Goal: Task Accomplishment & Management: Manage account settings

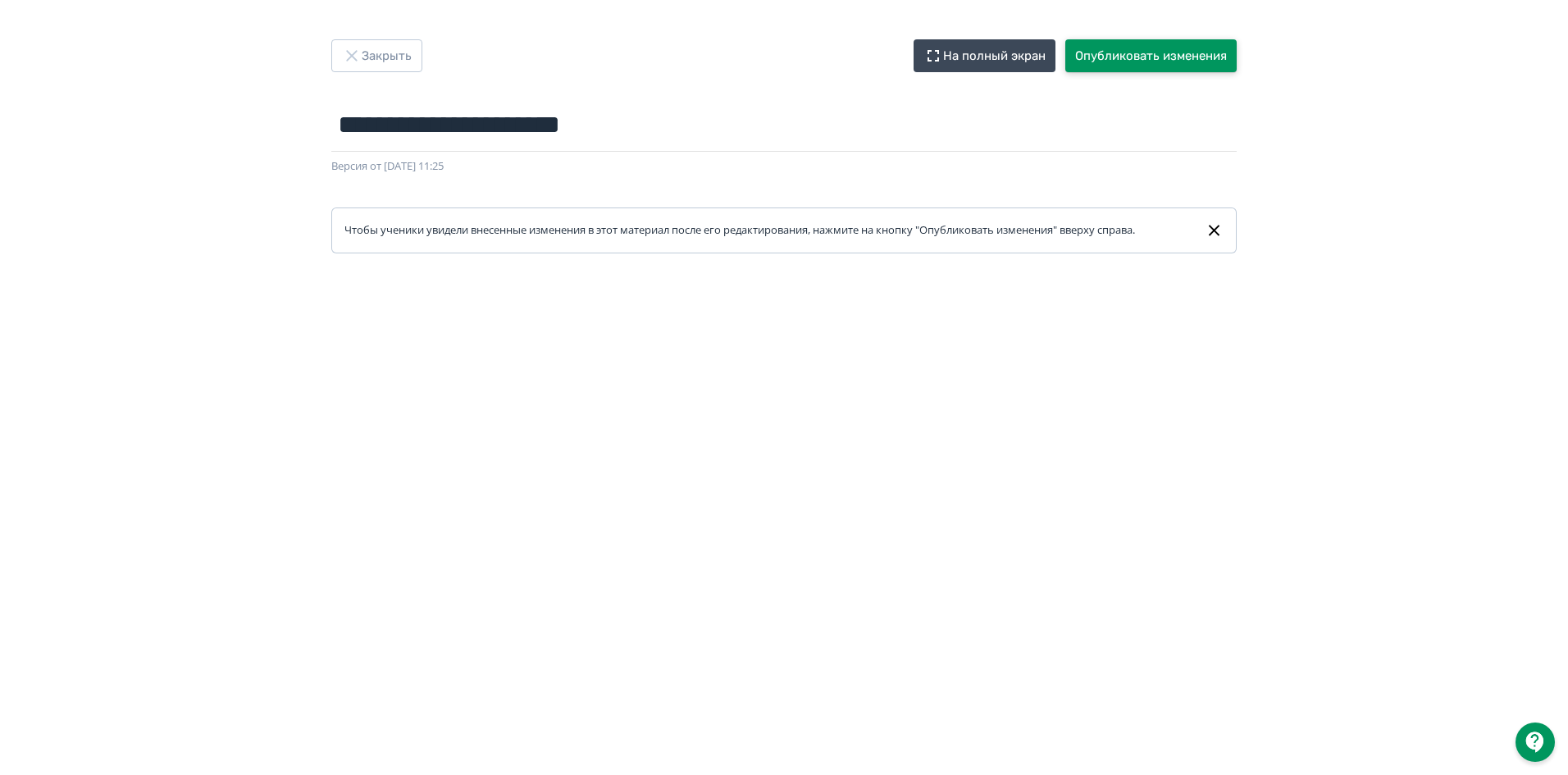
click at [1148, 54] on button "Опубликовать изменения" at bounding box center [1151, 56] width 172 height 33
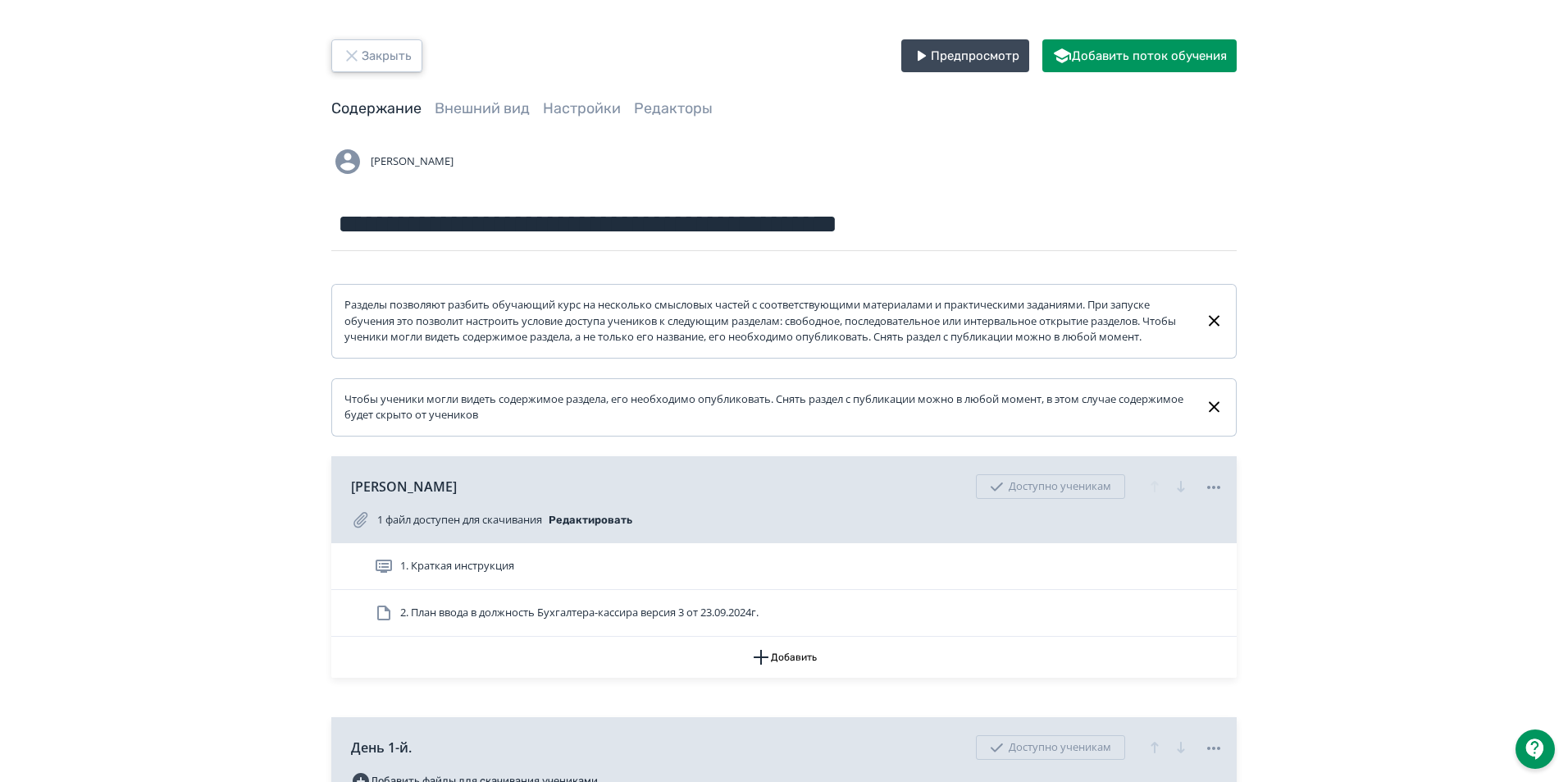
click at [362, 56] on button "Закрыть" at bounding box center [377, 56] width 91 height 33
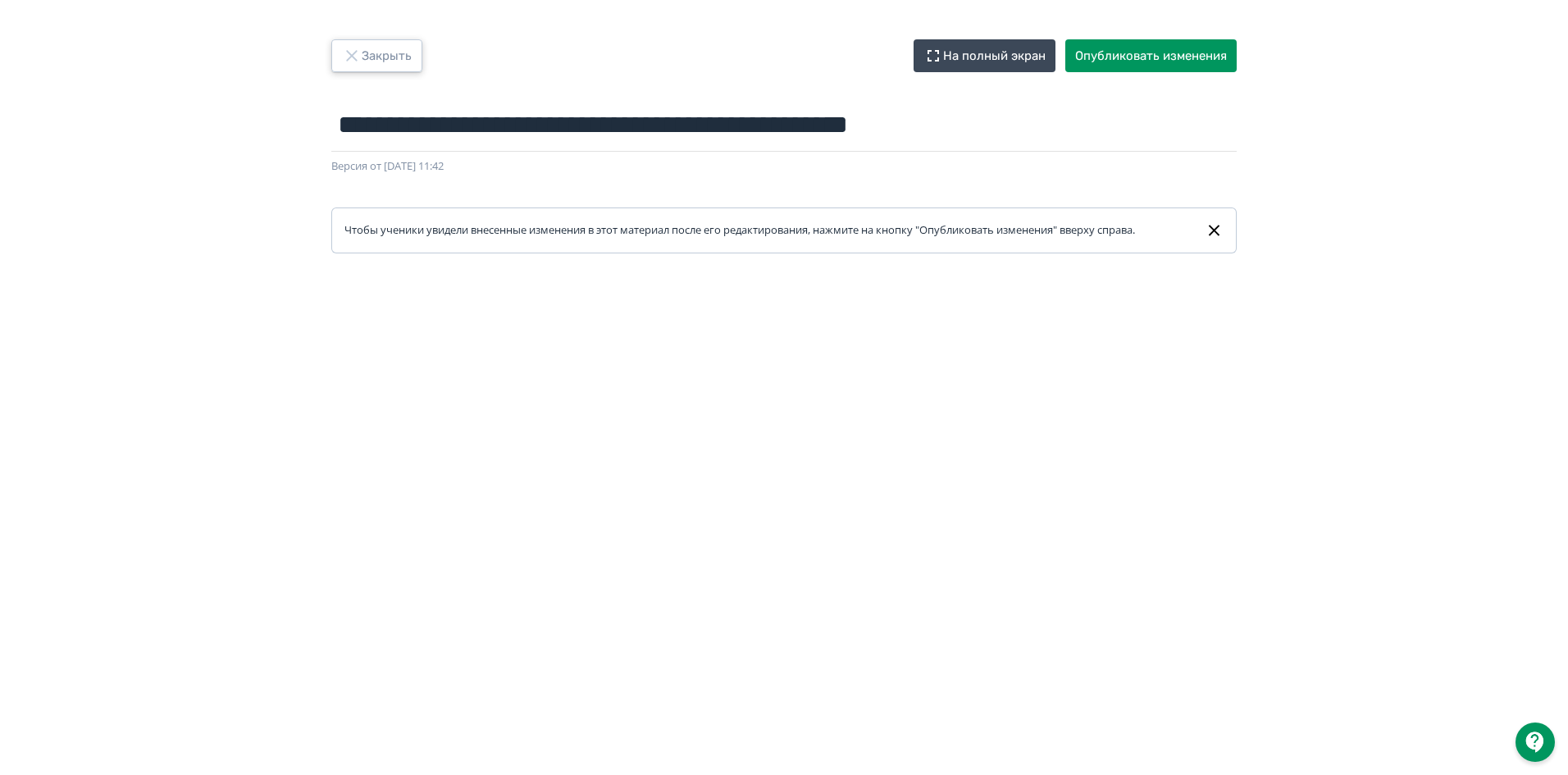
click at [382, 47] on button "Закрыть" at bounding box center [377, 56] width 91 height 33
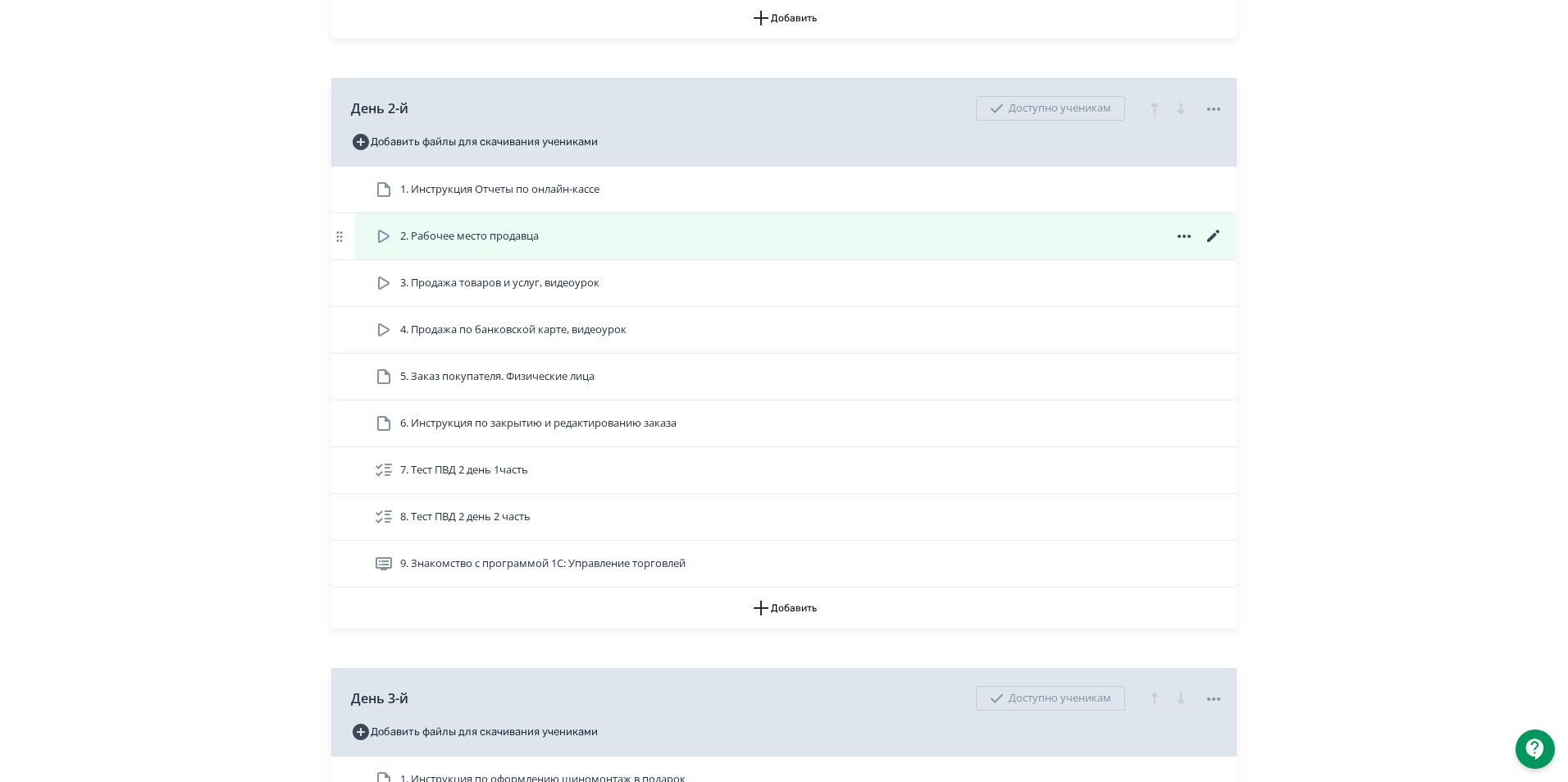
scroll to position [984, 0]
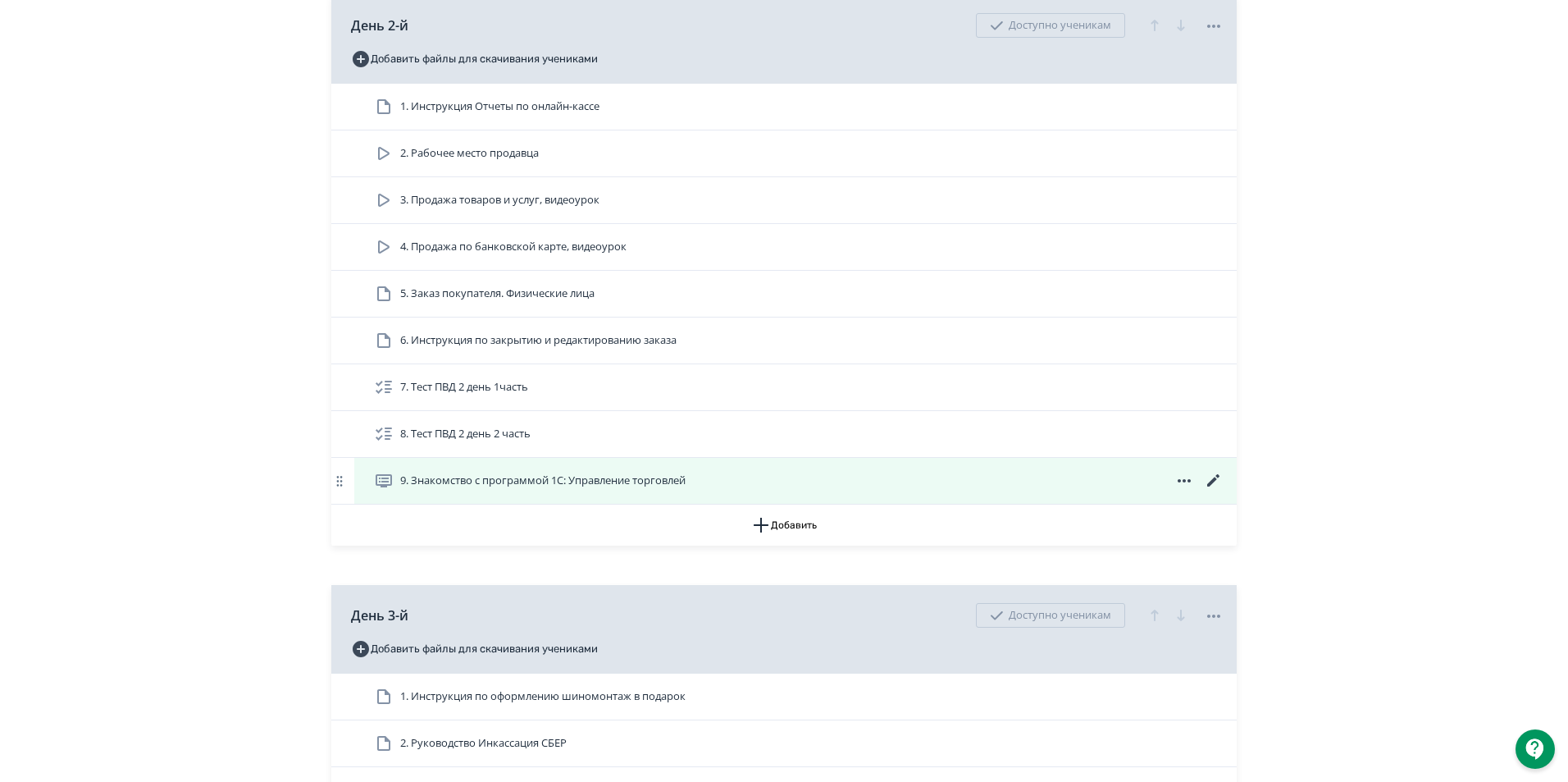
click at [1190, 491] on icon at bounding box center [1184, 480] width 19 height 19
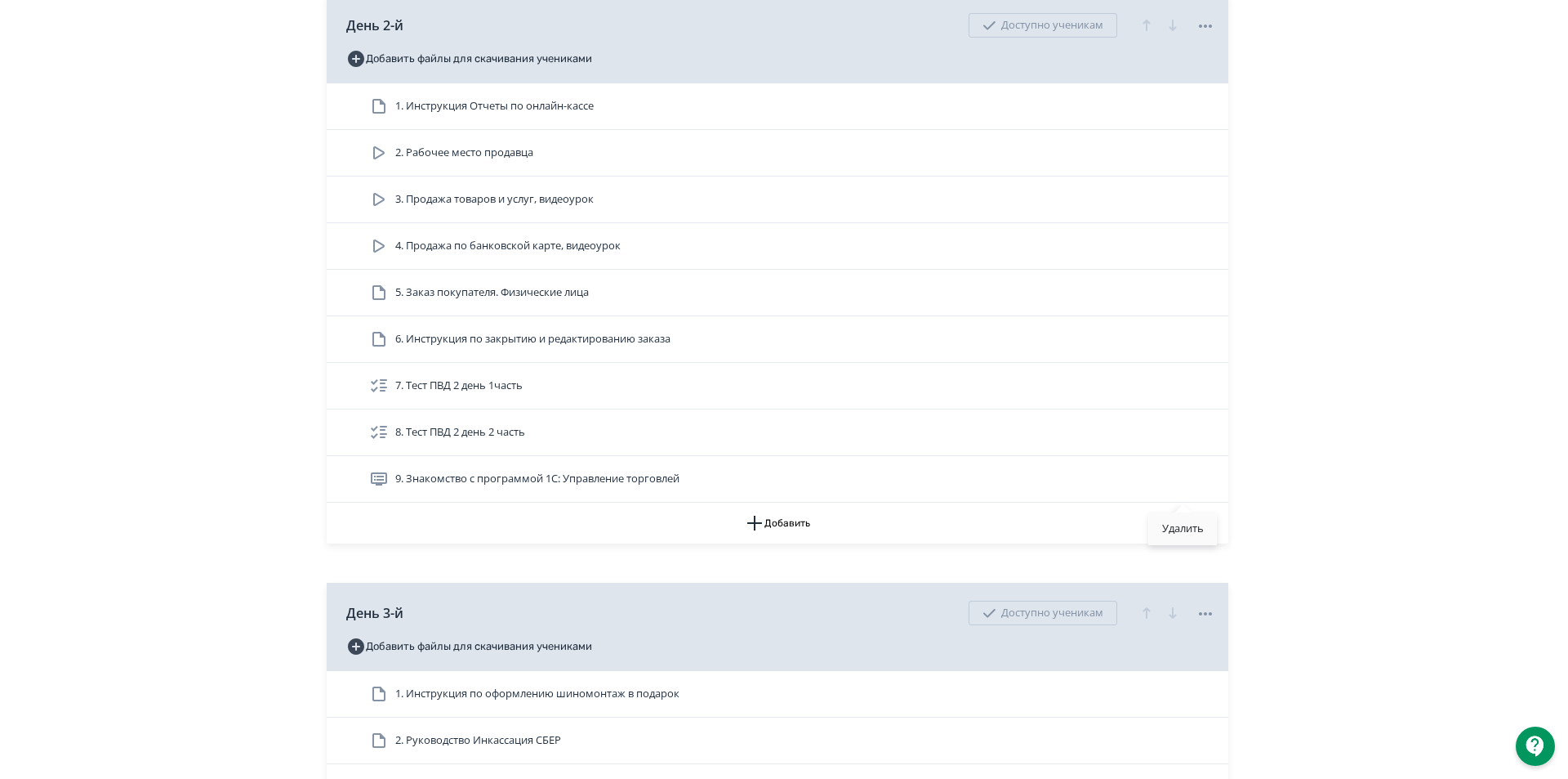
click at [1204, 528] on div "Удалить" at bounding box center [1183, 528] width 68 height 33
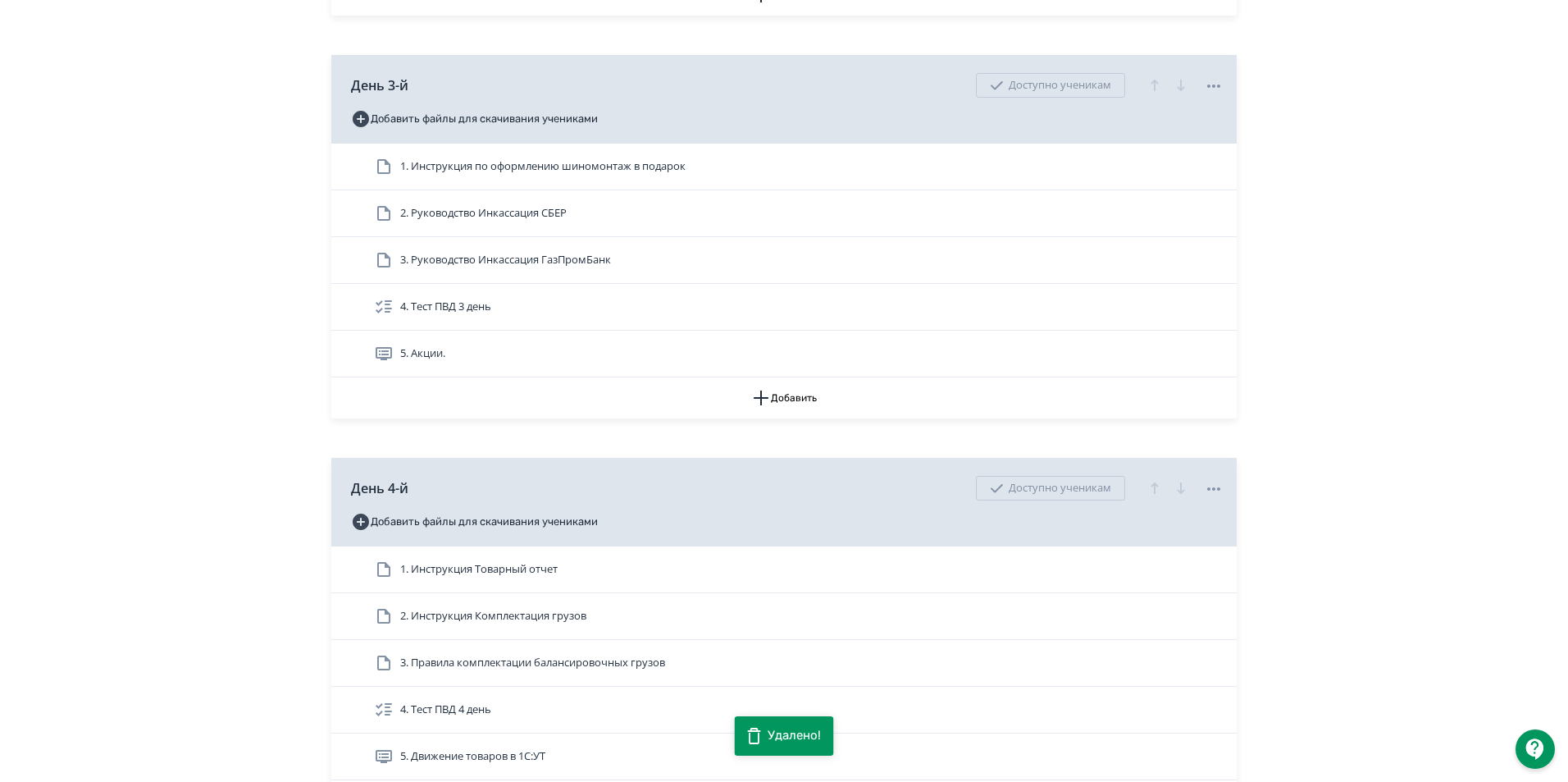
scroll to position [1476, 0]
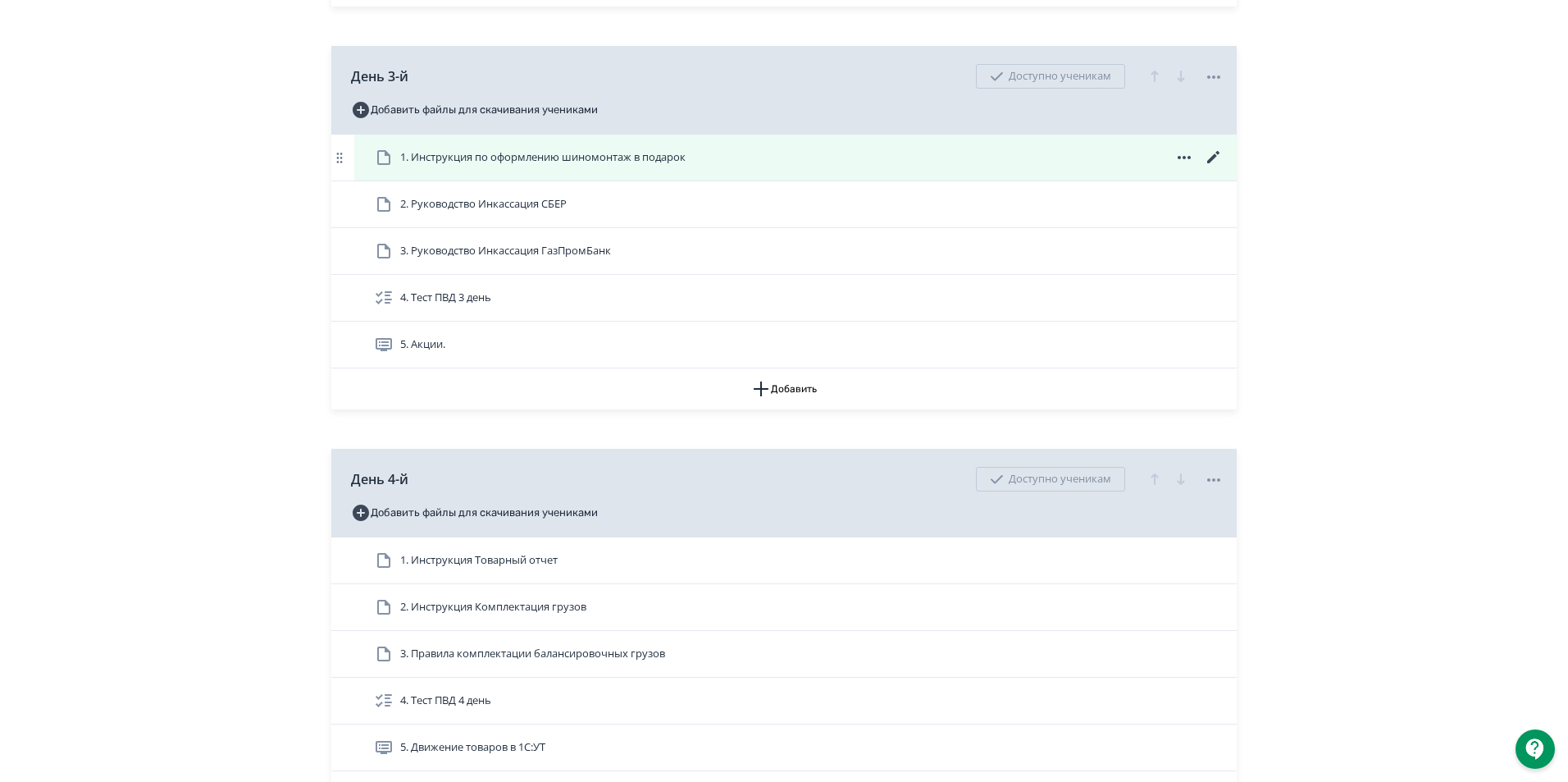
click at [605, 166] on span "1. Инструкция по оформлению шиномонтаж в подарок" at bounding box center [543, 157] width 285 height 16
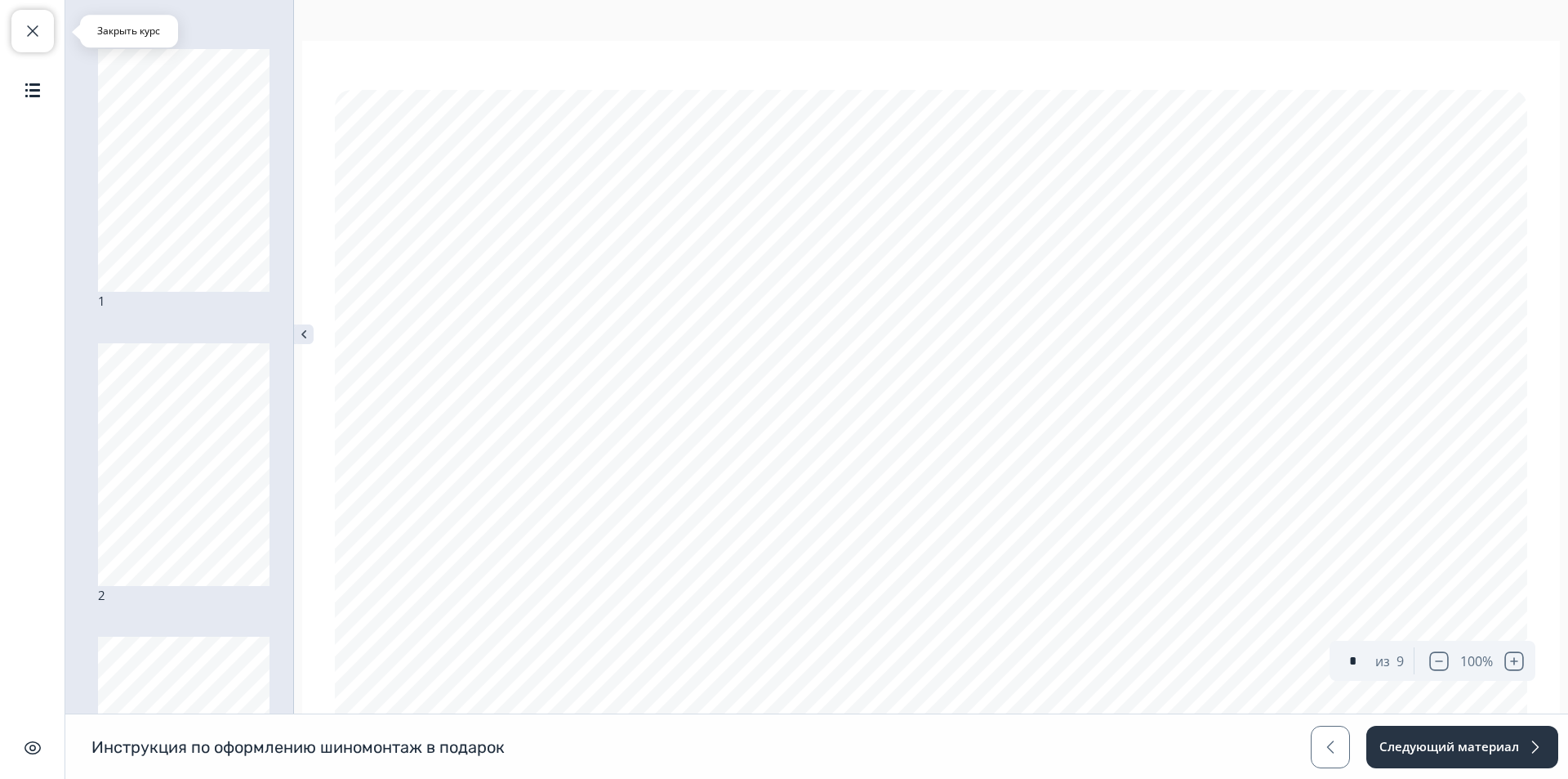
click at [36, 37] on span "button" at bounding box center [33, 31] width 19 height 19
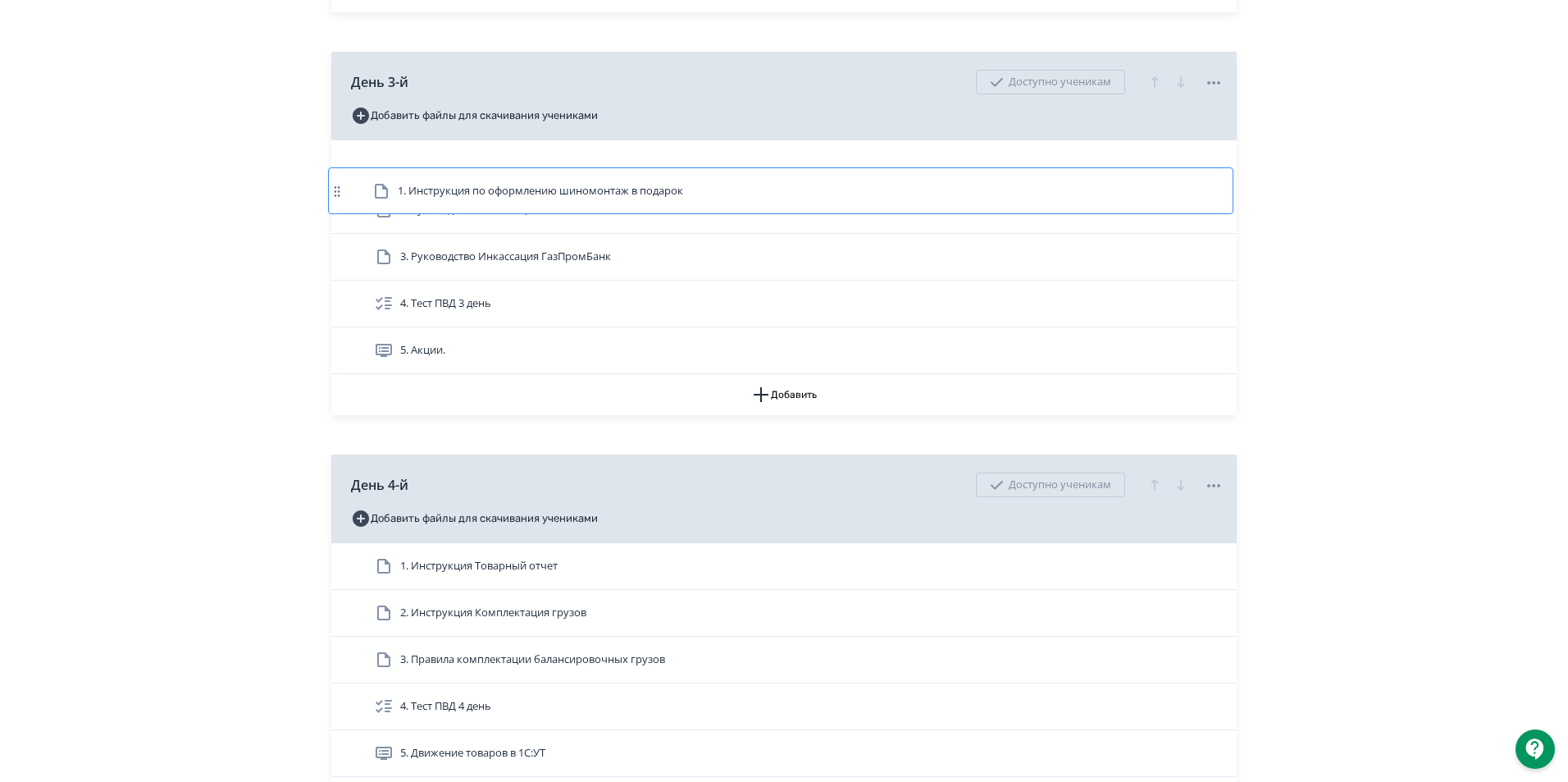
scroll to position [1470, 0]
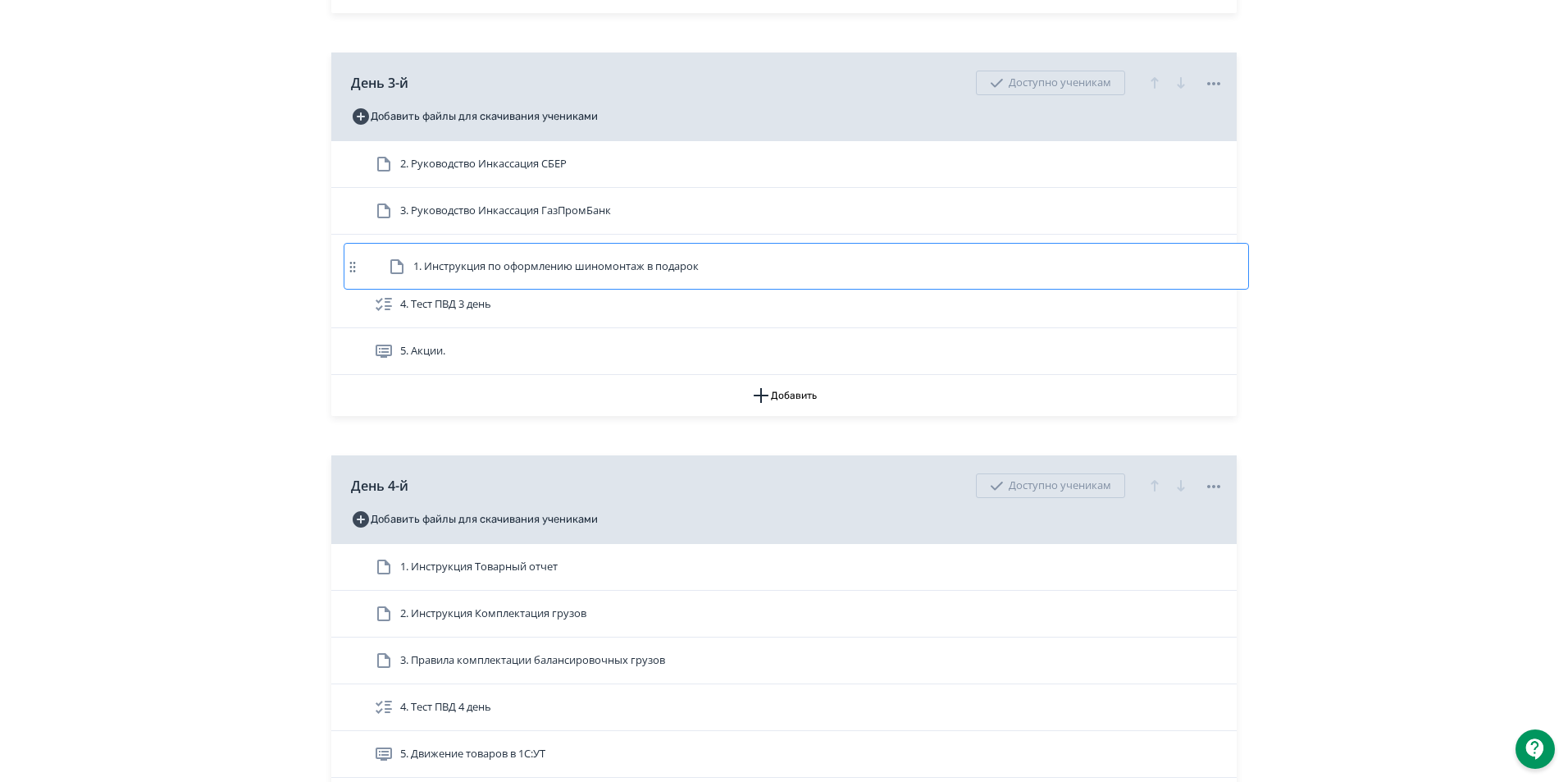
drag, startPoint x: 754, startPoint y: 173, endPoint x: 766, endPoint y: 271, distance: 98.7
click at [766, 271] on div "1. Инструкция по оформлению шиномонтаж в подарок 2. Руководство Инкассация СБЕР…" at bounding box center [784, 257] width 906 height 233
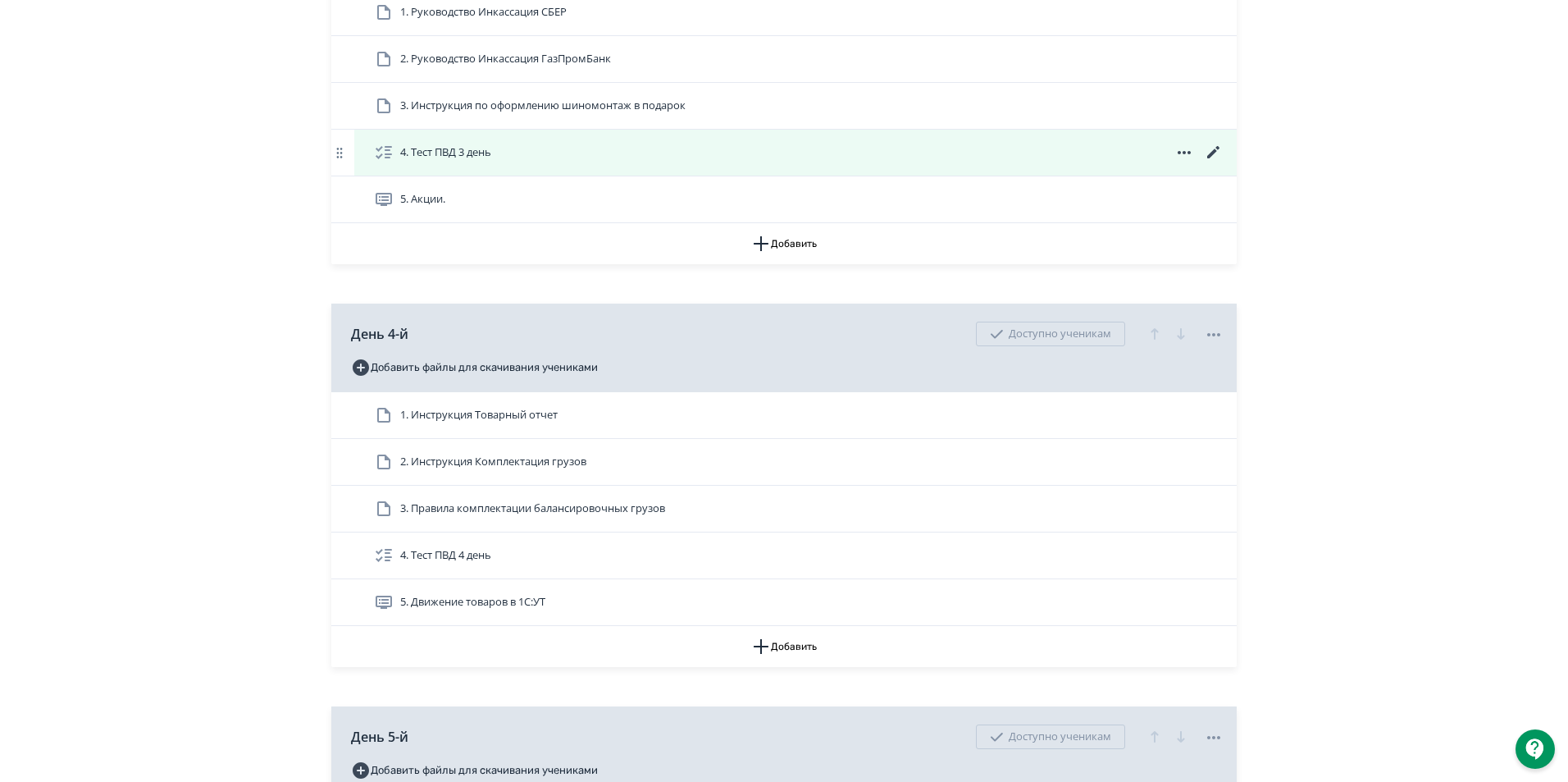
scroll to position [1551, 0]
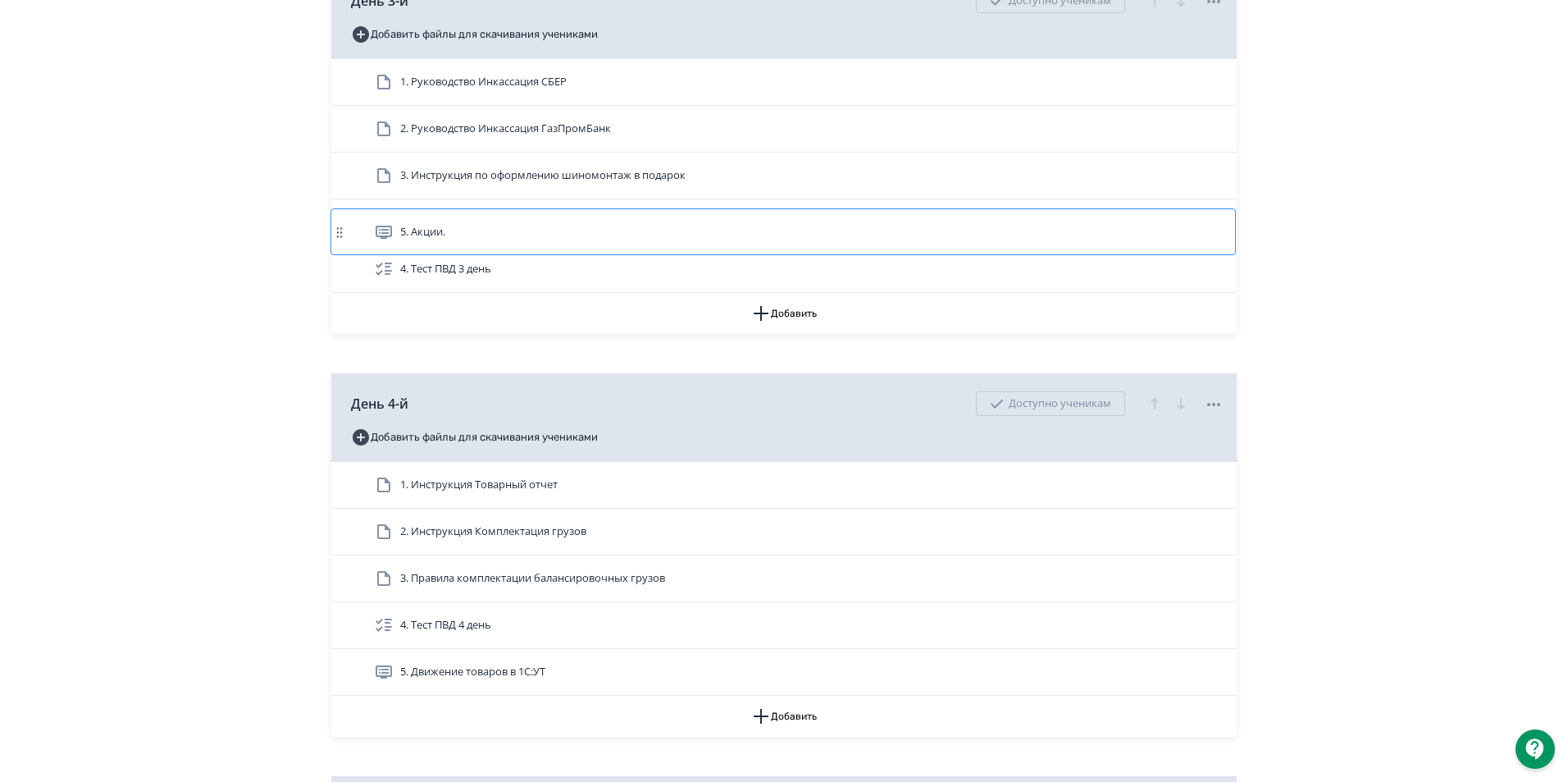
drag, startPoint x: 805, startPoint y: 290, endPoint x: 804, endPoint y: 233, distance: 57.0
click at [804, 233] on div "1. Руководство Инкассация СБЕР 2. Руководство Инкассация ГазПромБанк 3. Инструк…" at bounding box center [784, 175] width 906 height 233
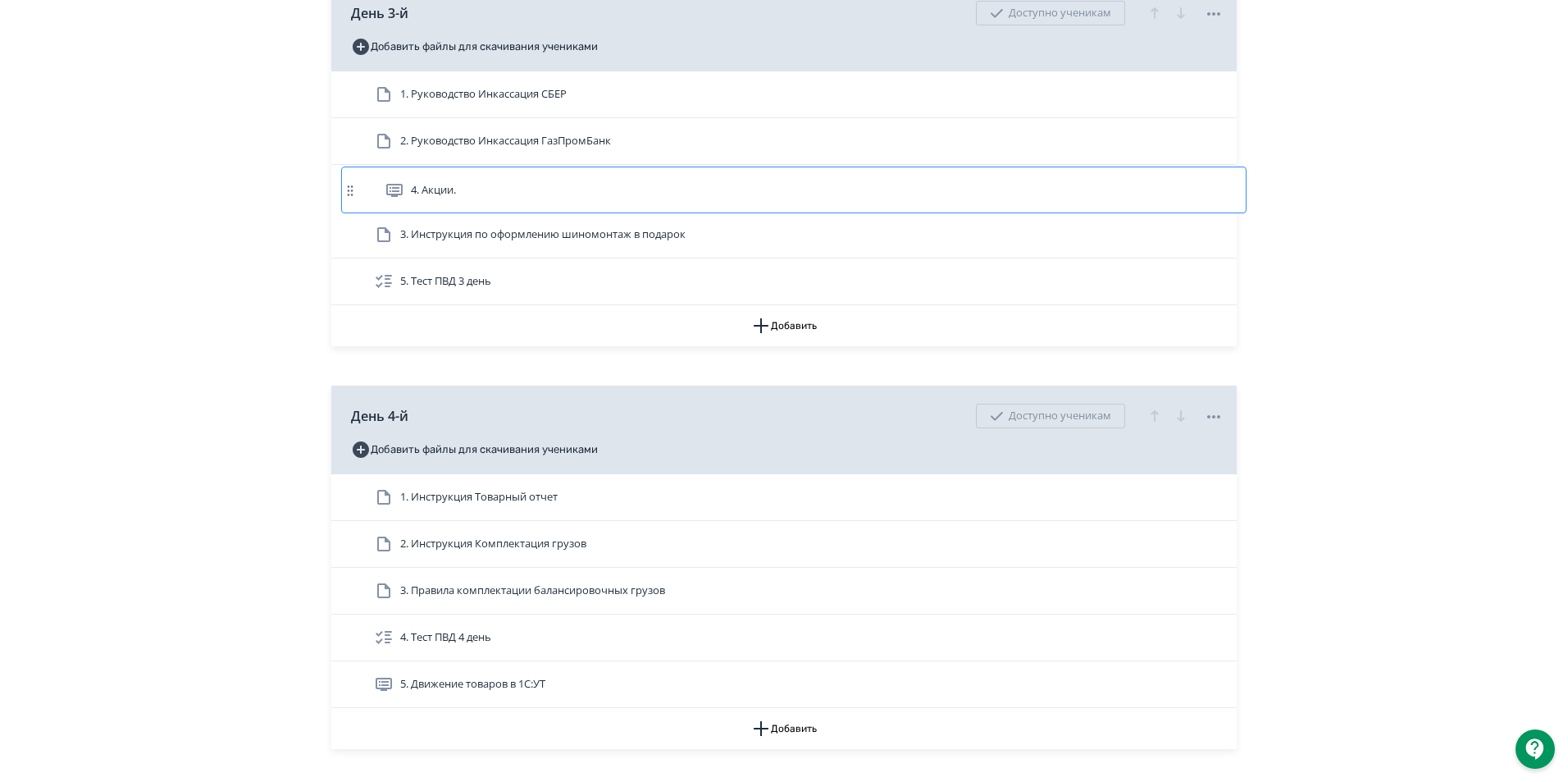
drag, startPoint x: 560, startPoint y: 254, endPoint x: 569, endPoint y: 201, distance: 53.8
click at [569, 201] on div "1. Руководство Инкассация СБЕР 2. Руководство Инкассация ГазПромБанк 3. Инструк…" at bounding box center [784, 188] width 906 height 233
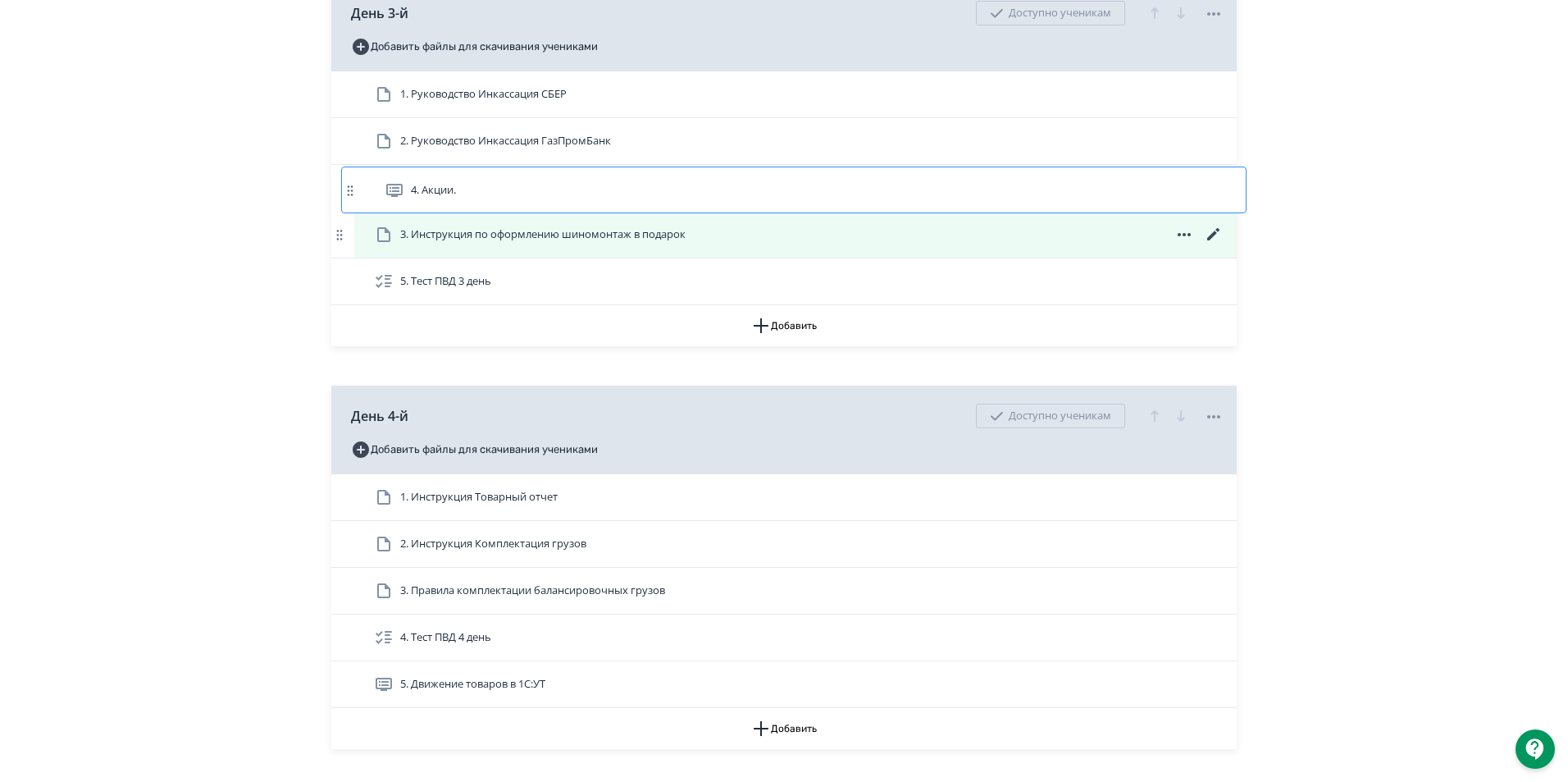
scroll to position [1538, 0]
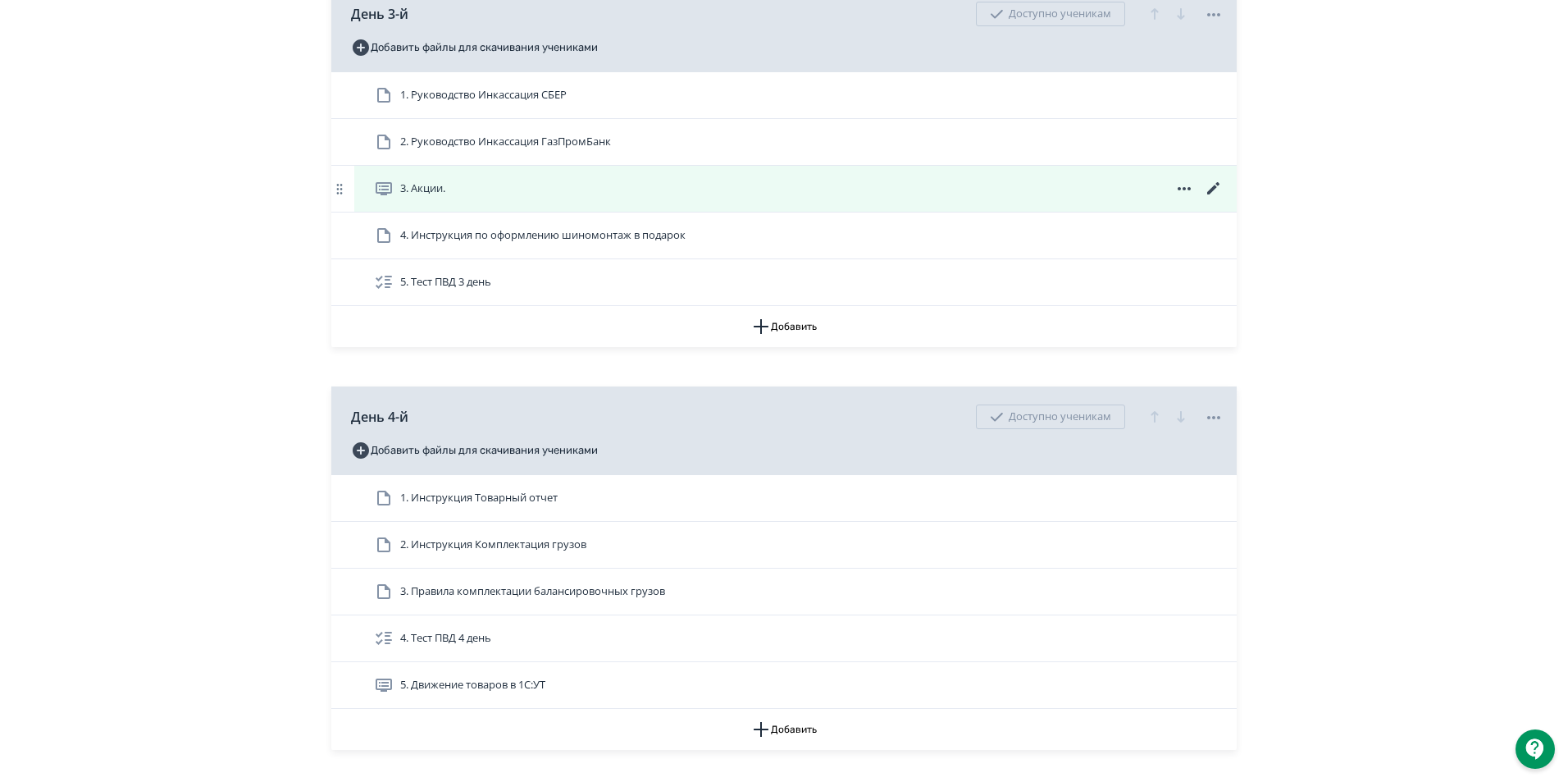
click at [1213, 197] on icon at bounding box center [1213, 188] width 19 height 19
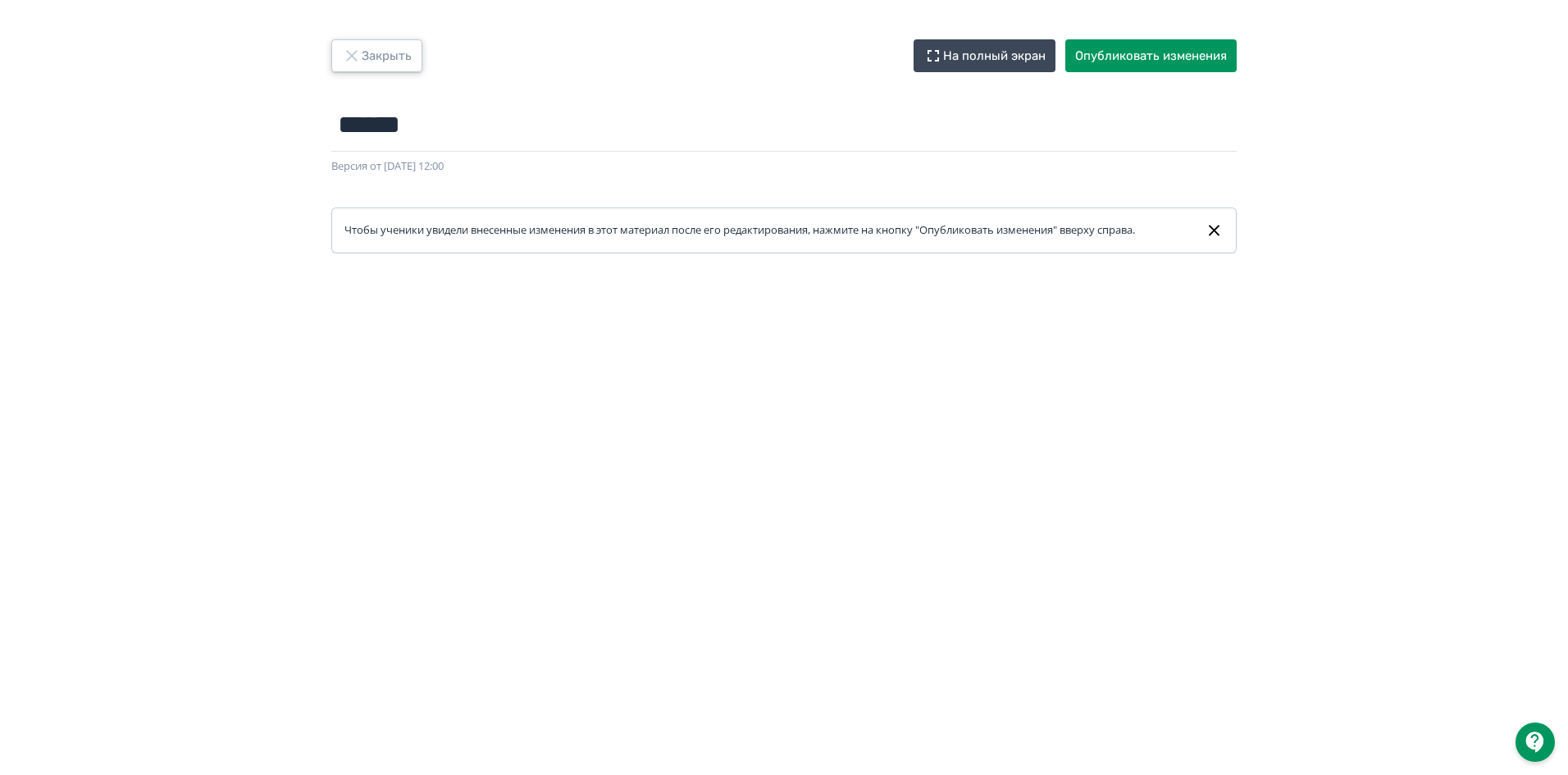
click at [348, 61] on icon "button" at bounding box center [351, 55] width 11 height 11
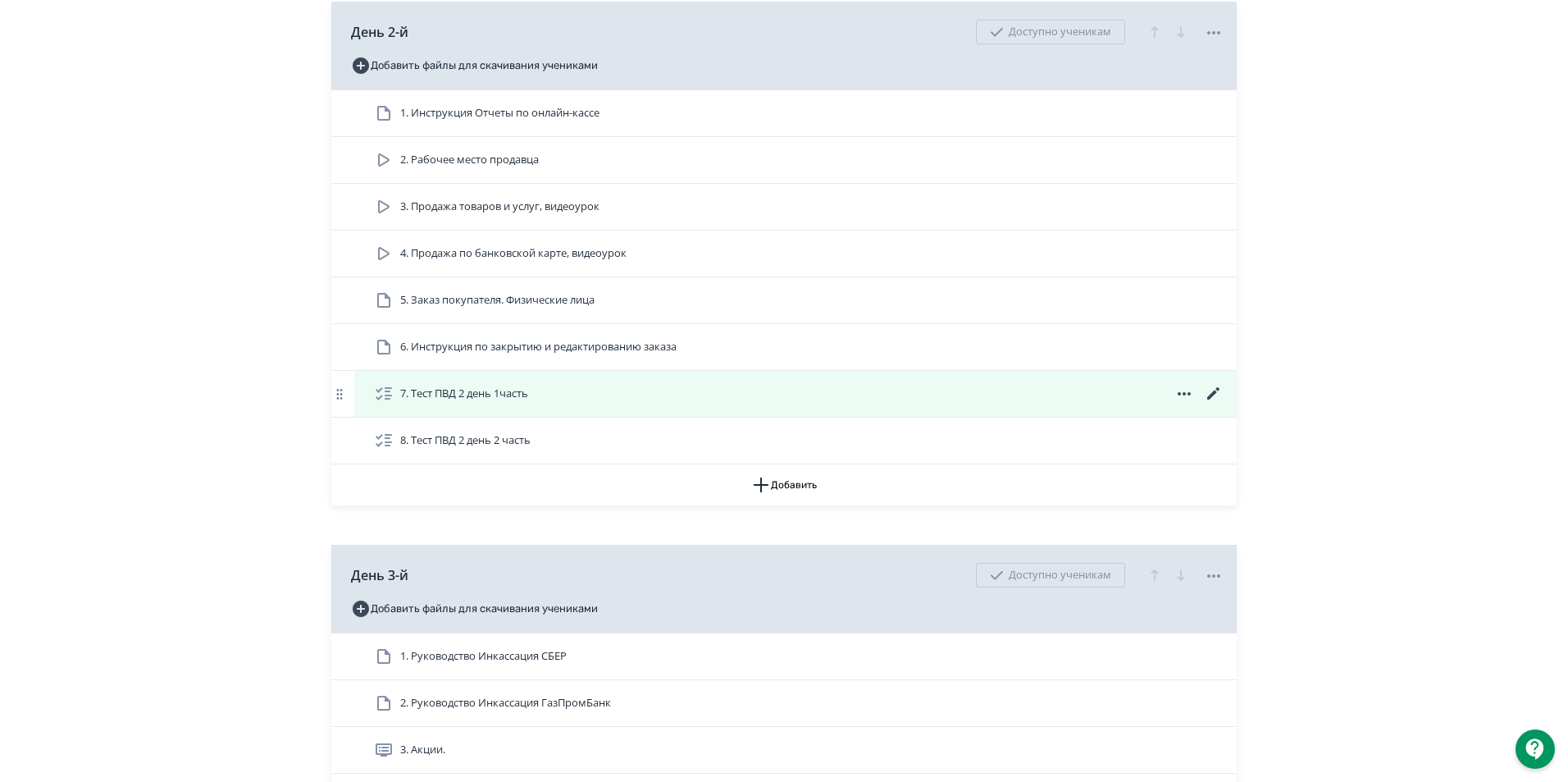
scroll to position [1230, 0]
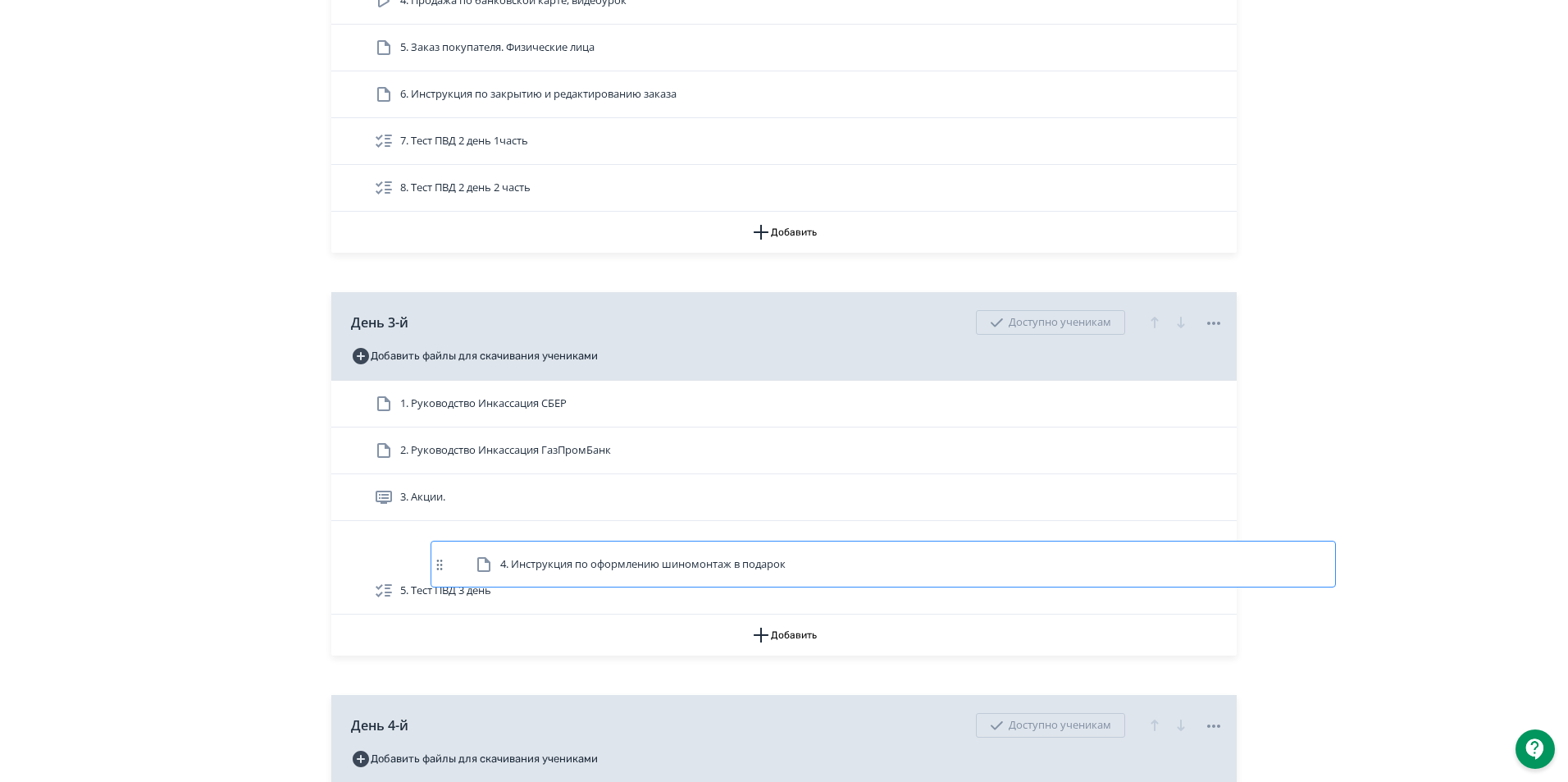
drag, startPoint x: 595, startPoint y: 556, endPoint x: 698, endPoint y: 559, distance: 103.0
click at [698, 559] on div "1. Руководство Инкассация СБЕР 2. Руководство Инкассация ГазПромБанк 3. Акции. …" at bounding box center [784, 498] width 906 height 233
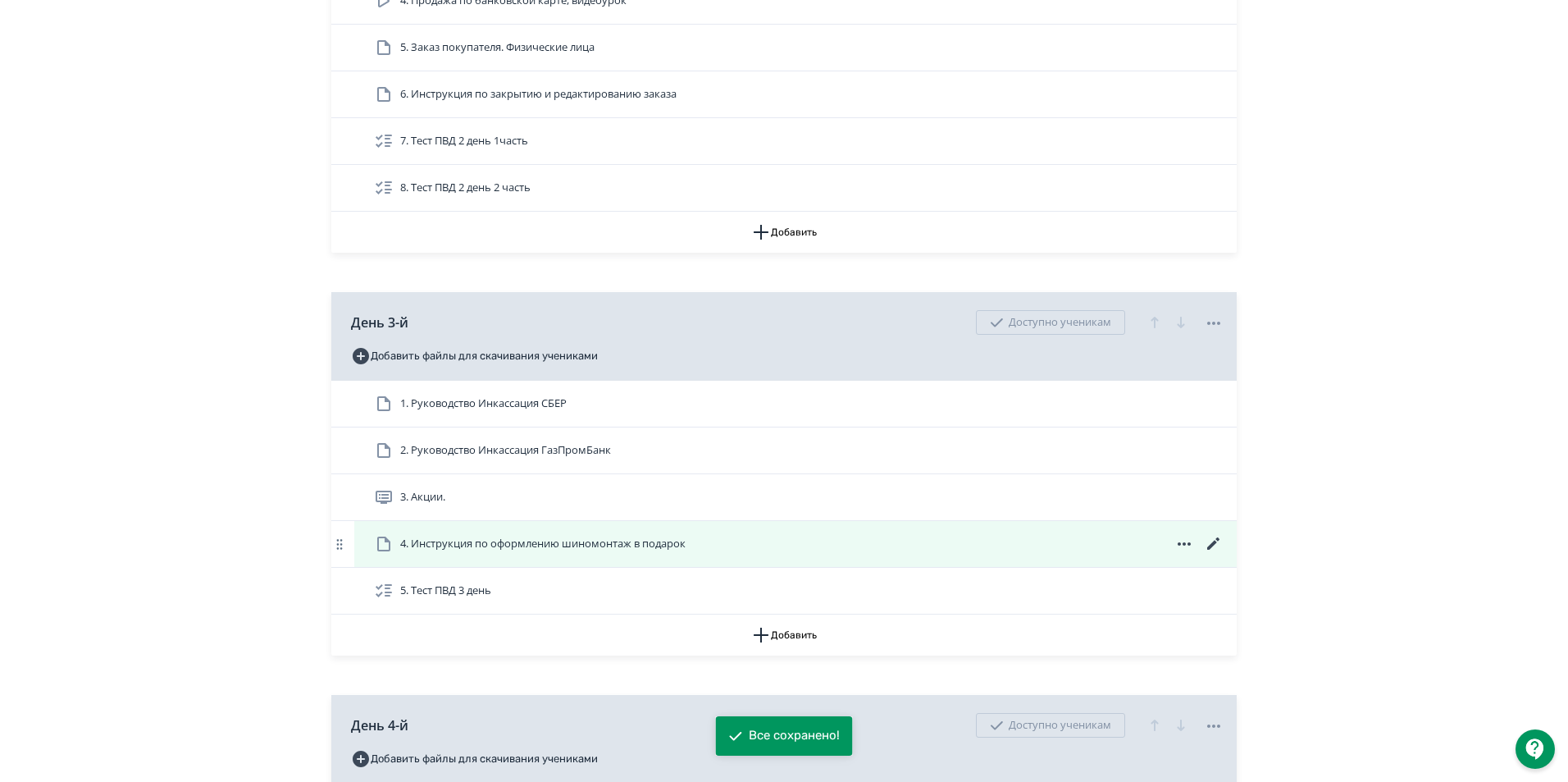
click at [1181, 553] on icon at bounding box center [1184, 544] width 19 height 19
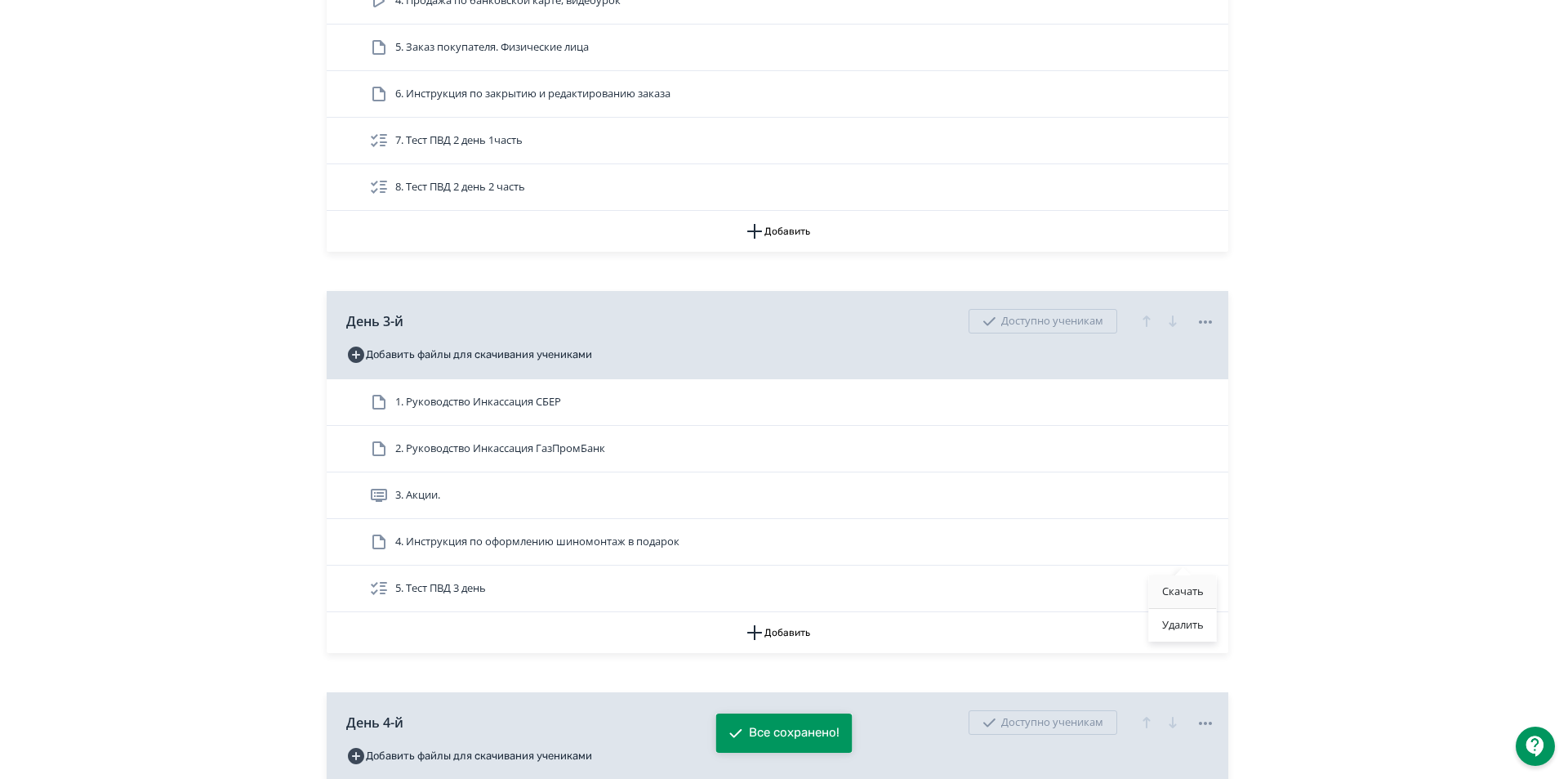
click at [1174, 595] on div "Скачать" at bounding box center [1183, 592] width 68 height 33
click at [1205, 402] on span at bounding box center [1212, 402] width 13 height 0
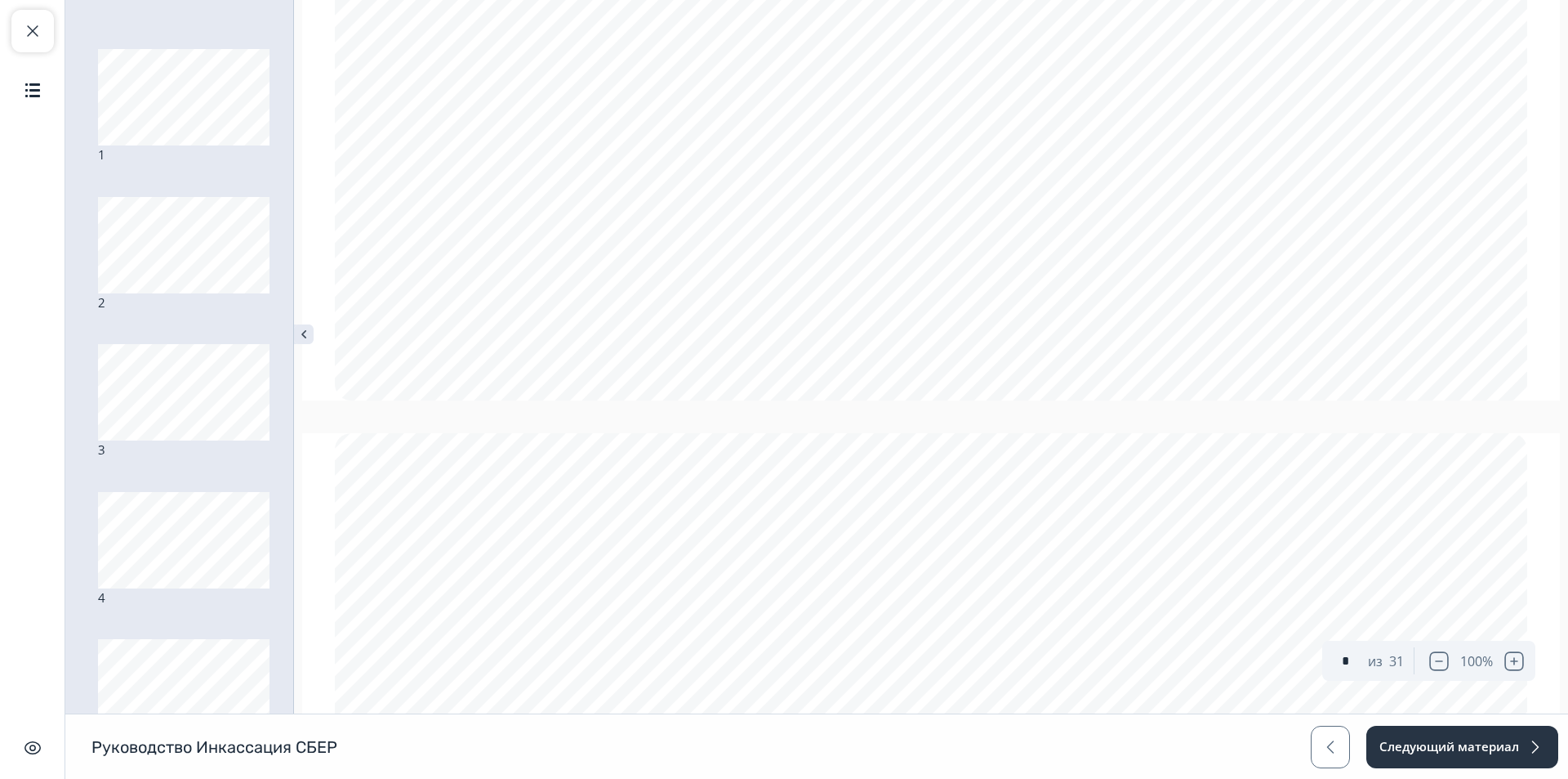
type input "*"
click at [41, 23] on span "button" at bounding box center [33, 31] width 19 height 19
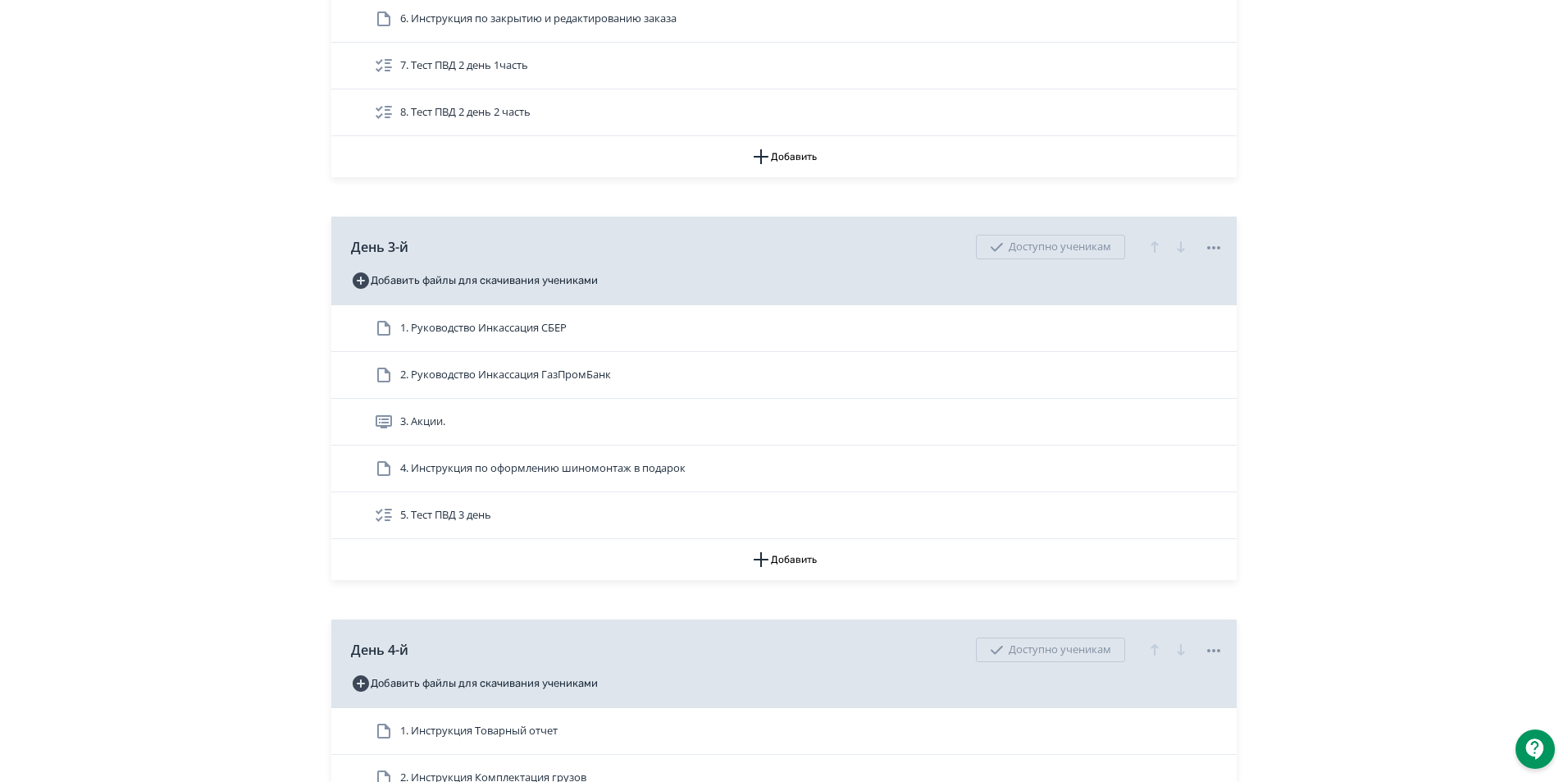
scroll to position [1312, 0]
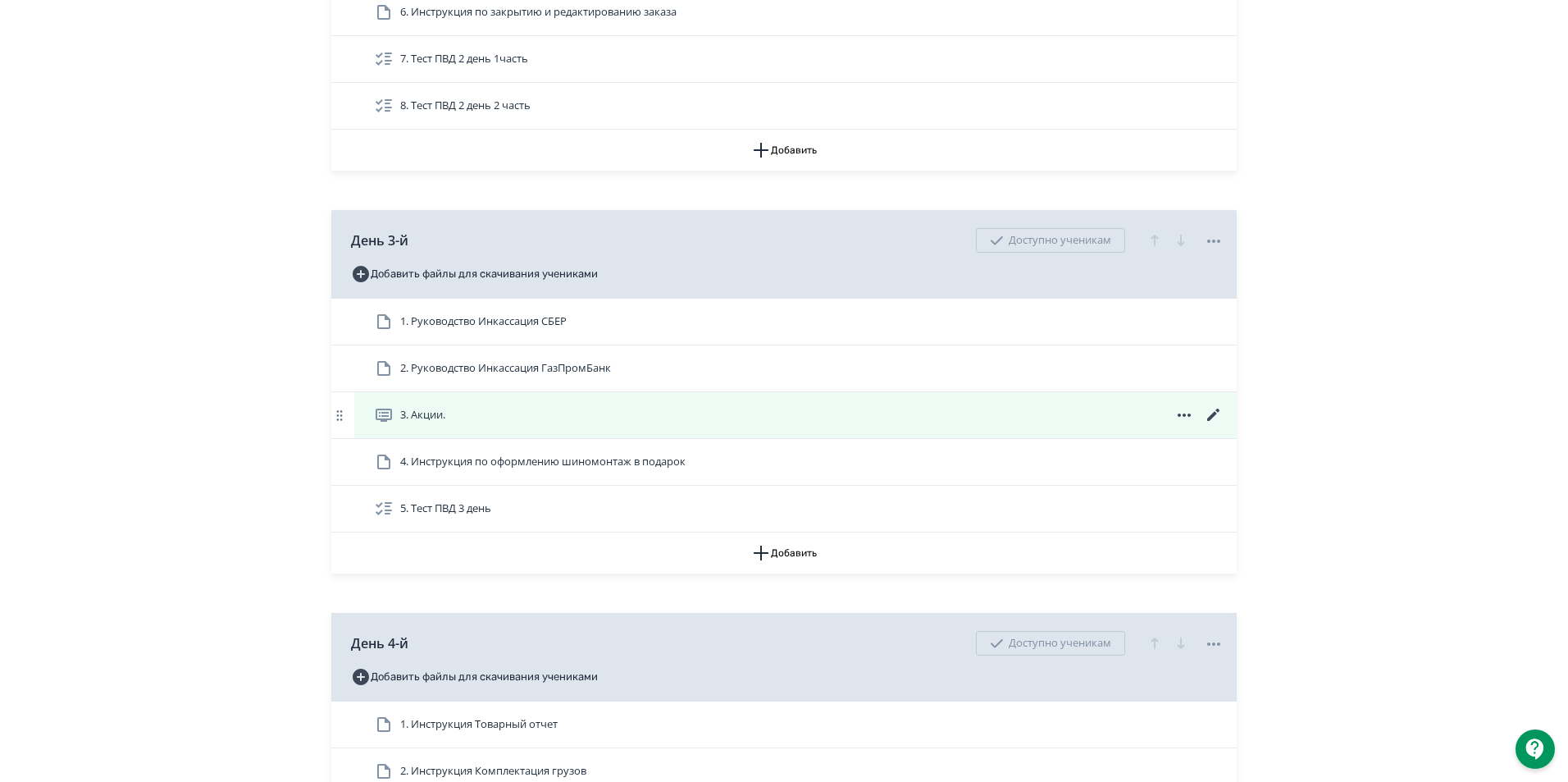
click at [1211, 425] on icon at bounding box center [1213, 415] width 19 height 19
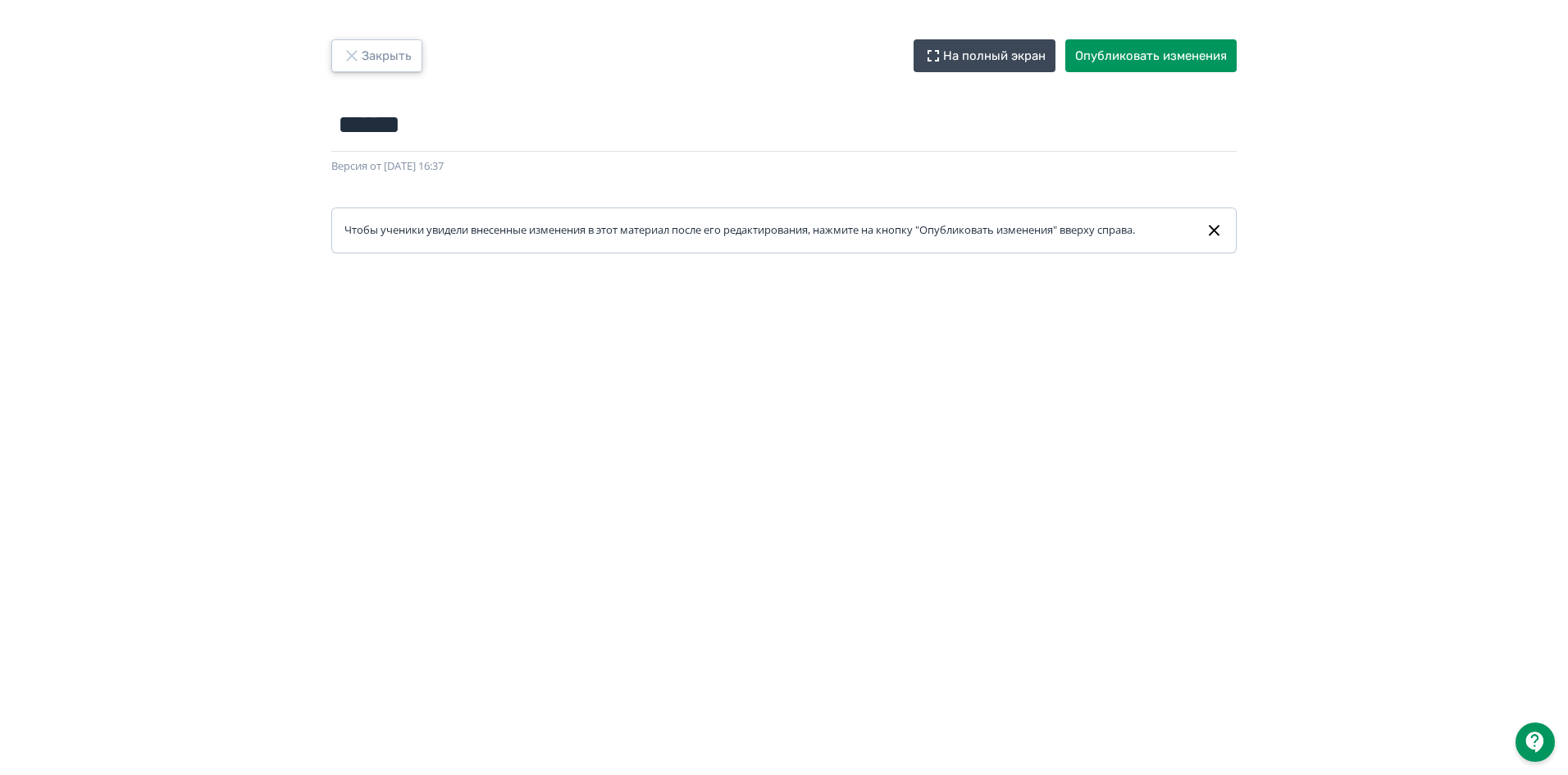
click at [386, 56] on button "Закрыть" at bounding box center [377, 56] width 91 height 33
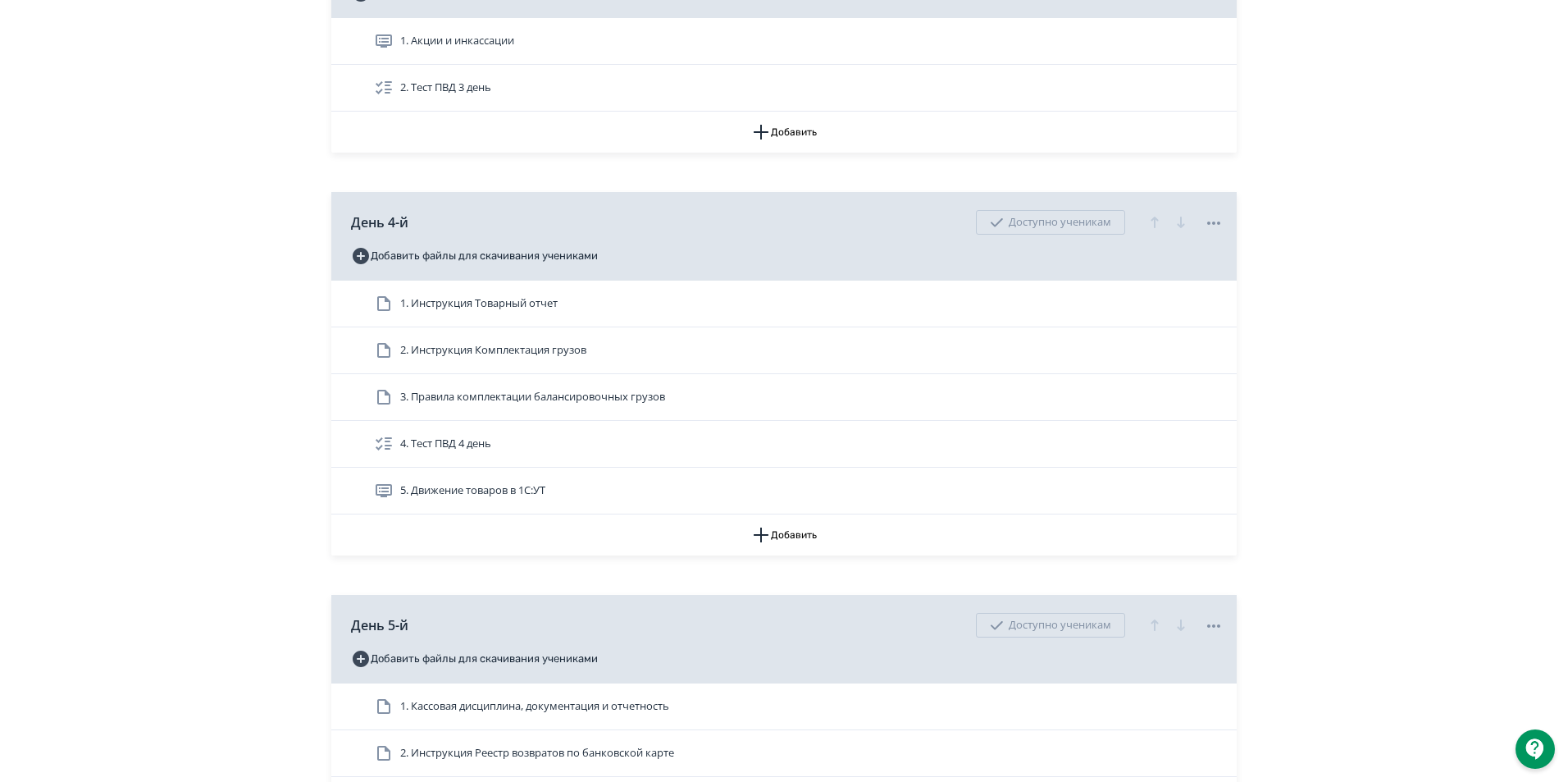
scroll to position [1640, 0]
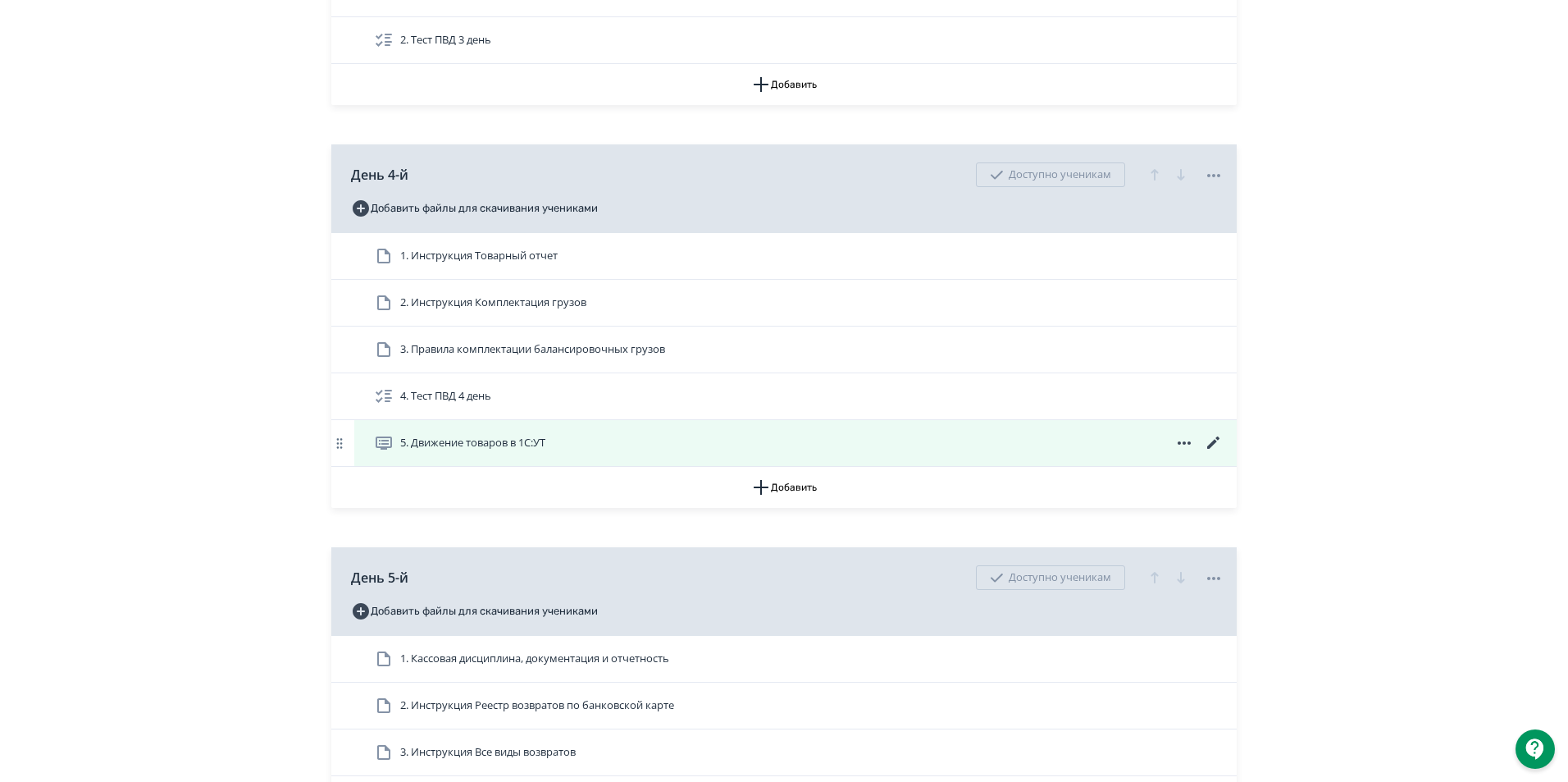
click at [444, 451] on span "5. Движение товаров в 1С:УТ" at bounding box center [473, 443] width 146 height 16
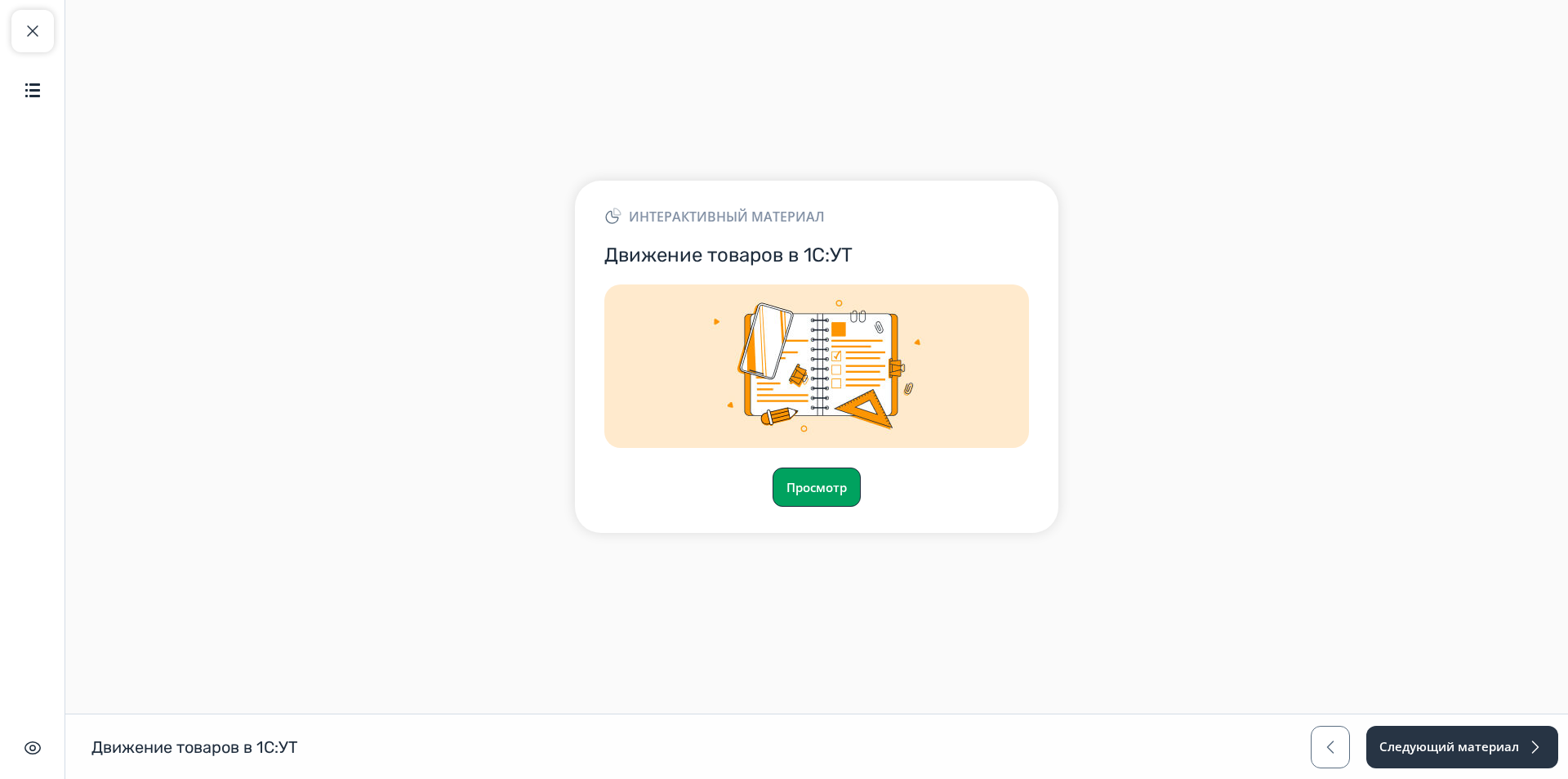
click at [813, 488] on button "Просмотр" at bounding box center [817, 486] width 88 height 39
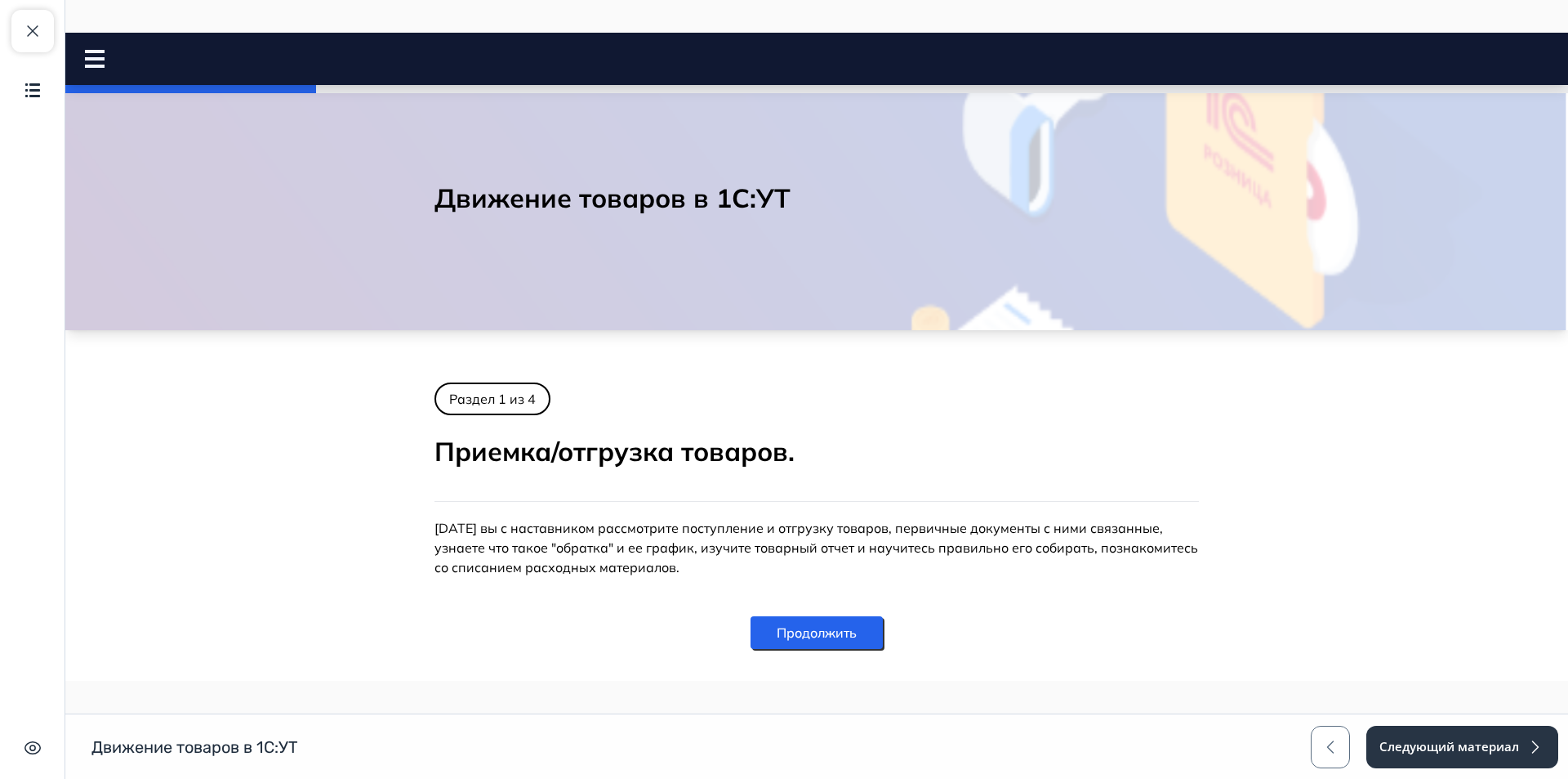
click at [95, 65] on rect at bounding box center [94, 65] width 19 height 3
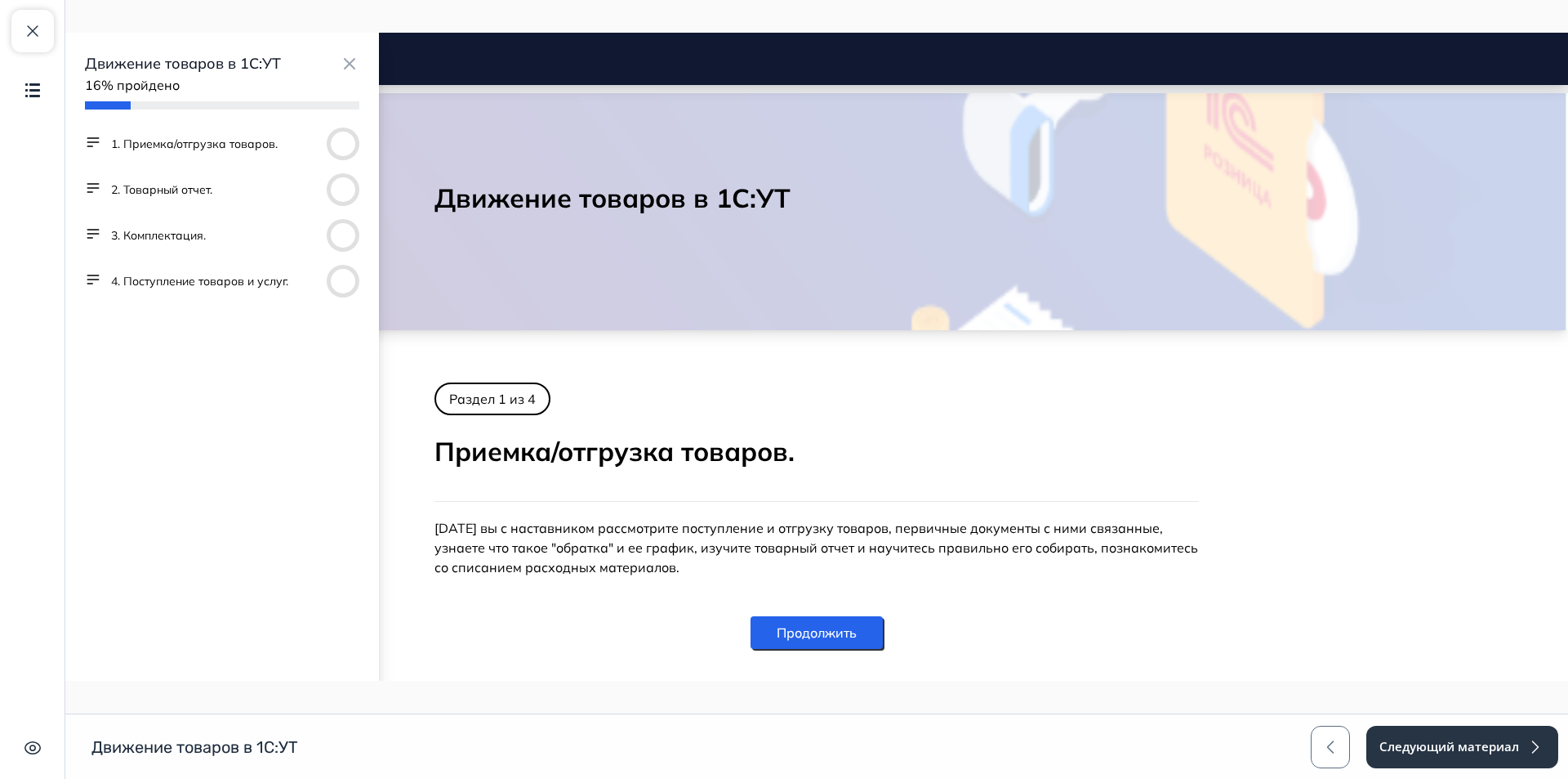
click at [176, 231] on button "3. Комплектация." at bounding box center [158, 234] width 95 height 16
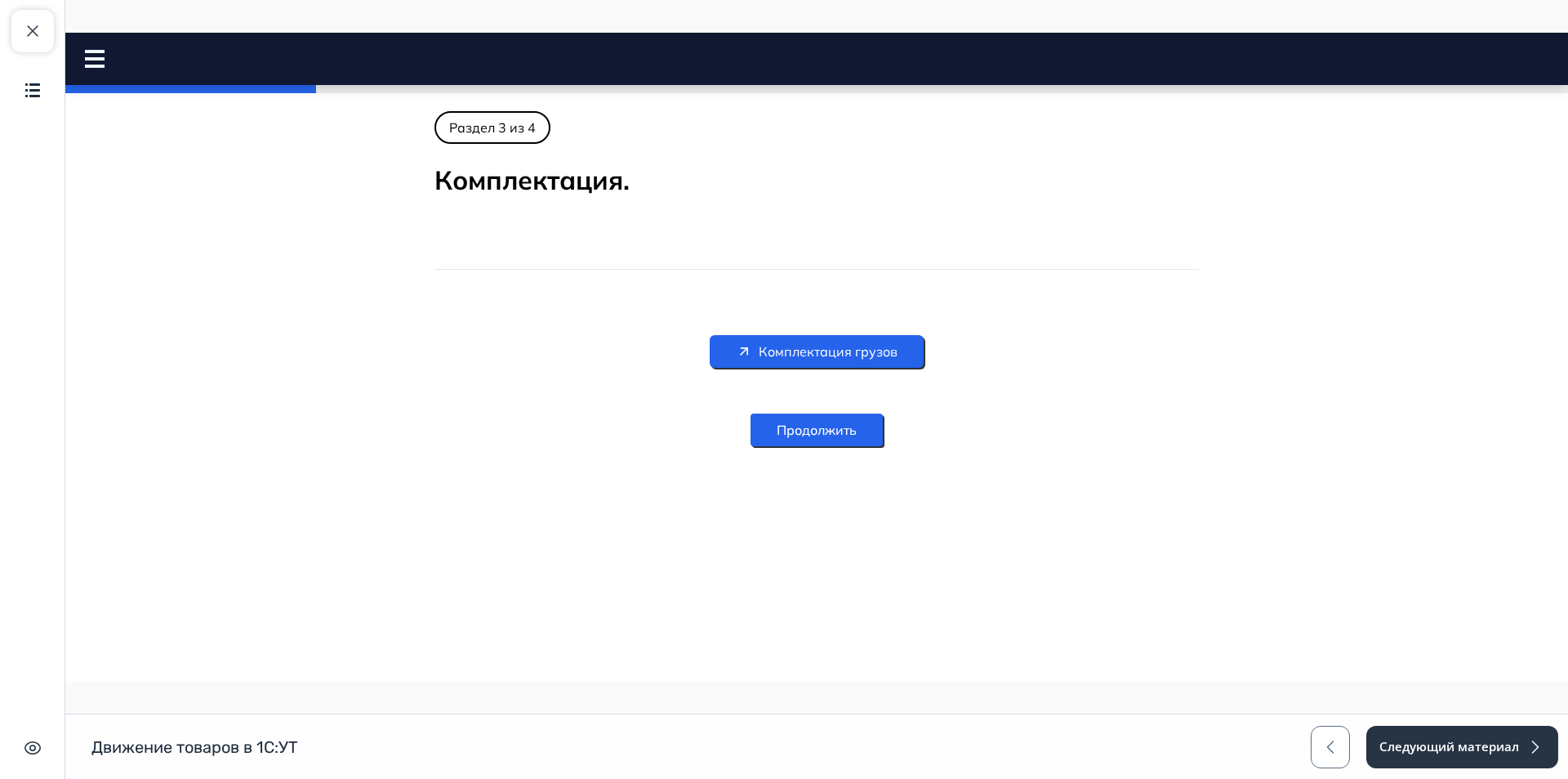
click at [881, 352] on span "Комплектация грузов" at bounding box center [828, 351] width 139 height 19
click at [35, 39] on span "button" at bounding box center [33, 31] width 19 height 19
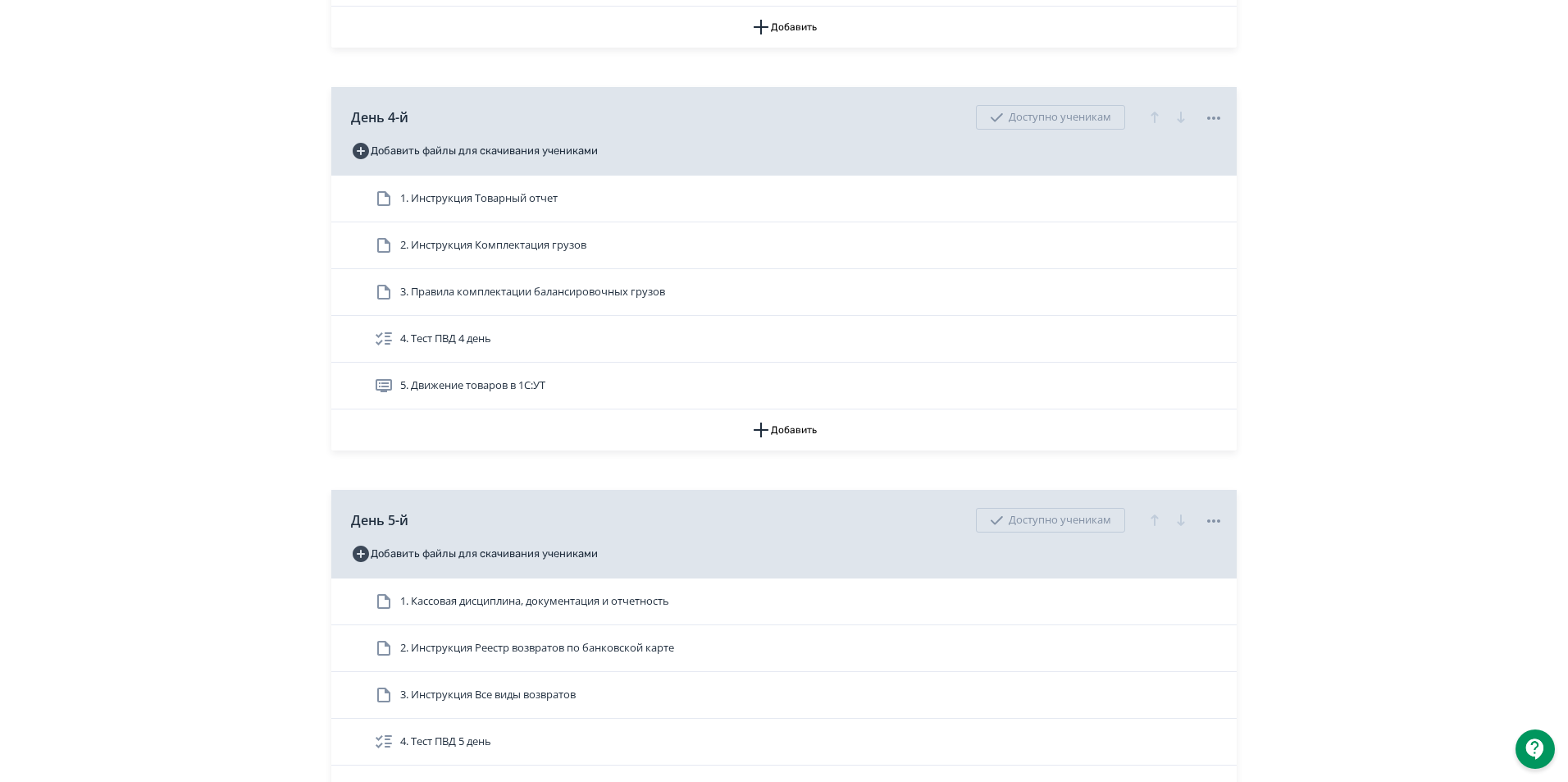
scroll to position [1722, 0]
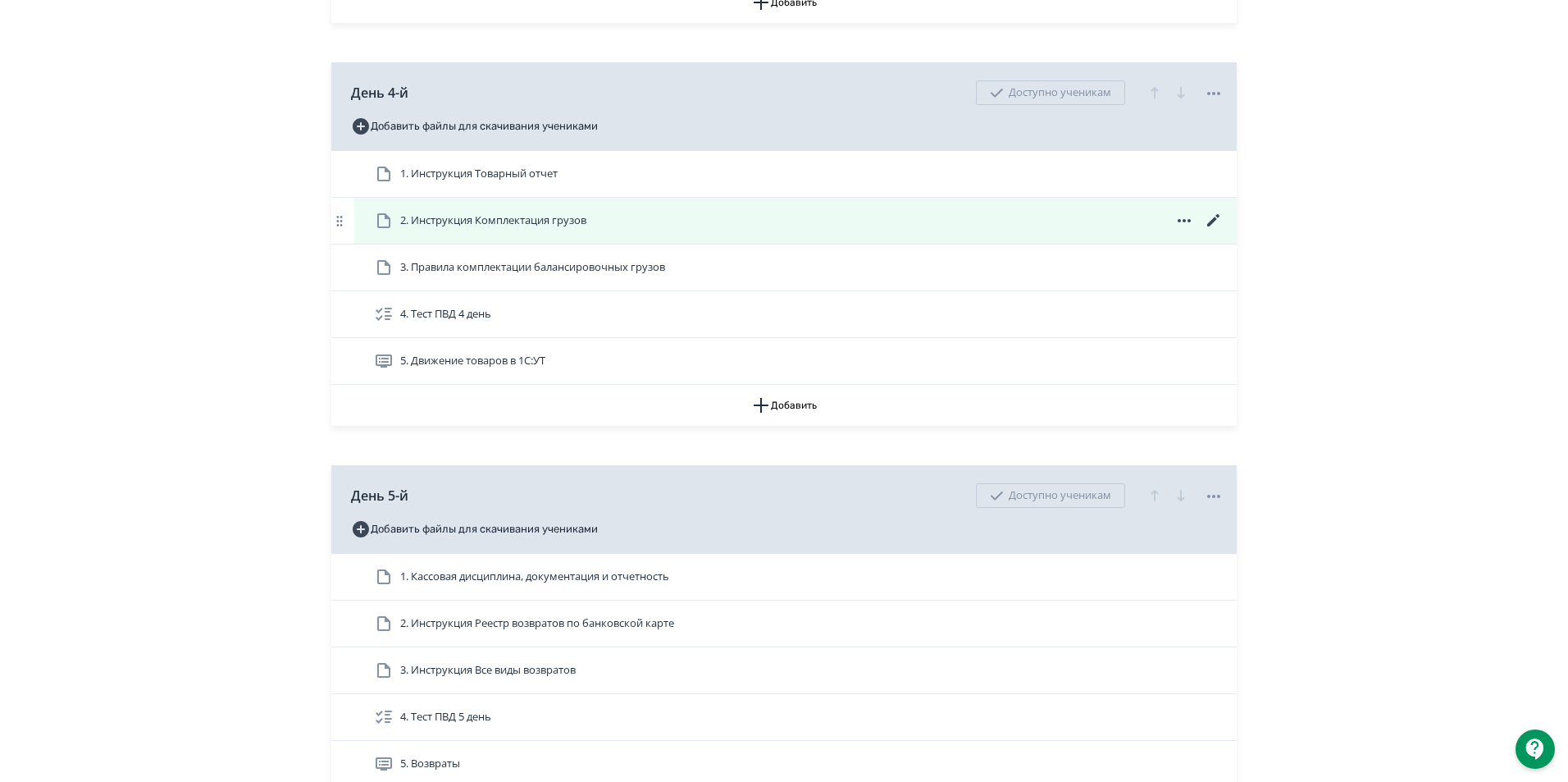
click at [380, 230] on icon at bounding box center [384, 221] width 19 height 19
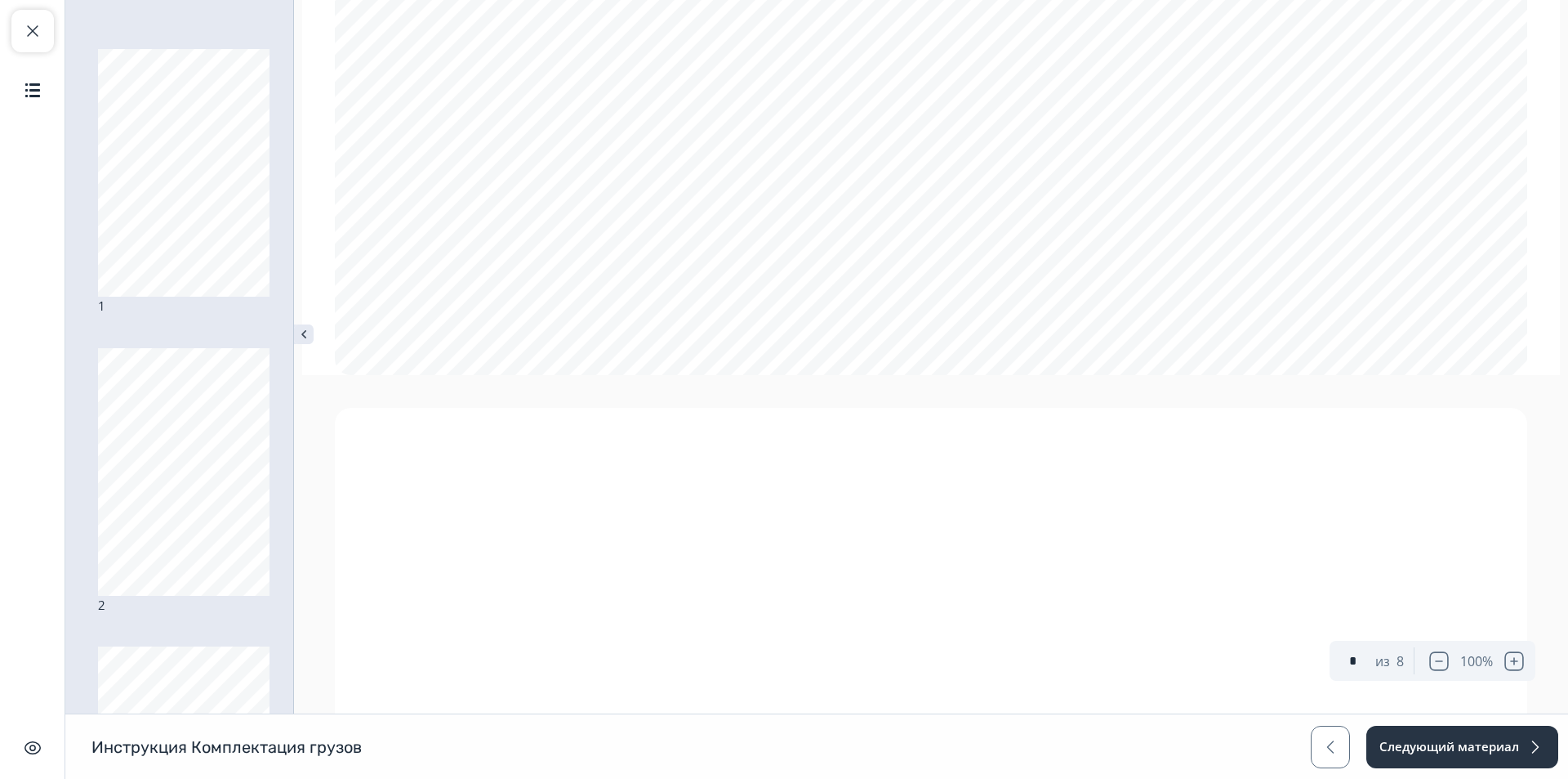
type input "*"
click at [19, 29] on button "Закрыть курс" at bounding box center [33, 31] width 42 height 42
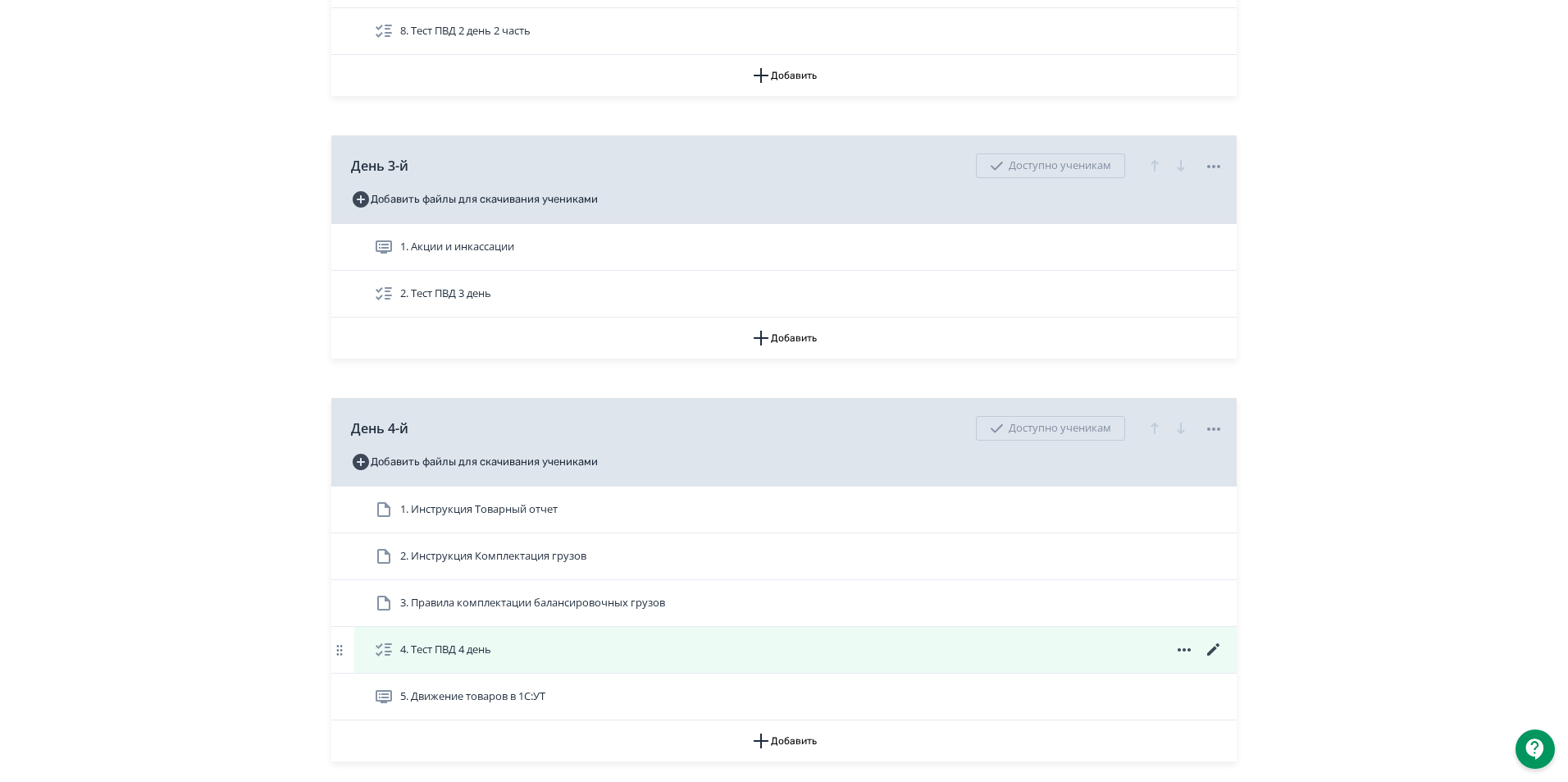
scroll to position [1722, 0]
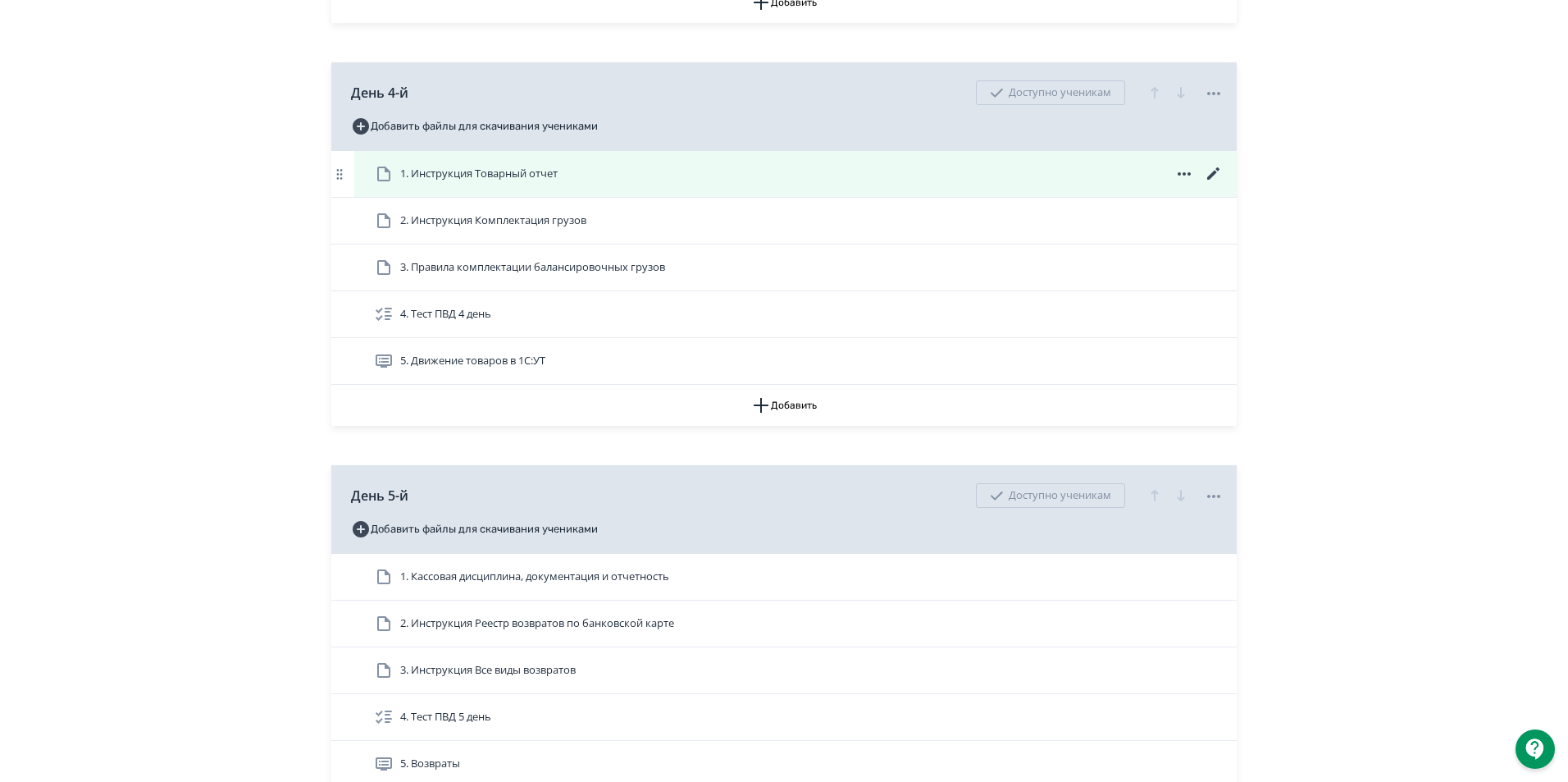
click at [1181, 184] on icon at bounding box center [1184, 174] width 19 height 19
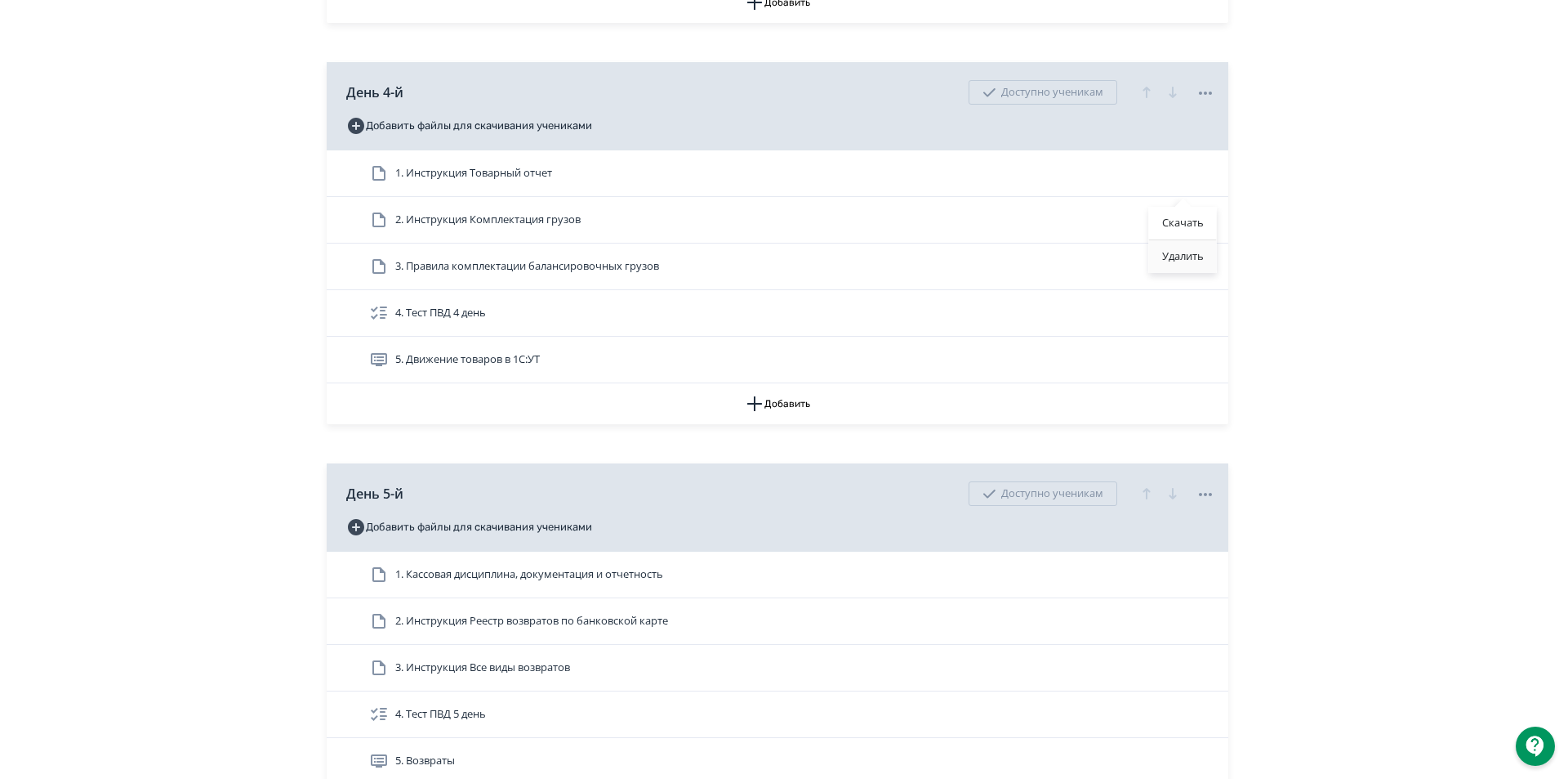
click at [1182, 253] on div "Удалить" at bounding box center [1183, 256] width 68 height 33
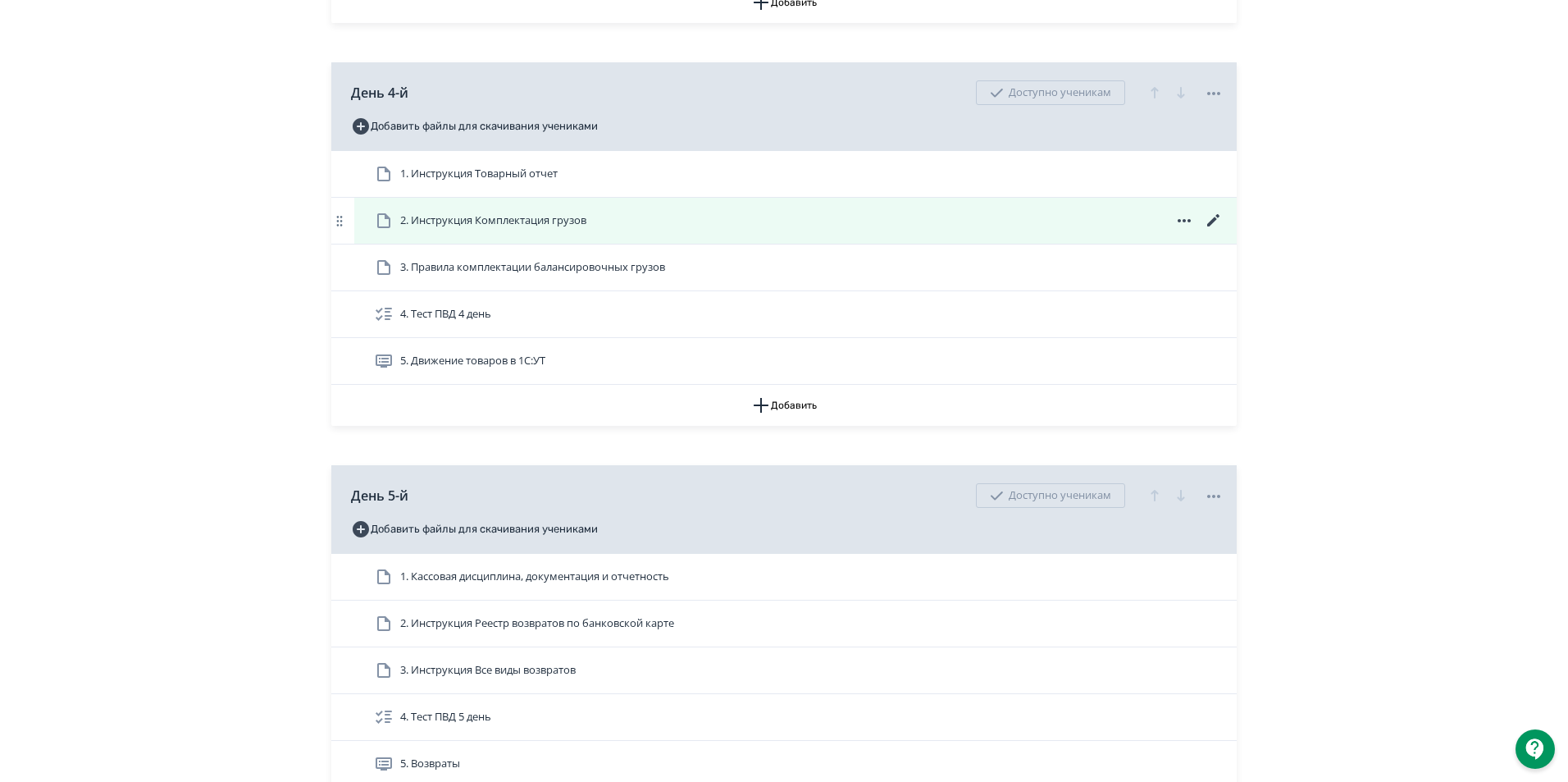
click at [1182, 230] on icon at bounding box center [1184, 221] width 19 height 19
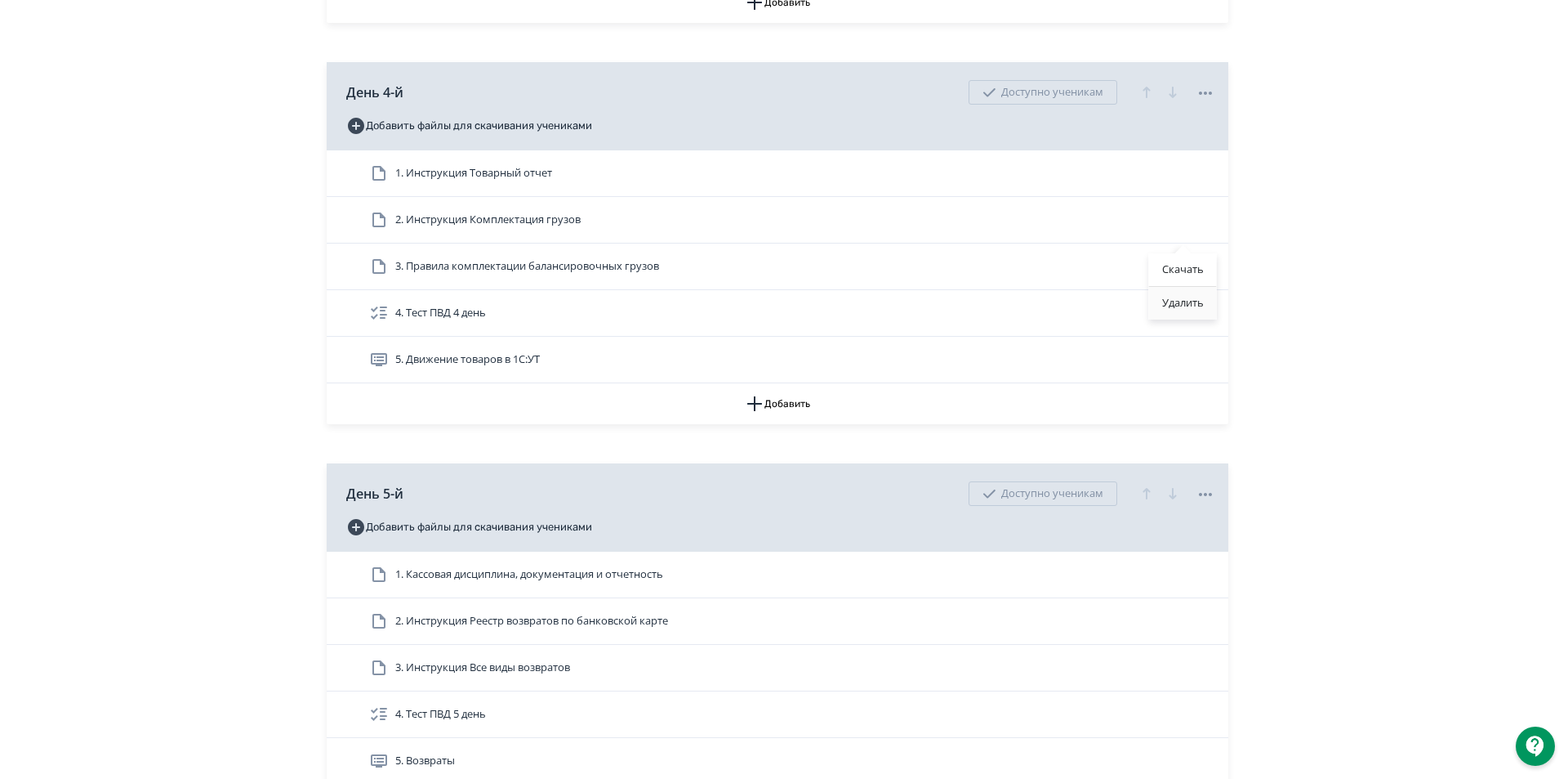
click at [1191, 304] on div "Удалить" at bounding box center [1183, 304] width 68 height 33
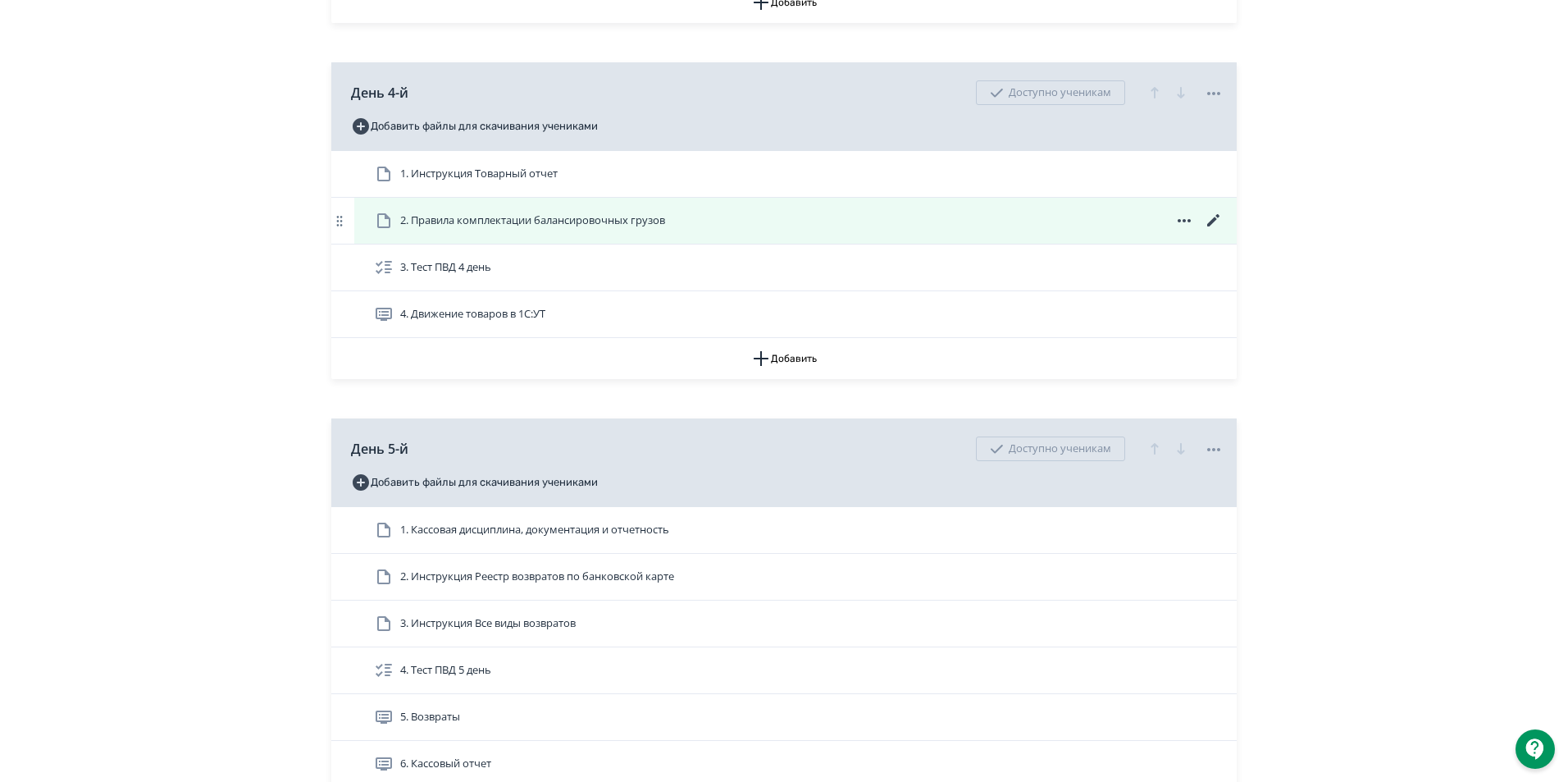
click at [548, 229] on span "2. Правила комплектации балансировочных грузов" at bounding box center [532, 220] width 265 height 16
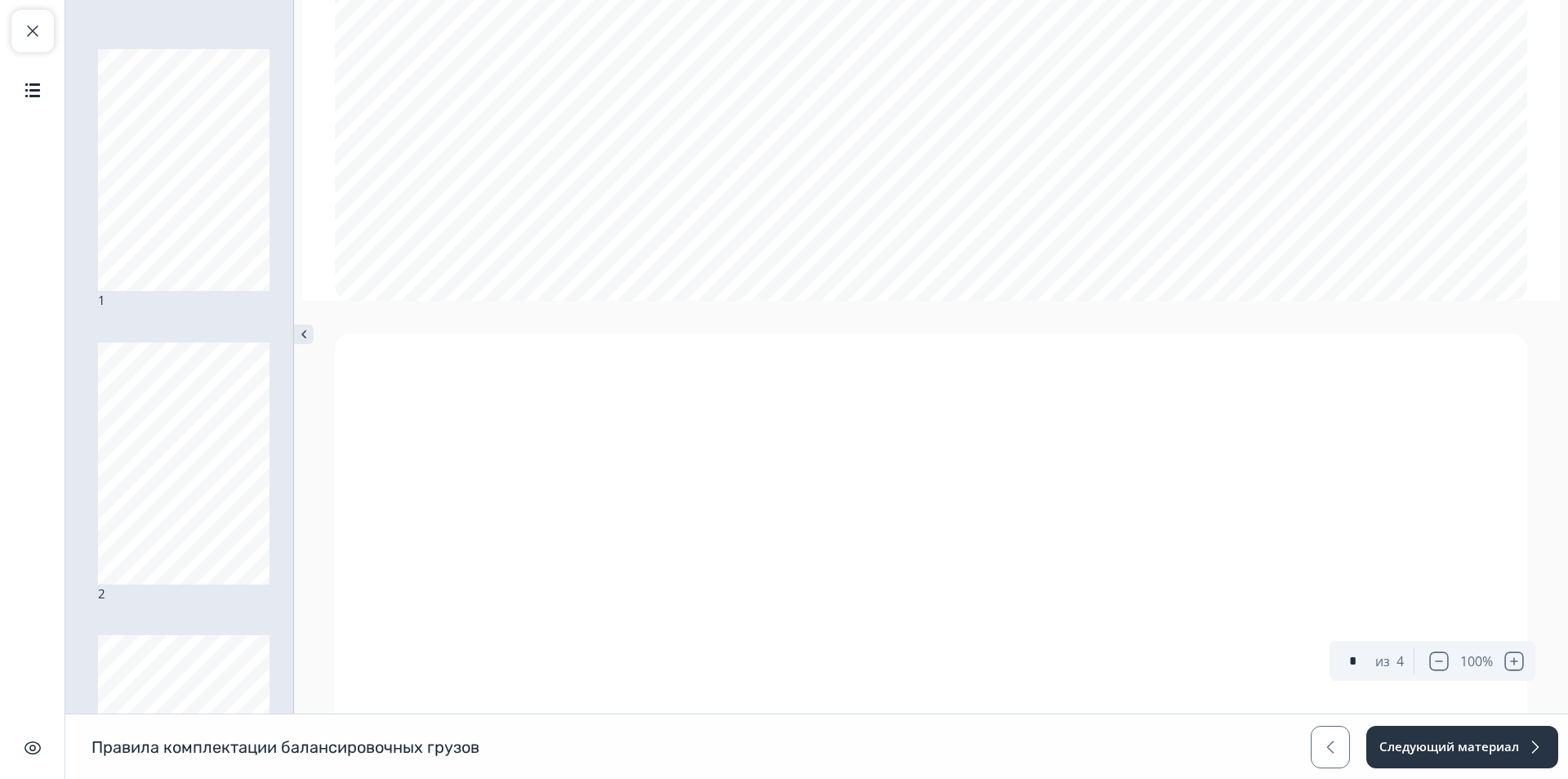
type input "*"
click at [33, 22] on span "button" at bounding box center [33, 31] width 19 height 19
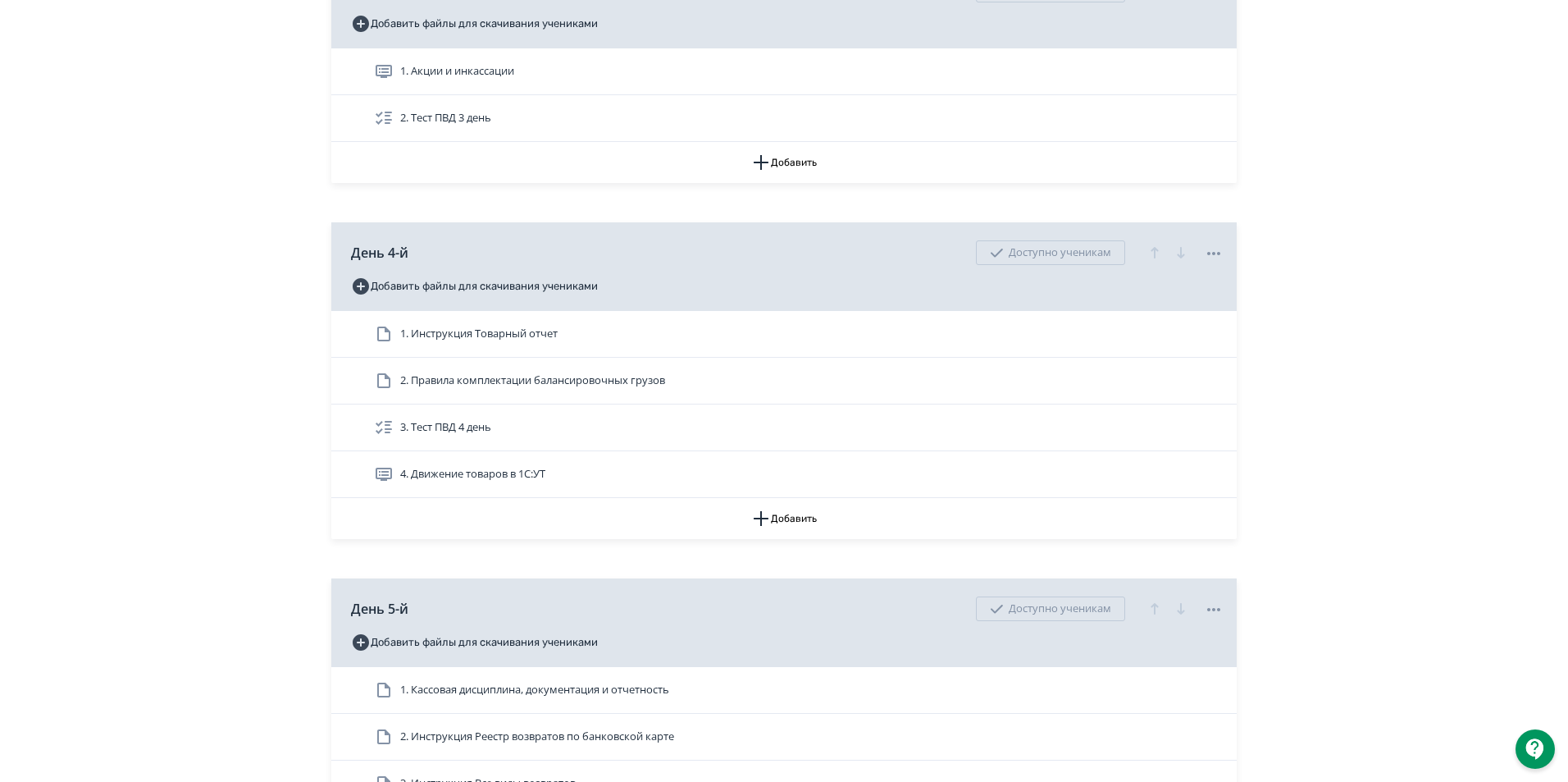
scroll to position [1640, 0]
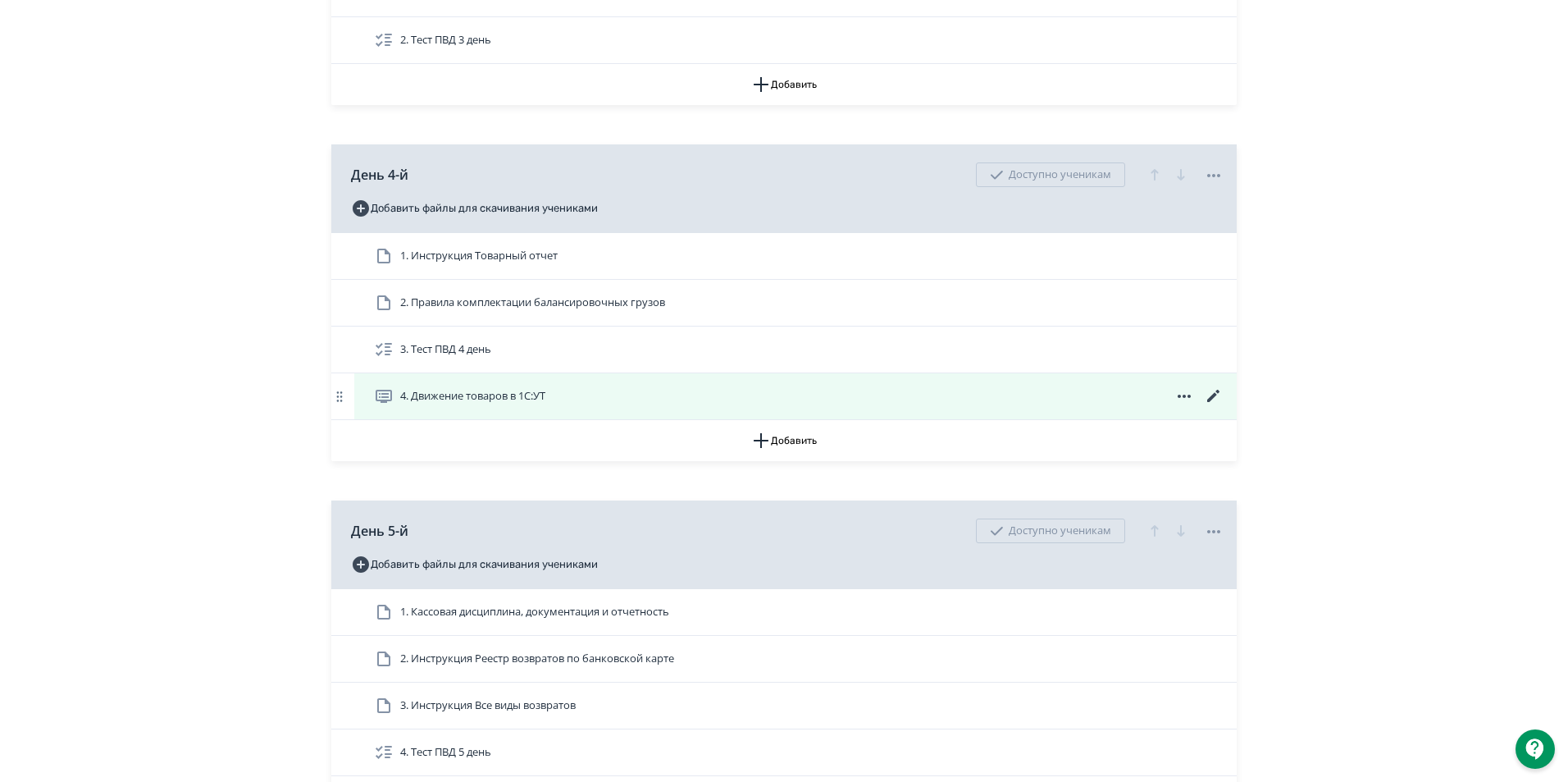
click at [1210, 406] on icon at bounding box center [1213, 396] width 19 height 19
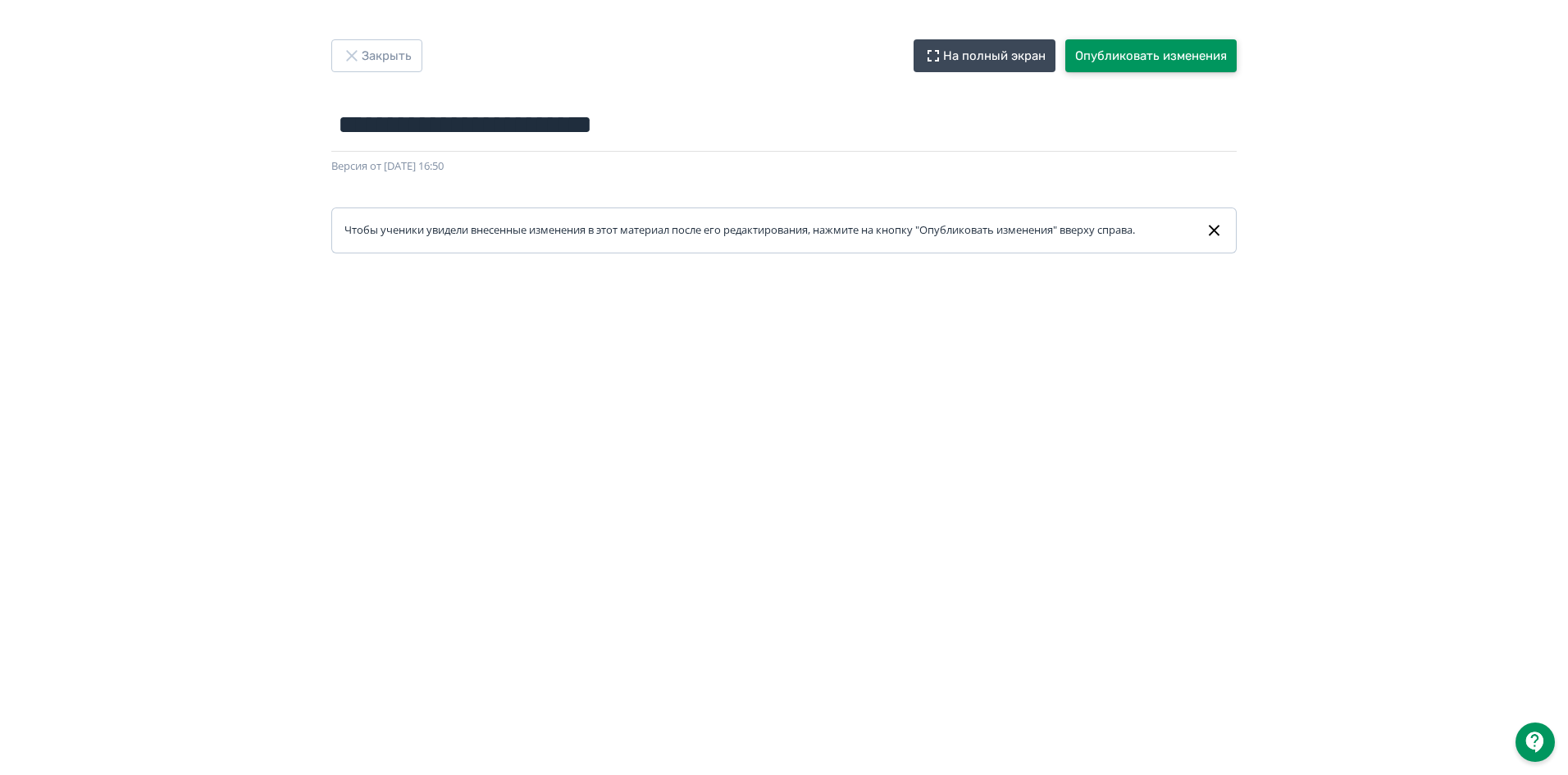
click at [1182, 47] on button "Опубликовать изменения" at bounding box center [1151, 56] width 172 height 33
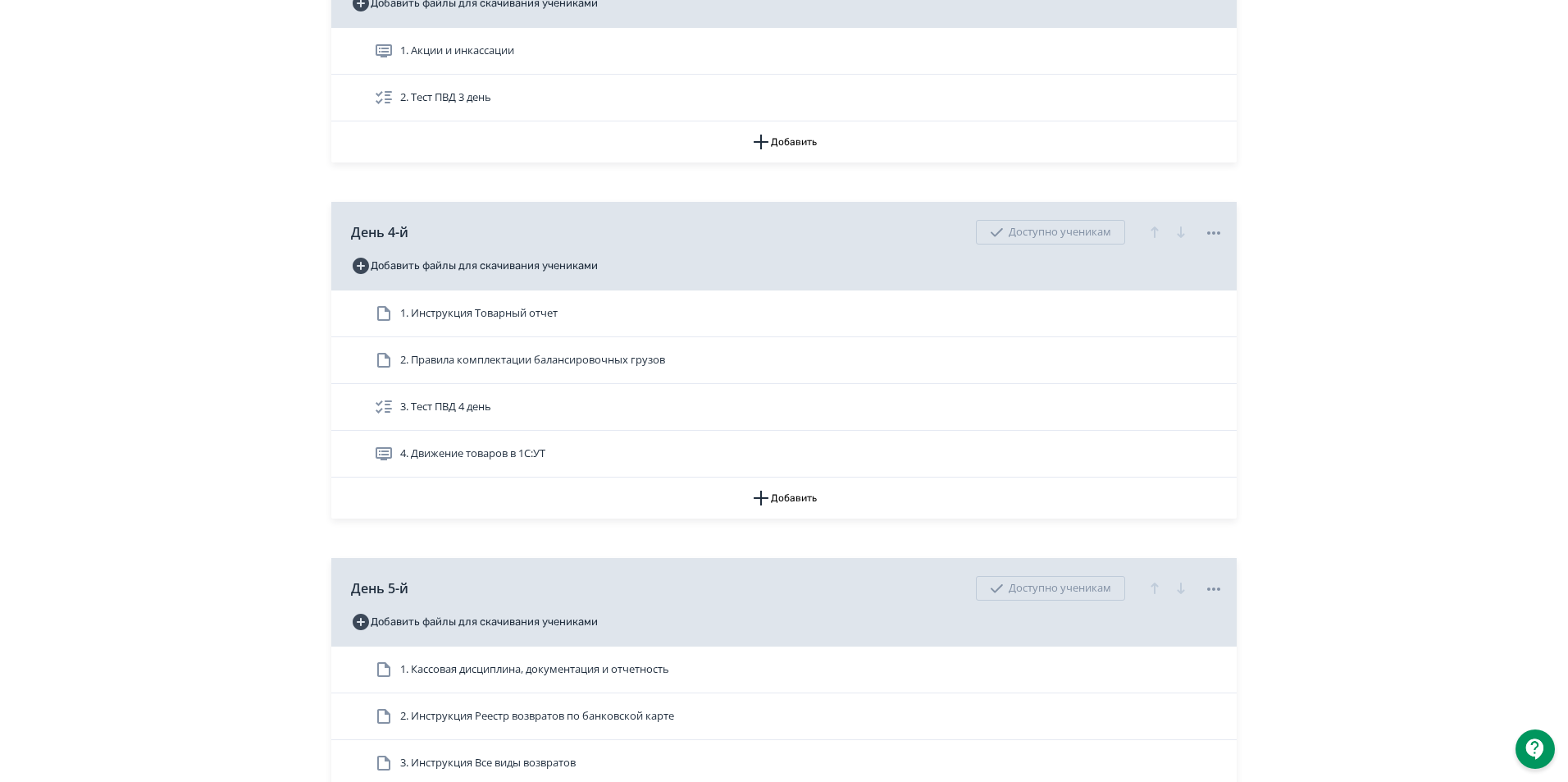
scroll to position [1722, 0]
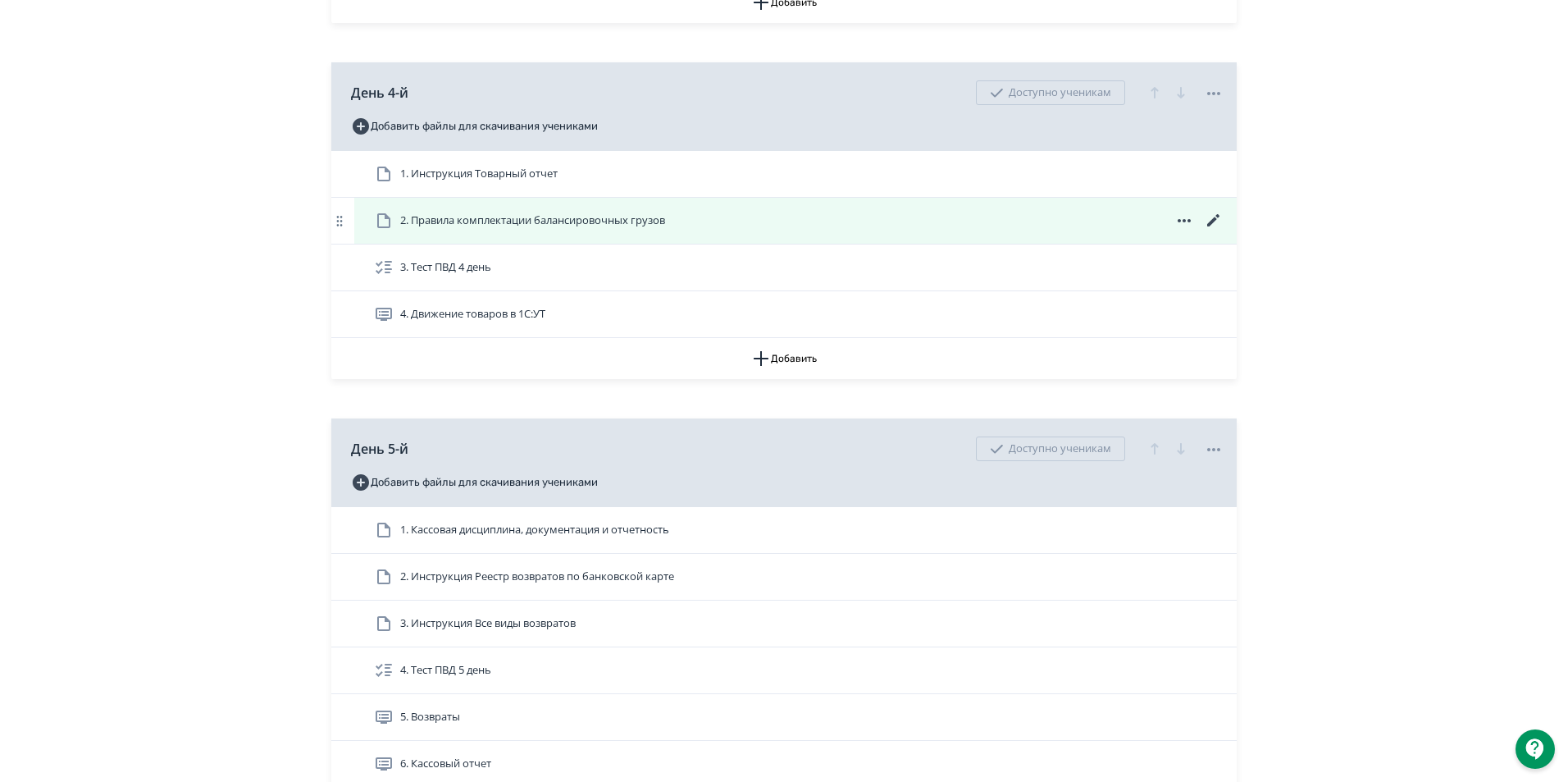
click at [1185, 222] on icon at bounding box center [1184, 220] width 14 height 3
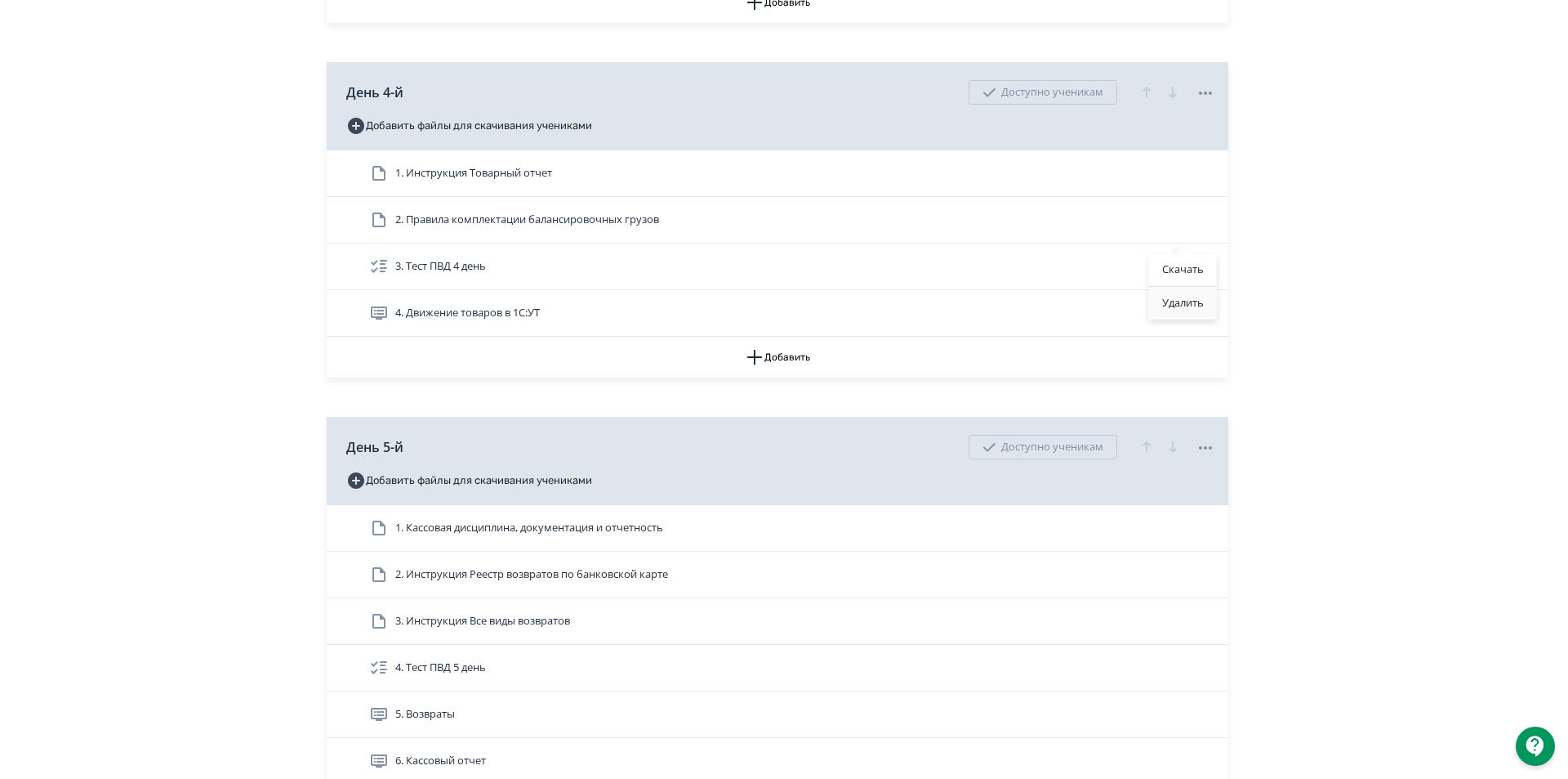
click at [1194, 304] on div "Удалить" at bounding box center [1183, 304] width 68 height 33
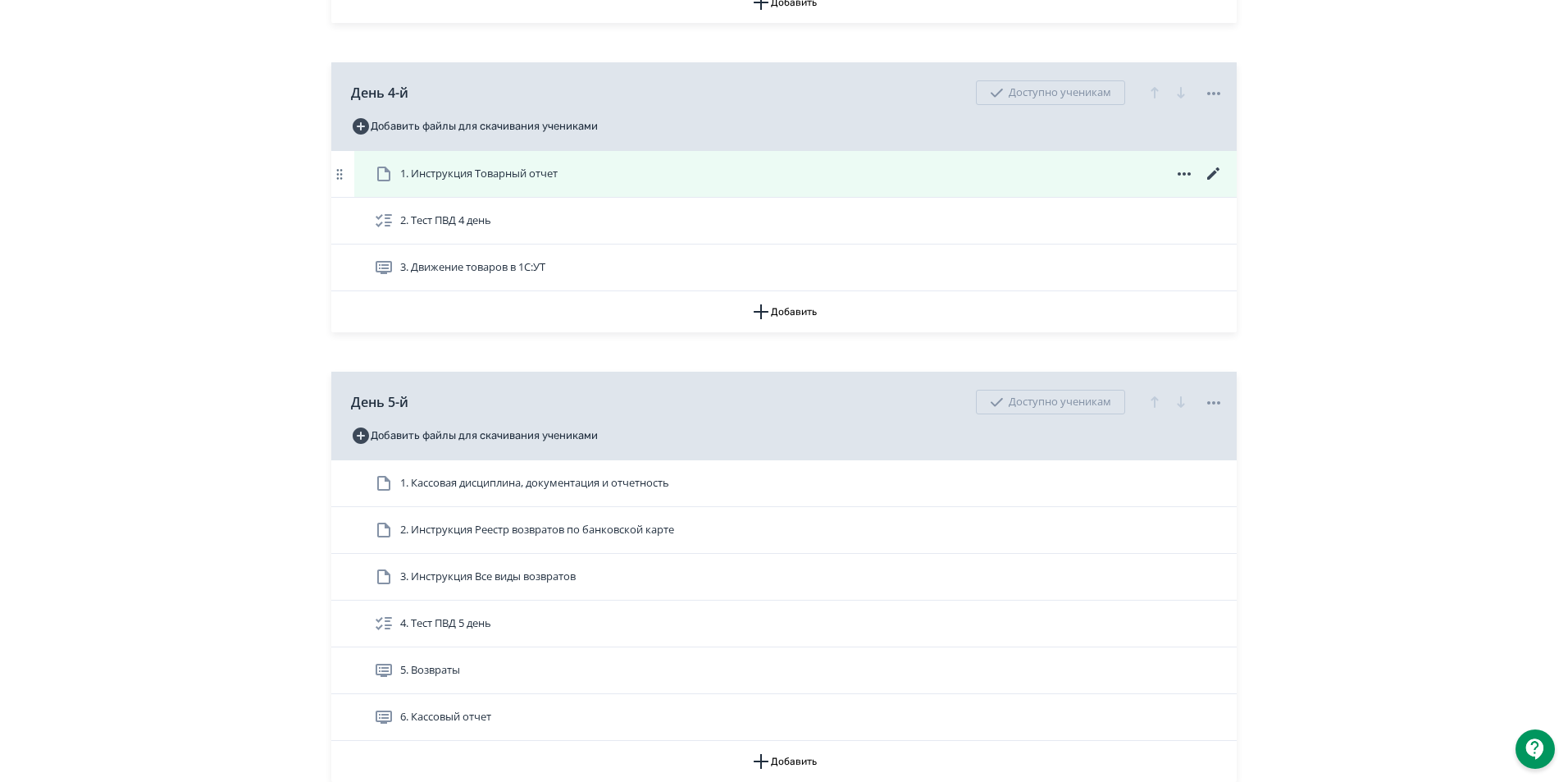
click at [533, 182] on span "1. Инструкция Товарный отчет" at bounding box center [478, 174] width 157 height 16
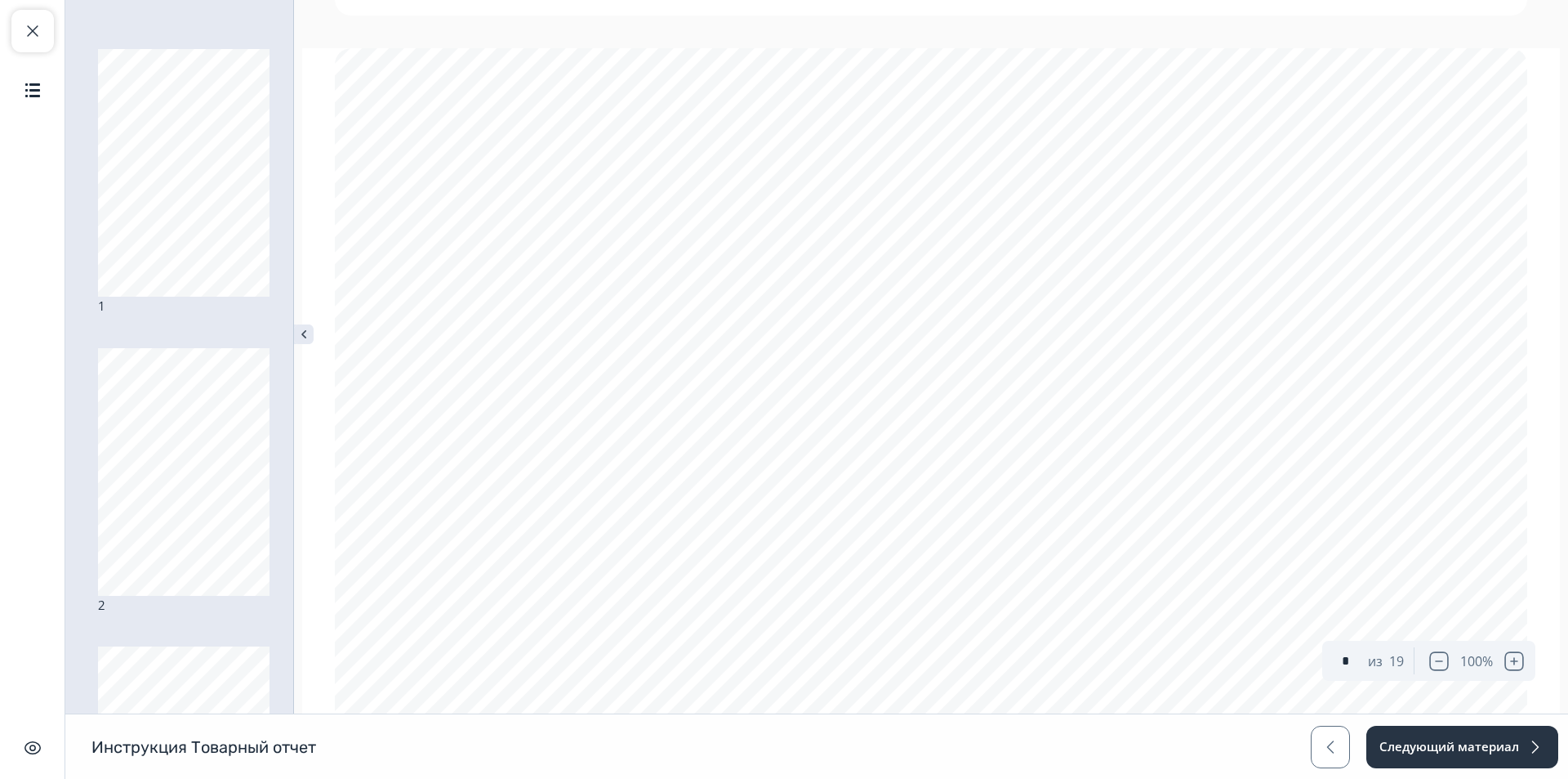
scroll to position [1764, 0]
type input "**"
click at [50, 36] on button "Закрыть курс" at bounding box center [33, 31] width 42 height 42
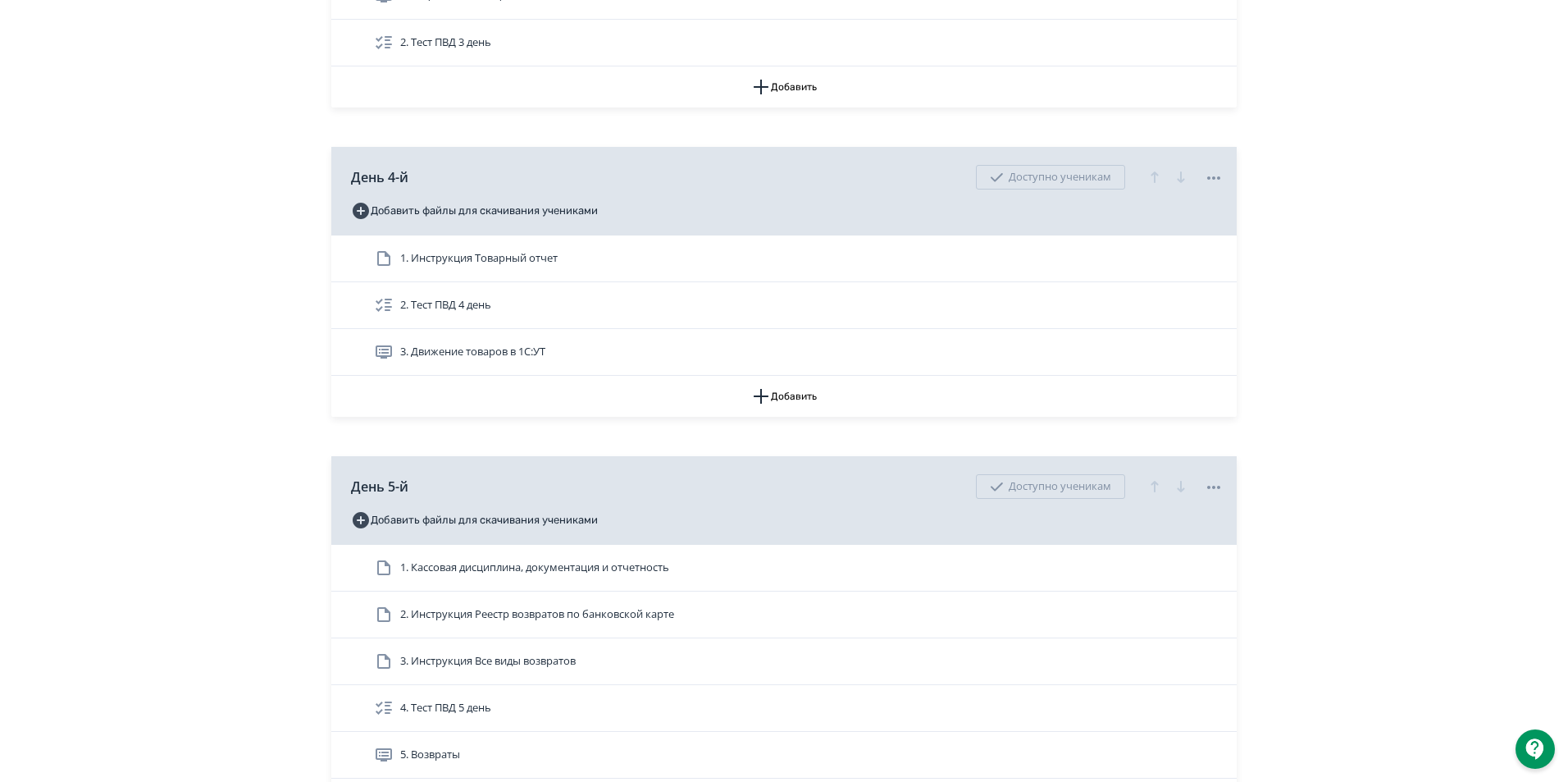
scroll to position [1640, 0]
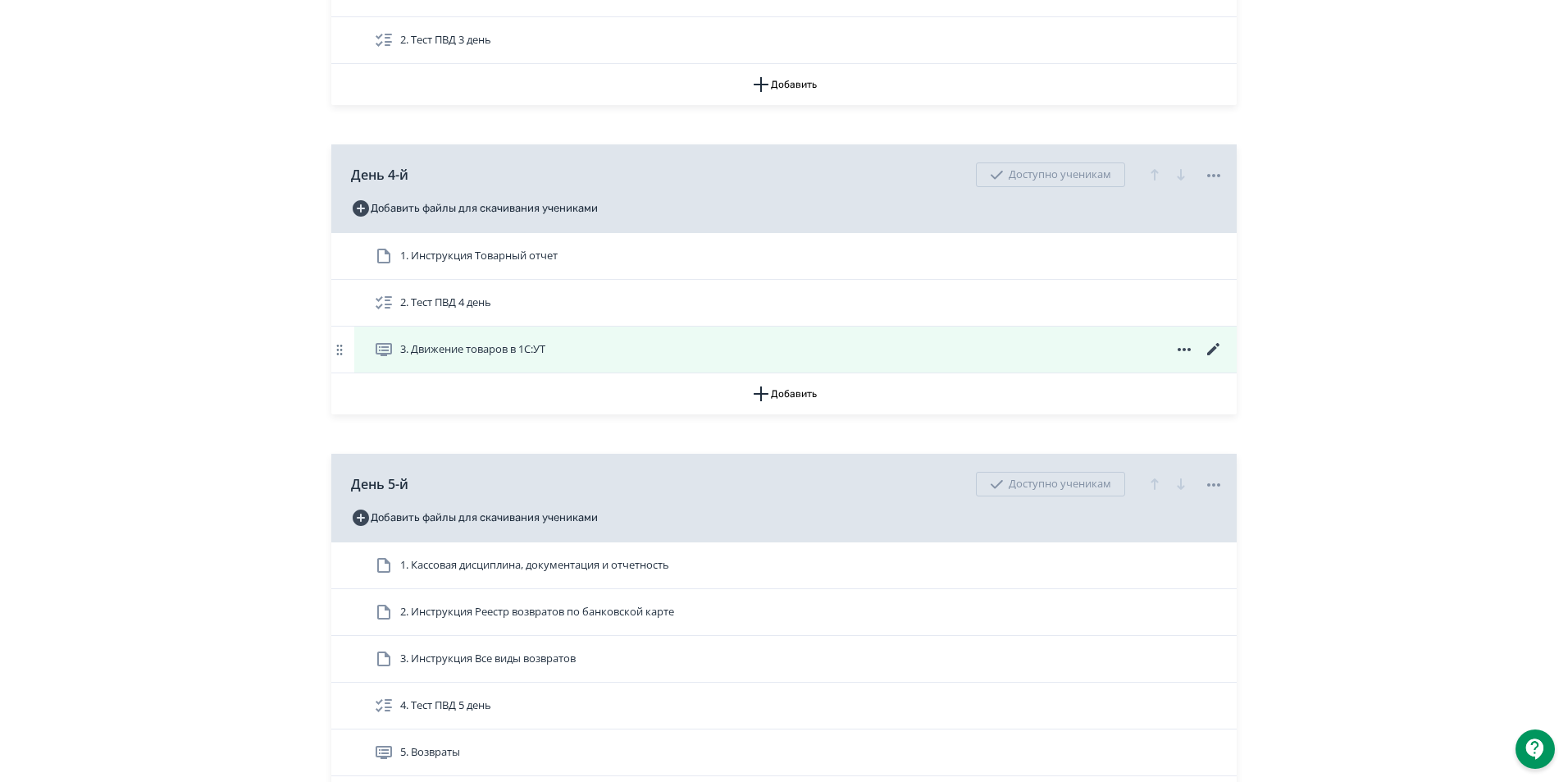
click at [516, 358] on span "3. Движение товаров в 1С:УТ" at bounding box center [473, 349] width 146 height 16
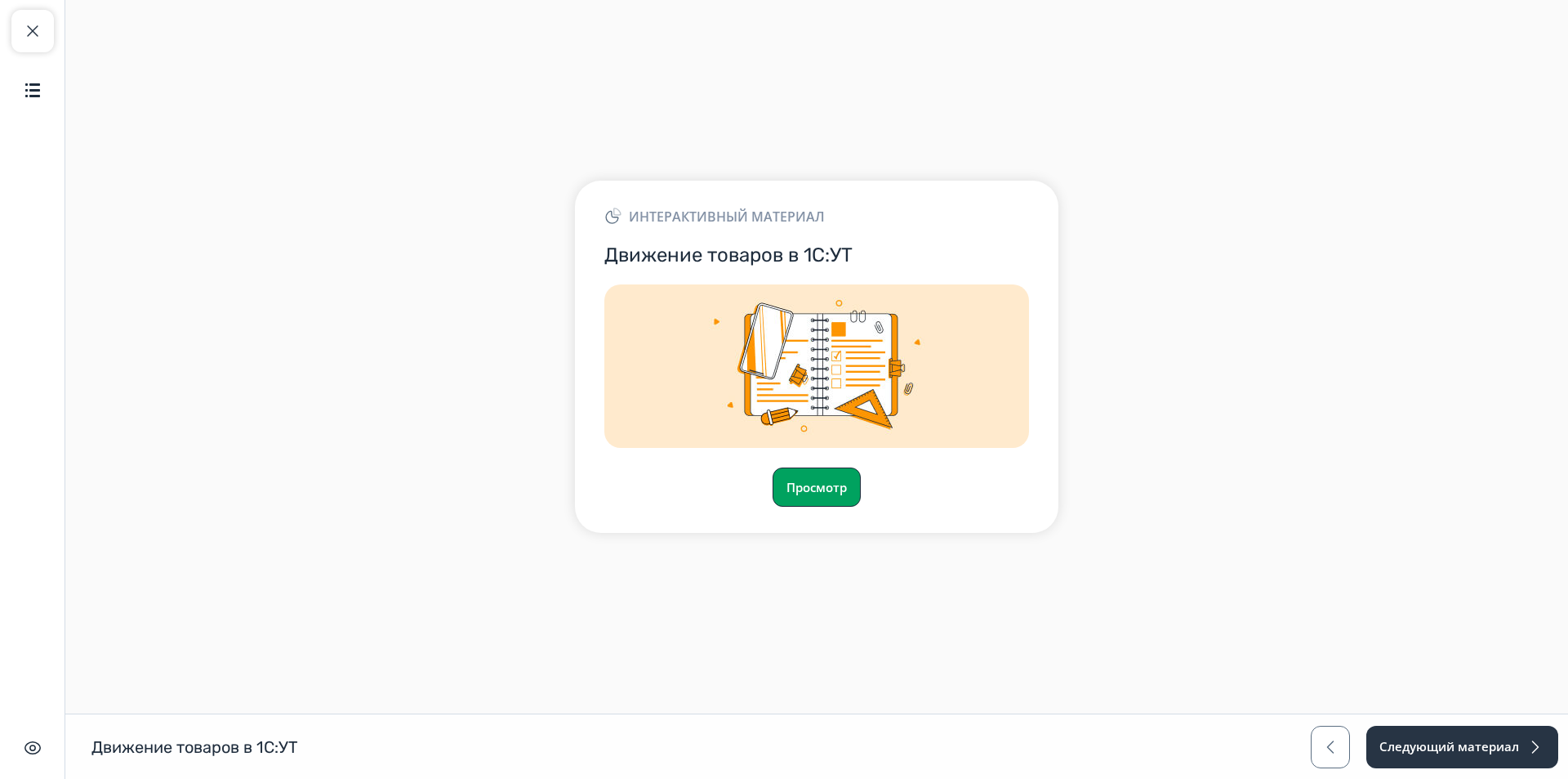
click at [835, 499] on button "Просмотр" at bounding box center [817, 486] width 88 height 39
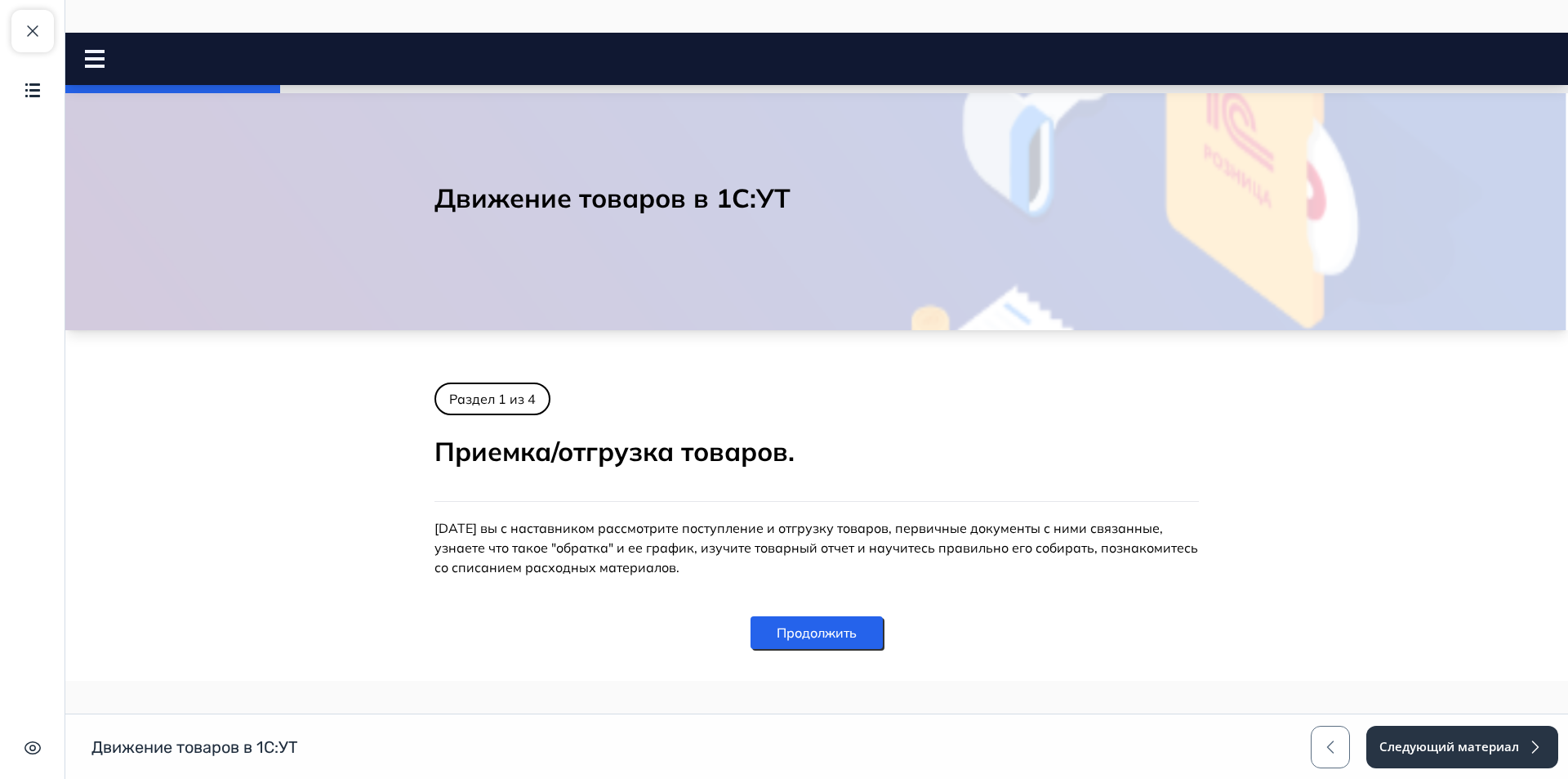
click at [88, 53] on rect at bounding box center [94, 51] width 19 height 3
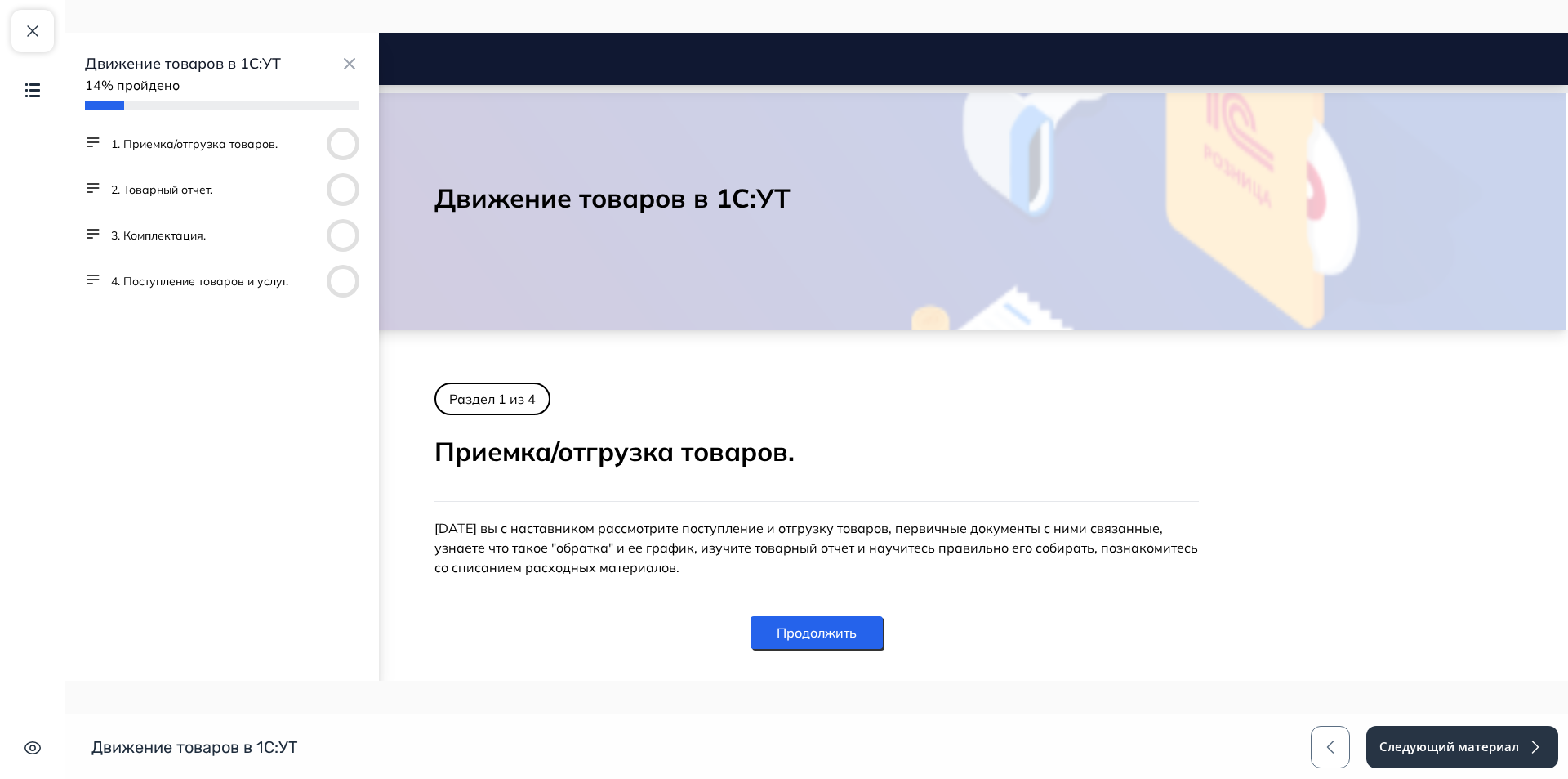
click at [161, 188] on button "2. Товарный отчет." at bounding box center [161, 189] width 101 height 16
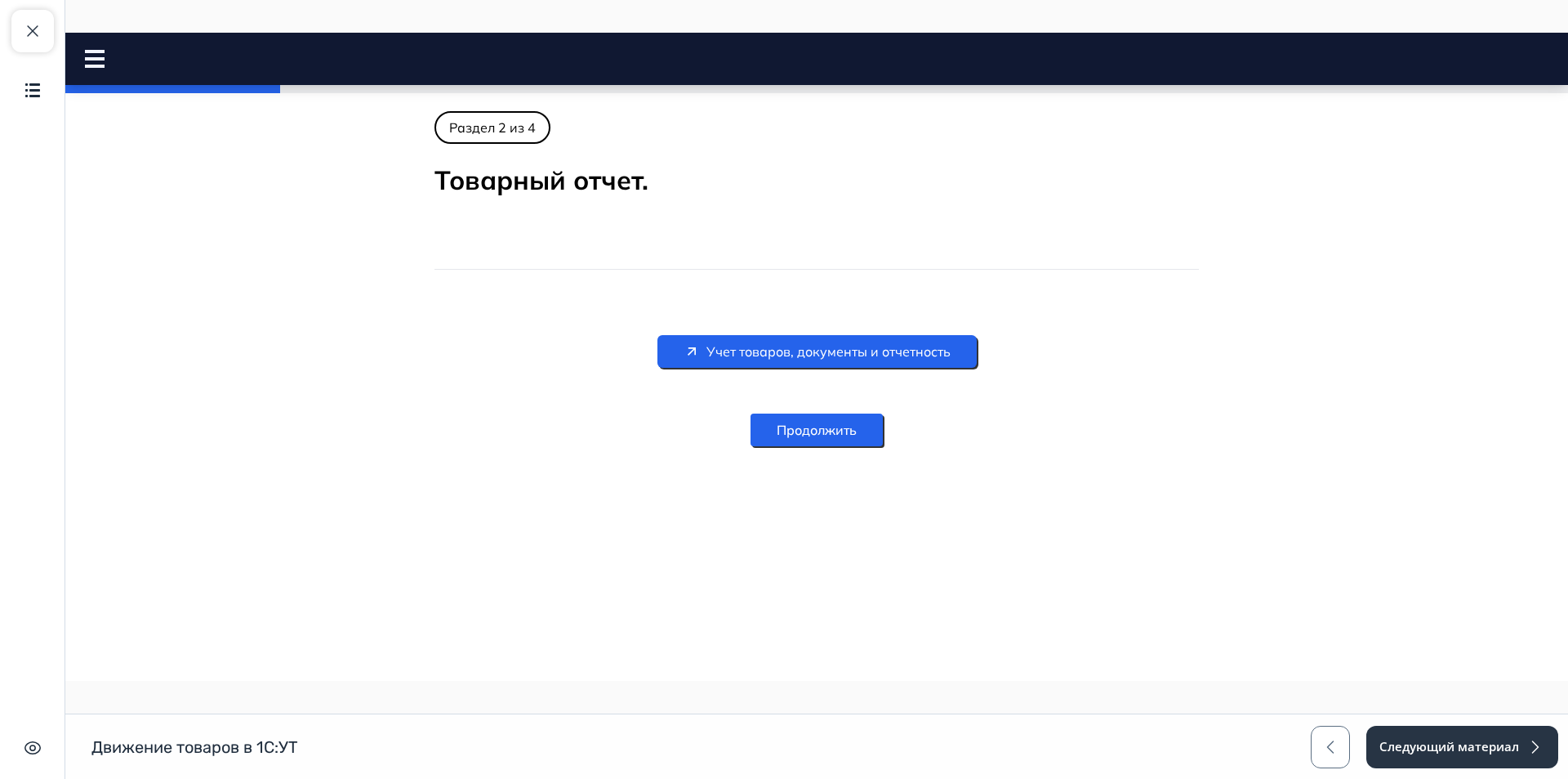
click at [936, 352] on span "Учет товаров, документы и отчетность" at bounding box center [829, 351] width 244 height 19
click at [50, 30] on button "Закрыть курс" at bounding box center [33, 31] width 42 height 42
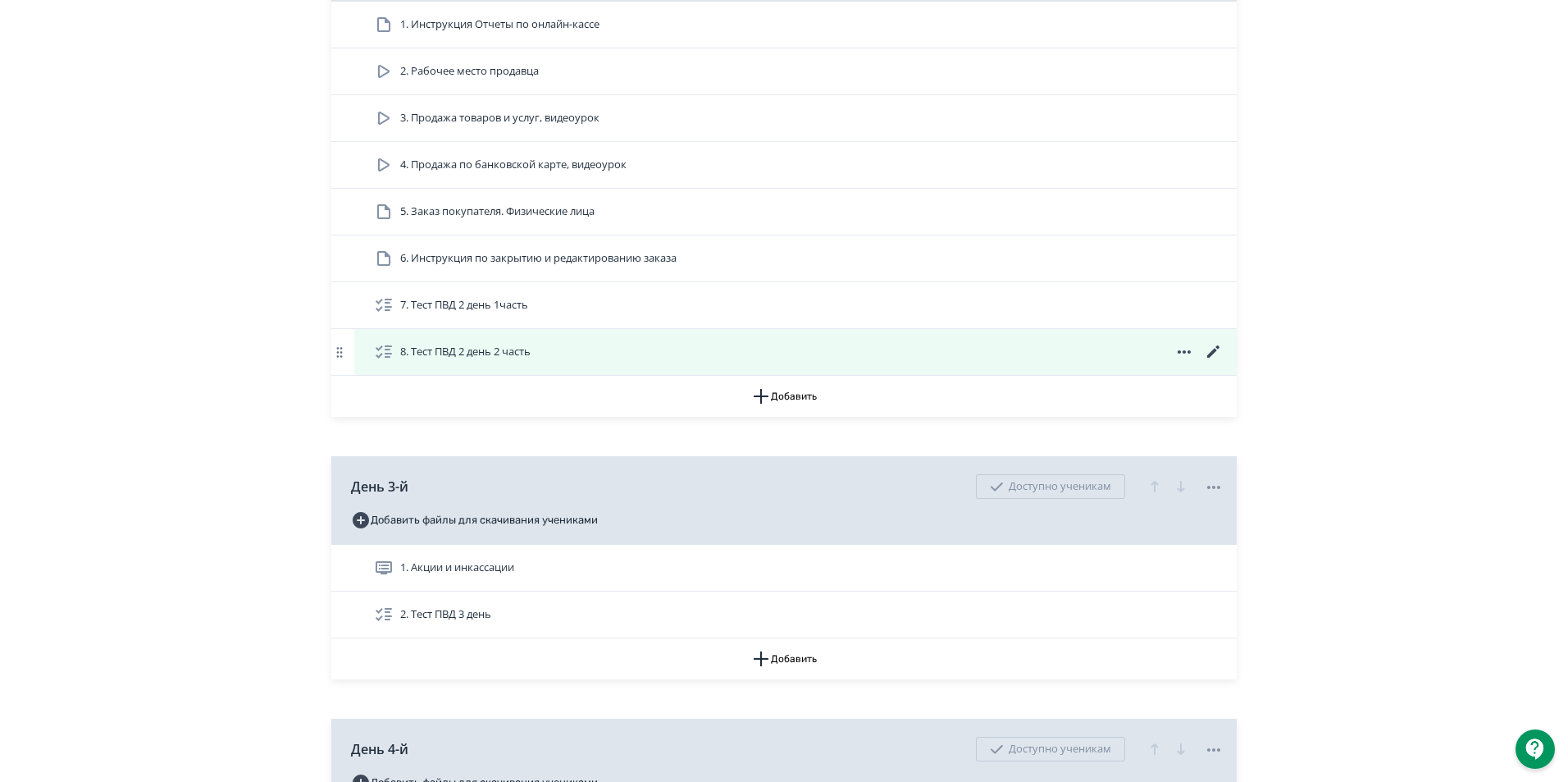
scroll to position [1558, 0]
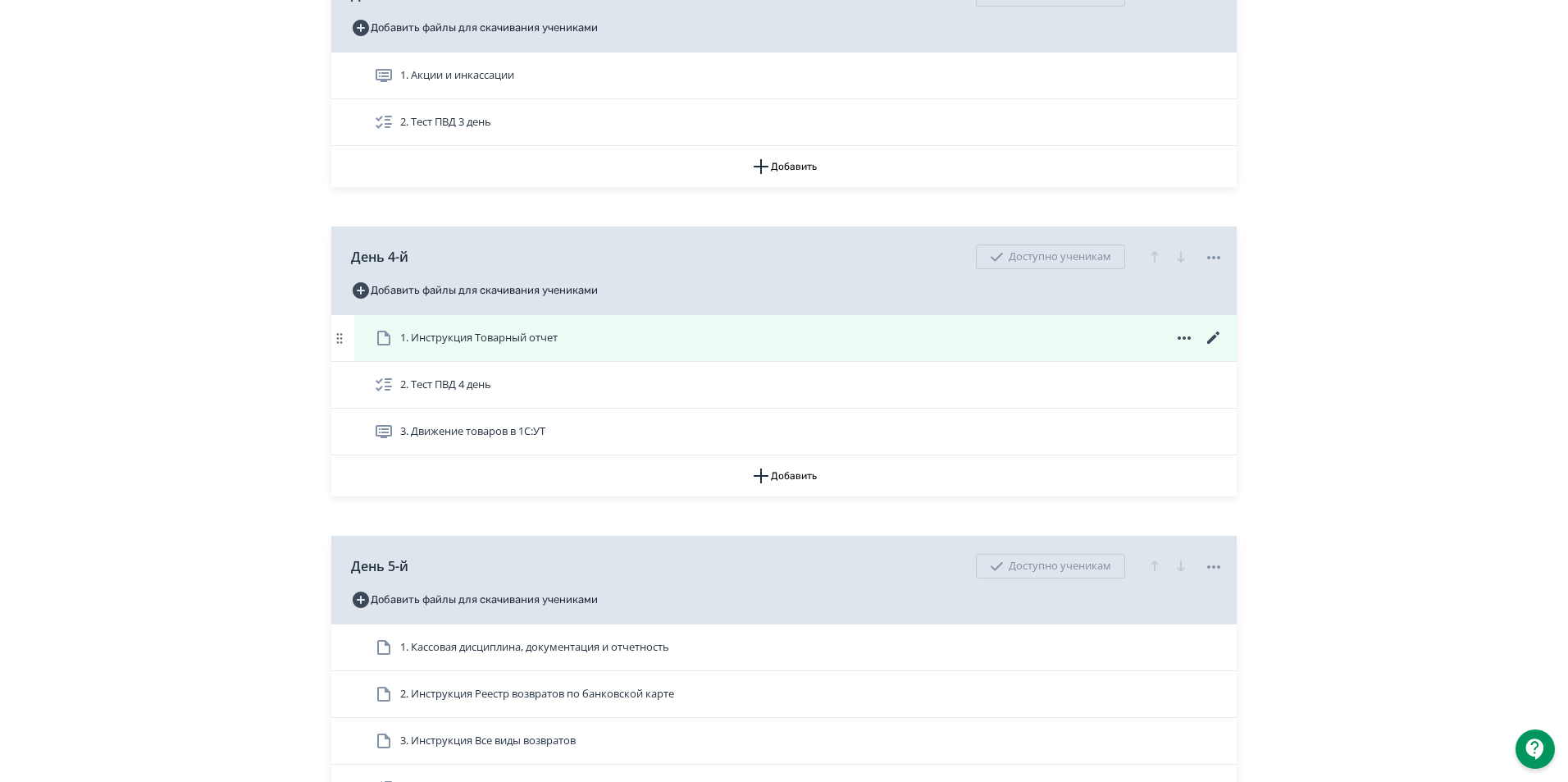
click at [1185, 348] on icon at bounding box center [1184, 337] width 19 height 19
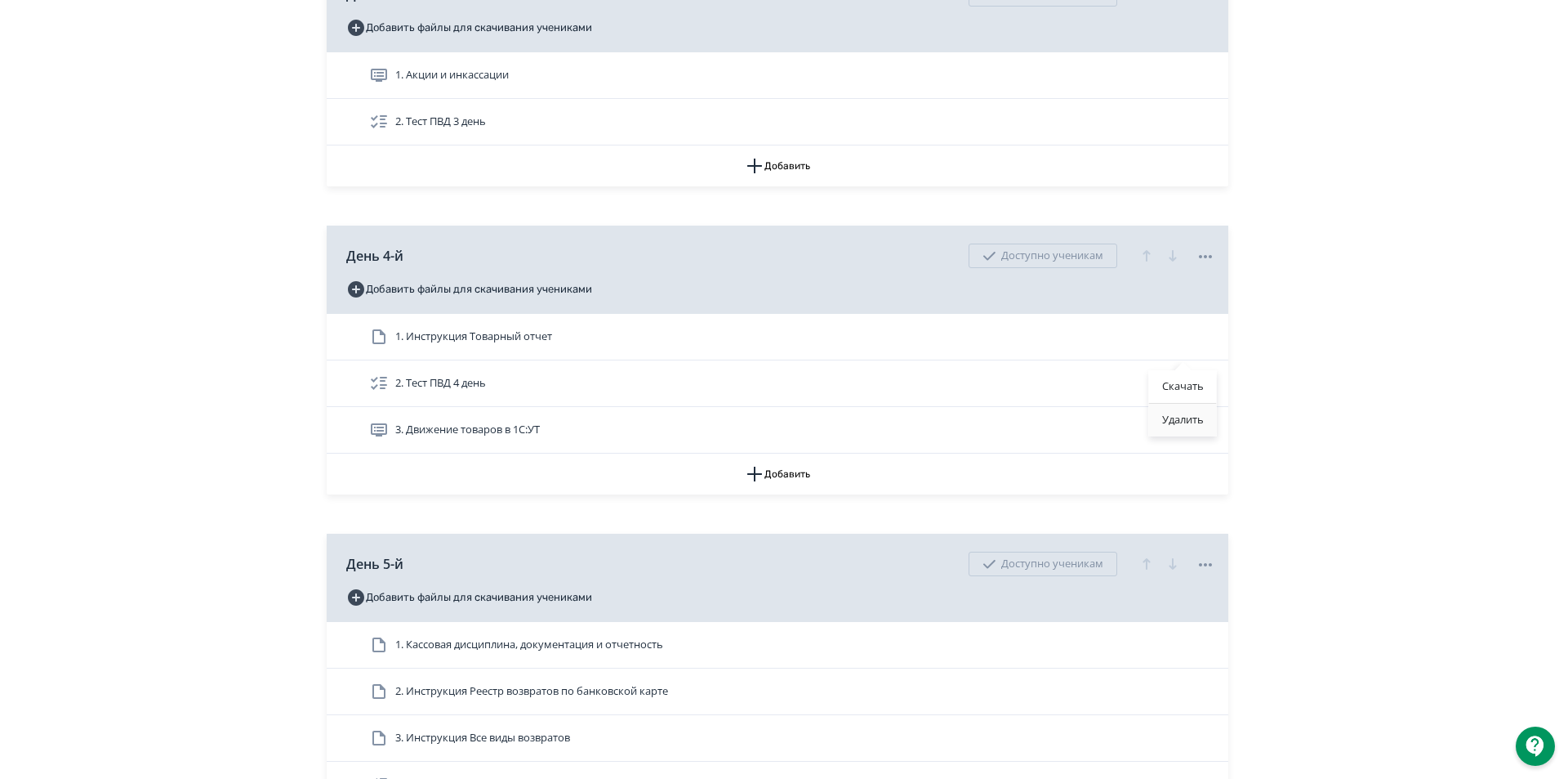
click at [1173, 424] on div "Удалить" at bounding box center [1183, 420] width 68 height 33
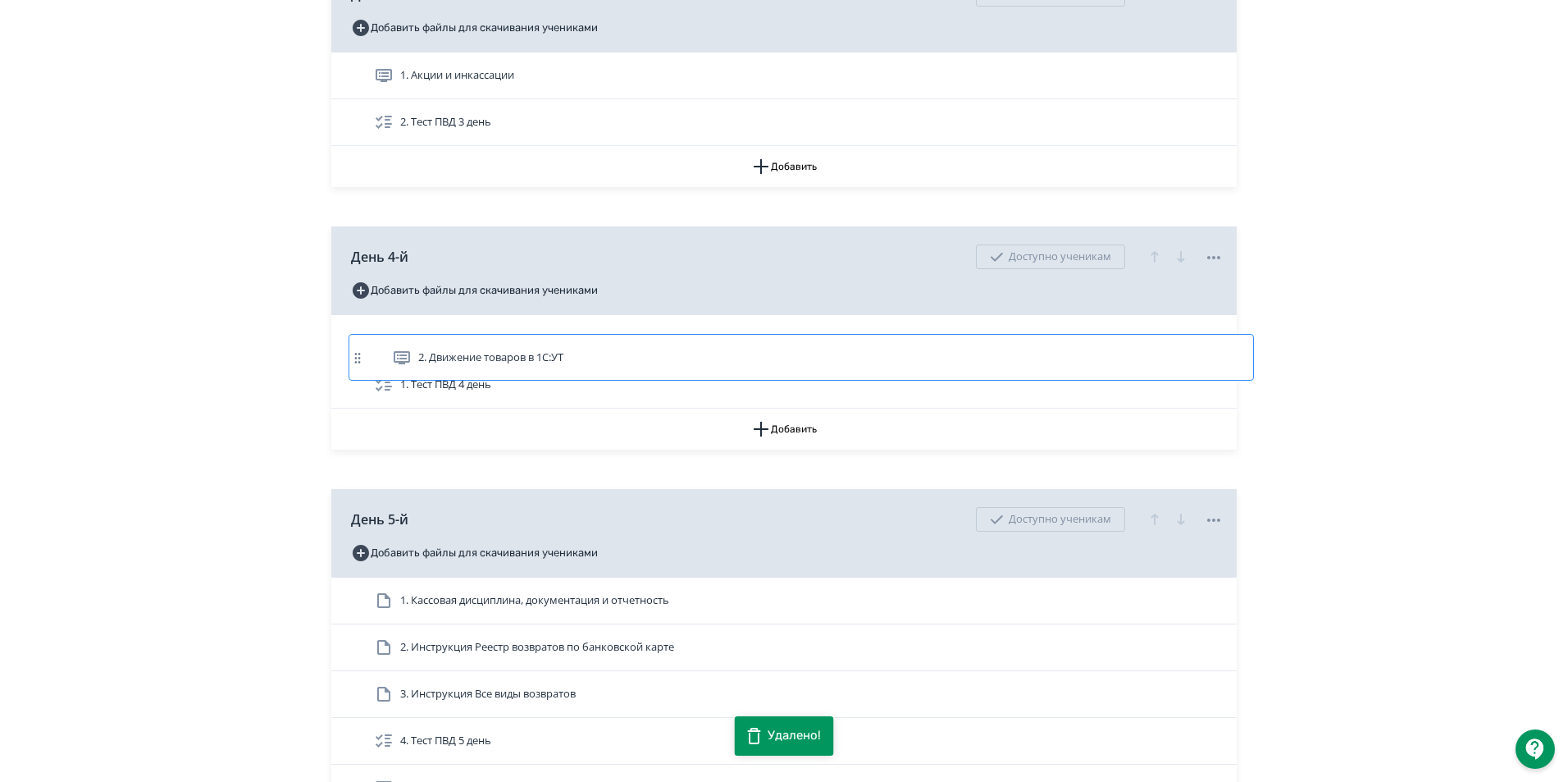
drag, startPoint x: 529, startPoint y: 403, endPoint x: 536, endPoint y: 351, distance: 52.5
click at [546, 354] on div "1. Тест ПВД 4 день 2. Движение товаров в 1С:УТ" at bounding box center [784, 362] width 906 height 94
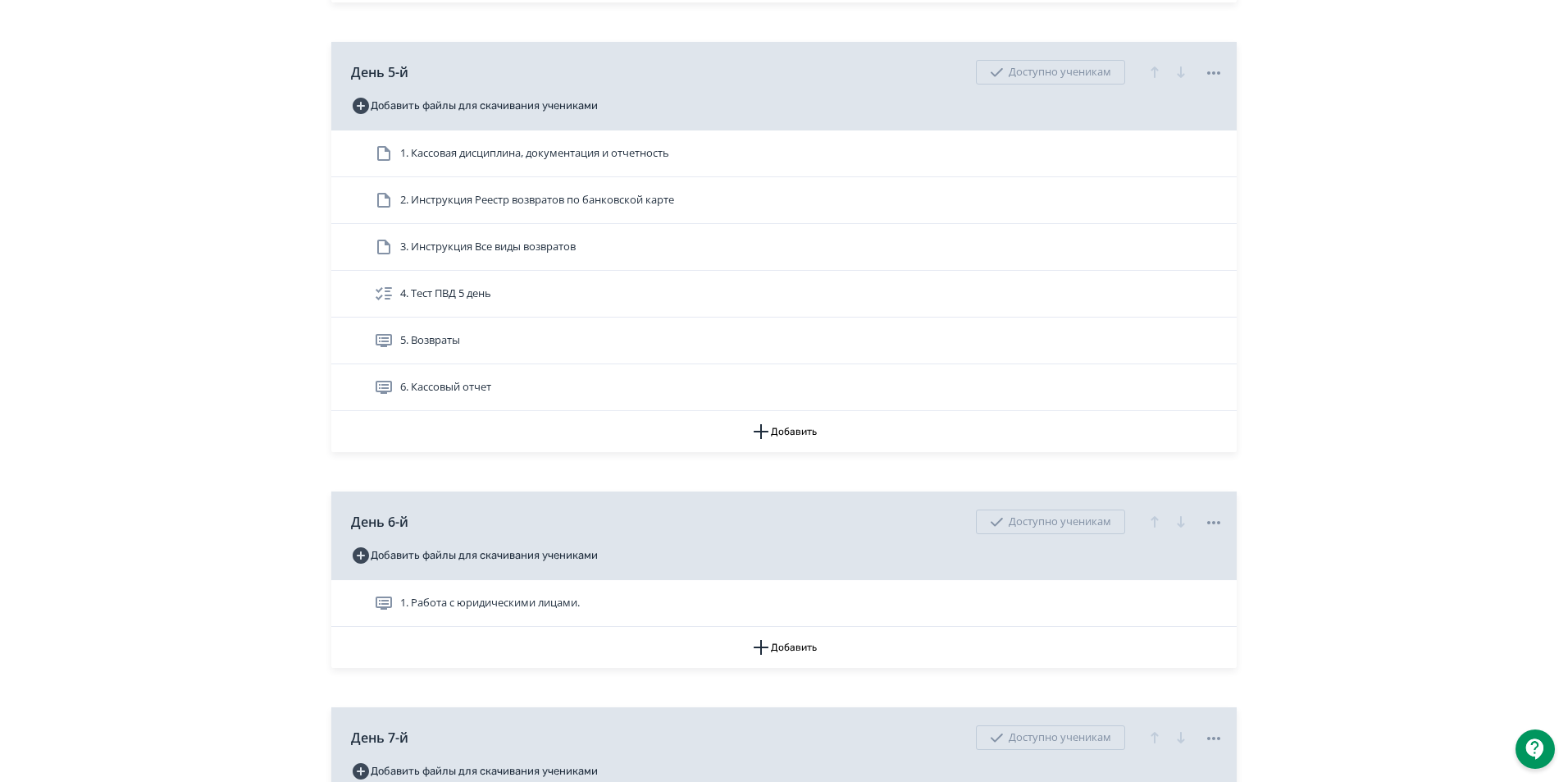
scroll to position [2050, 0]
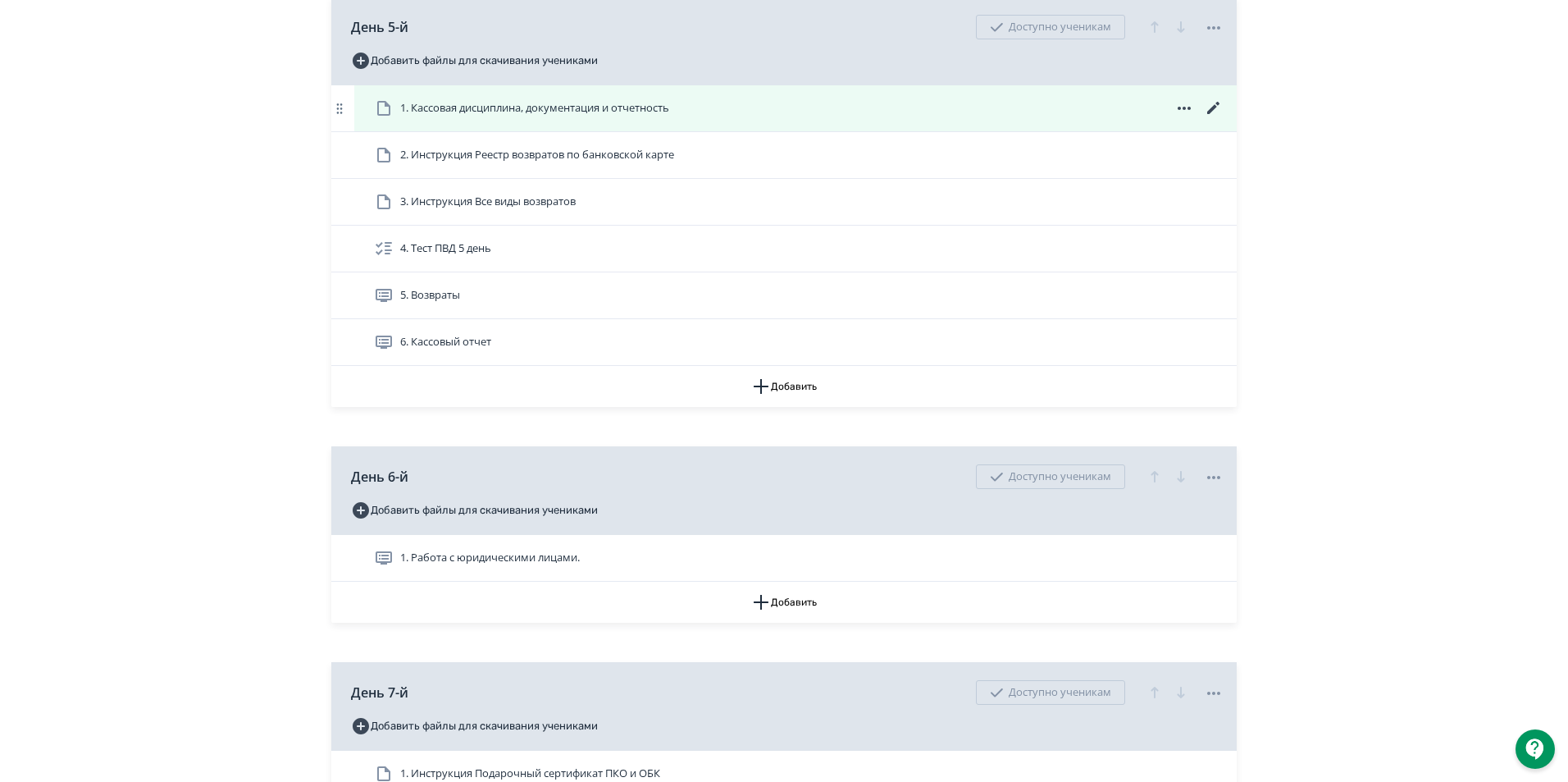
click at [426, 117] on span "1. Кассовая дисциплина, документация и отчетность" at bounding box center [534, 108] width 269 height 16
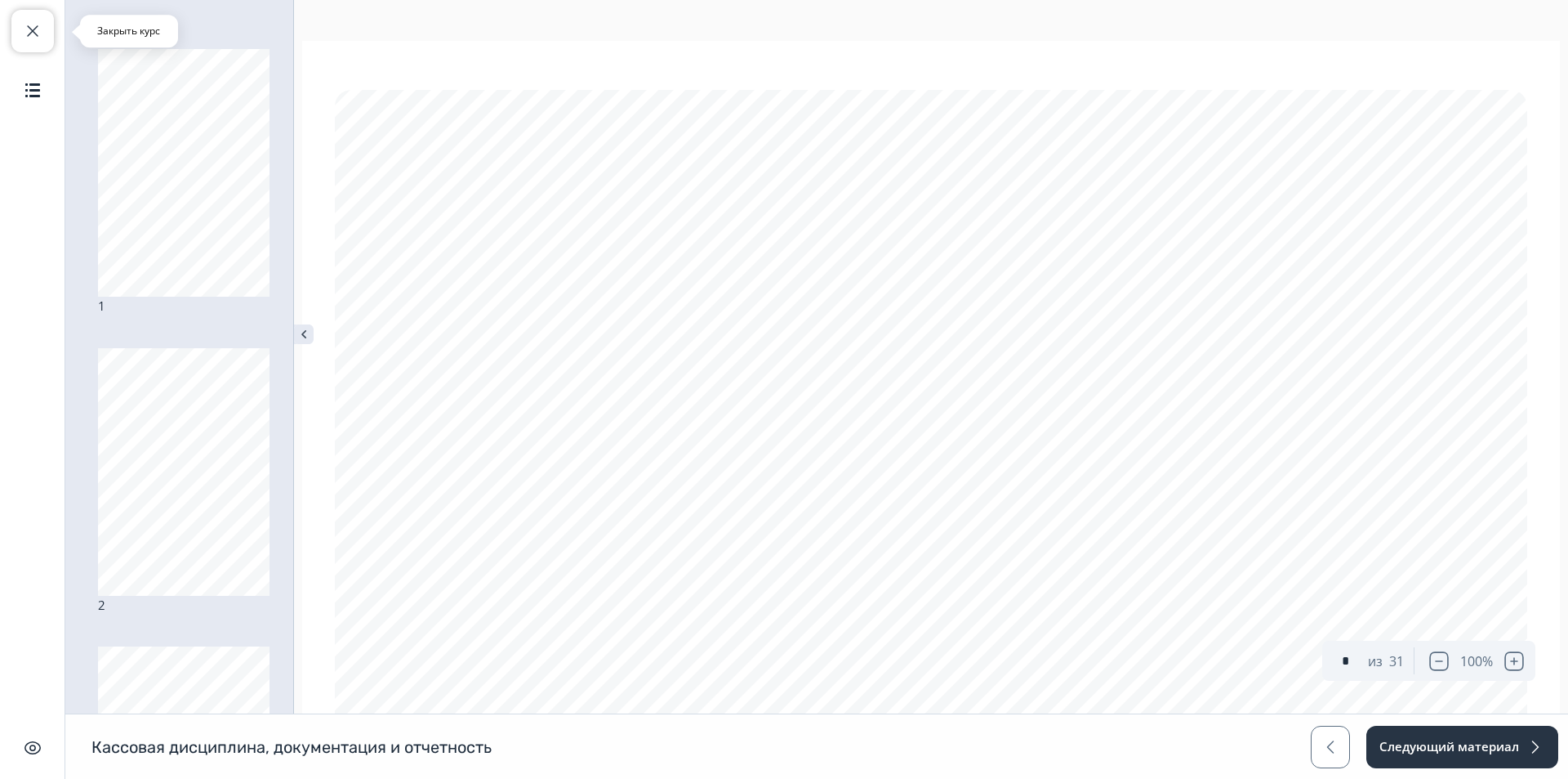
click at [33, 22] on span "button" at bounding box center [33, 31] width 19 height 19
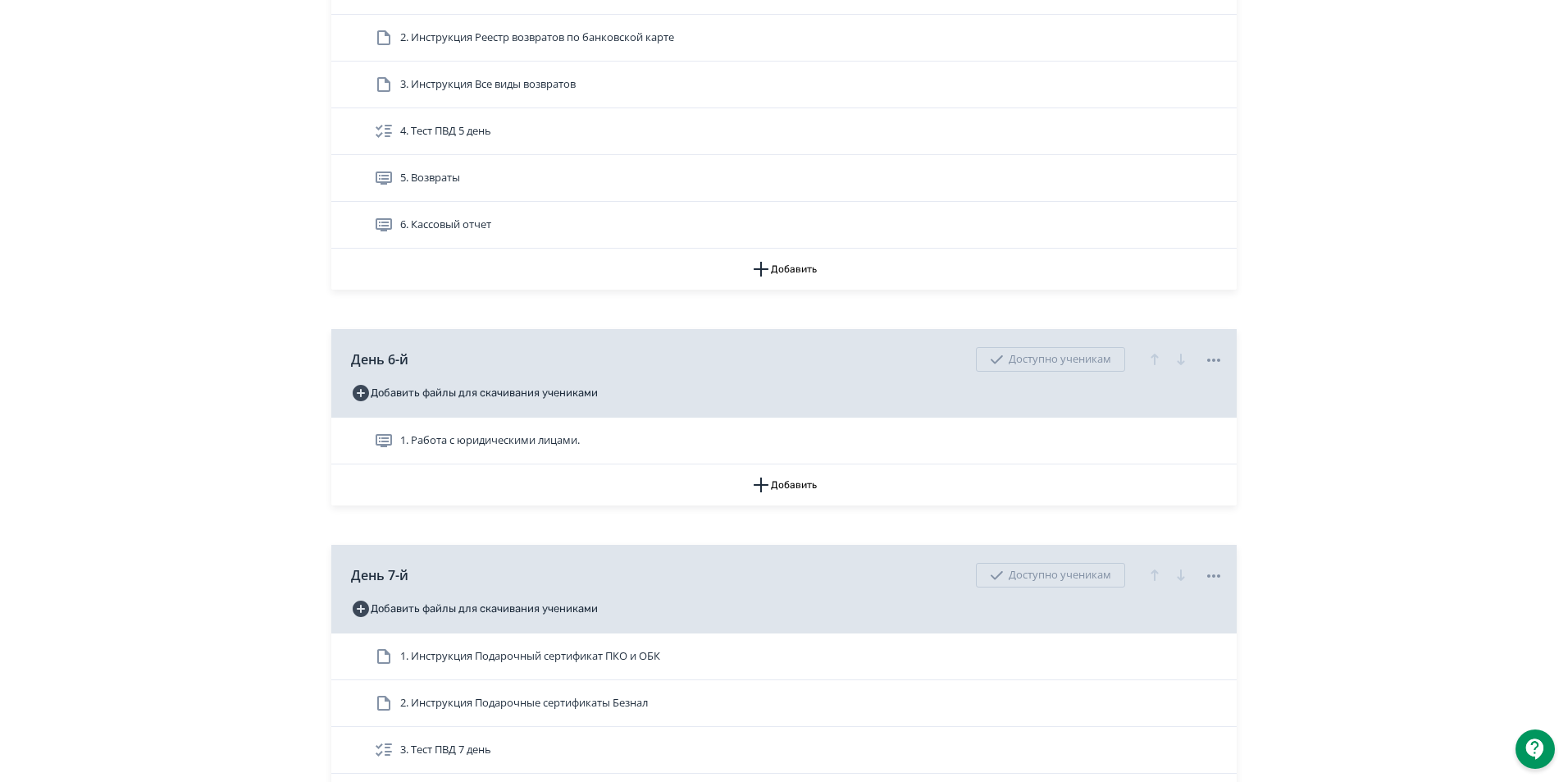
scroll to position [2214, 0]
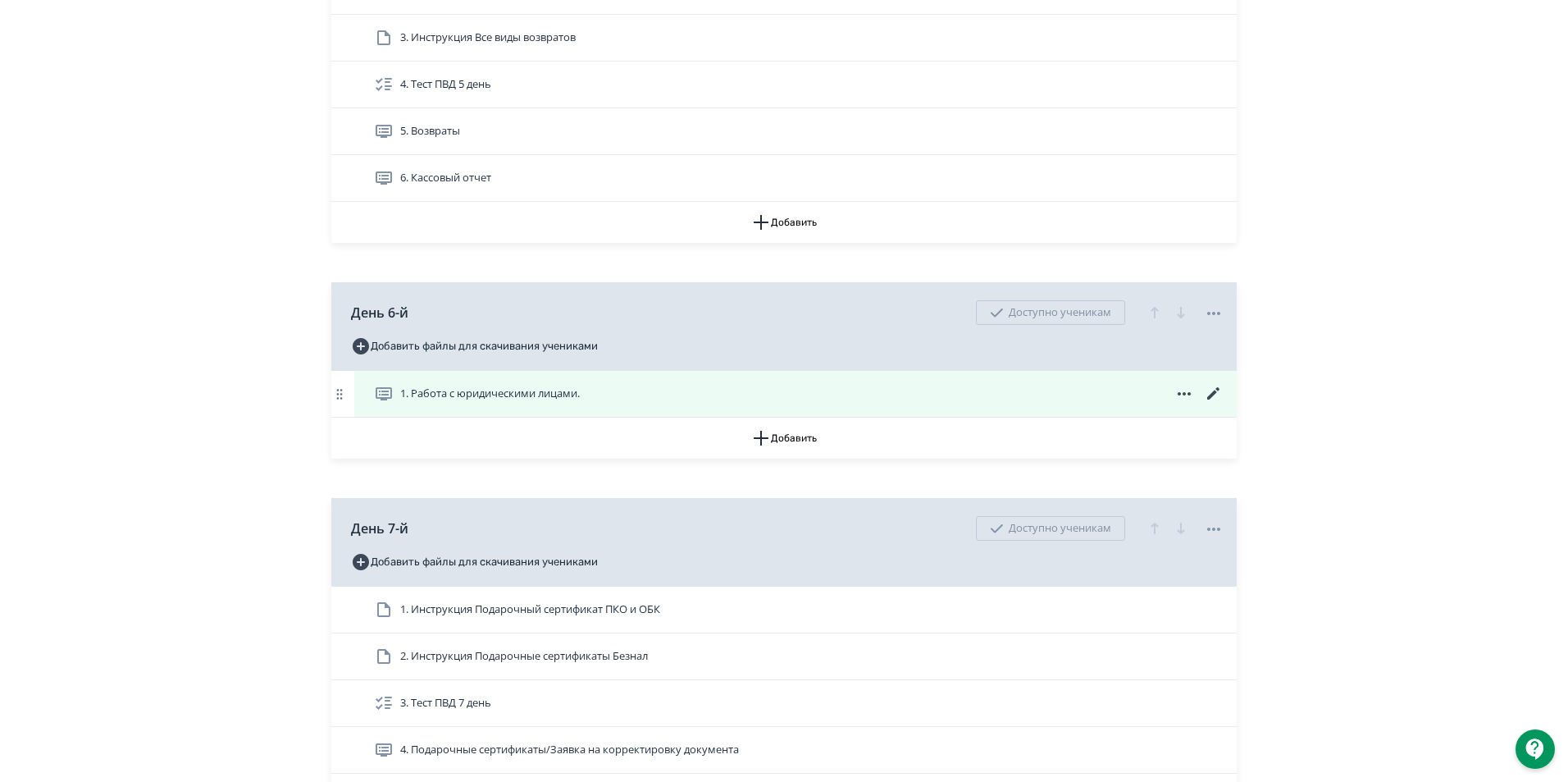
click at [497, 402] on span "1. Работа с юридическими лицами." at bounding box center [490, 393] width 179 height 16
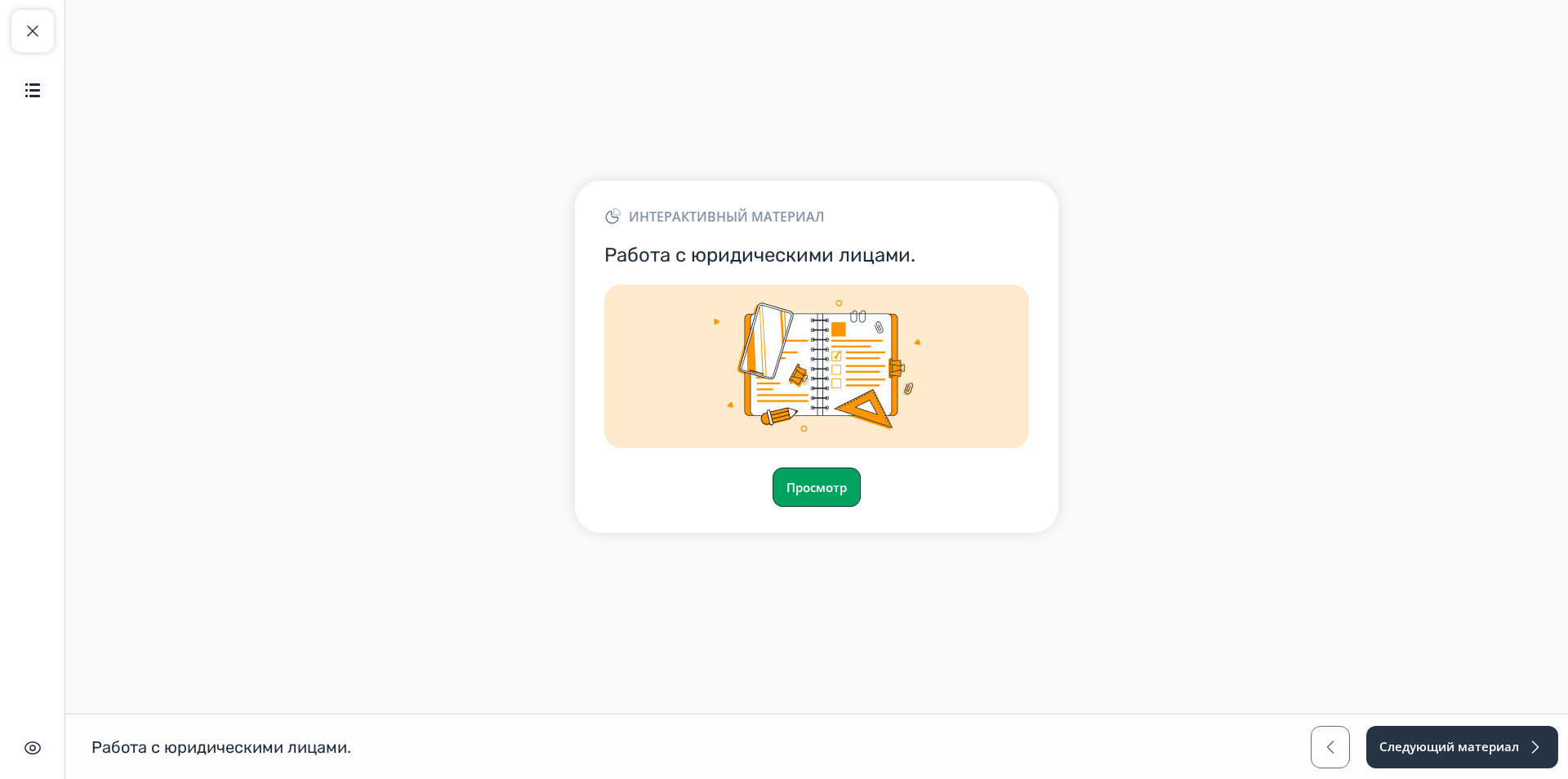
click at [820, 483] on button "Просмотр" at bounding box center [817, 486] width 88 height 39
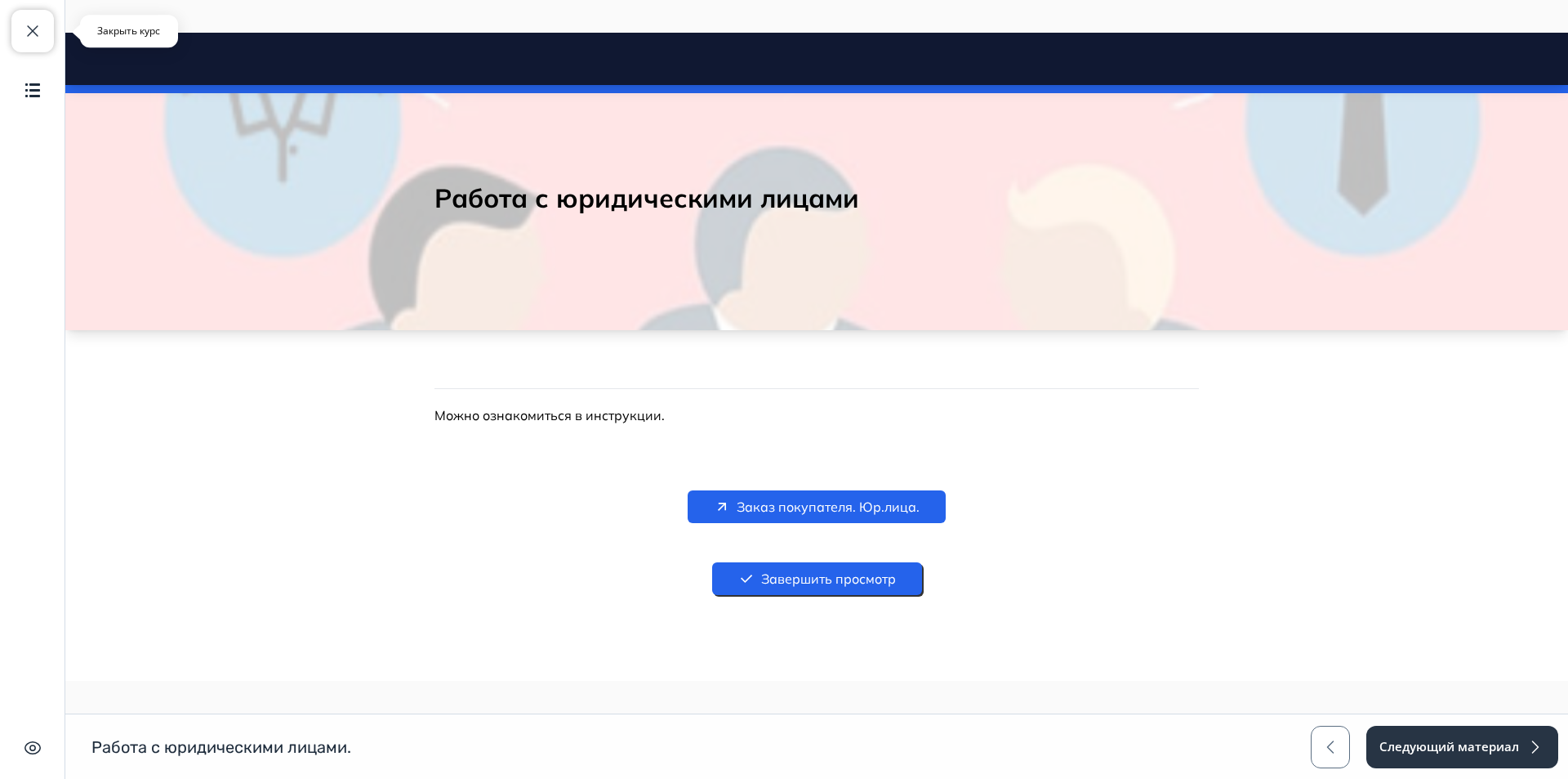
click at [36, 26] on span "button" at bounding box center [33, 31] width 19 height 19
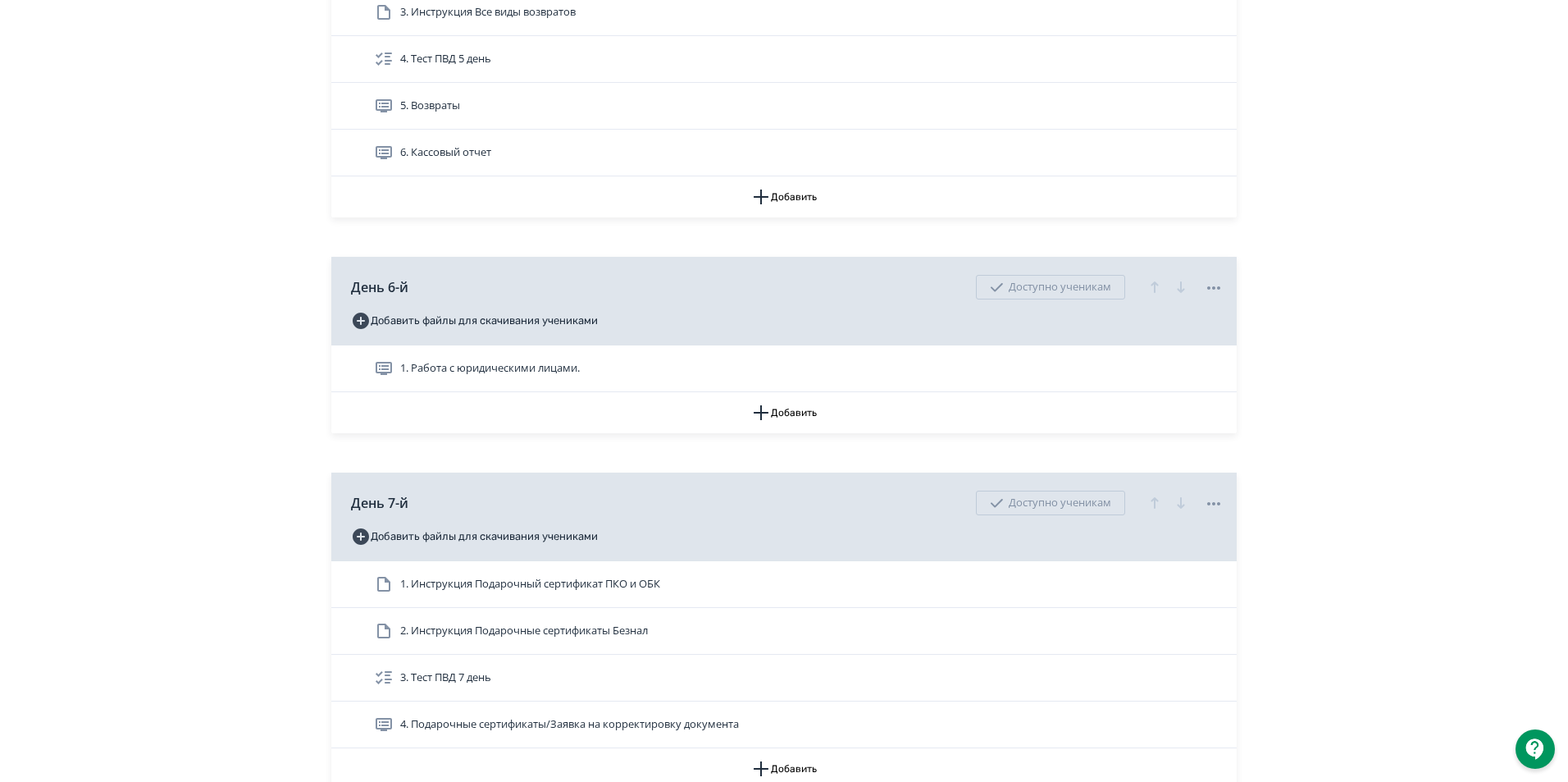
scroll to position [2296, 0]
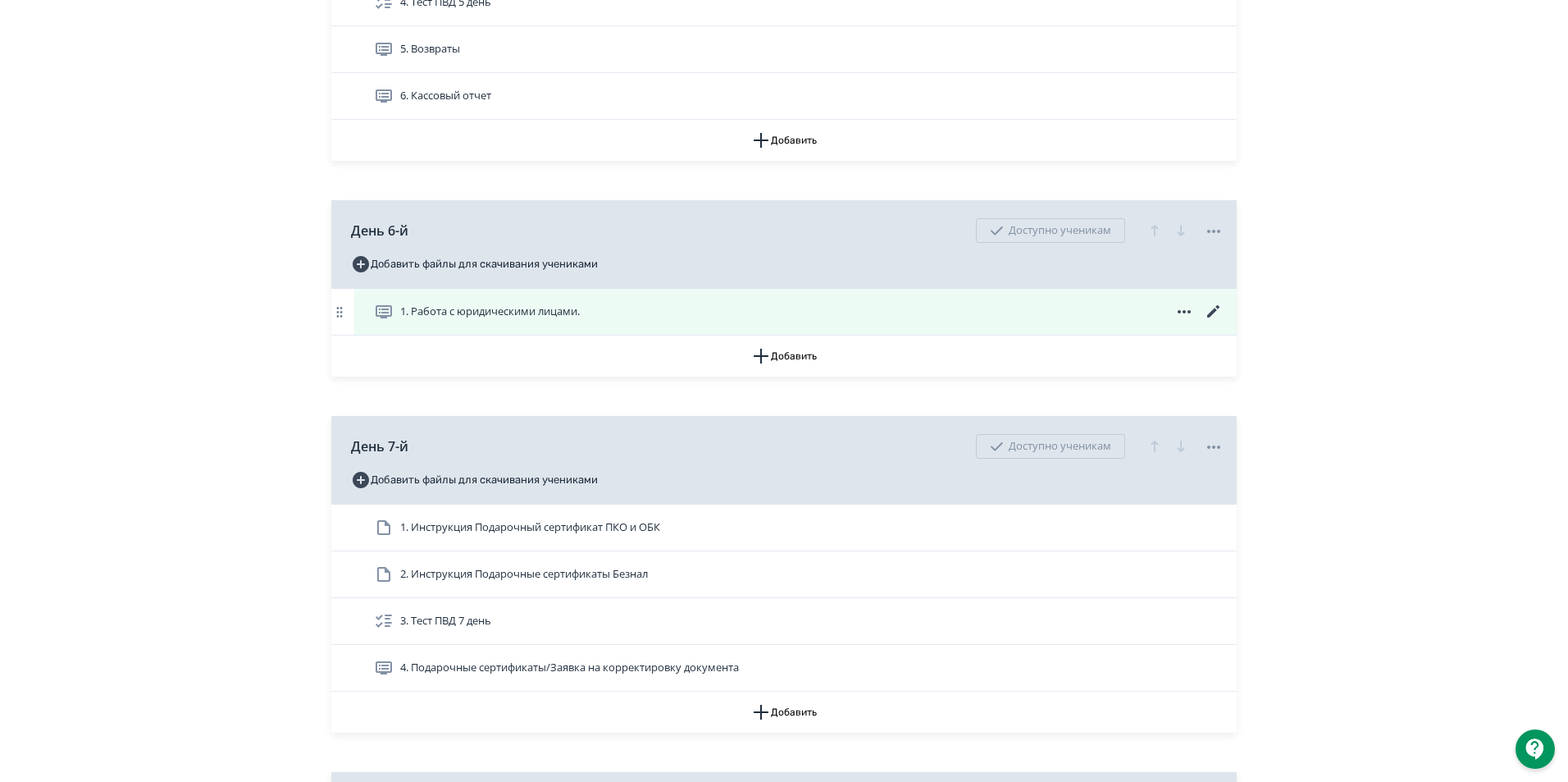
click at [469, 320] on span "1. Работа с юридическими лицами." at bounding box center [490, 311] width 179 height 16
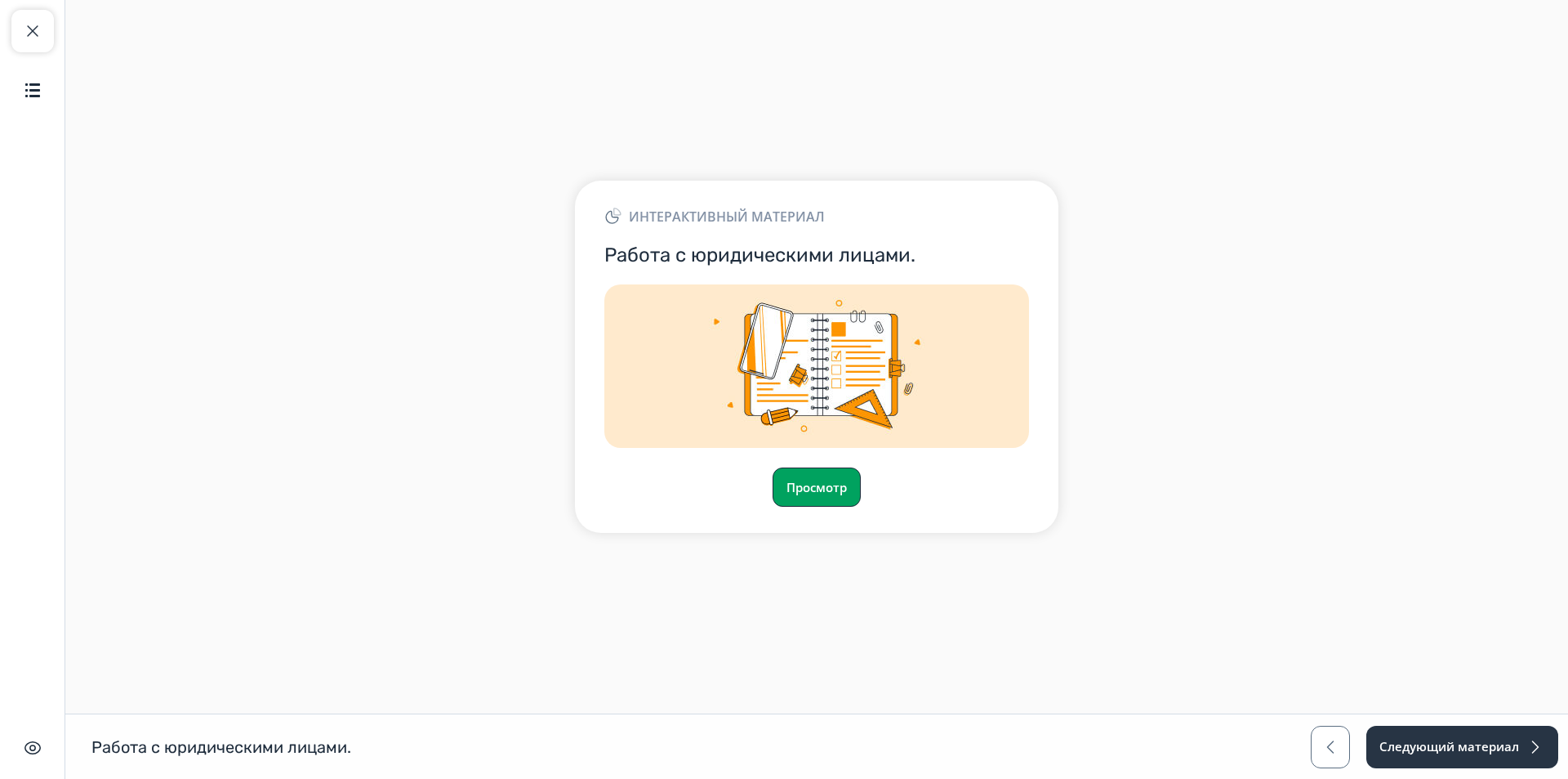
click at [787, 482] on button "Просмотр" at bounding box center [817, 486] width 88 height 39
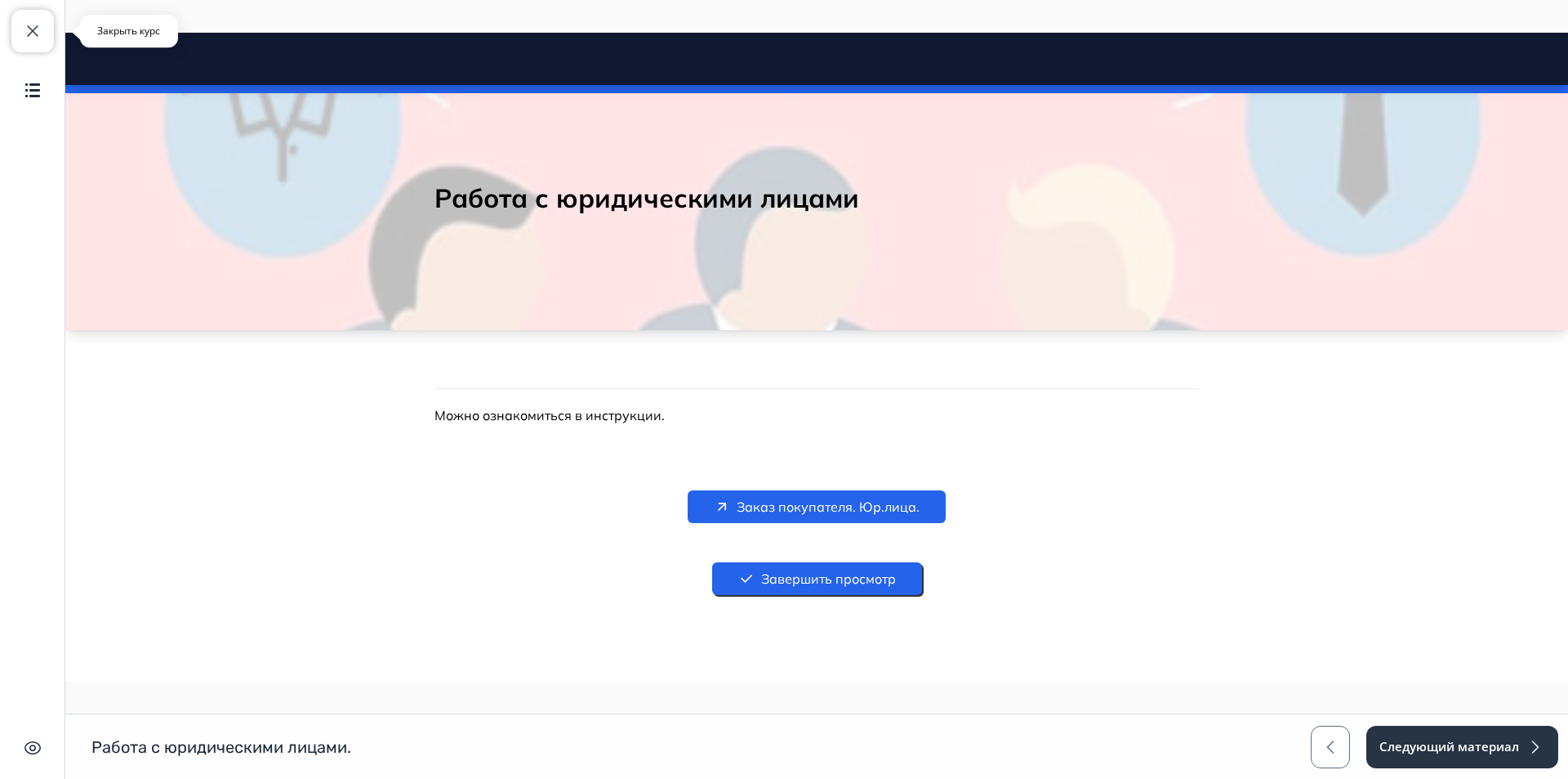
click at [32, 30] on span "button" at bounding box center [33, 31] width 19 height 19
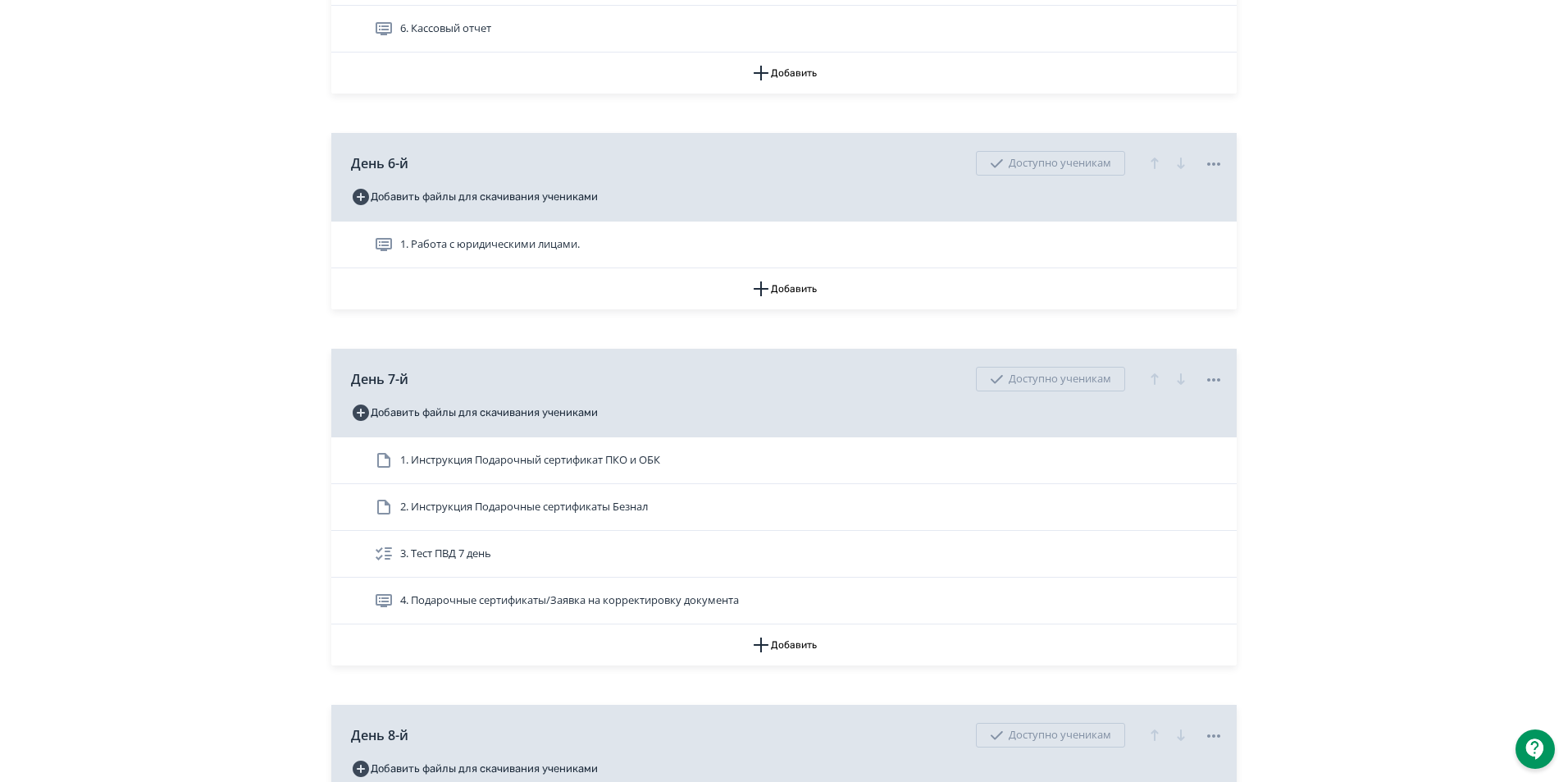
scroll to position [2378, 0]
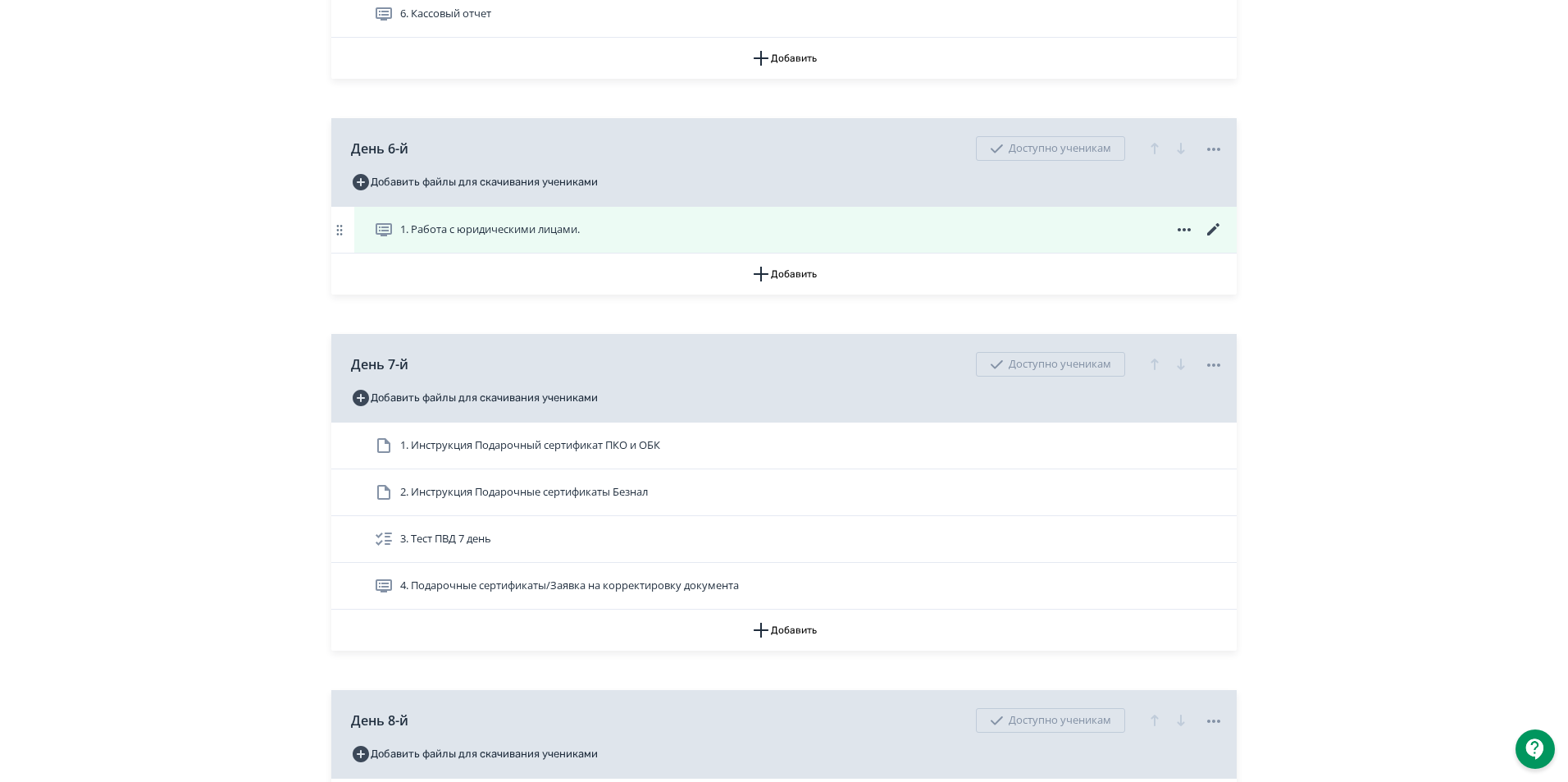
click at [1213, 235] on icon at bounding box center [1213, 229] width 13 height 13
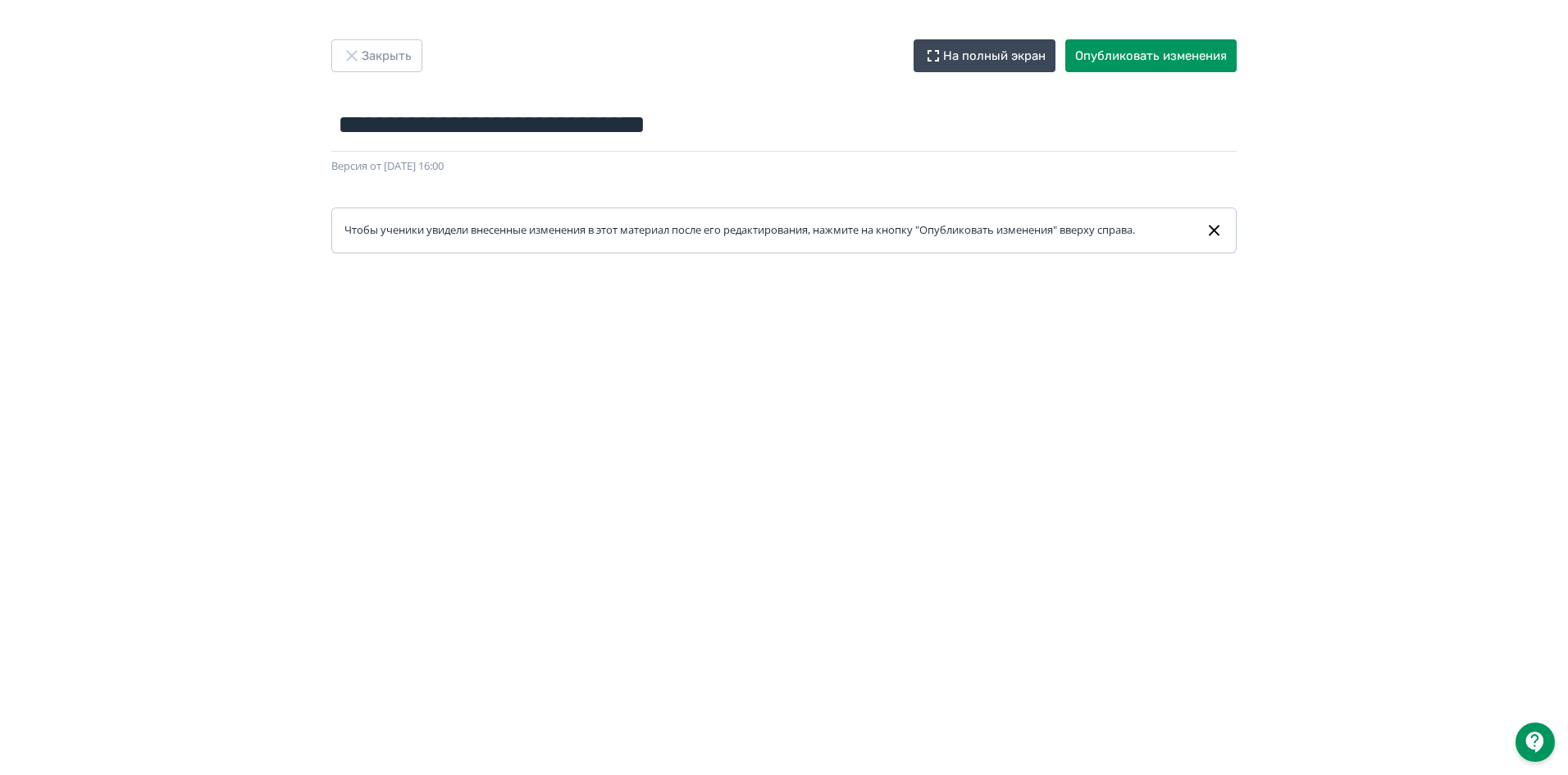
click at [711, 282] on div at bounding box center [784, 622] width 1568 height 737
click at [1176, 55] on button "Опубликовать изменения" at bounding box center [1151, 56] width 172 height 33
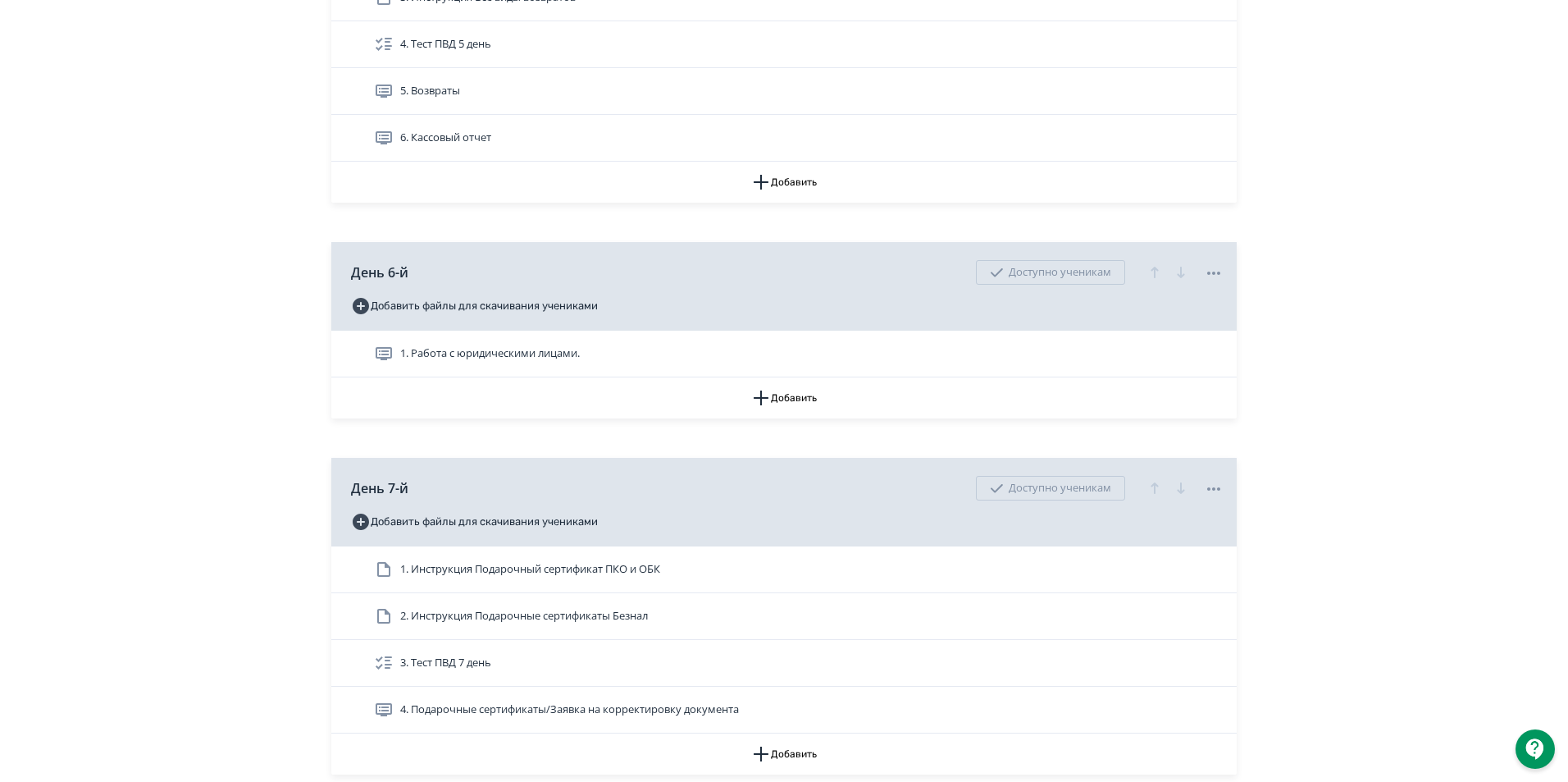
scroll to position [2296, 0]
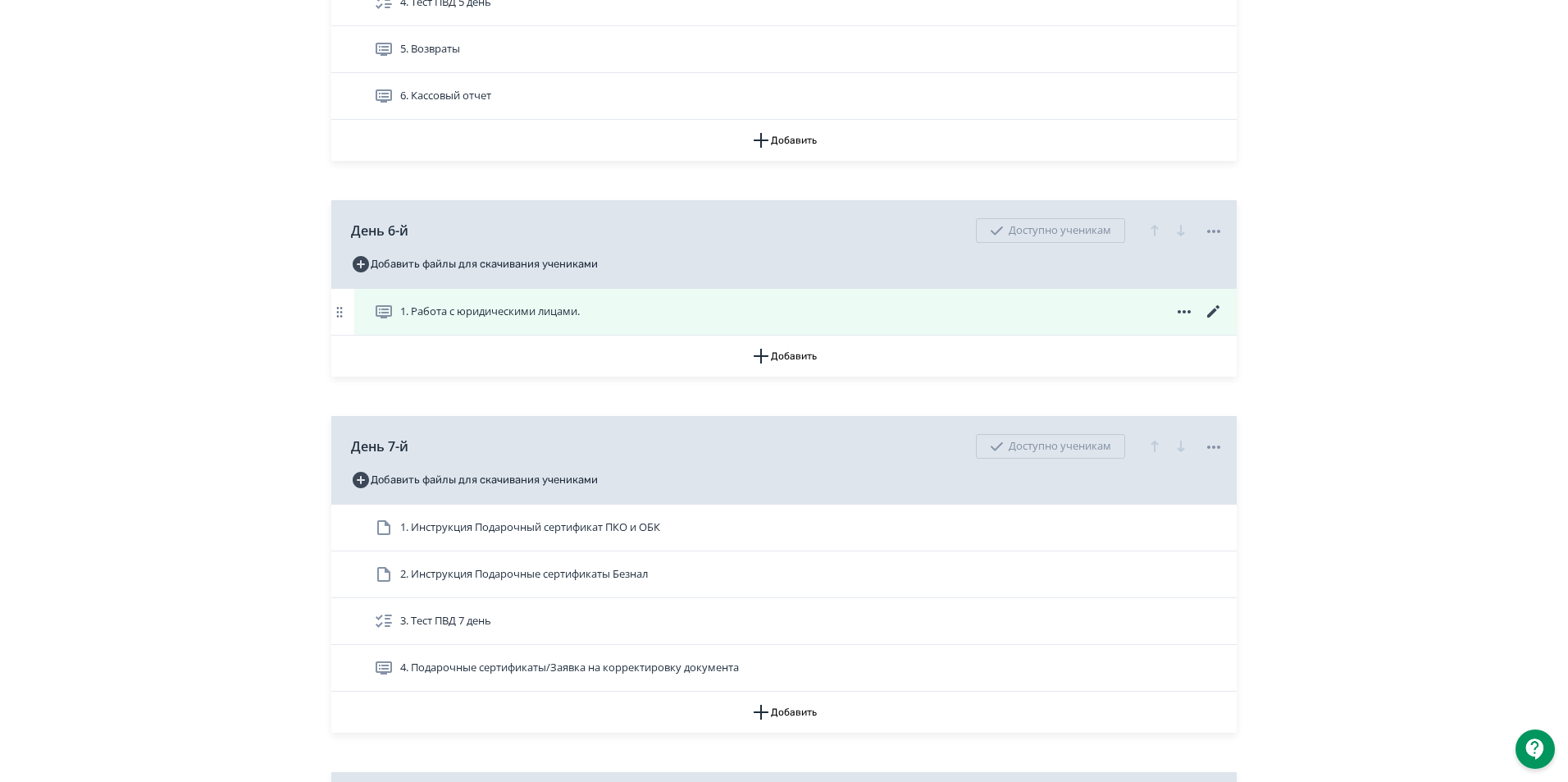
click at [754, 321] on div "1. Работа с юридическими лицами." at bounding box center [798, 311] width 850 height 19
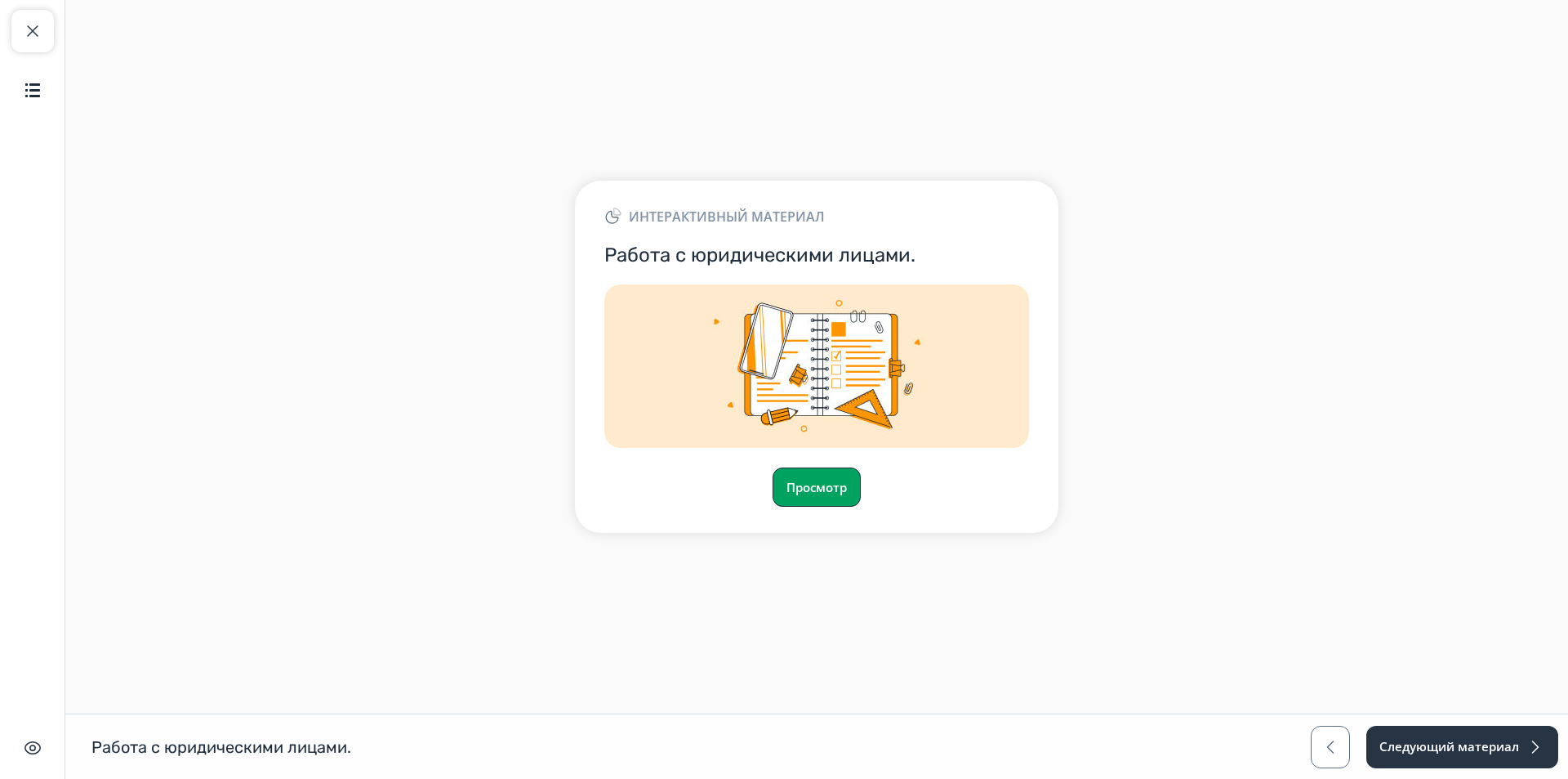
click at [790, 490] on button "Просмотр" at bounding box center [817, 486] width 88 height 39
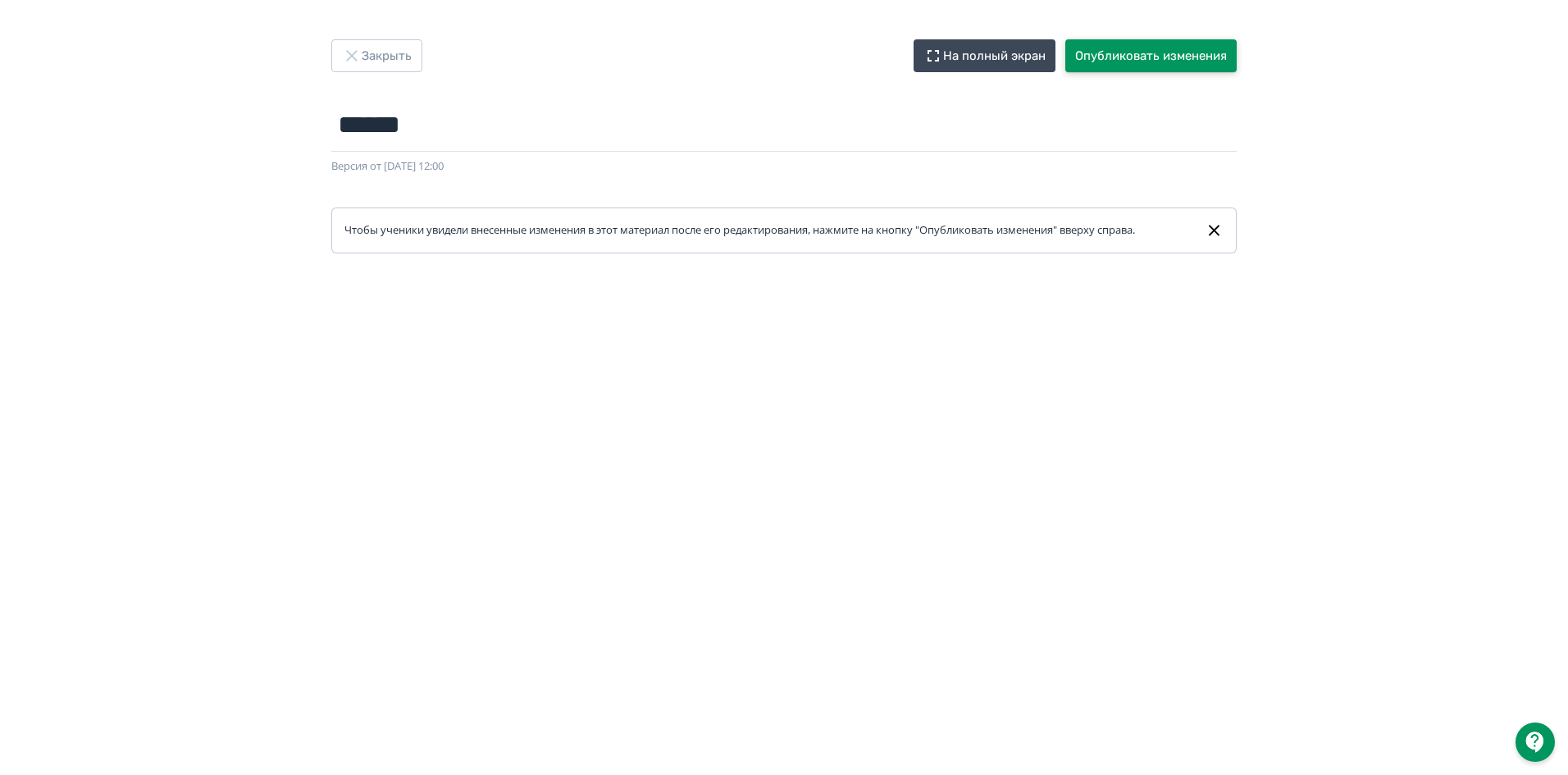
click at [1176, 43] on button "Опубликовать изменения" at bounding box center [1151, 56] width 172 height 33
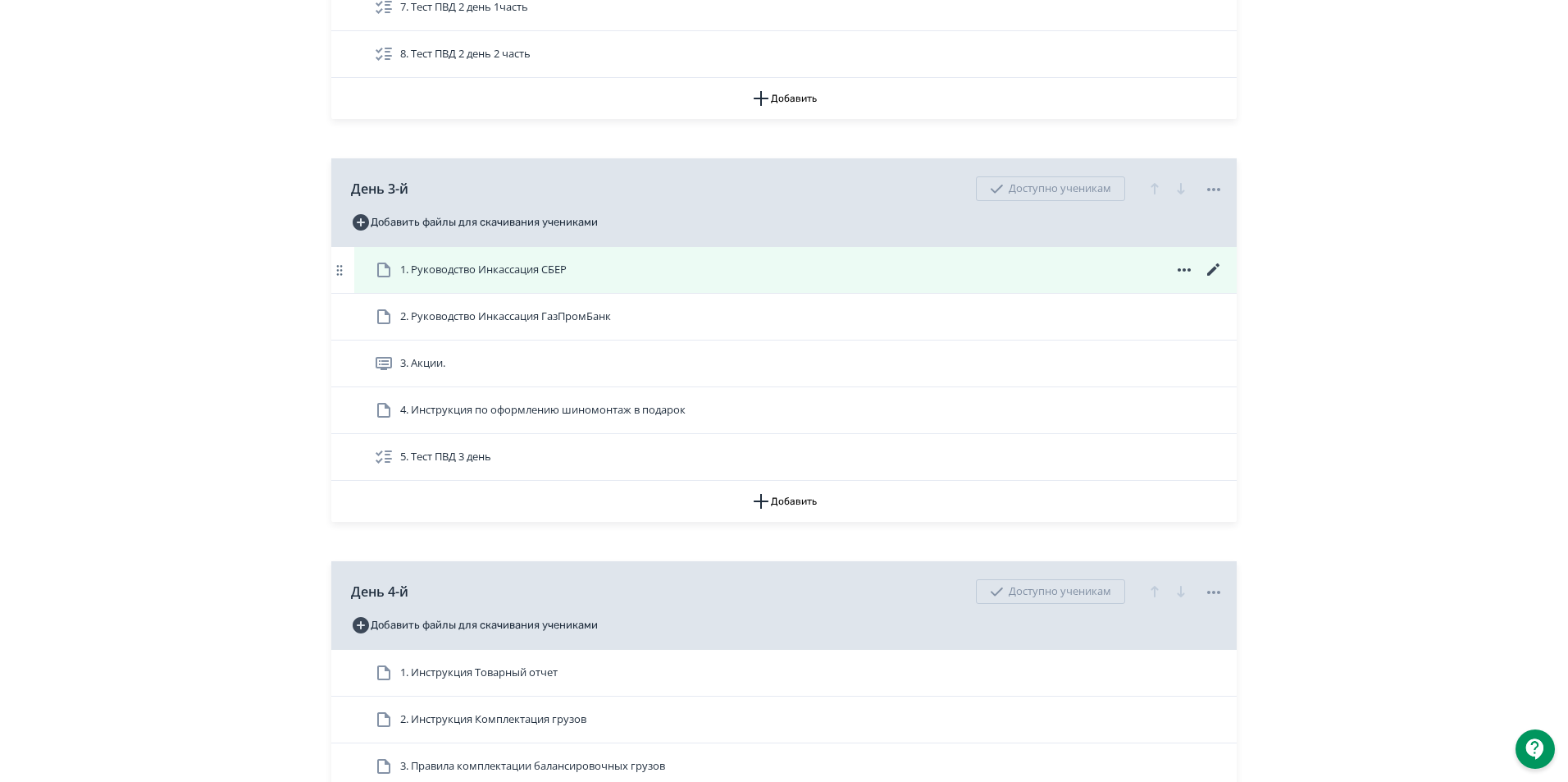
scroll to position [1312, 0]
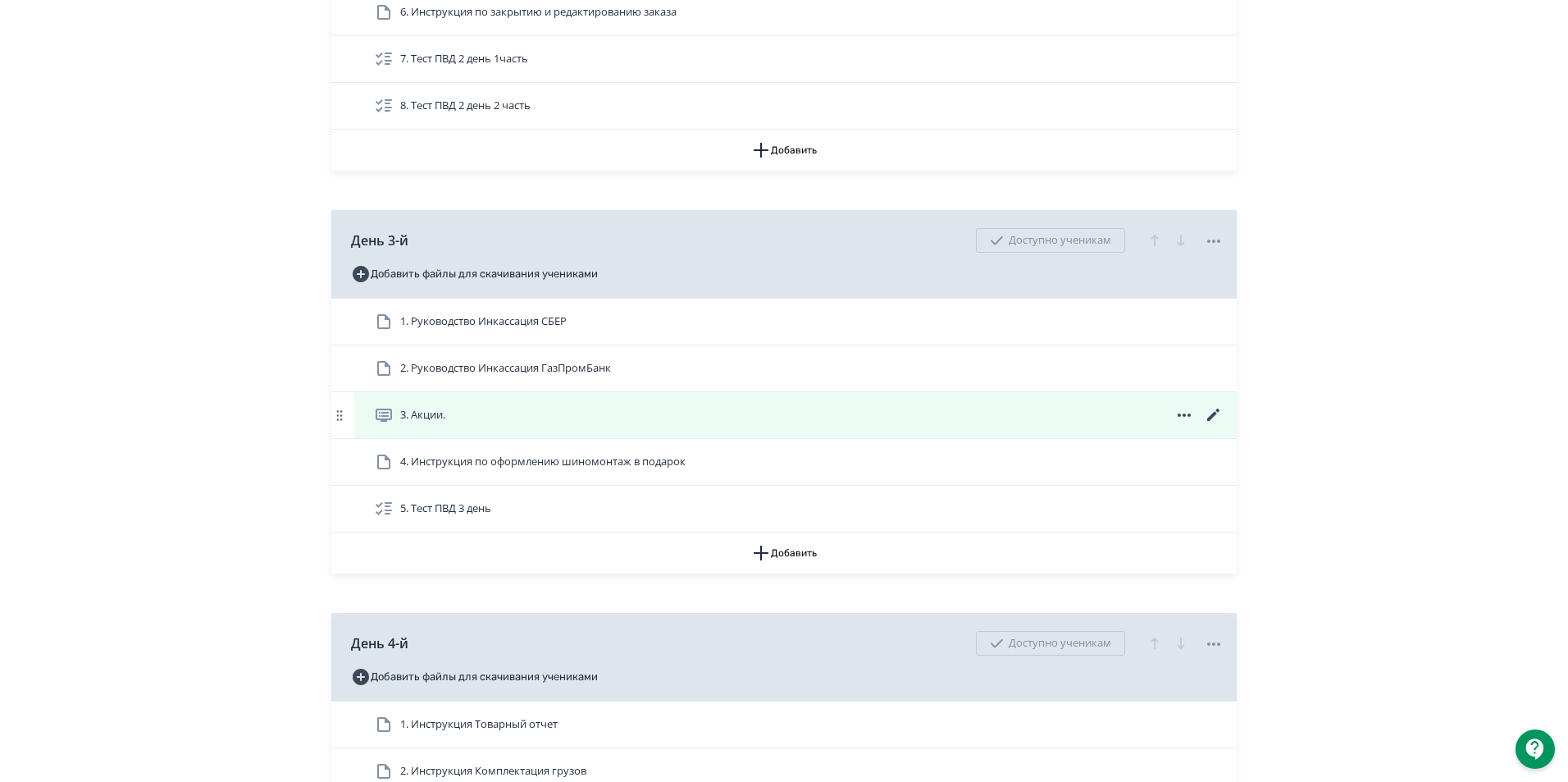
click at [1213, 420] on icon at bounding box center [1213, 415] width 13 height 13
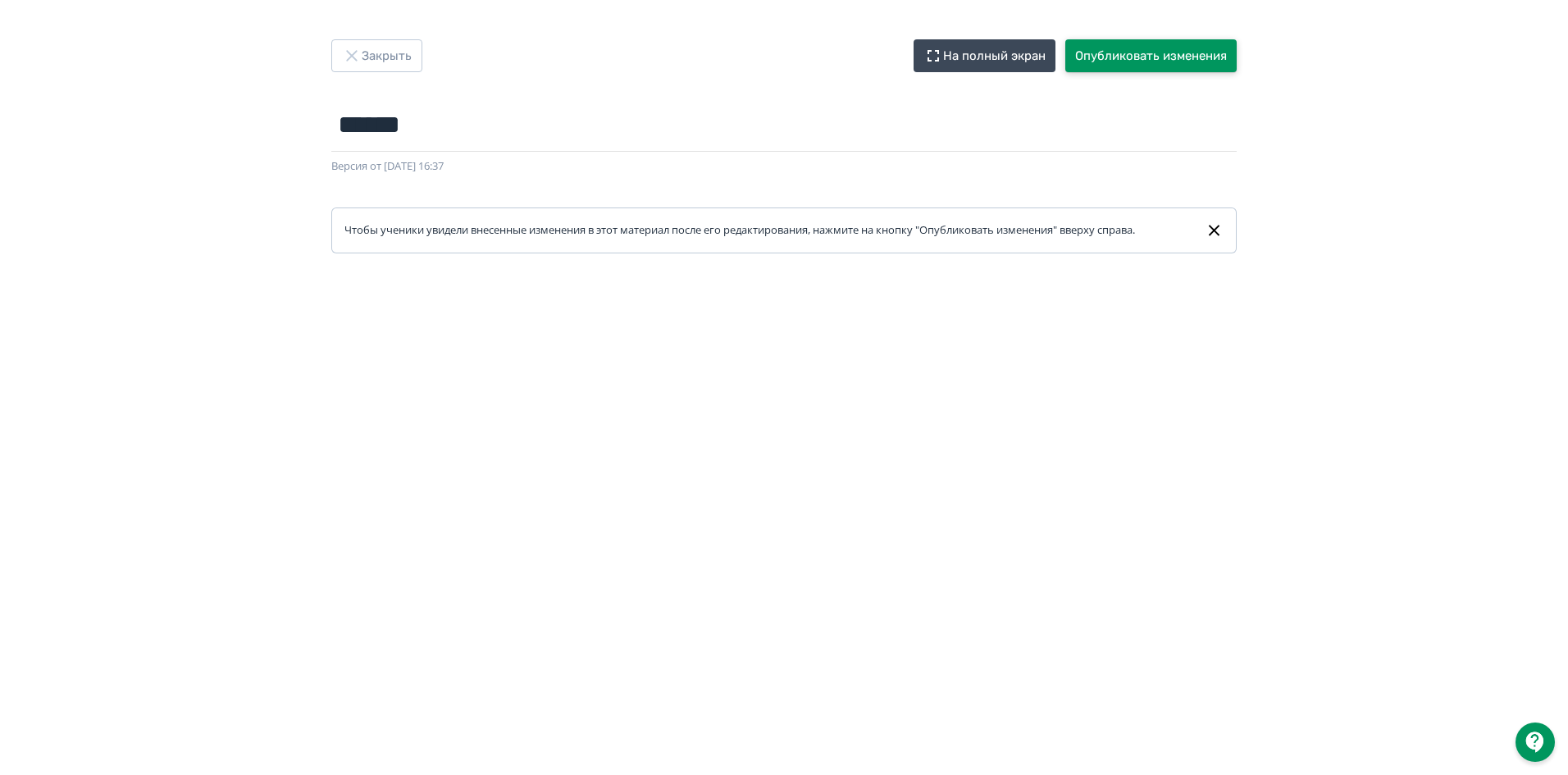
click at [1176, 50] on button "Опубликовать изменения" at bounding box center [1151, 56] width 172 height 33
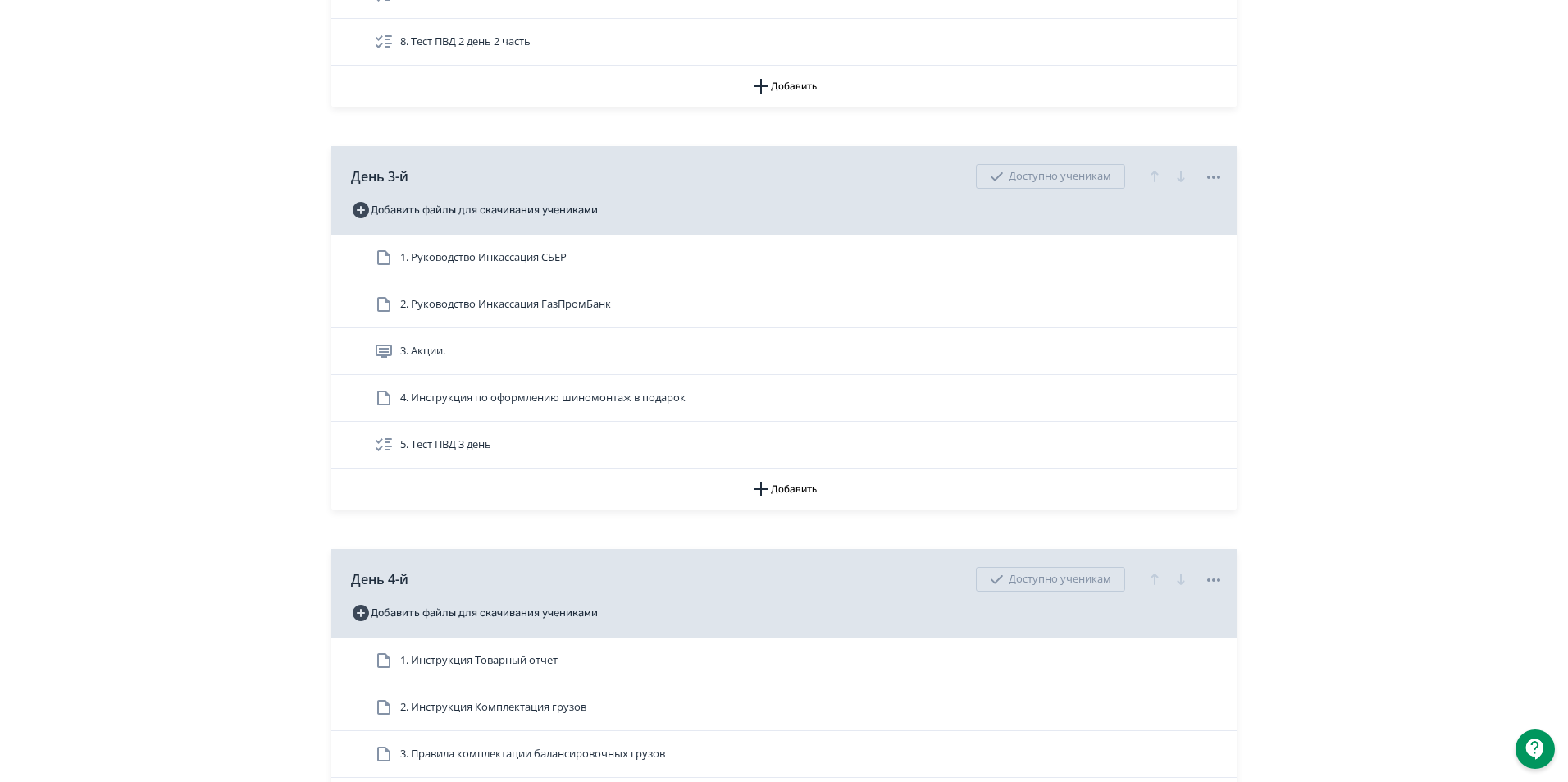
scroll to position [1394, 0]
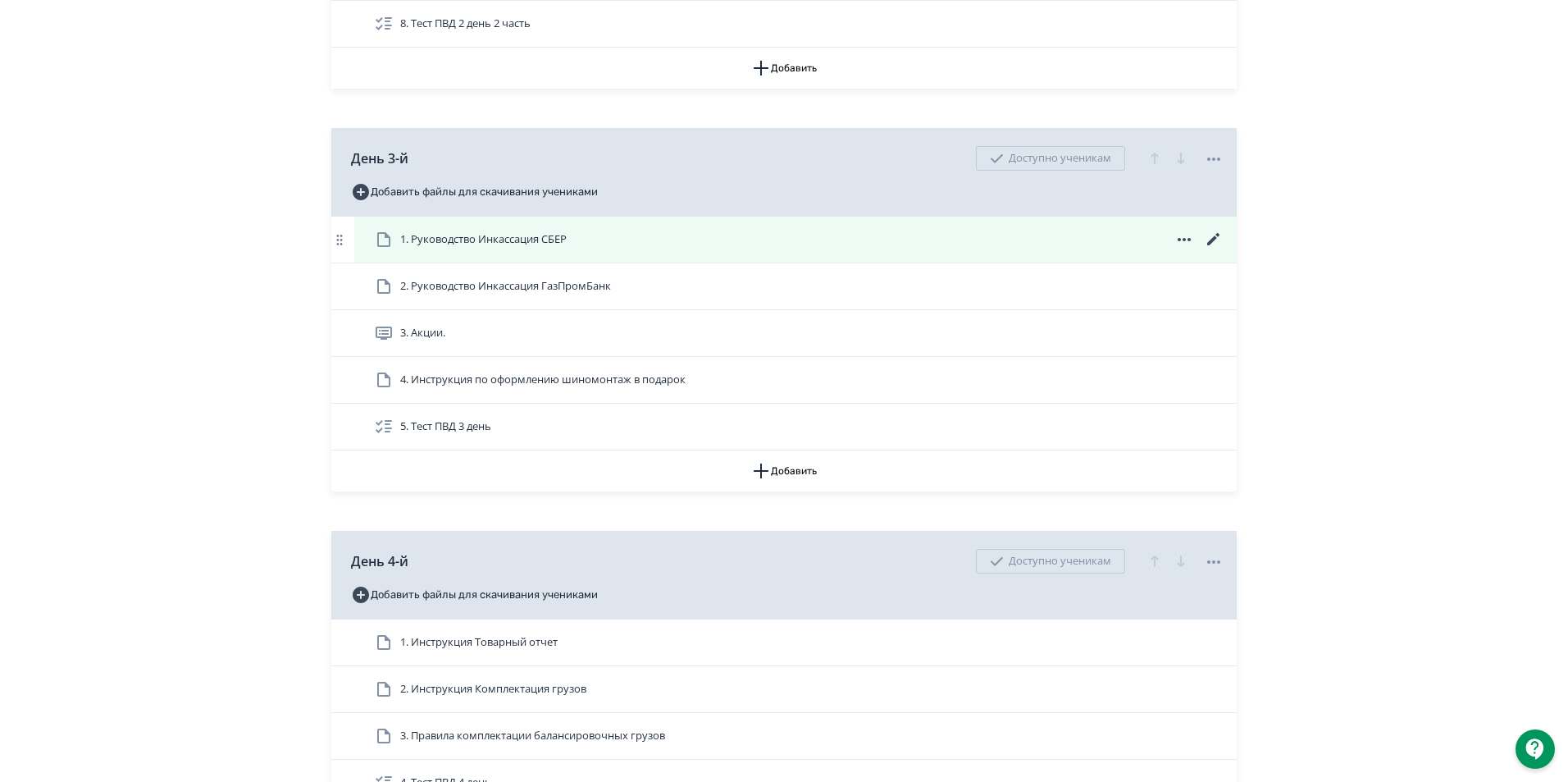
click at [1182, 250] on icon at bounding box center [1184, 239] width 19 height 19
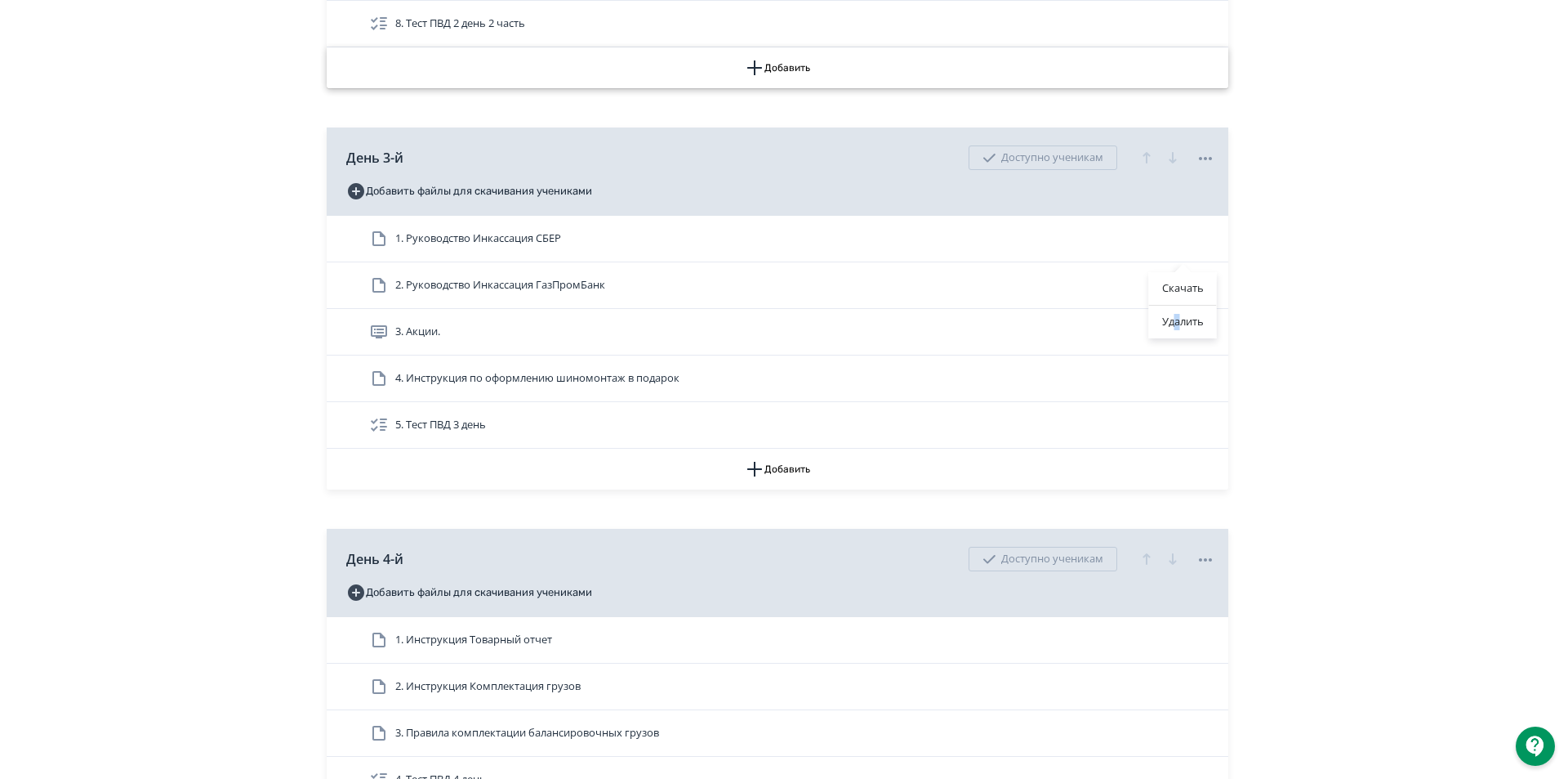
drag, startPoint x: 1177, startPoint y: 321, endPoint x: 856, endPoint y: 85, distance: 398.4
click at [1177, 320] on div "Удалить" at bounding box center [1183, 322] width 68 height 33
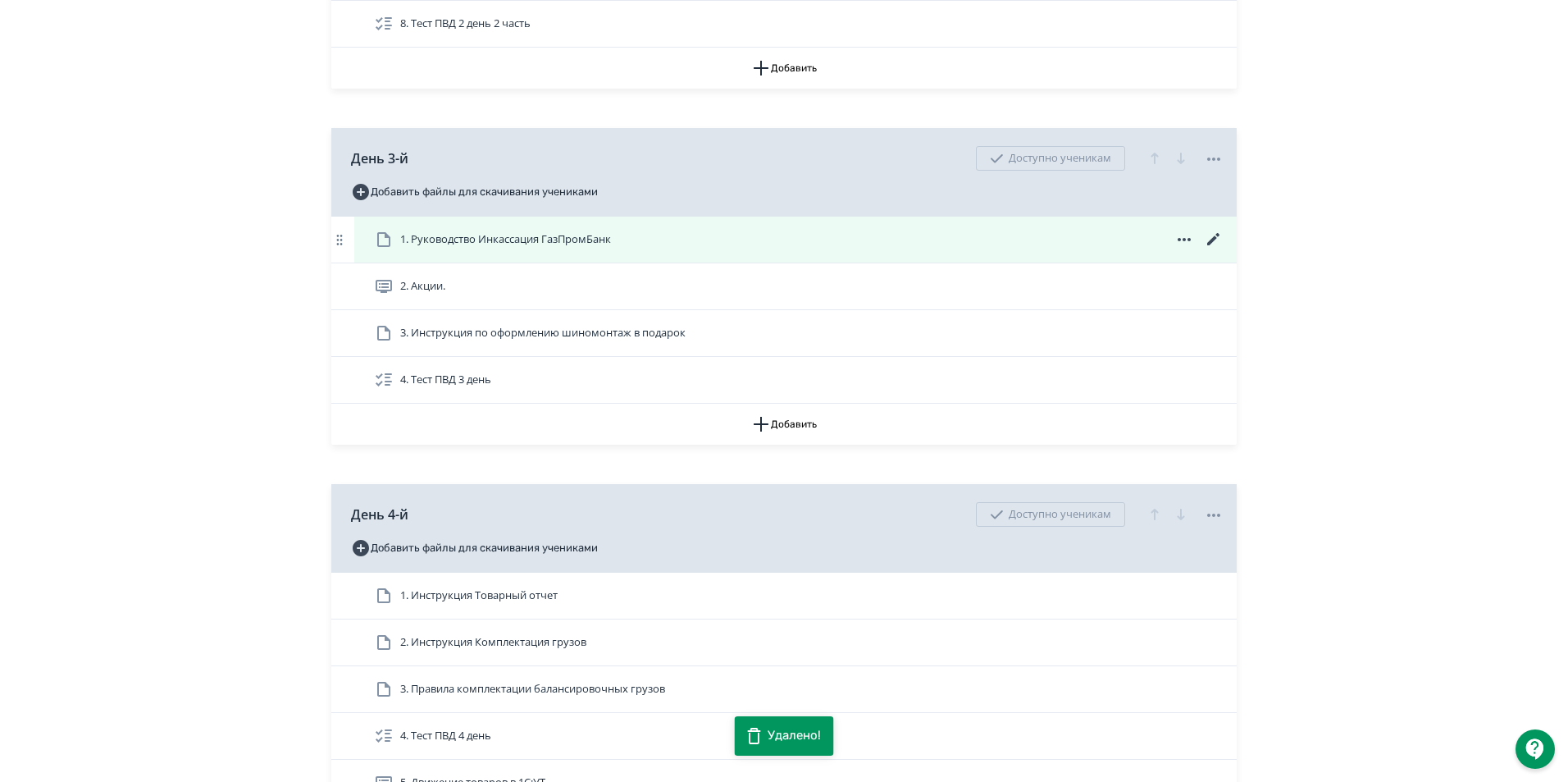
click at [1183, 250] on icon at bounding box center [1184, 239] width 19 height 19
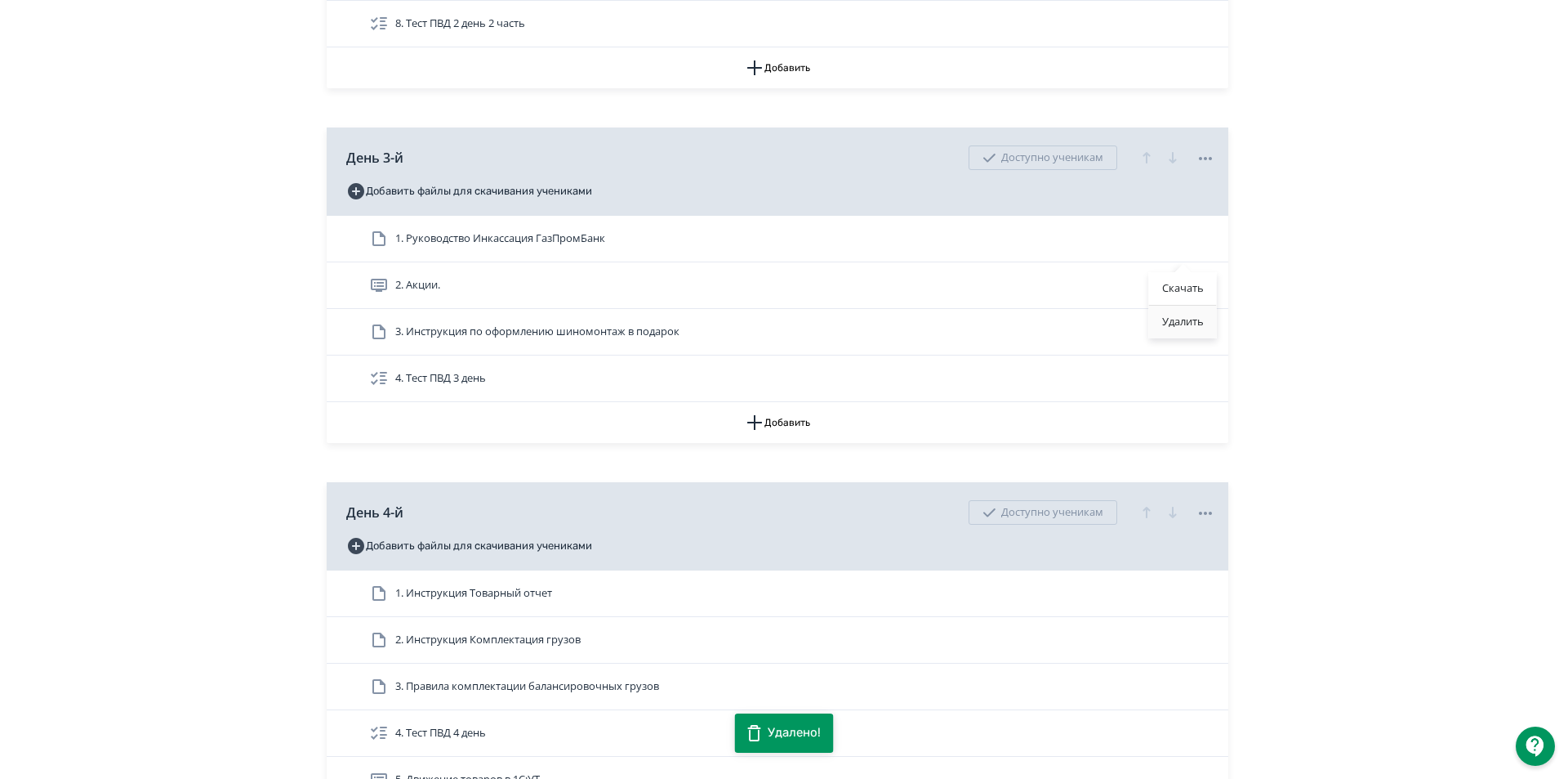
click at [1171, 315] on div "Удалить" at bounding box center [1183, 322] width 68 height 33
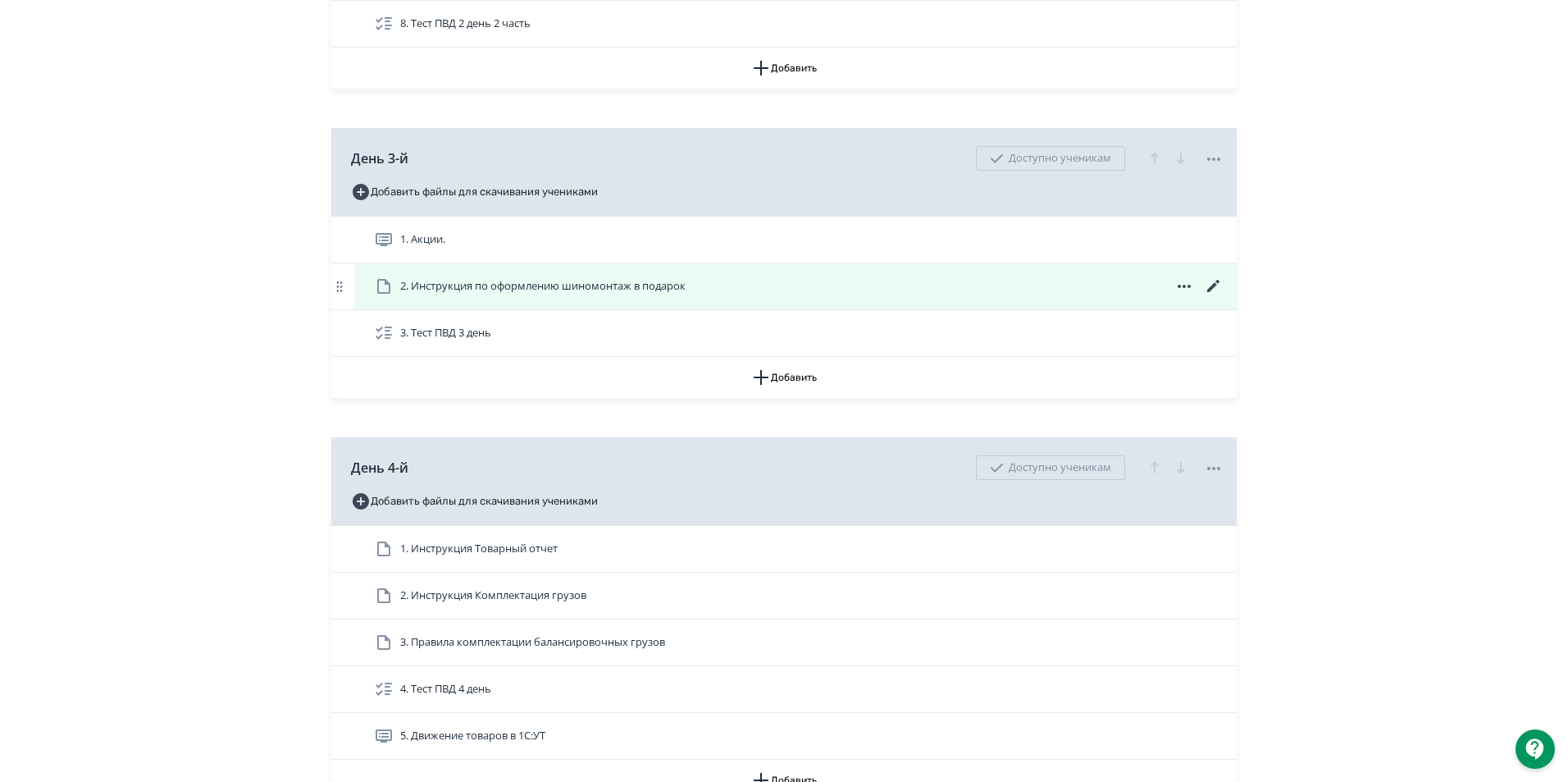
click at [1184, 296] on icon at bounding box center [1184, 286] width 19 height 19
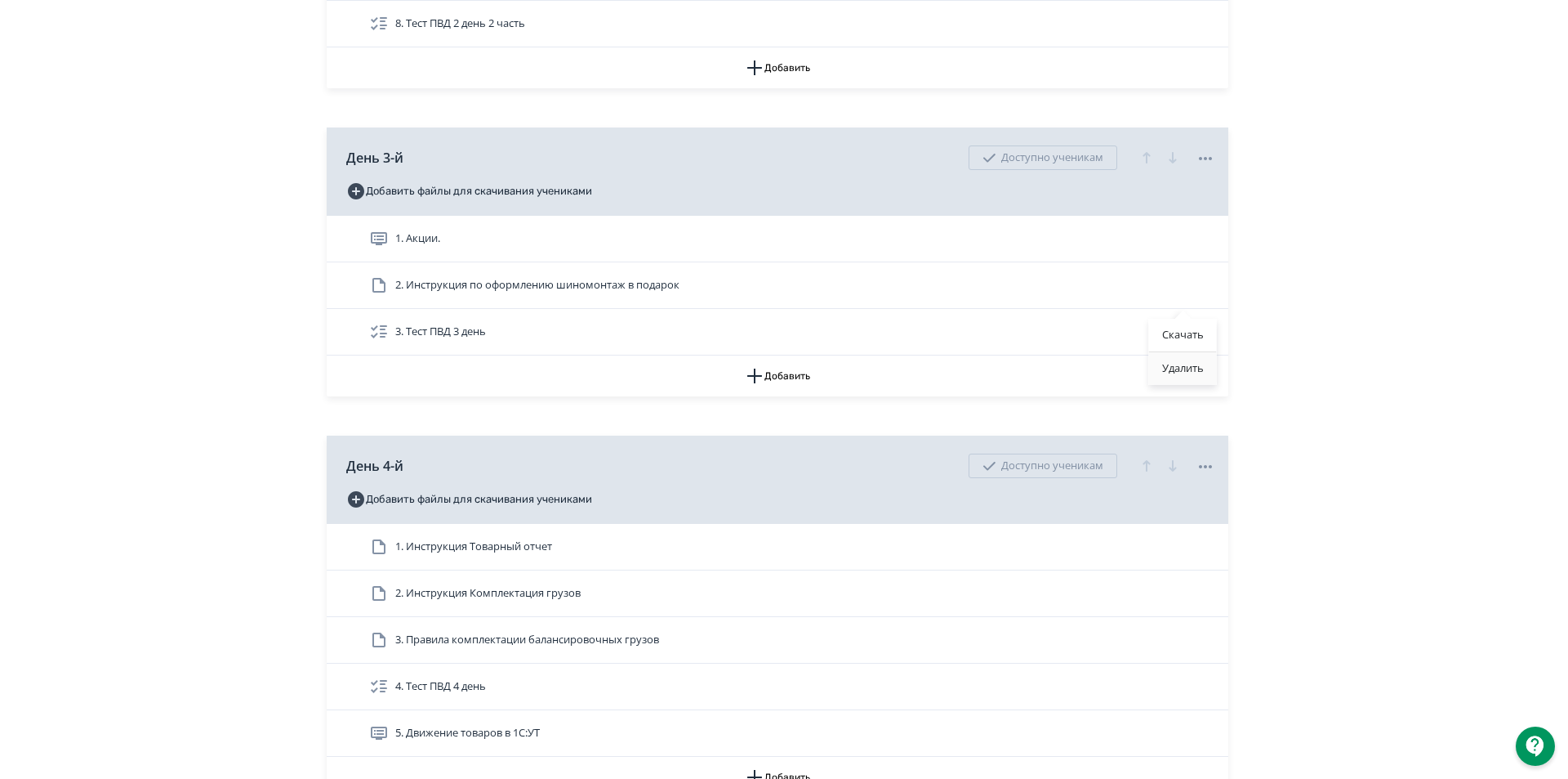
click at [1192, 370] on div "Удалить" at bounding box center [1183, 369] width 68 height 33
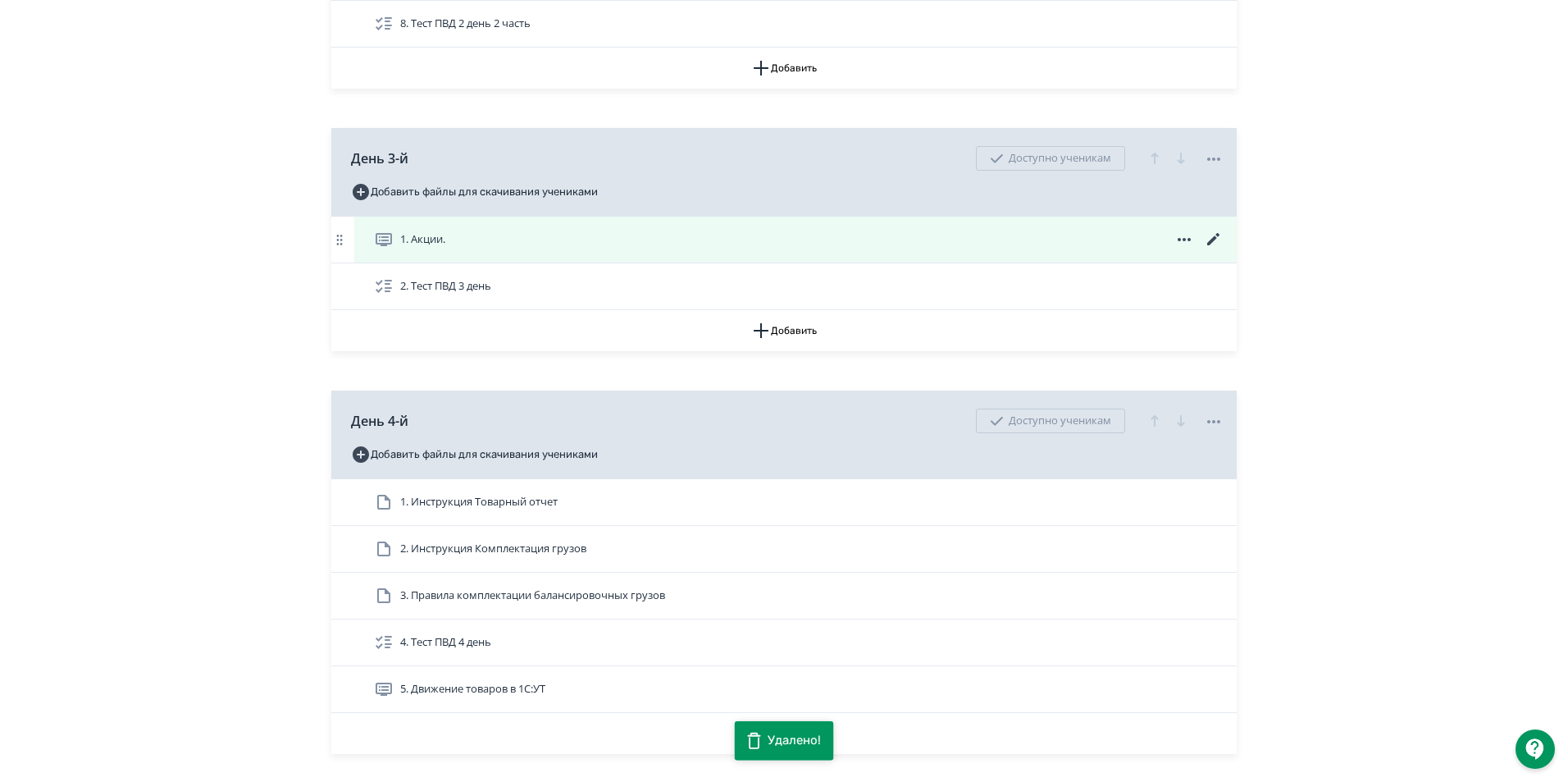
click at [1213, 245] on icon at bounding box center [1213, 239] width 13 height 13
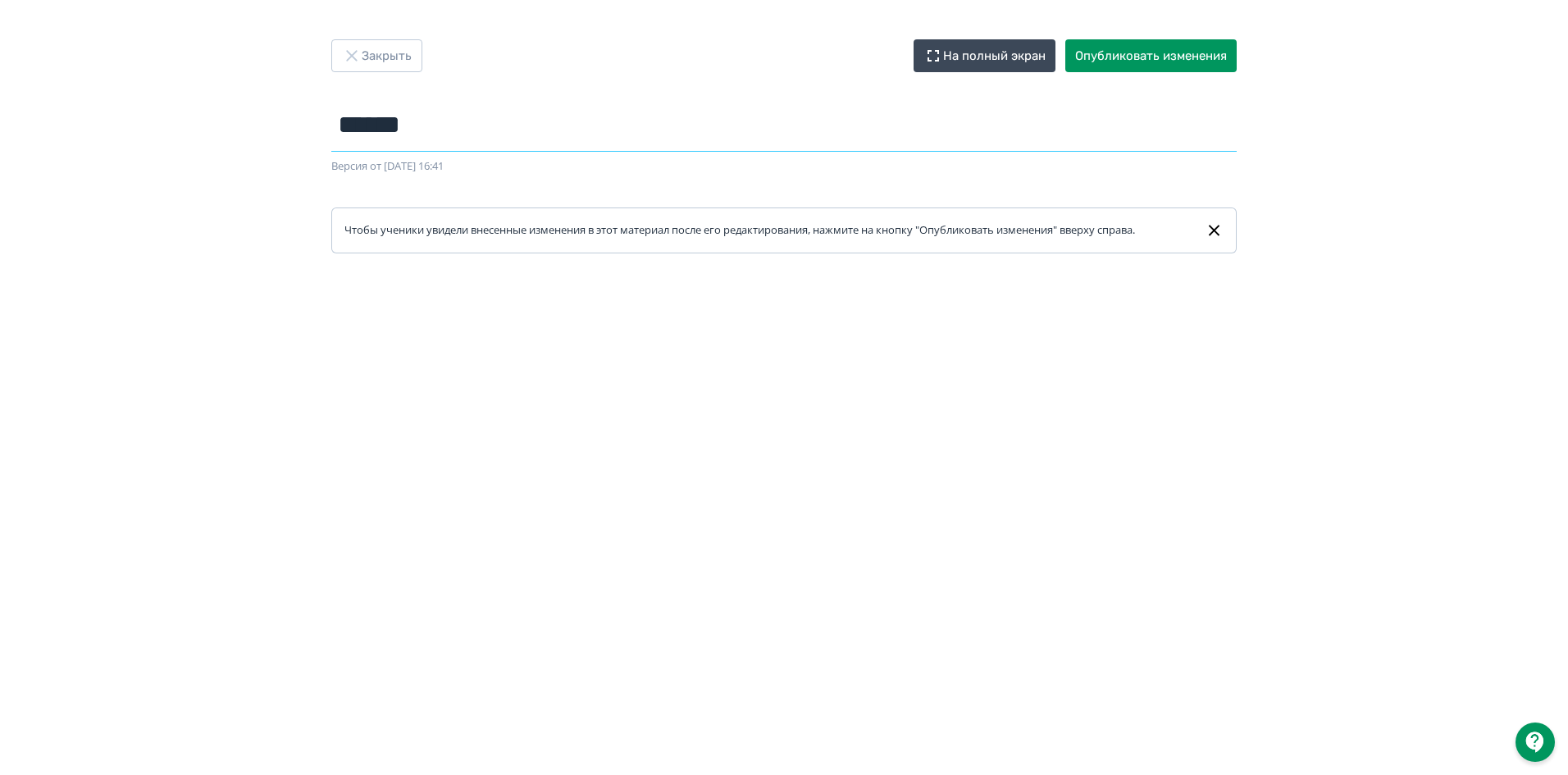
click at [509, 133] on input "******" at bounding box center [784, 124] width 906 height 53
type input "**********"
click at [1141, 56] on button "Опубликовать изменения" at bounding box center [1151, 56] width 172 height 33
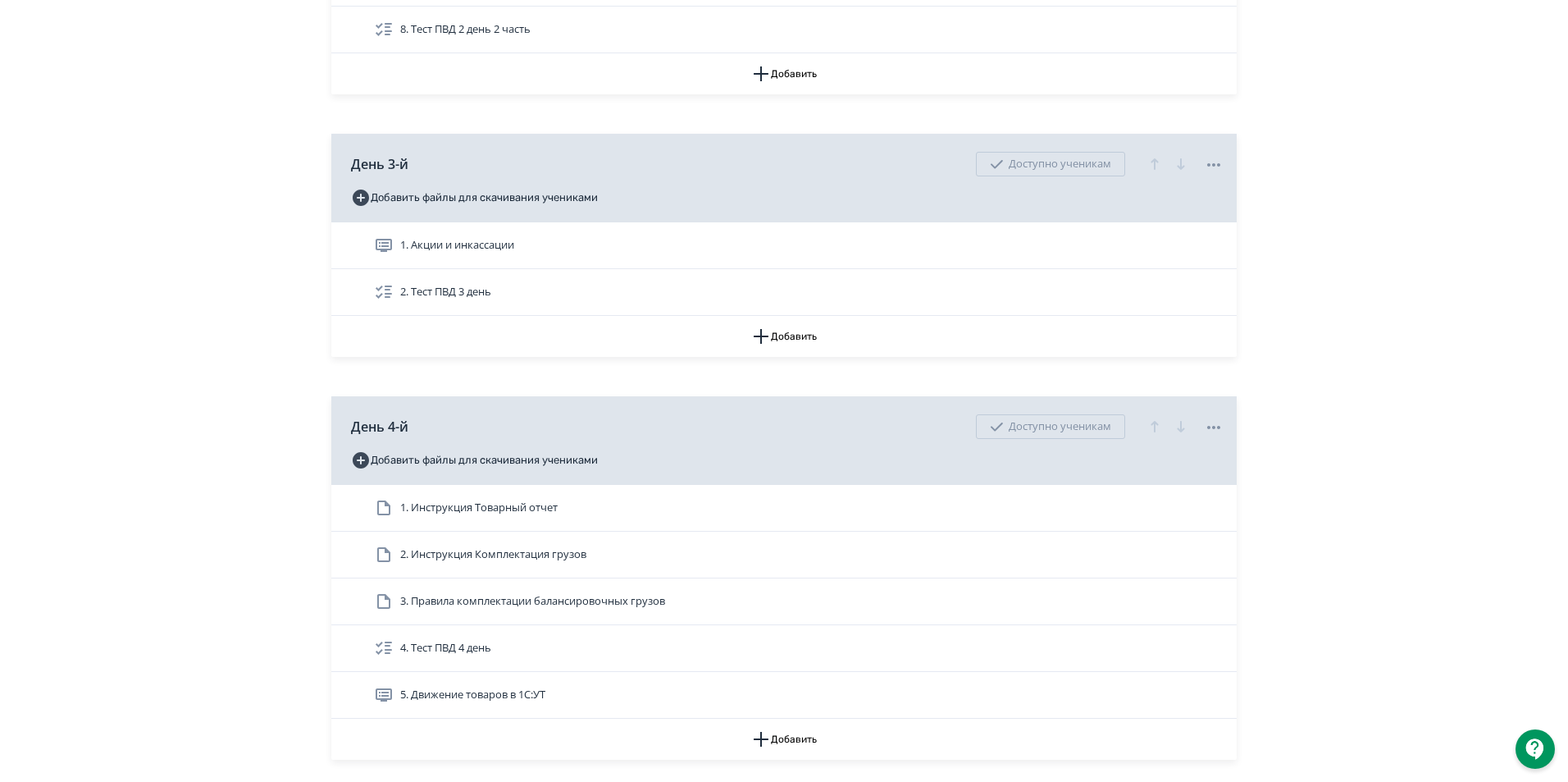
scroll to position [1394, 0]
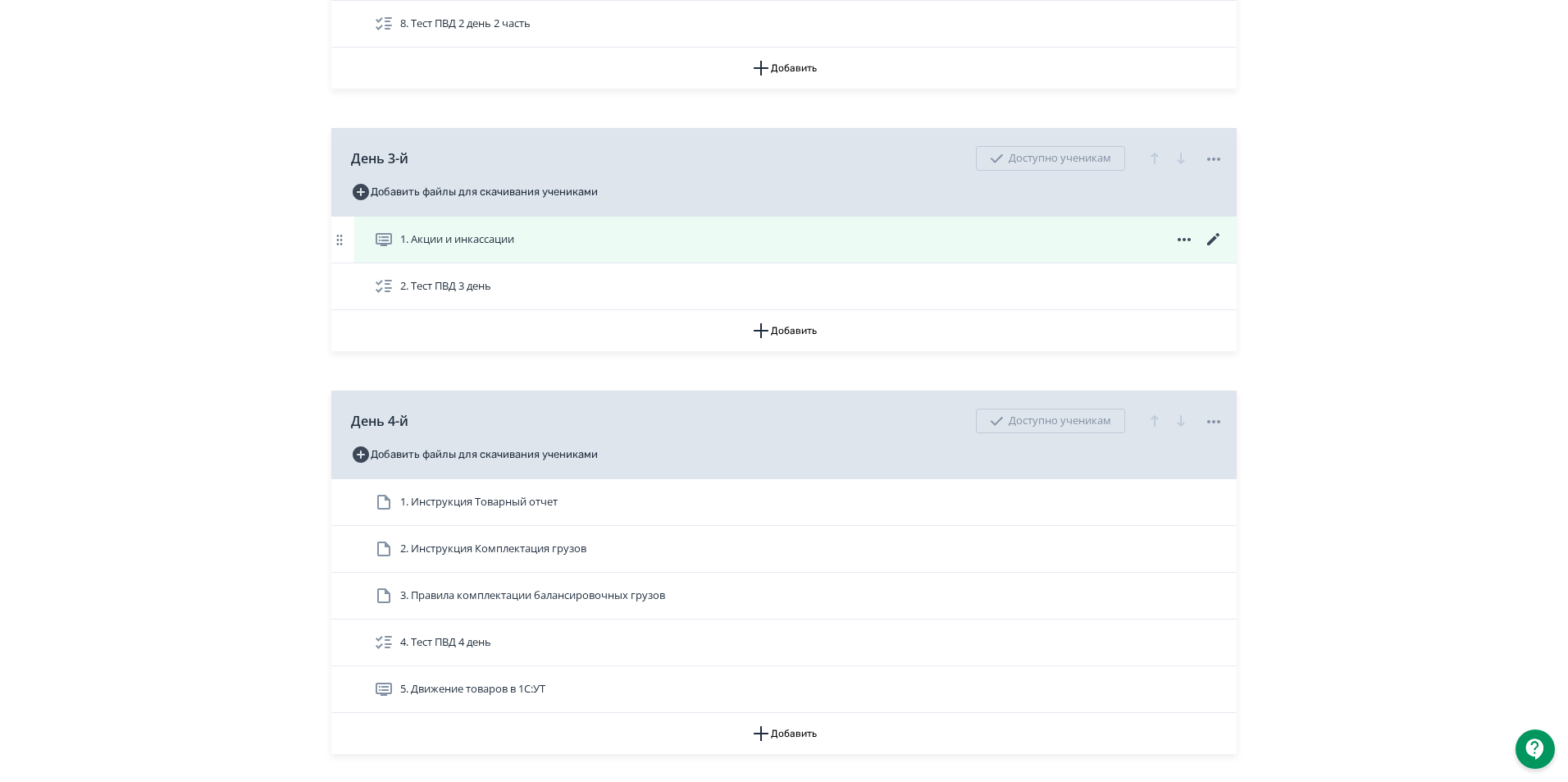
click at [1216, 250] on icon at bounding box center [1213, 239] width 19 height 19
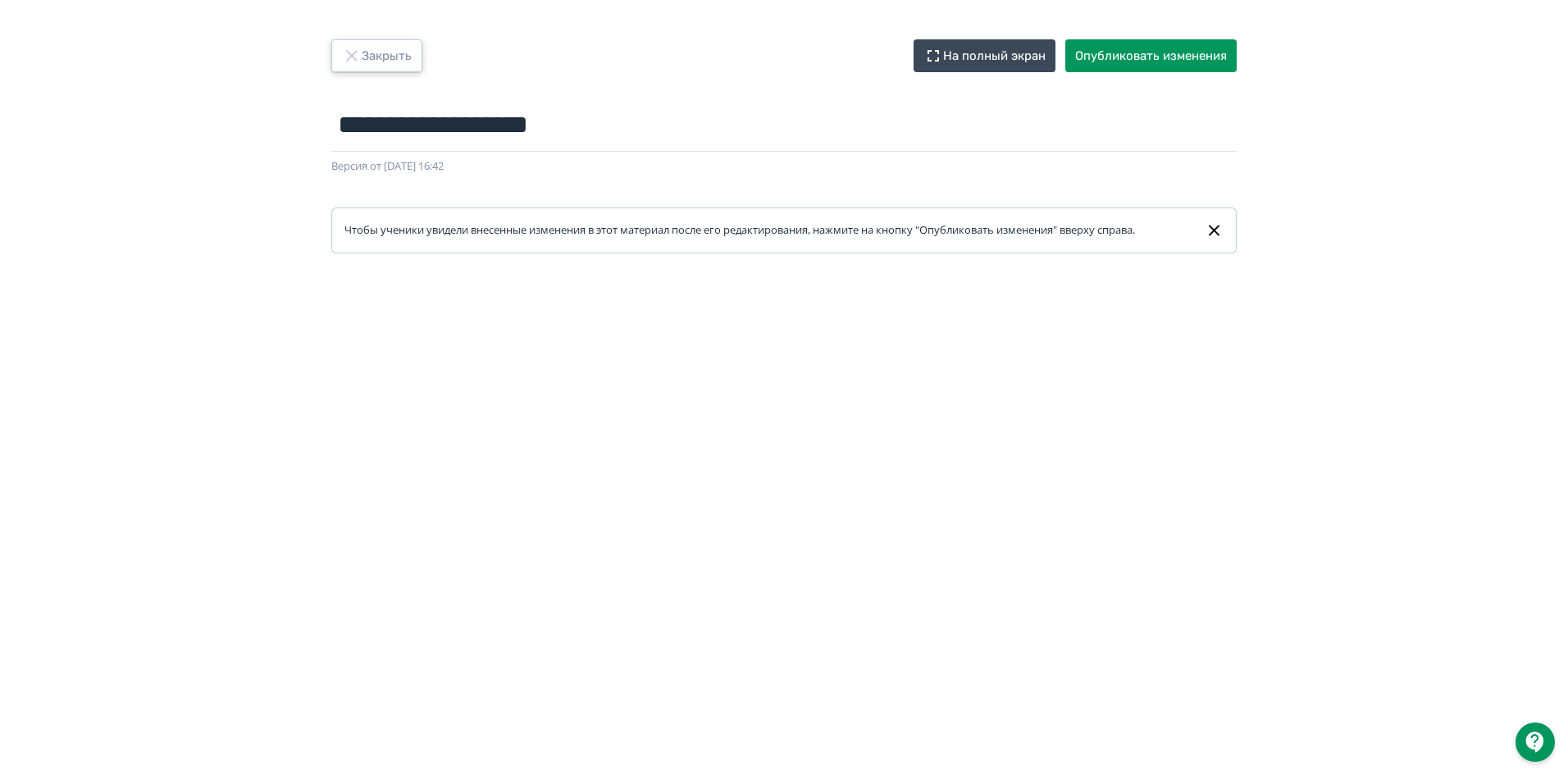
click at [375, 52] on button "Закрыть" at bounding box center [377, 56] width 91 height 33
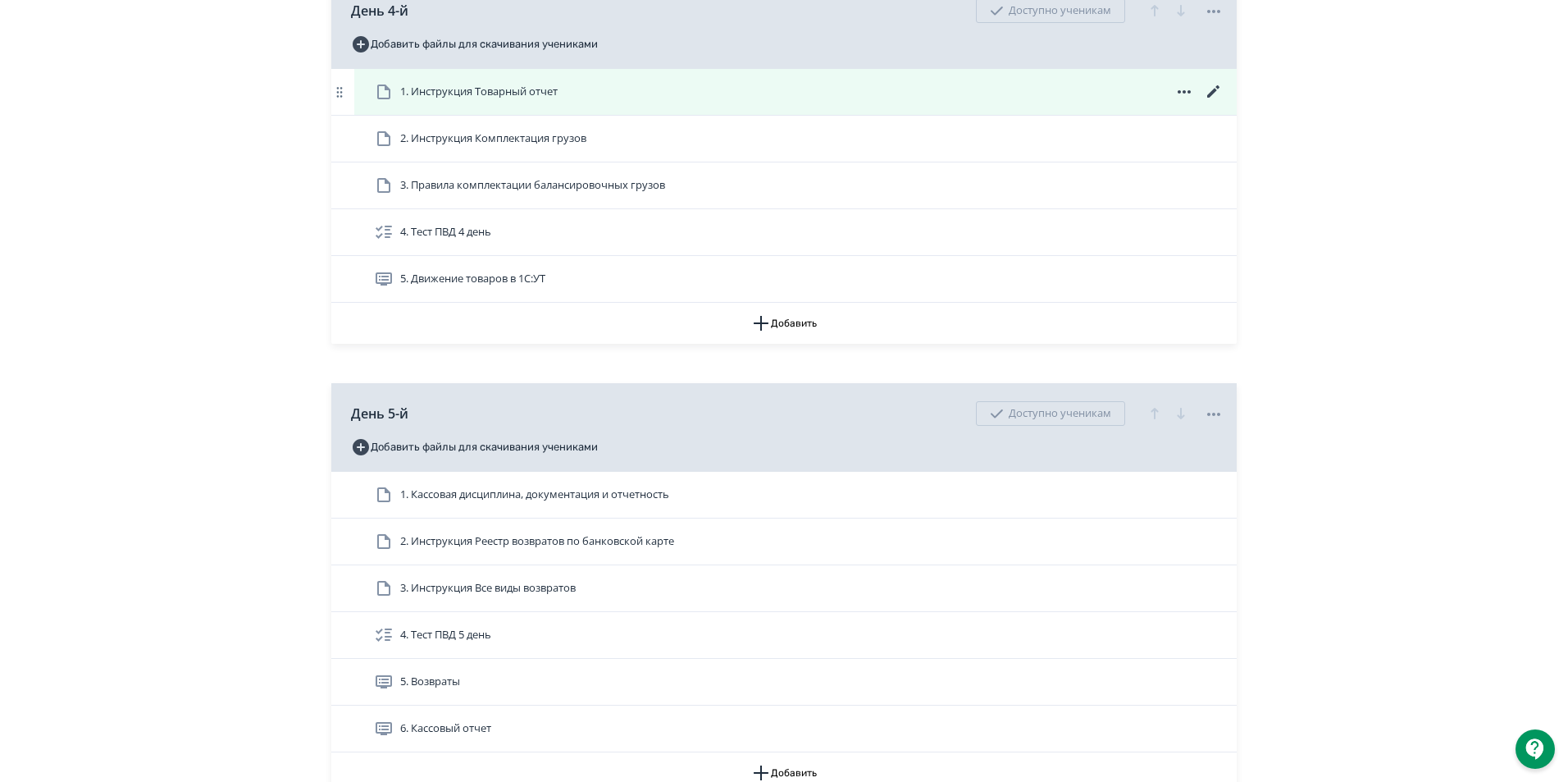
scroll to position [1722, 0]
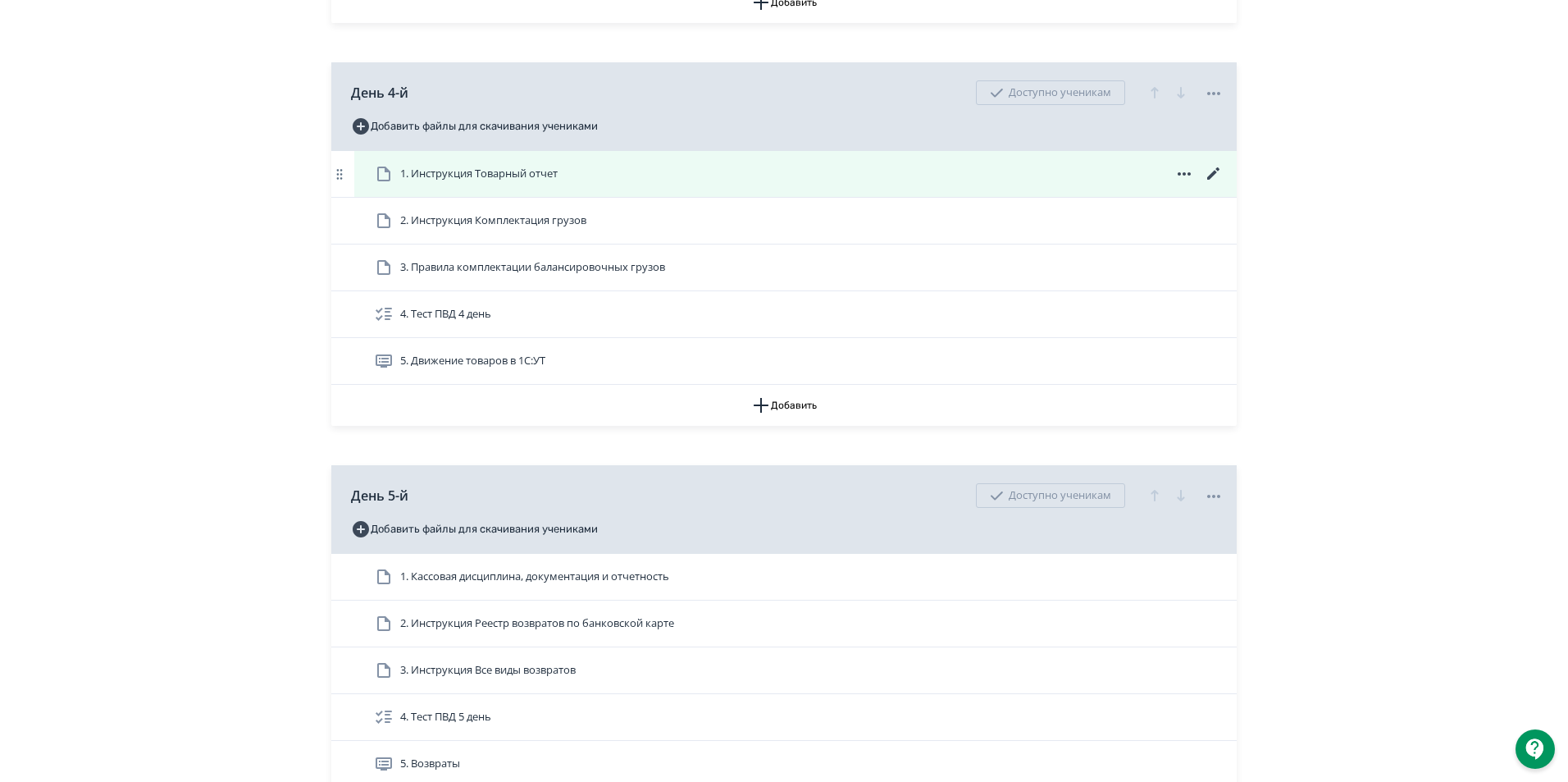
click at [520, 182] on span "1. Инструкция Товарный отчет" at bounding box center [478, 174] width 157 height 16
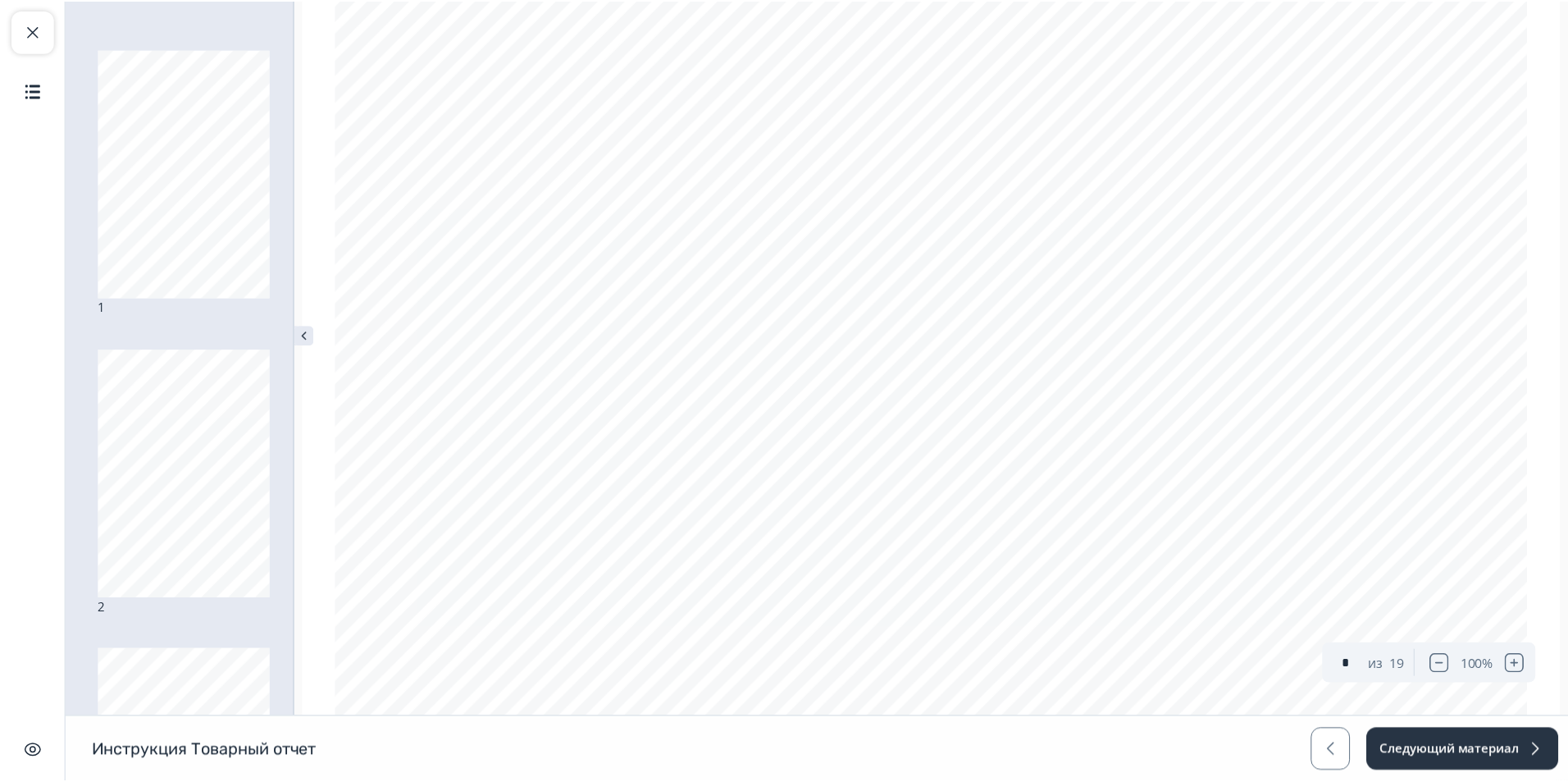
scroll to position [984, 0]
click at [35, 30] on span "button" at bounding box center [33, 31] width 19 height 19
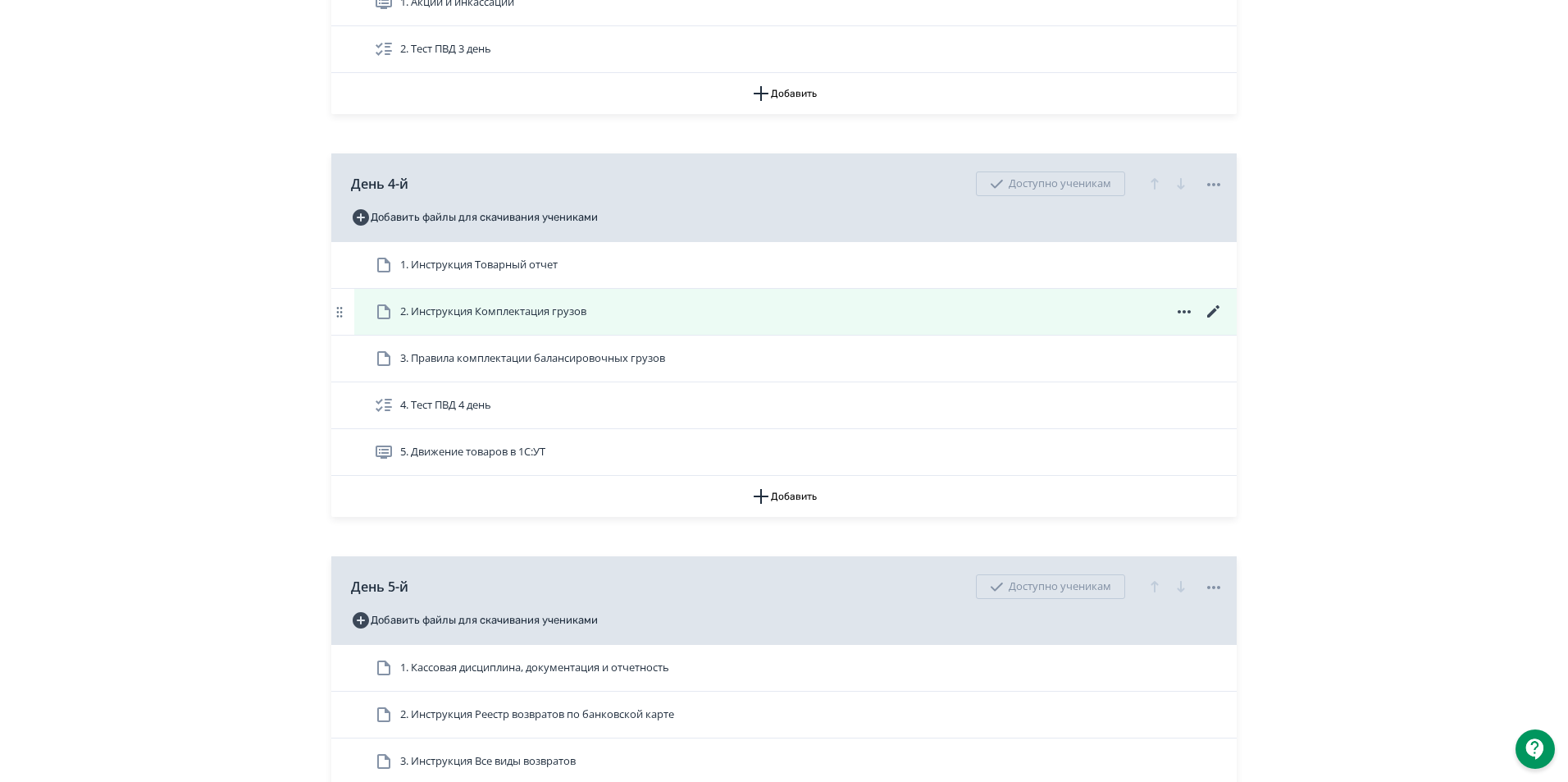
scroll to position [1640, 0]
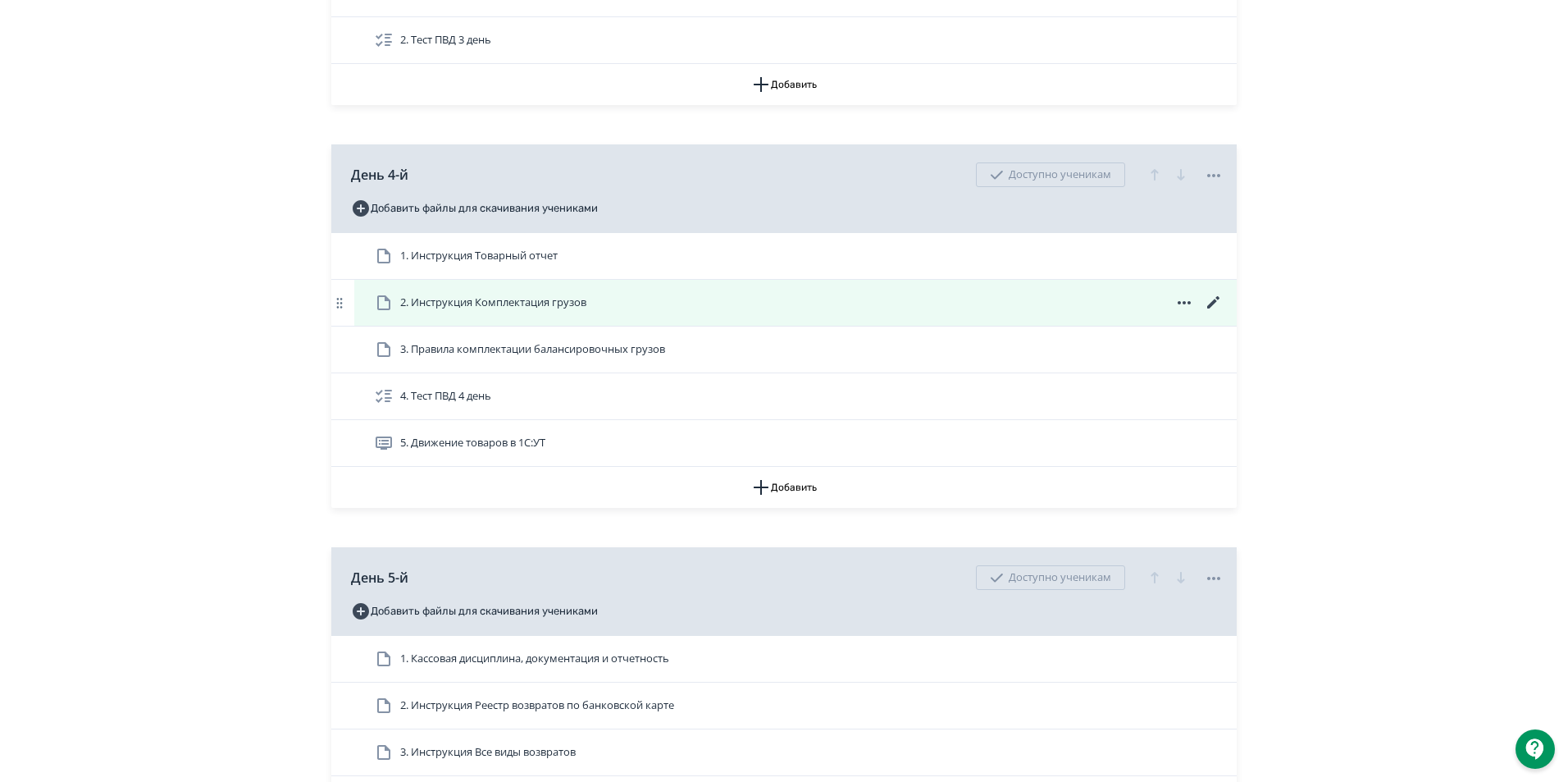
click at [501, 310] on span "2. Инструкция Комплектация грузов" at bounding box center [493, 302] width 186 height 16
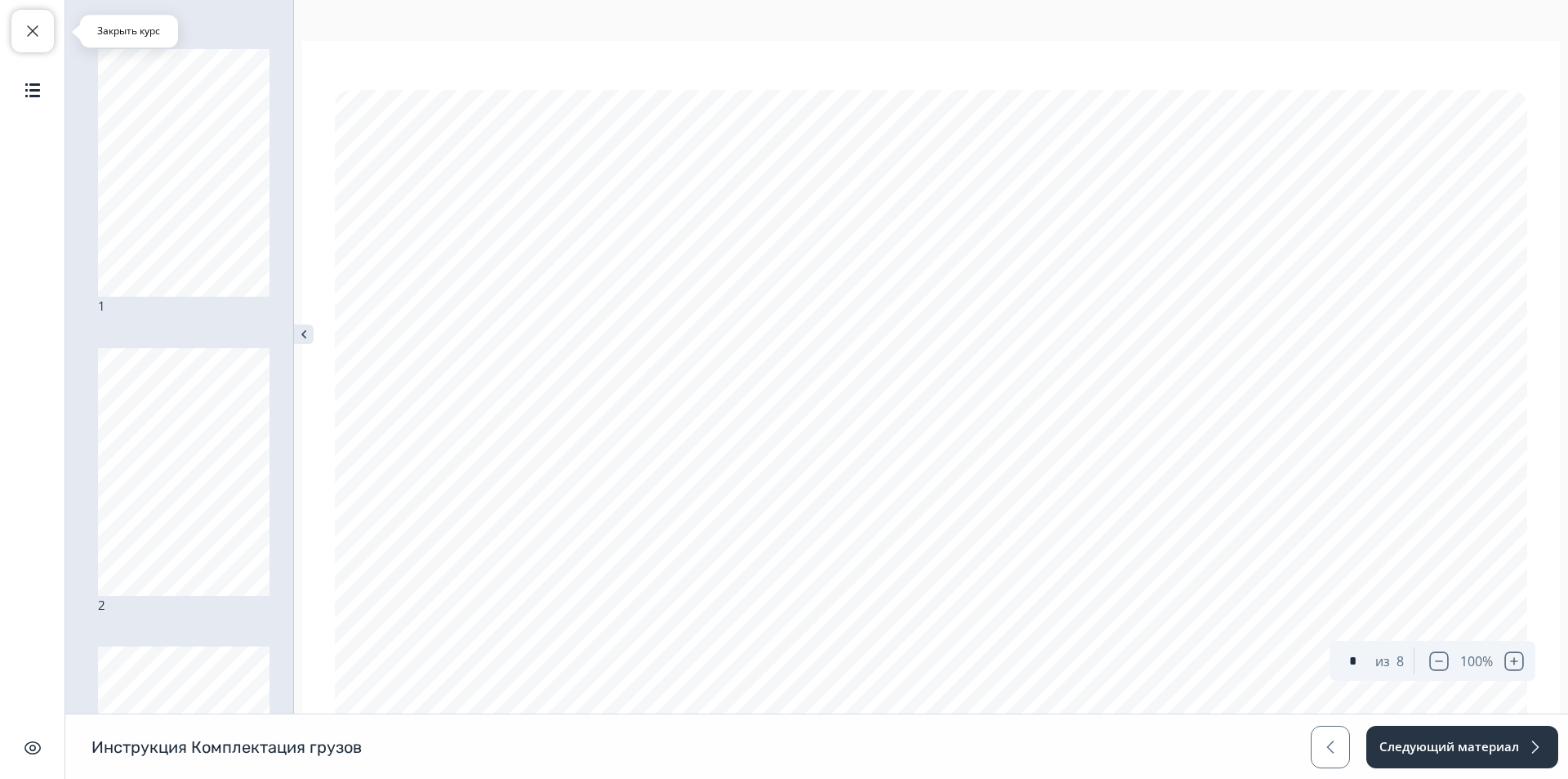
click at [31, 34] on span "button" at bounding box center [33, 31] width 19 height 19
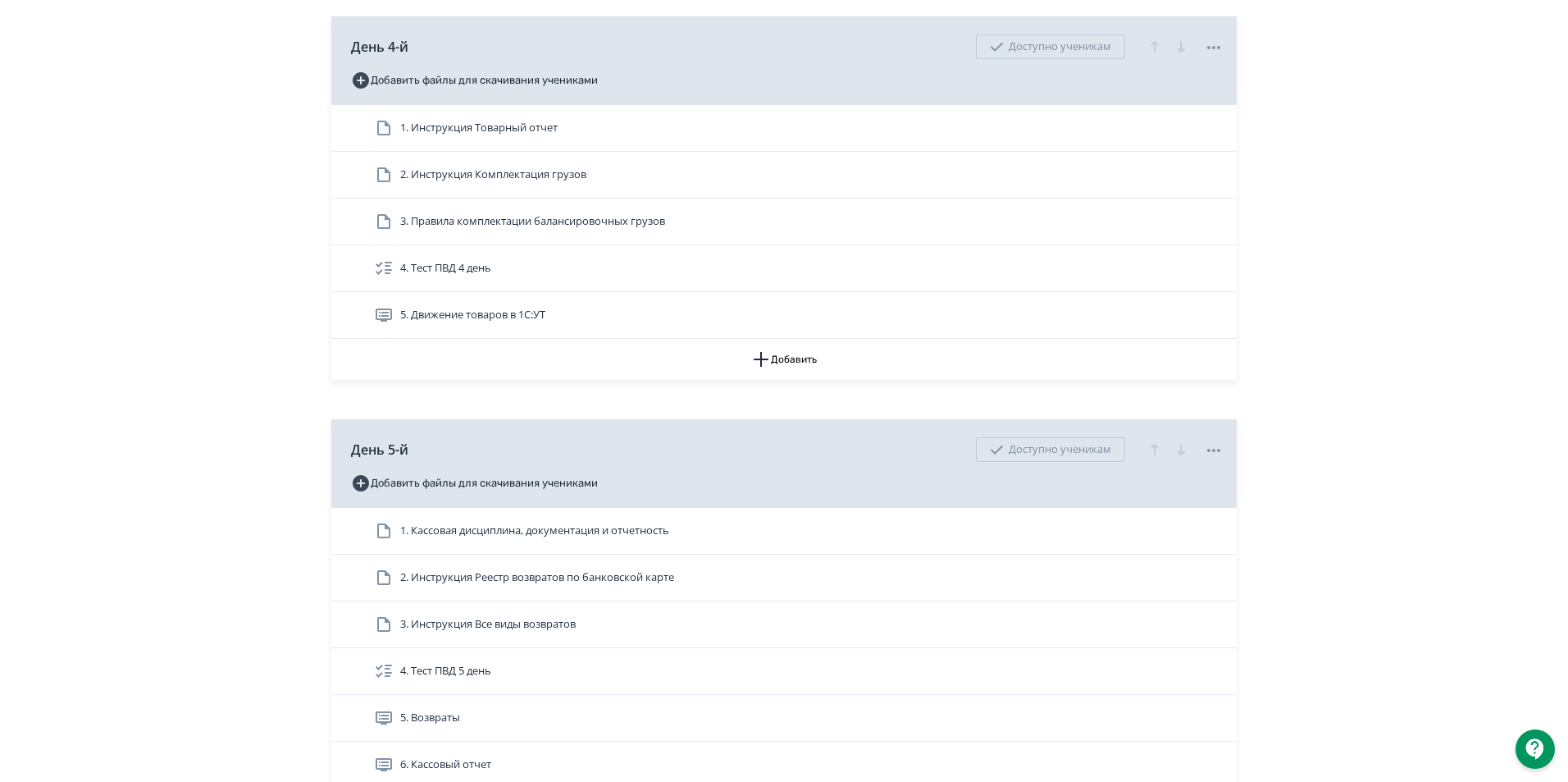
scroll to position [1722, 0]
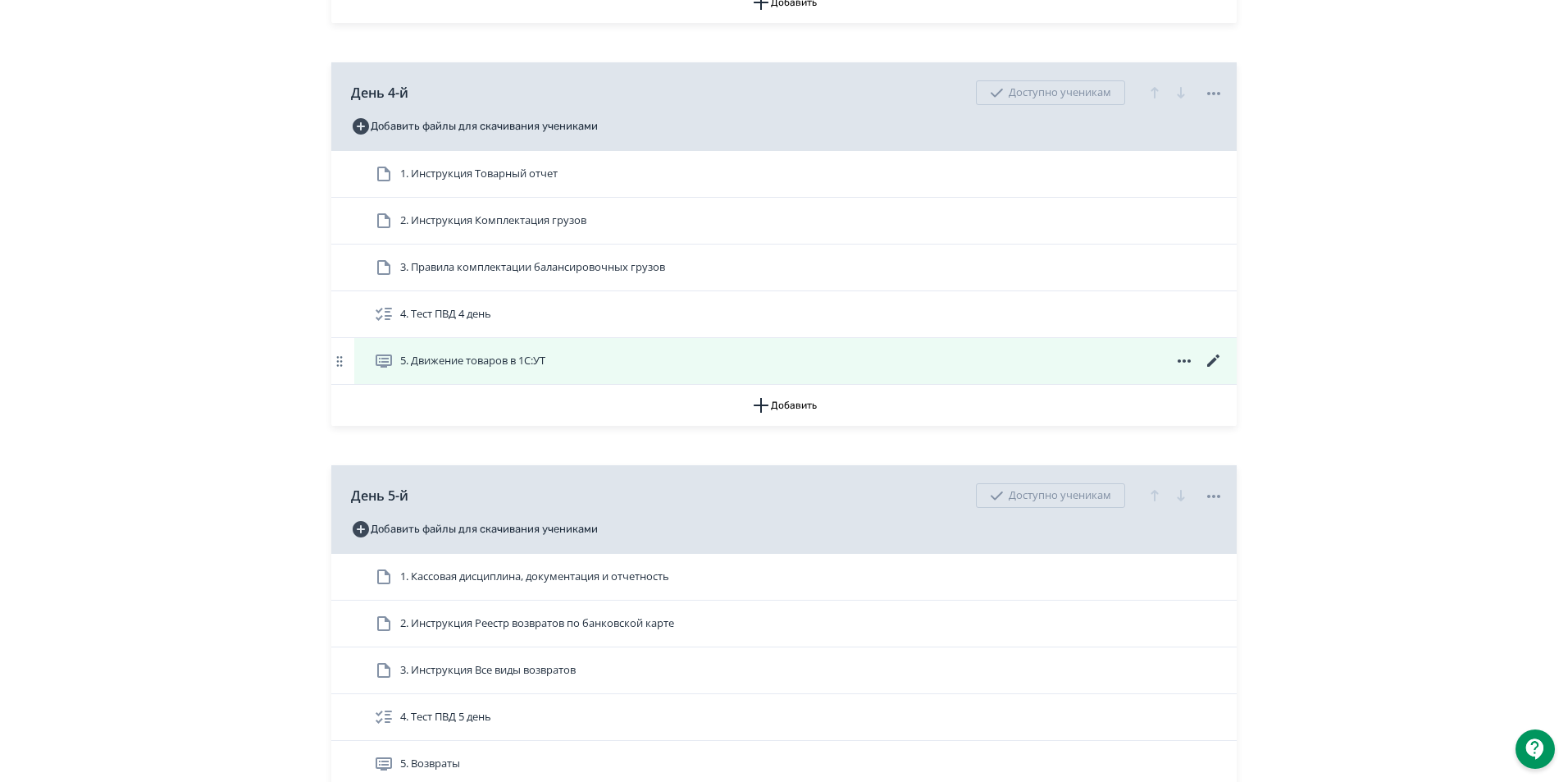
click at [1216, 370] on icon at bounding box center [1213, 361] width 19 height 19
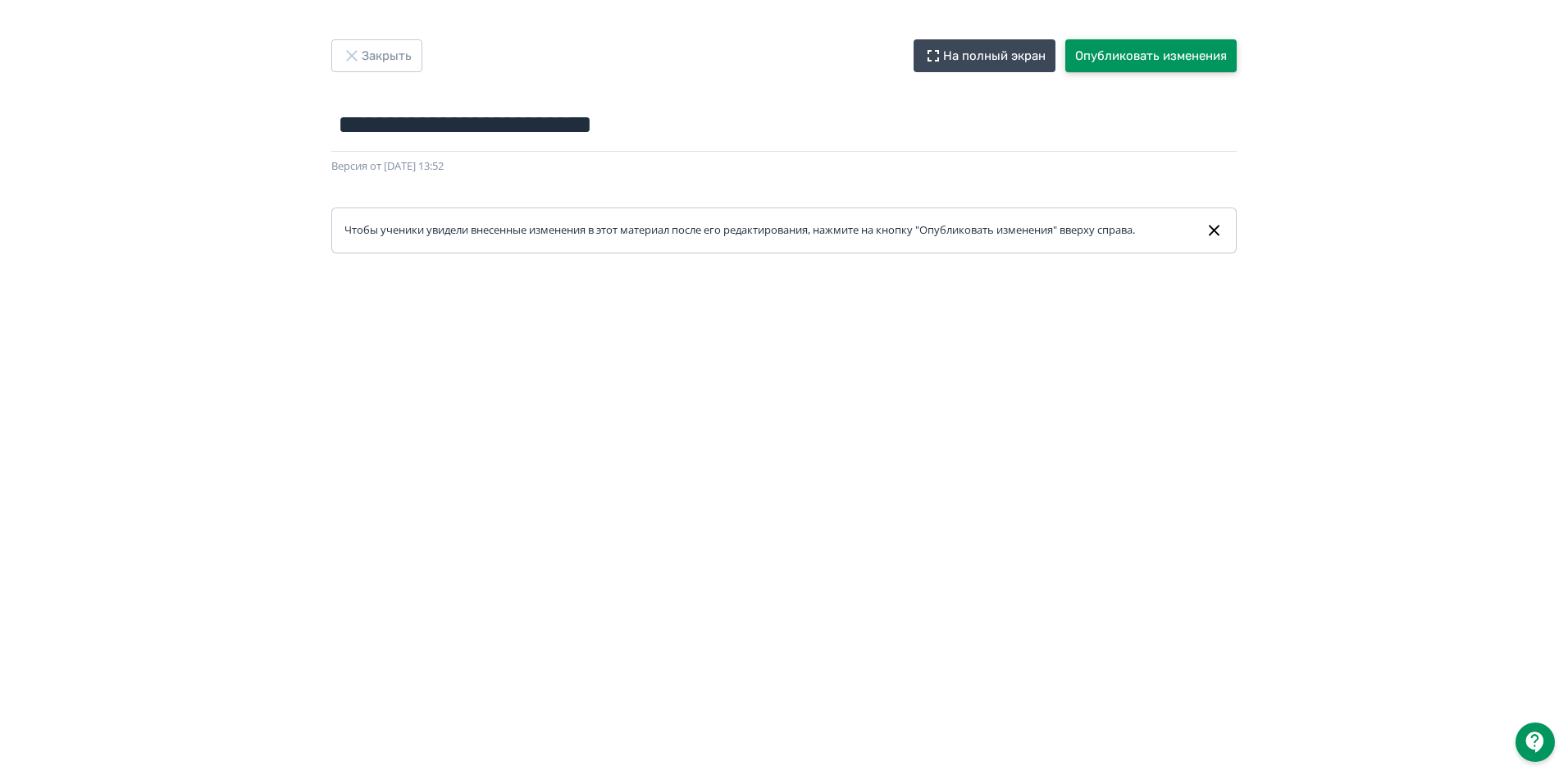
click at [1144, 46] on button "Опубликовать изменения" at bounding box center [1151, 56] width 172 height 33
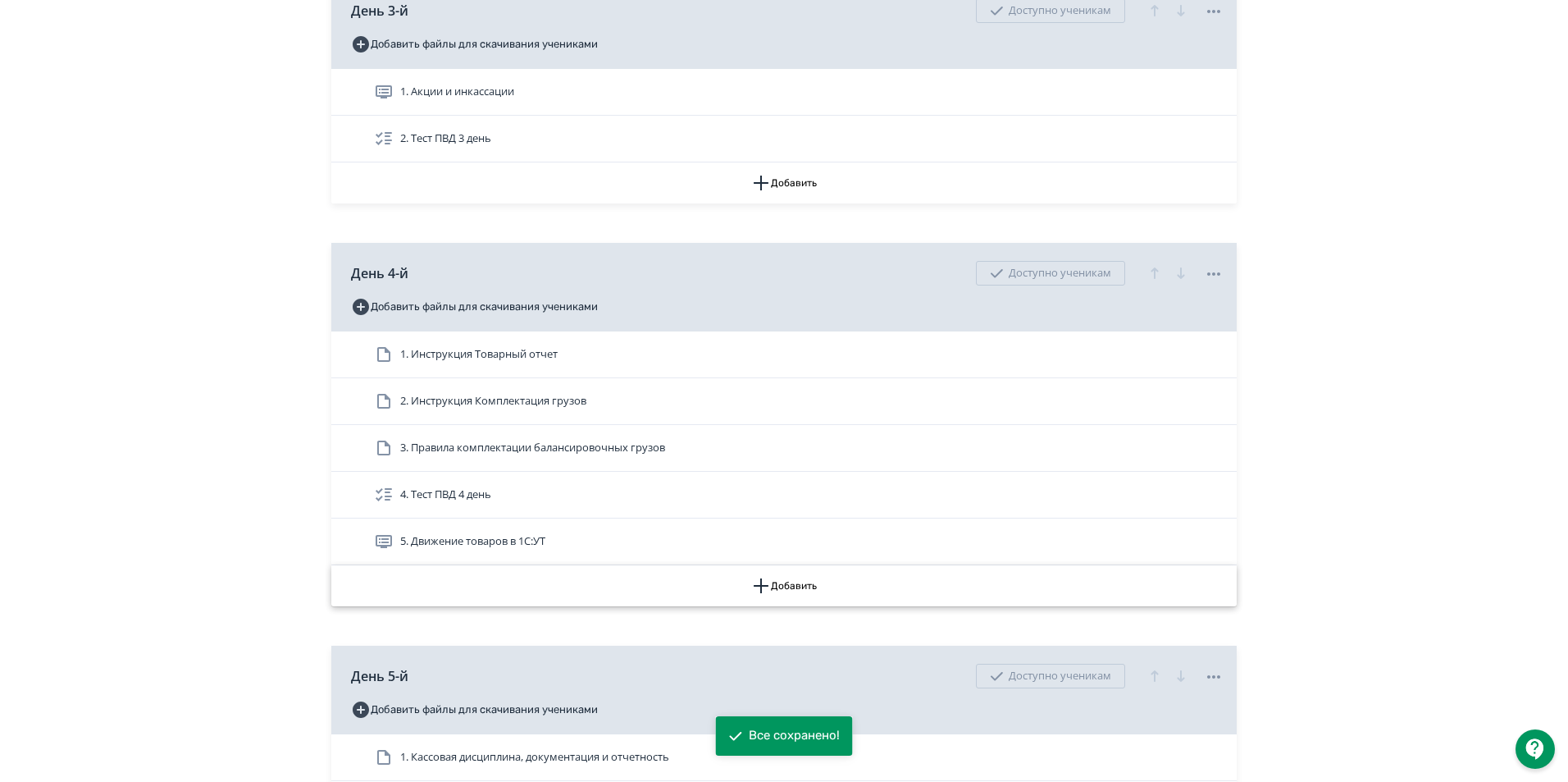
scroll to position [1722, 0]
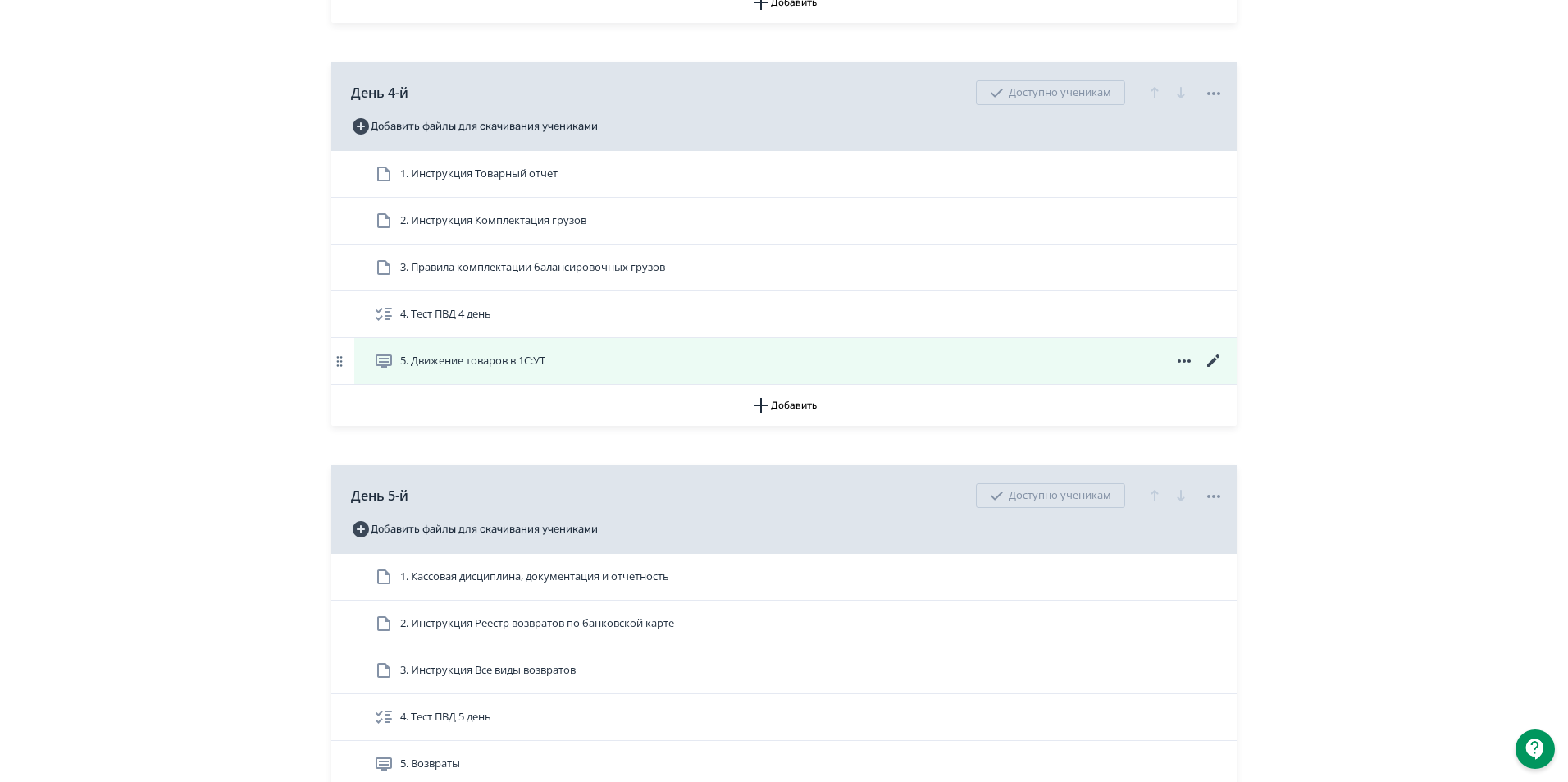
click at [1215, 370] on icon at bounding box center [1213, 361] width 19 height 19
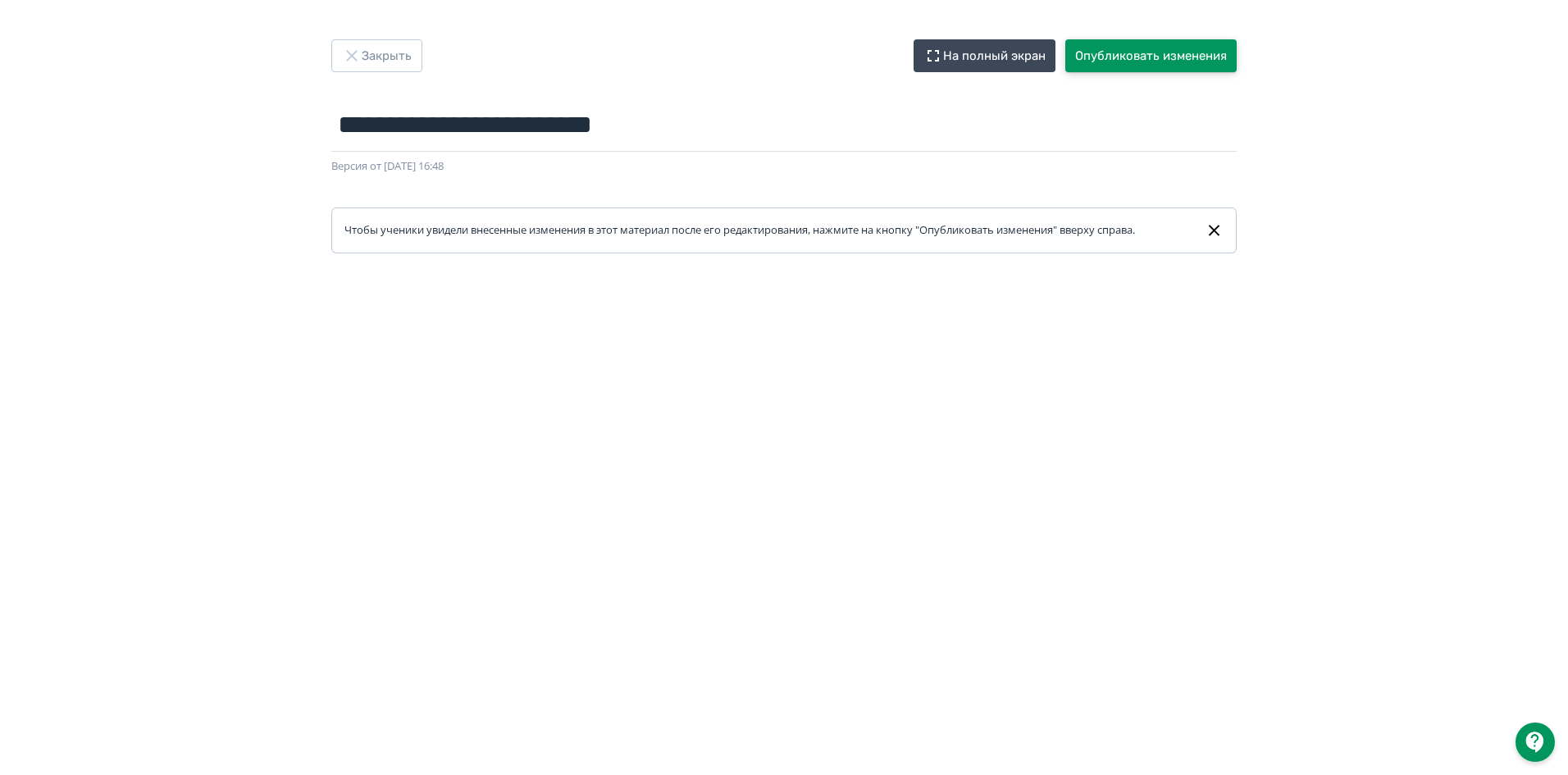
click at [1129, 53] on button "Опубликовать изменения" at bounding box center [1151, 56] width 172 height 33
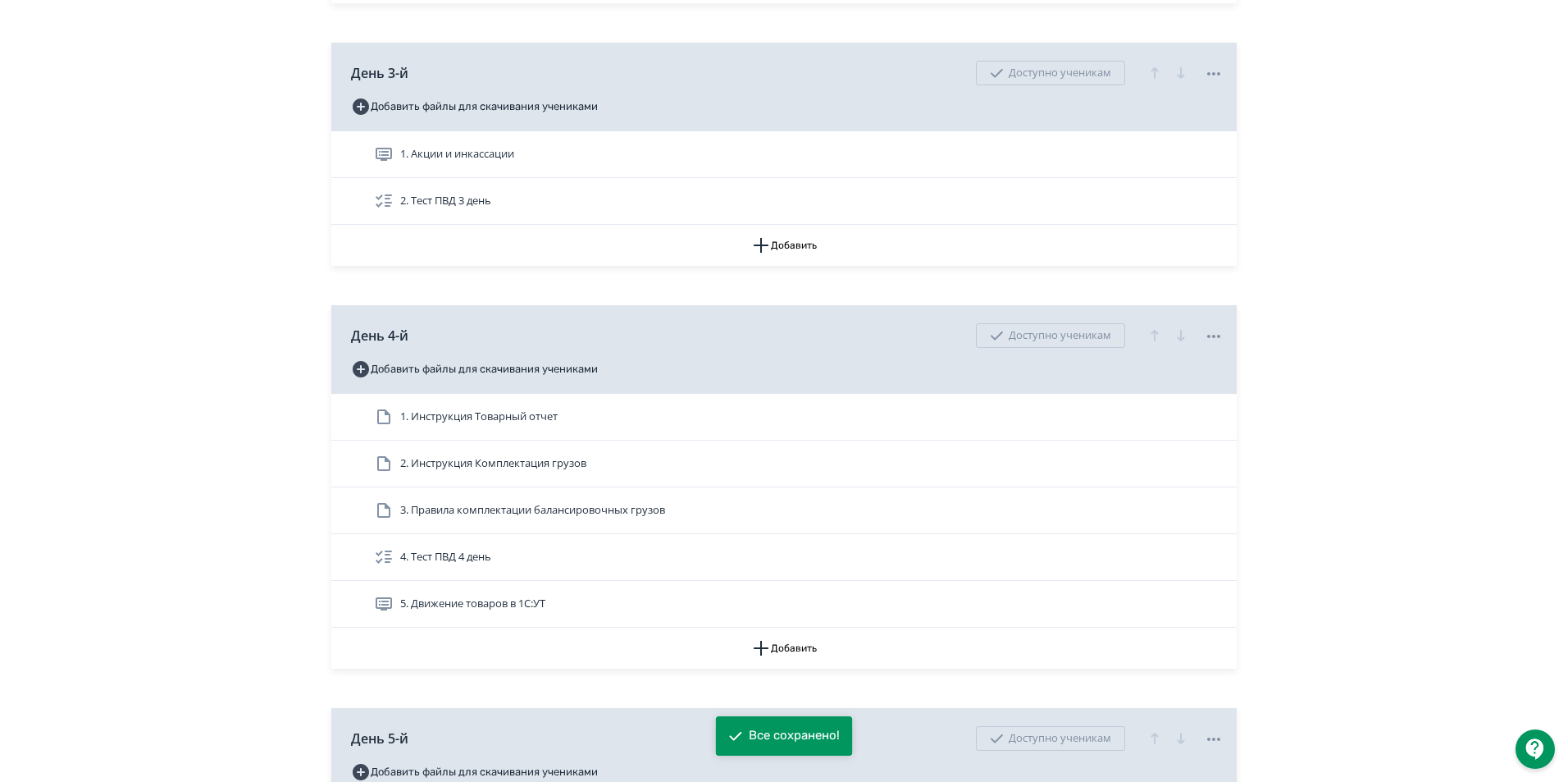
scroll to position [1640, 0]
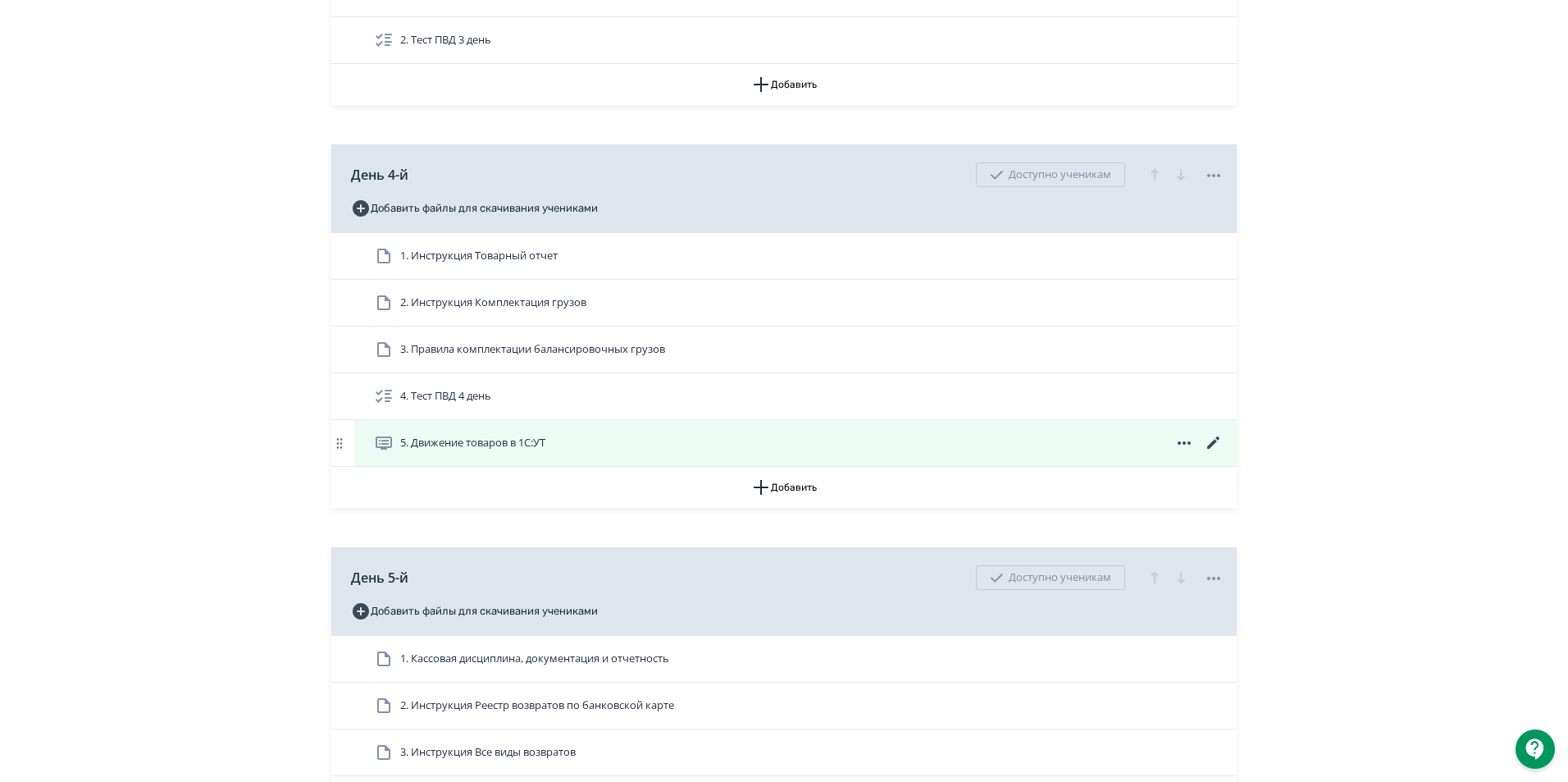
click at [1208, 452] on icon at bounding box center [1213, 443] width 19 height 19
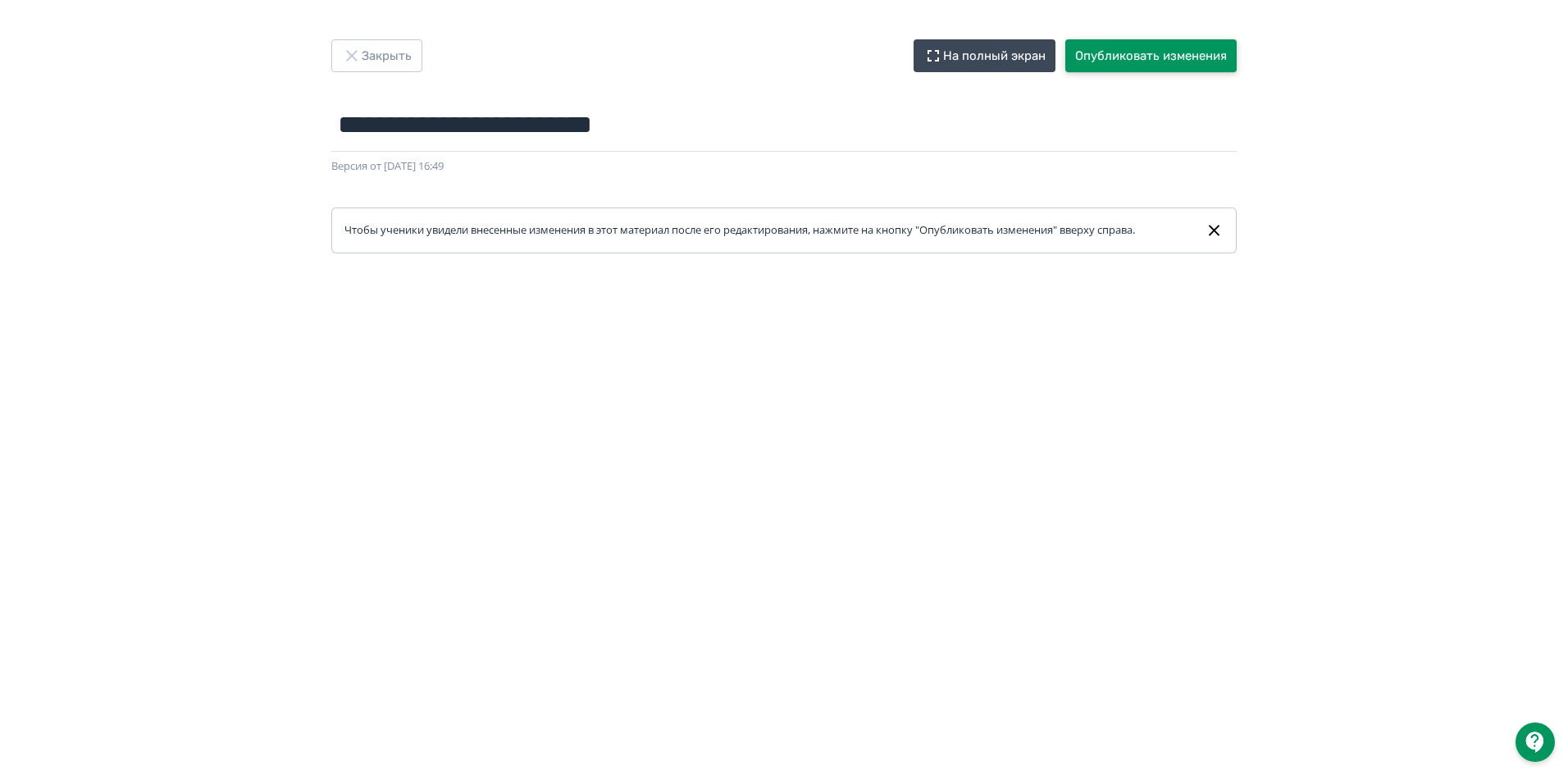
click at [1171, 57] on button "Опубликовать изменения" at bounding box center [1151, 56] width 172 height 33
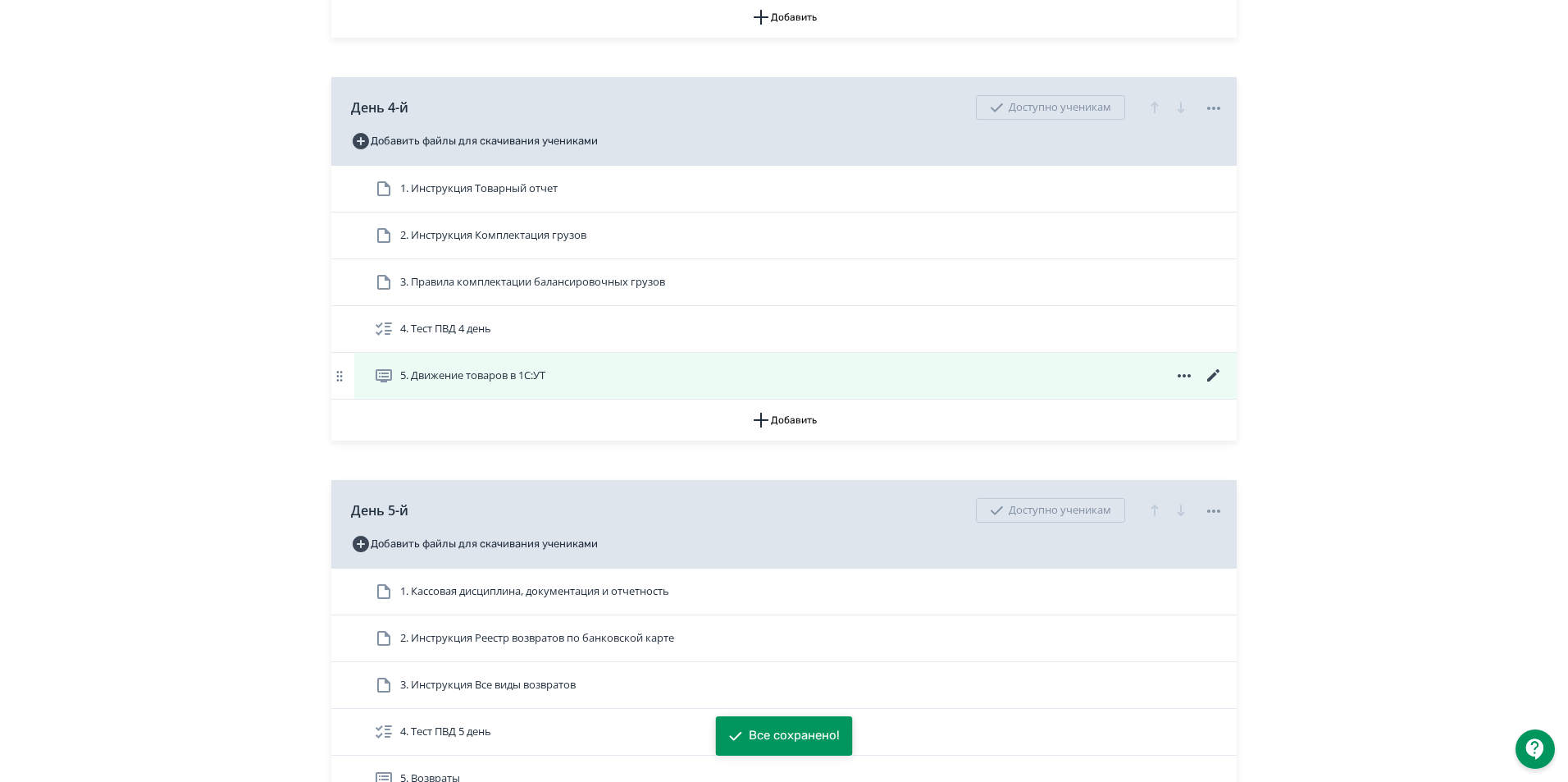
scroll to position [1722, 0]
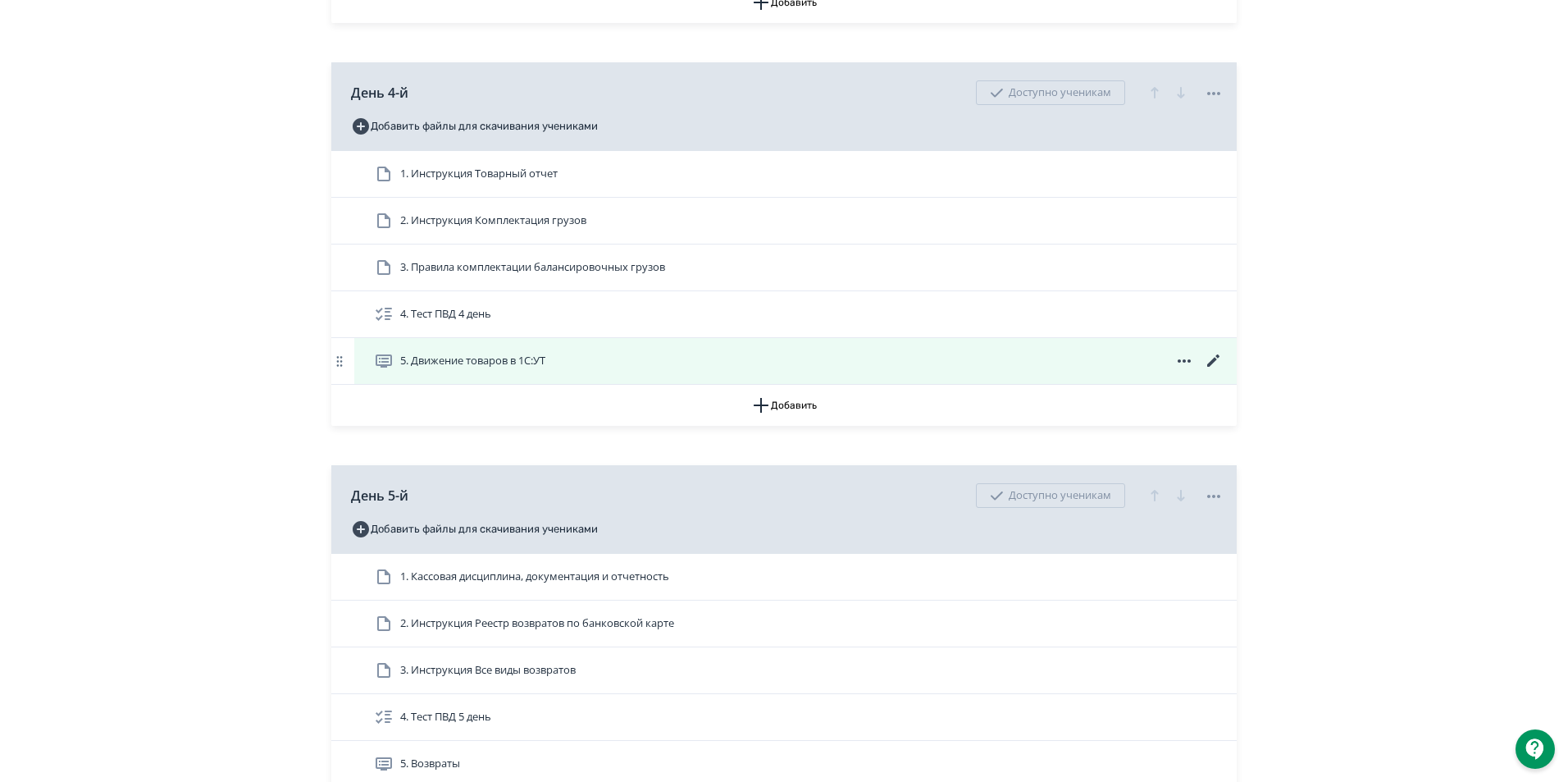
click at [469, 369] on span "5. Движение товаров в 1С:УТ" at bounding box center [473, 361] width 146 height 16
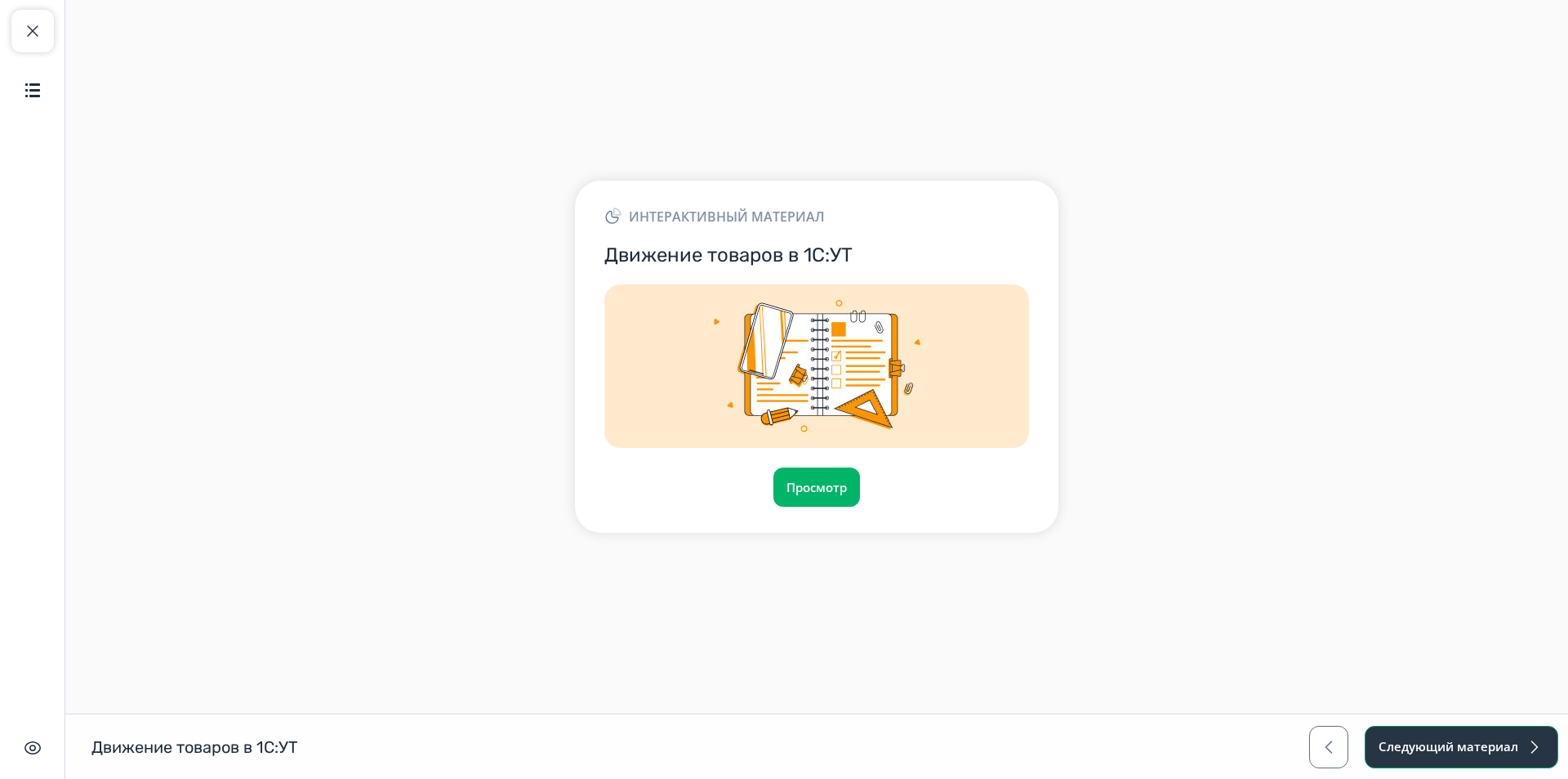
click at [1466, 745] on button "Следующий материал" at bounding box center [1461, 746] width 194 height 42
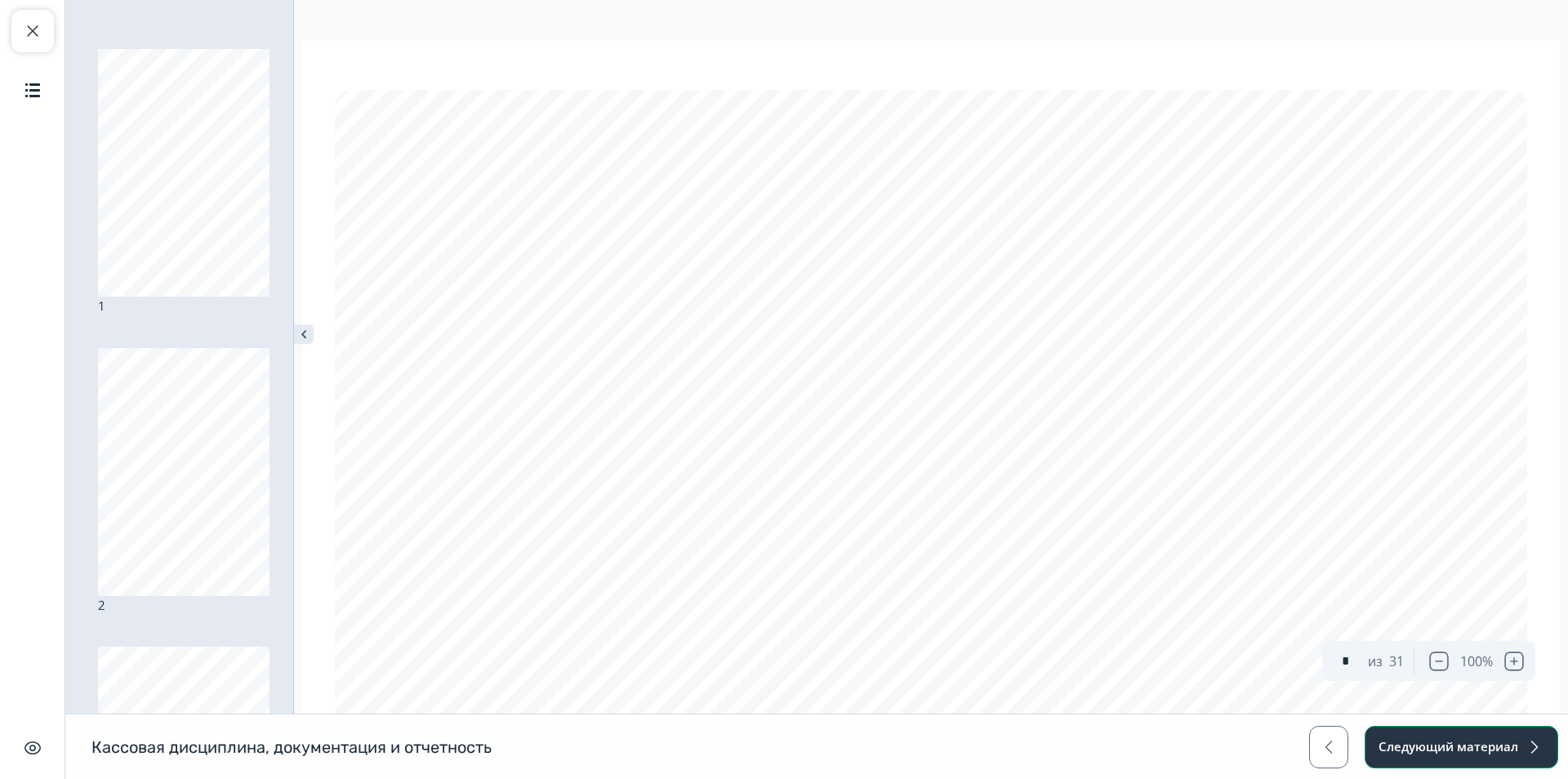
click at [1466, 745] on button "Следующий материал" at bounding box center [1461, 746] width 194 height 42
click at [33, 26] on span "button" at bounding box center [33, 31] width 19 height 19
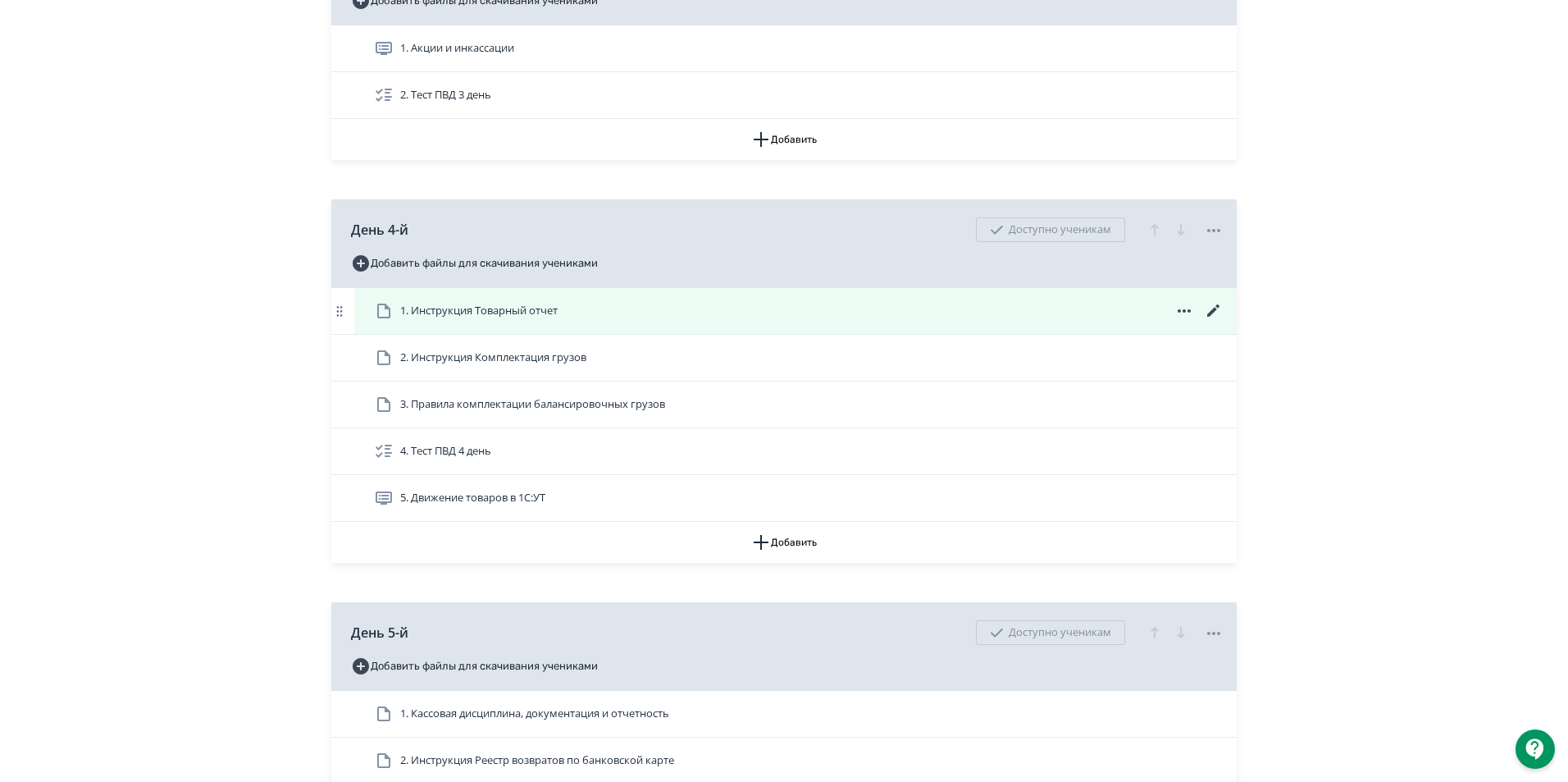
scroll to position [1640, 0]
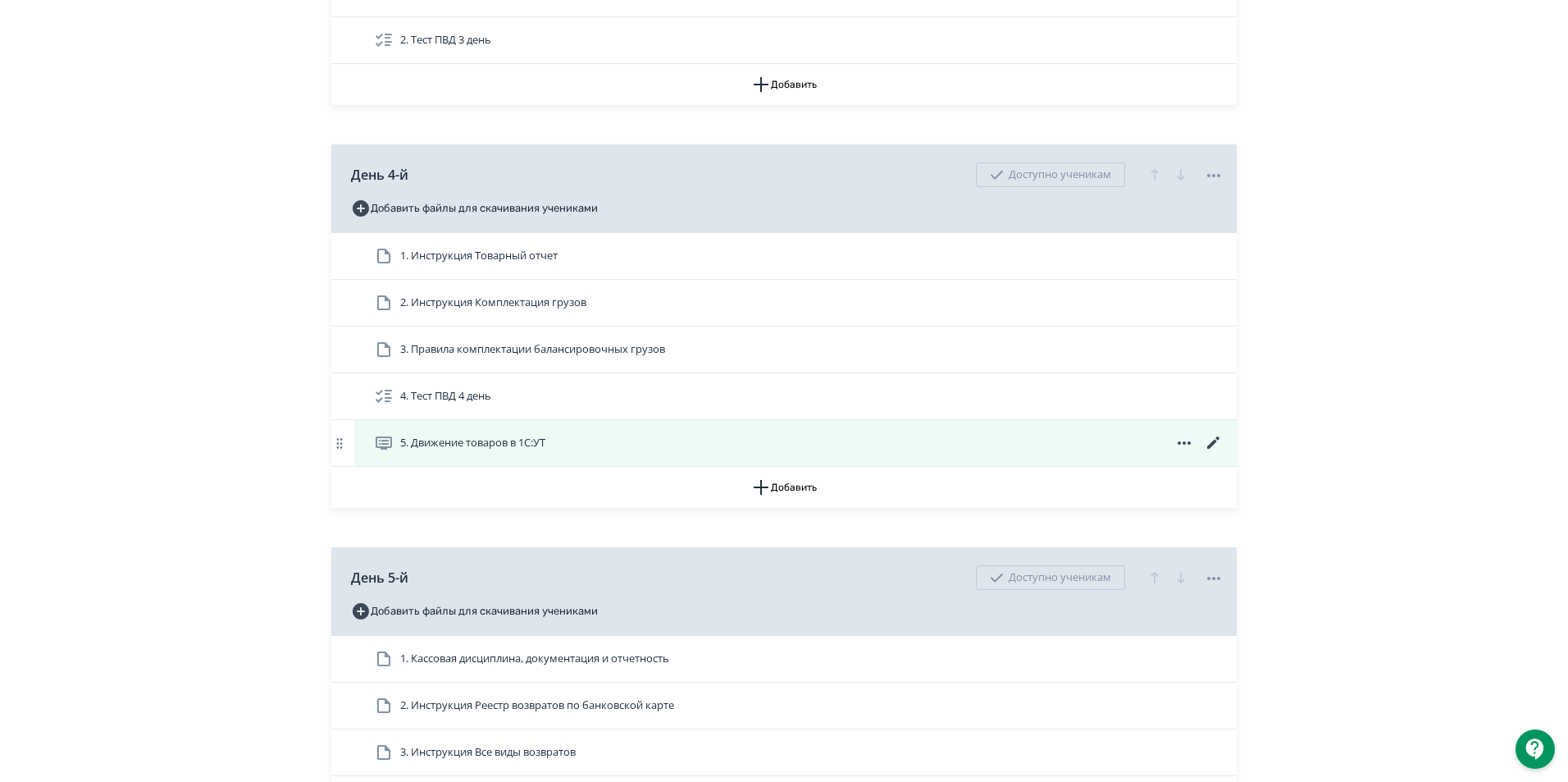
click at [389, 452] on icon at bounding box center [384, 443] width 19 height 19
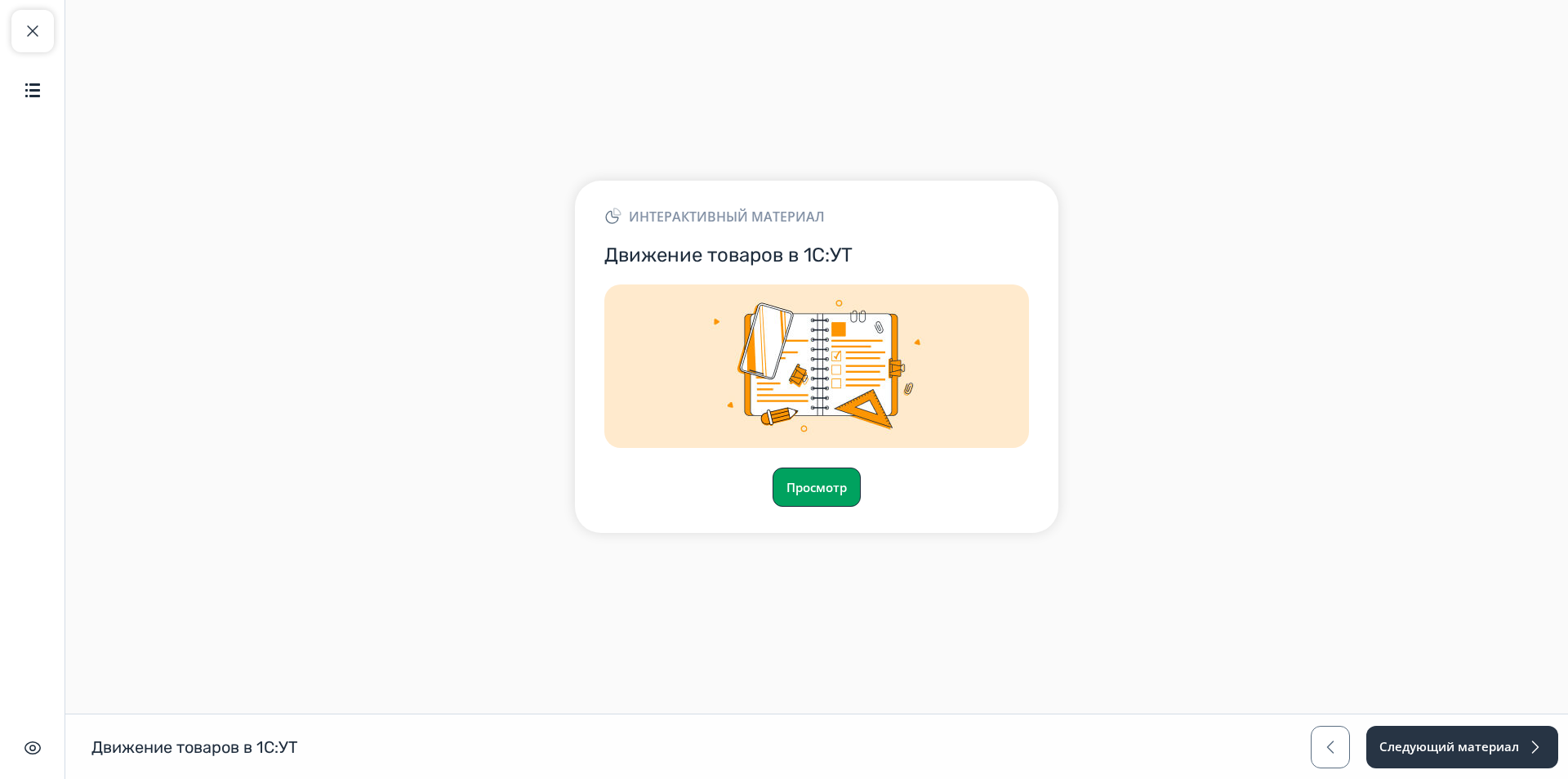
click at [819, 482] on button "Просмотр" at bounding box center [817, 486] width 88 height 39
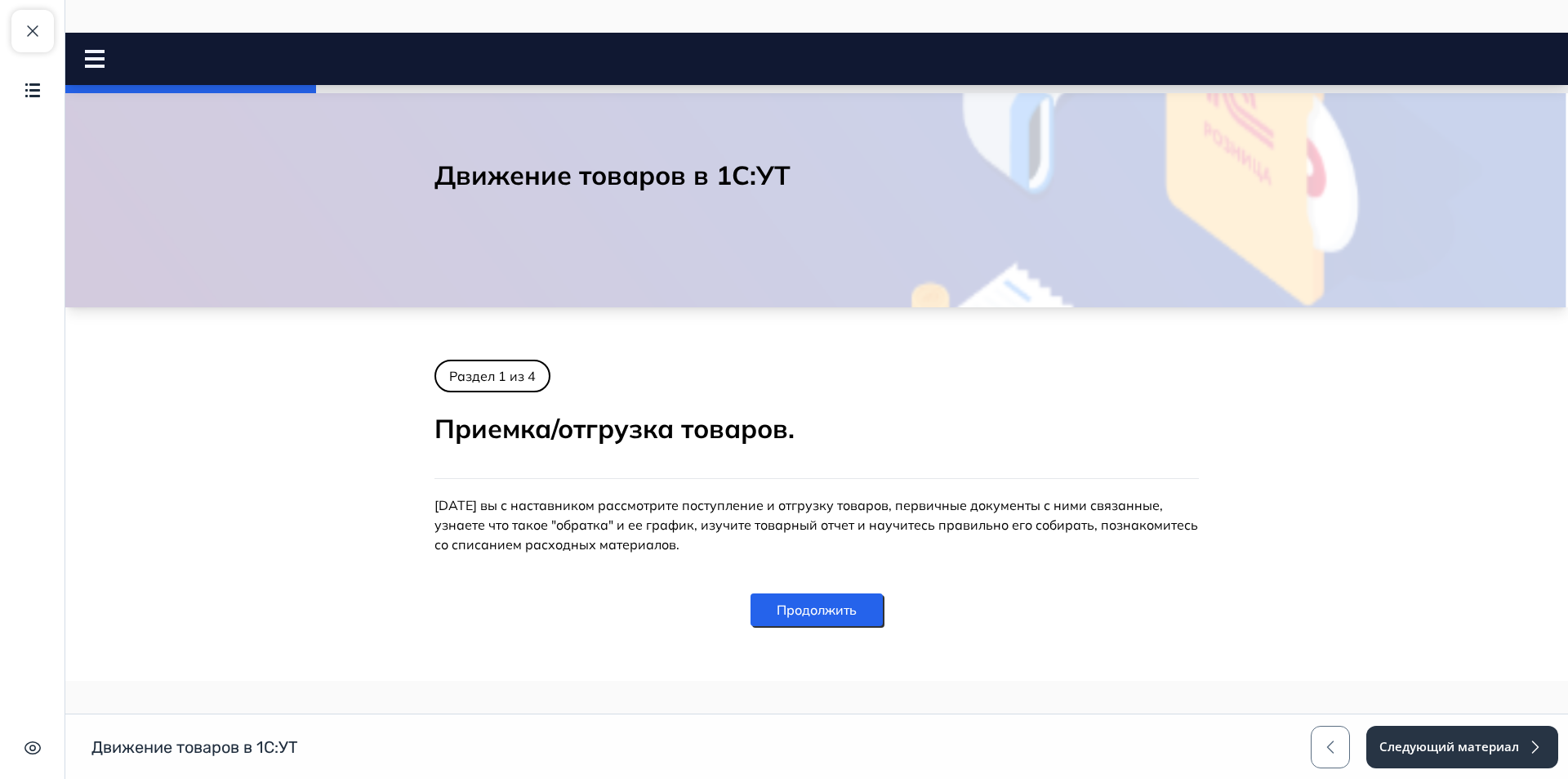
scroll to position [40, 0]
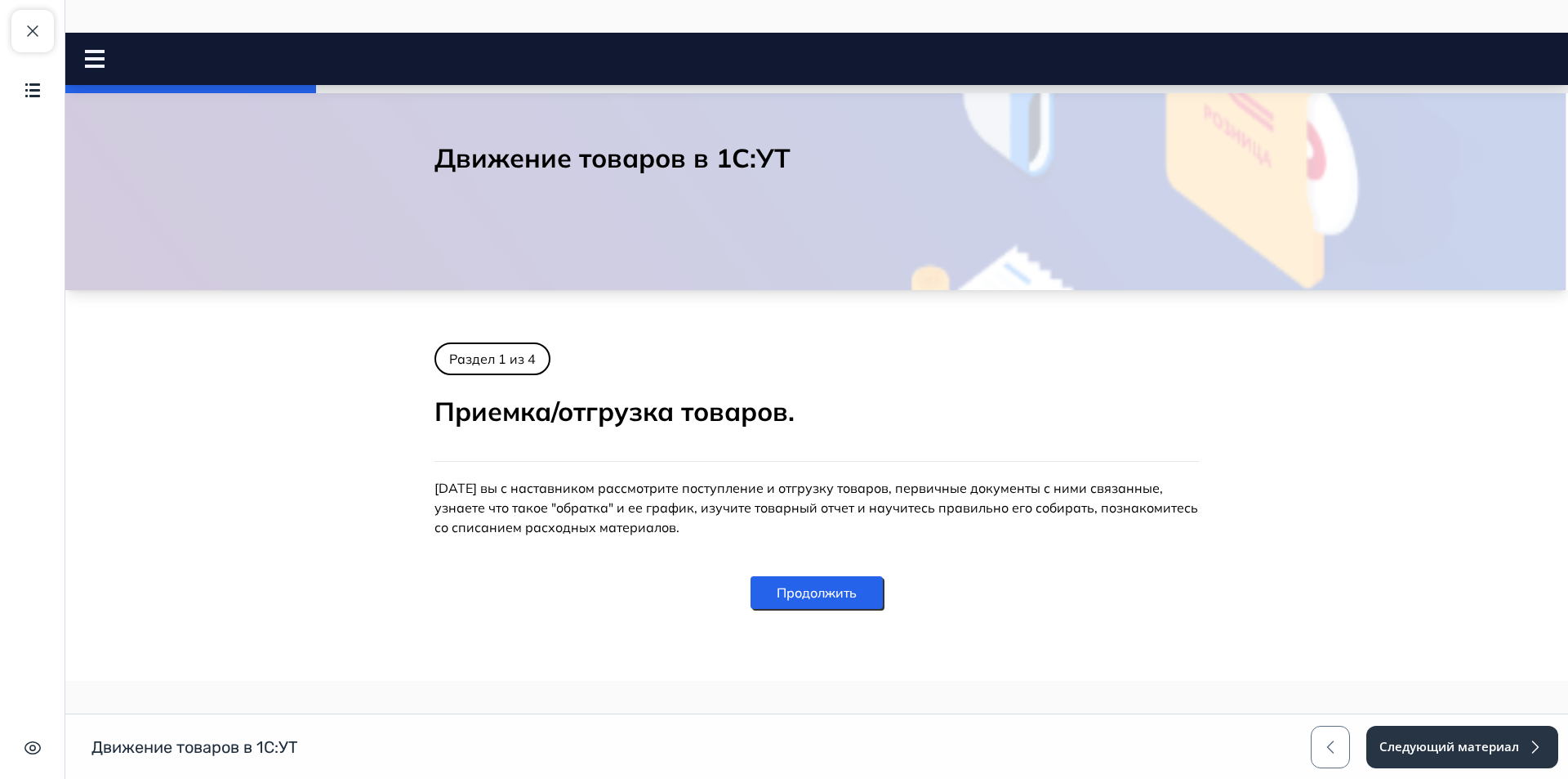
click at [90, 61] on rect at bounding box center [94, 59] width 19 height 3
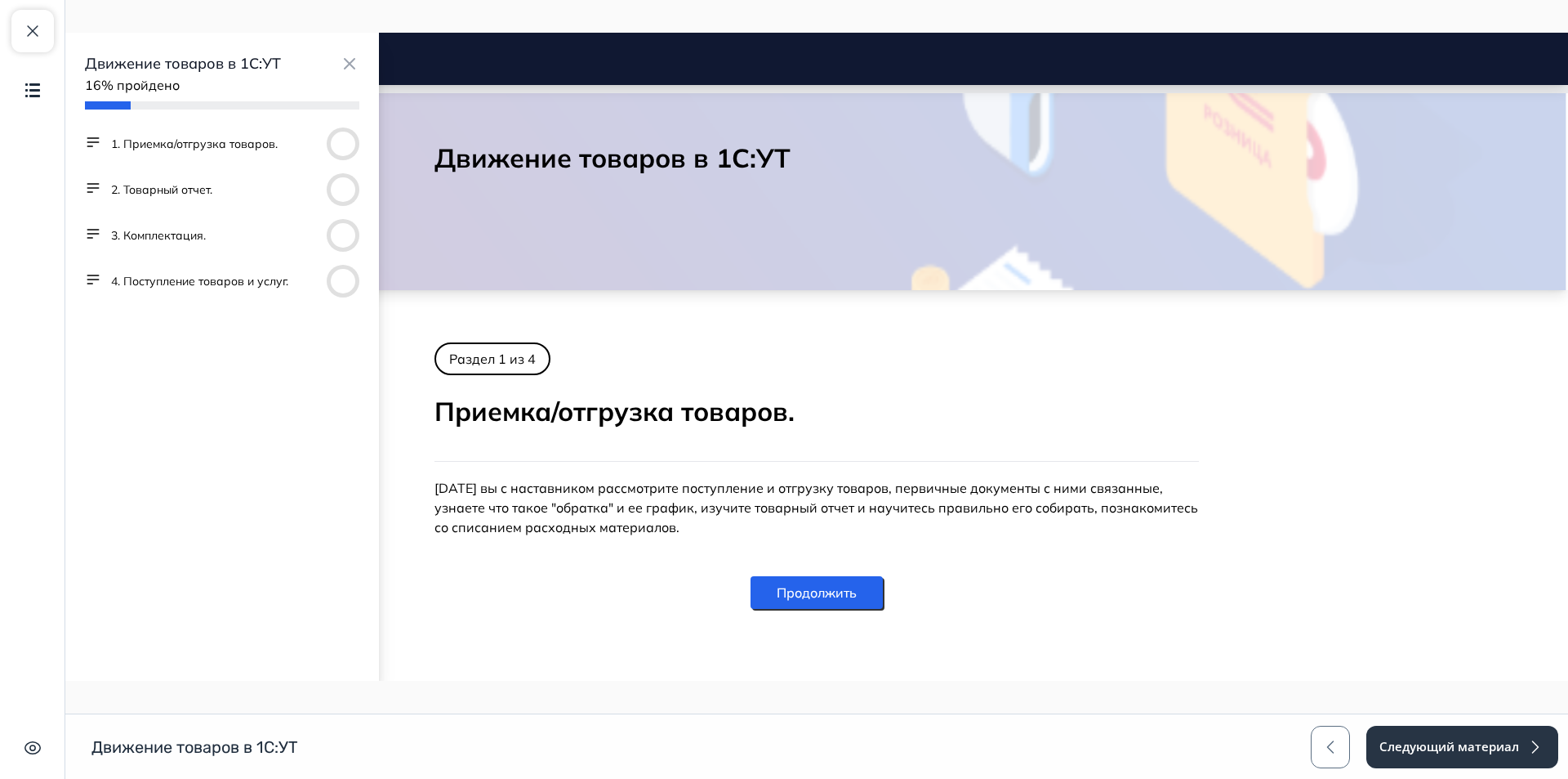
click at [131, 185] on button "2. Товарный отчет." at bounding box center [161, 189] width 101 height 16
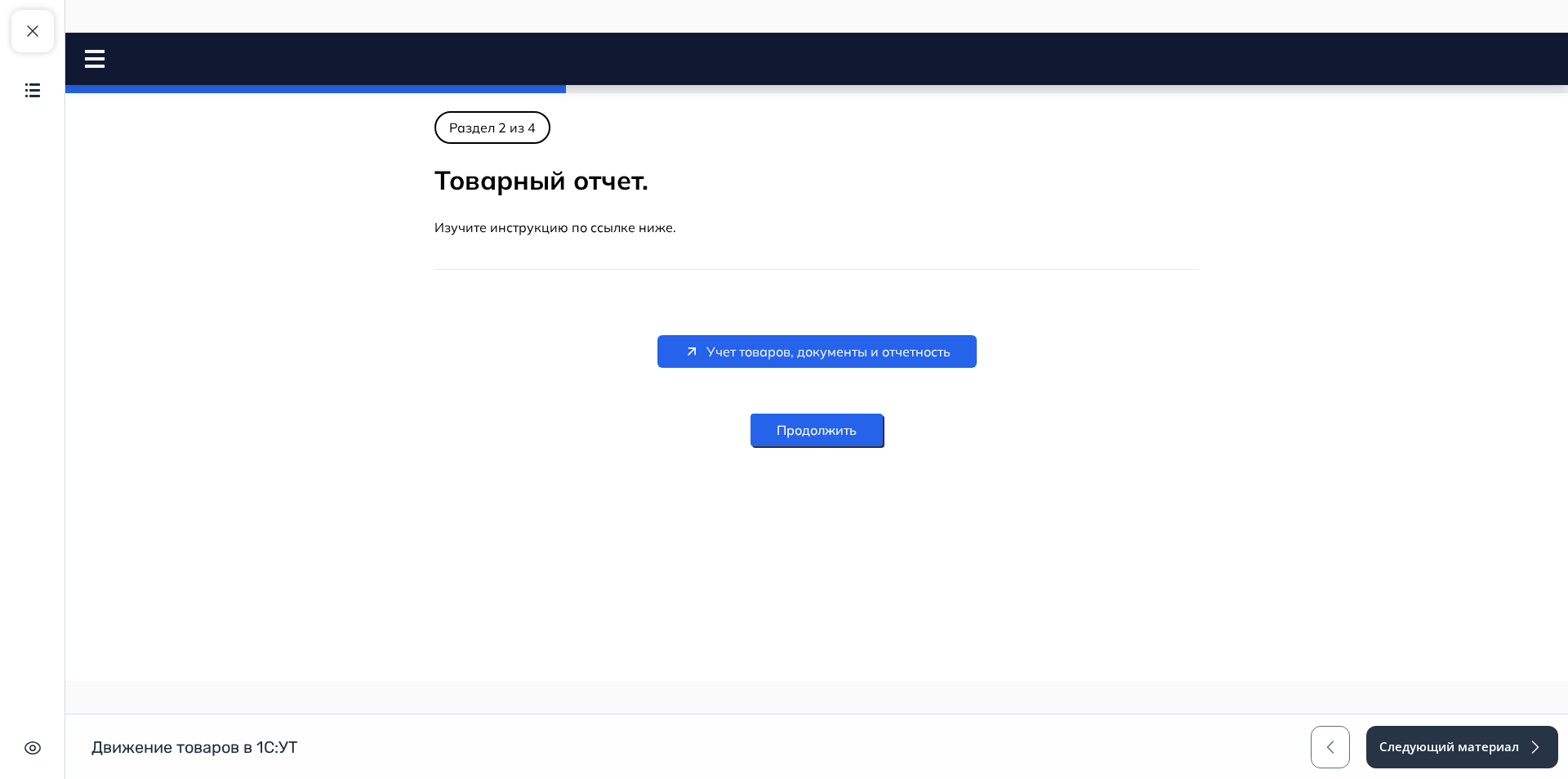
scroll to position [0, 0]
click at [110, 60] on div at bounding box center [101, 59] width 33 height 18
click at [106, 60] on div at bounding box center [101, 59] width 33 height 18
click at [101, 60] on rect at bounding box center [94, 59] width 19 height 3
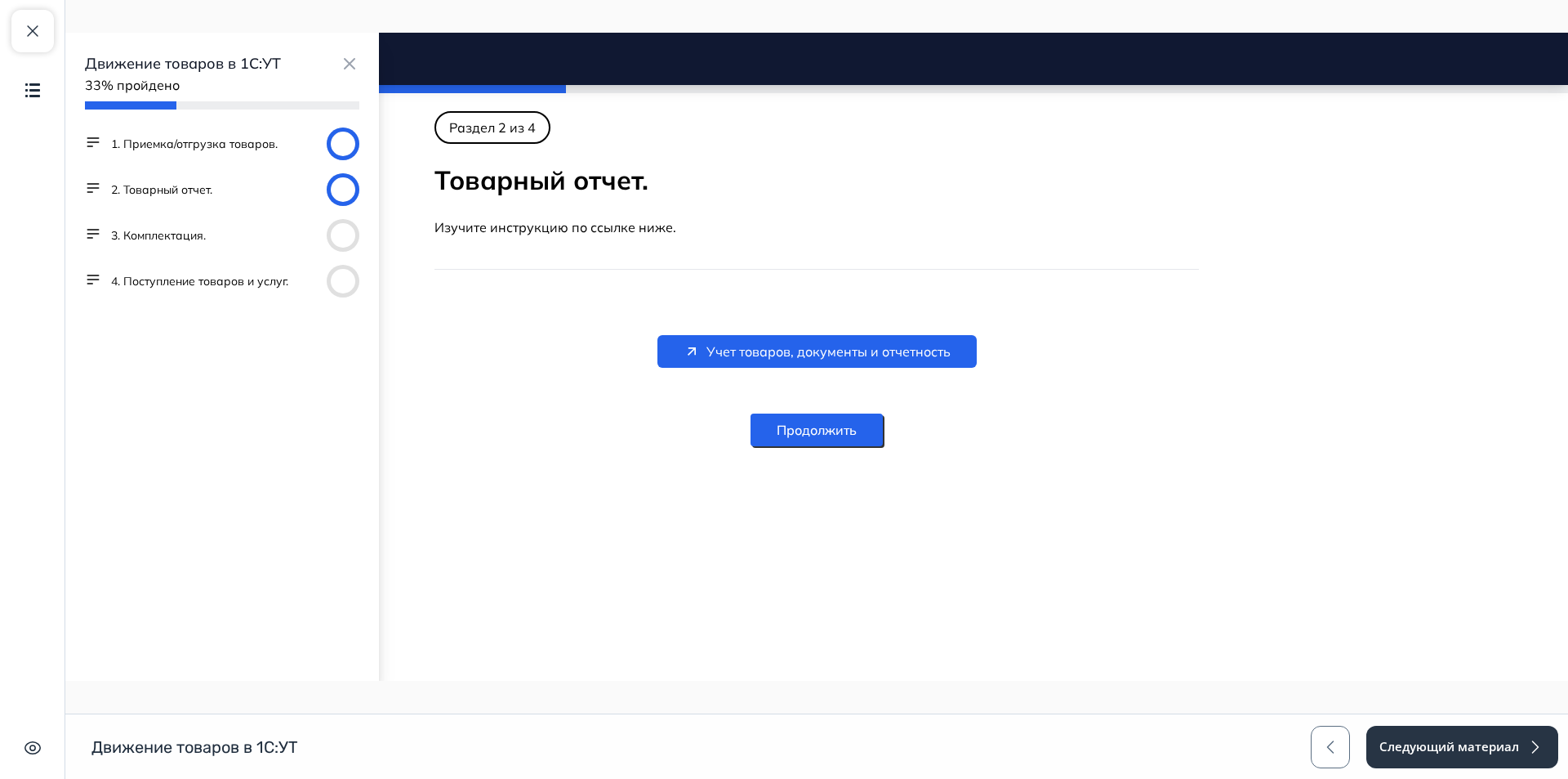
click at [157, 234] on button "3. Комплектация." at bounding box center [158, 234] width 95 height 16
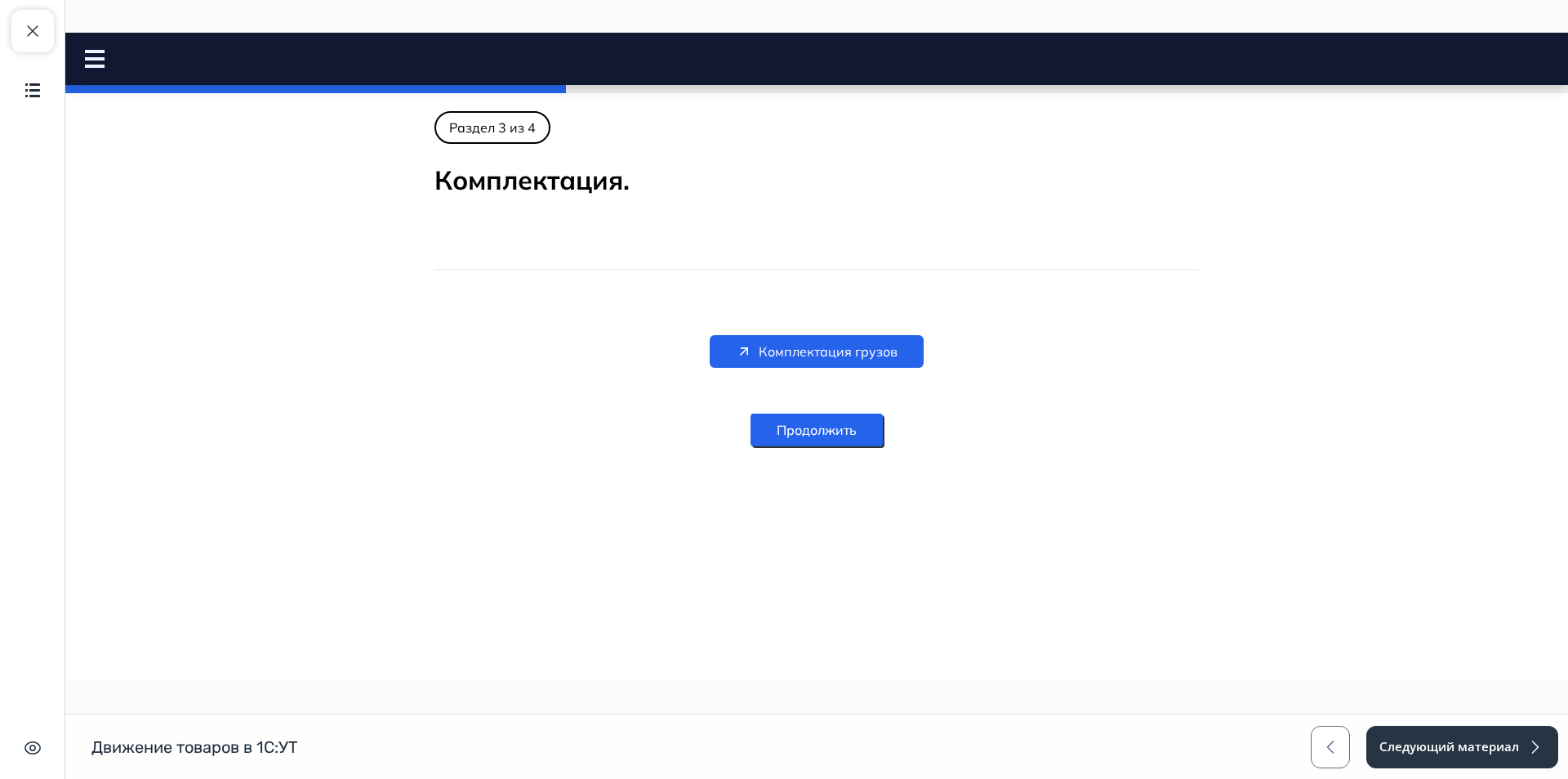
click at [84, 62] on div "Движение товаров в 1С:УТ Close panel 33% пройдено" at bounding box center [816, 59] width 1503 height 18
click at [92, 55] on icon at bounding box center [94, 59] width 19 height 18
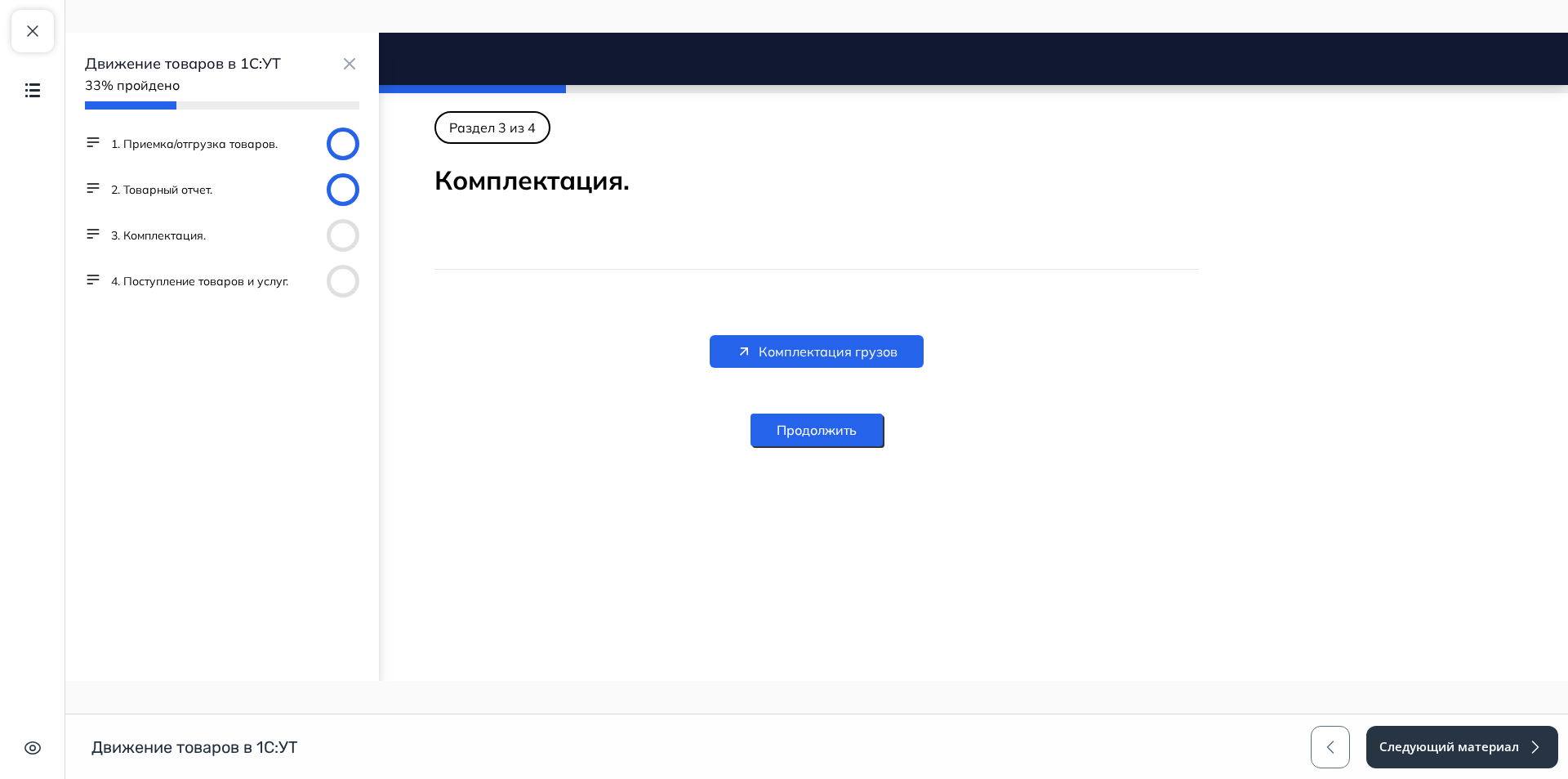
click at [165, 278] on button "4. Поступление товаров и услуг." at bounding box center [200, 280] width 178 height 16
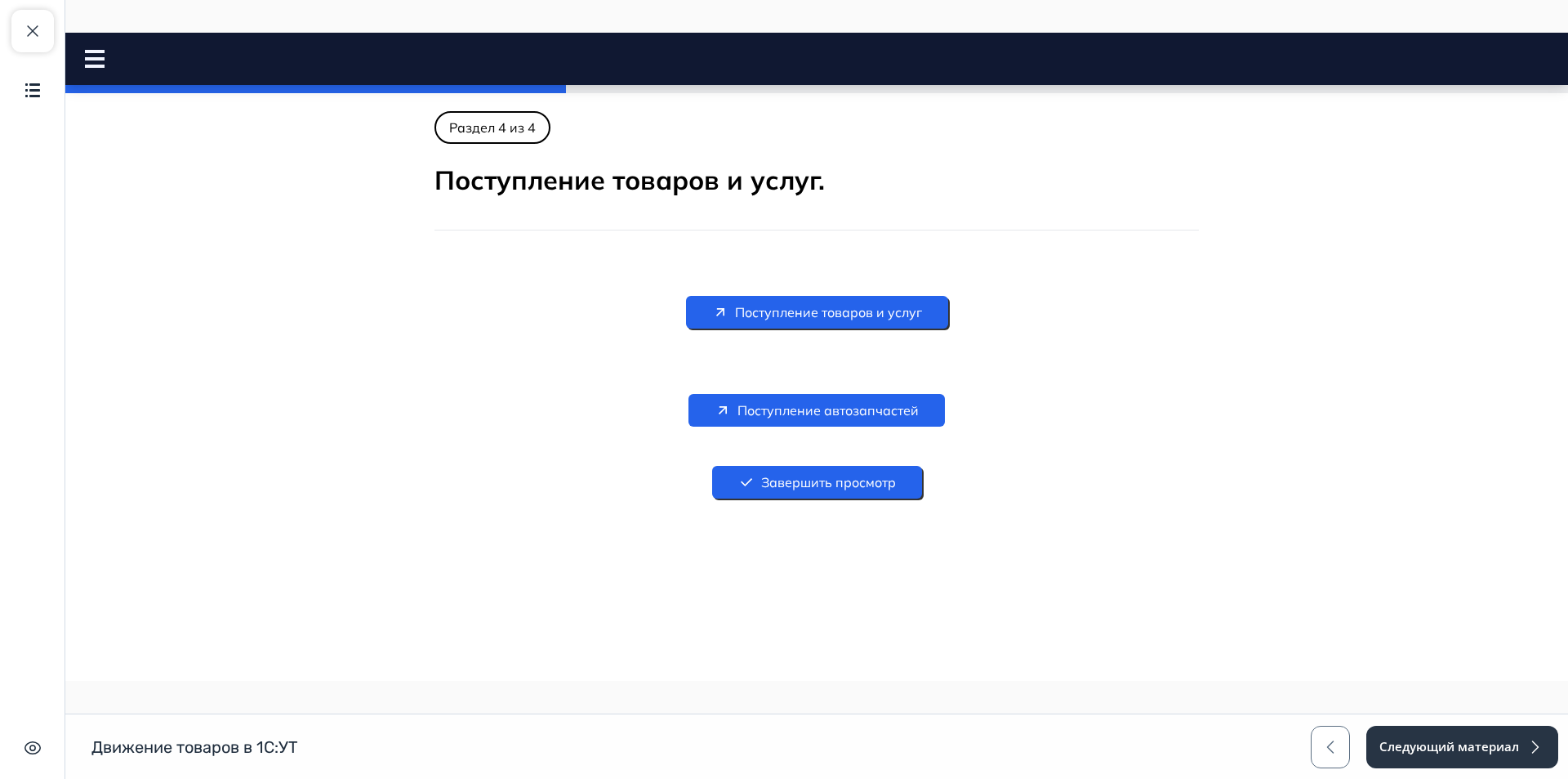
click at [835, 312] on span "Поступление товаров и услуг" at bounding box center [828, 312] width 187 height 19
click at [866, 408] on span "Поступление автозапчастей" at bounding box center [828, 410] width 181 height 19
